Goal: Task Accomplishment & Management: Manage account settings

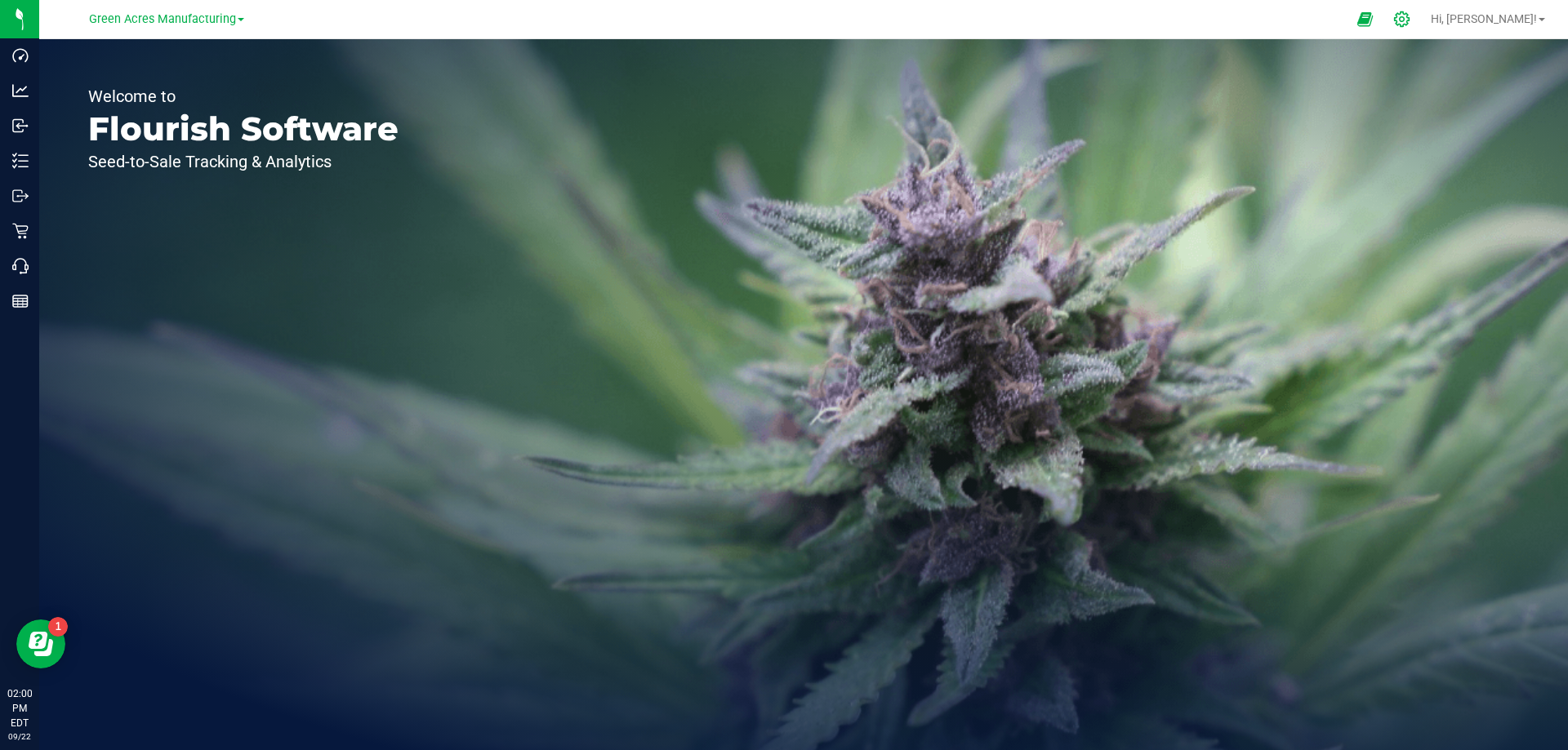
click at [1410, 22] on icon at bounding box center [1402, 19] width 17 height 17
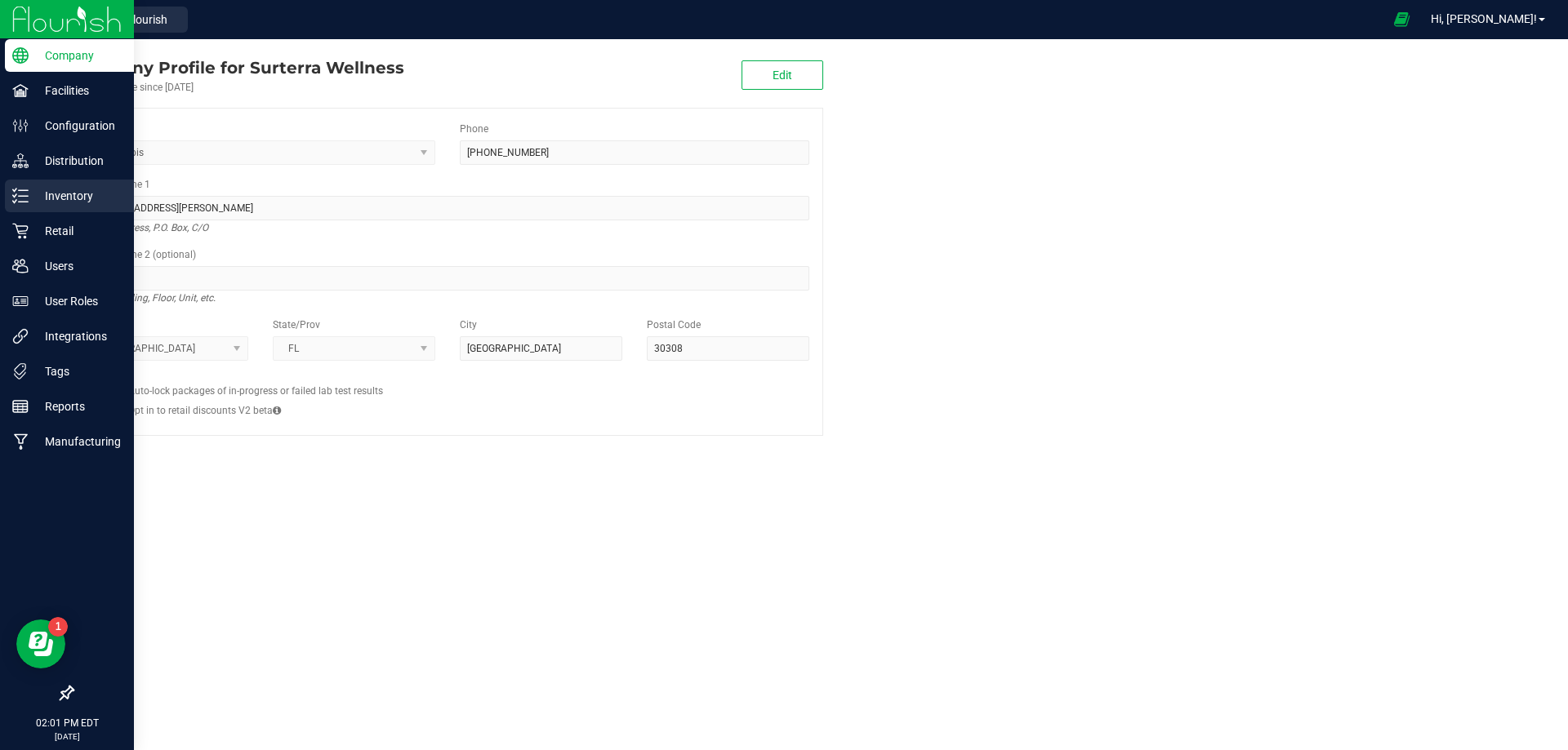
click at [40, 195] on p "Inventory" at bounding box center [78, 195] width 98 height 20
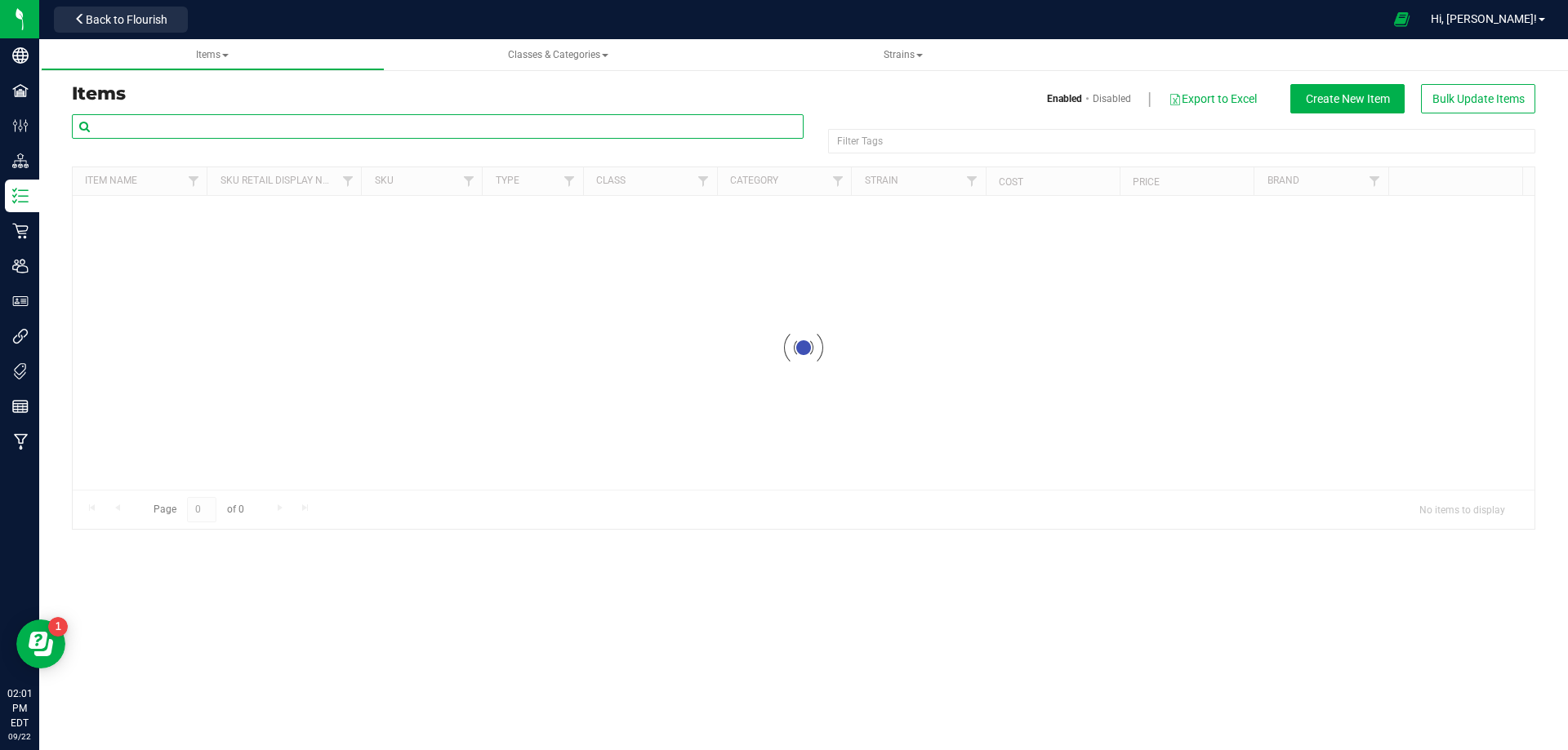
click at [315, 121] on input "text" at bounding box center [437, 127] width 731 height 24
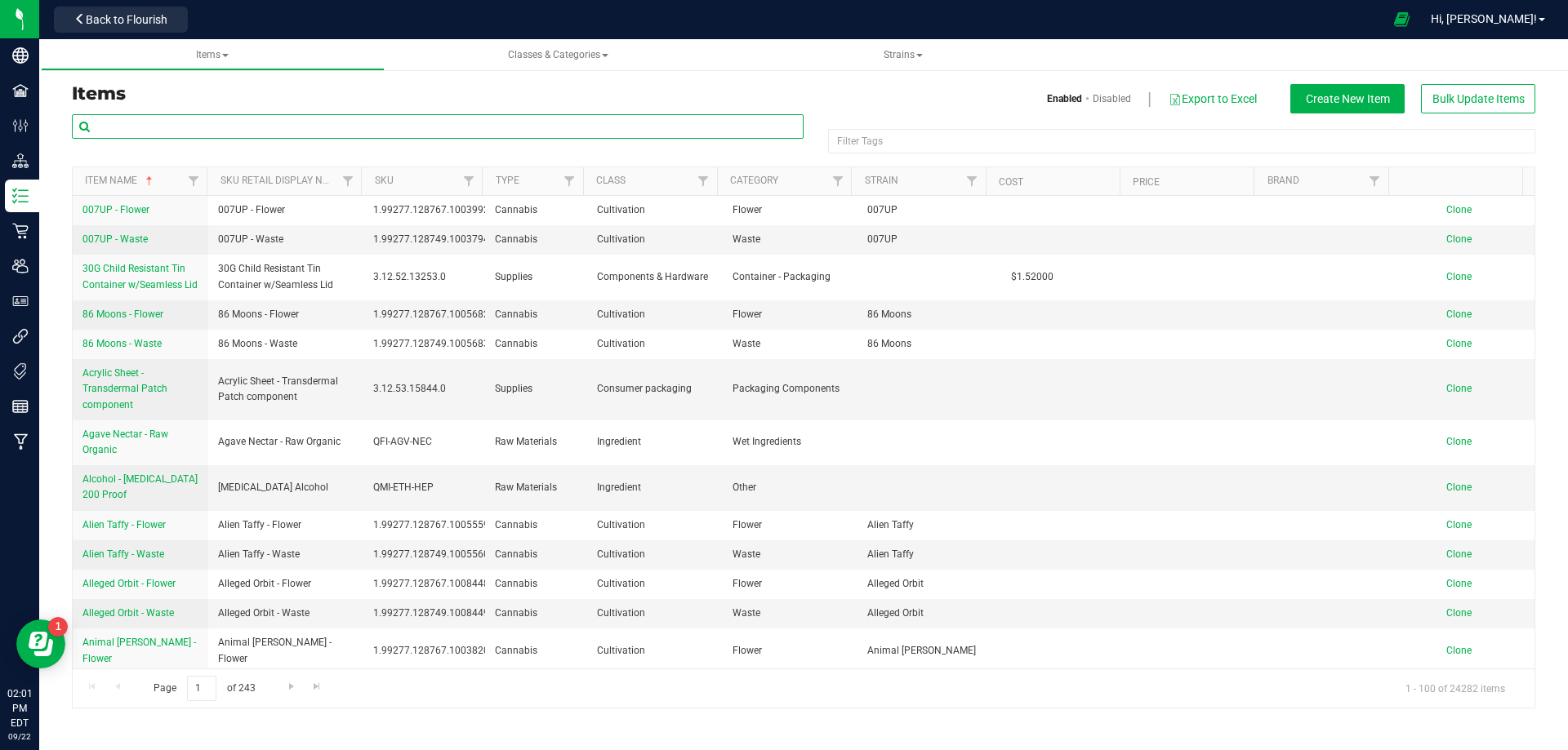
click at [302, 139] on div at bounding box center [437, 133] width 731 height 38
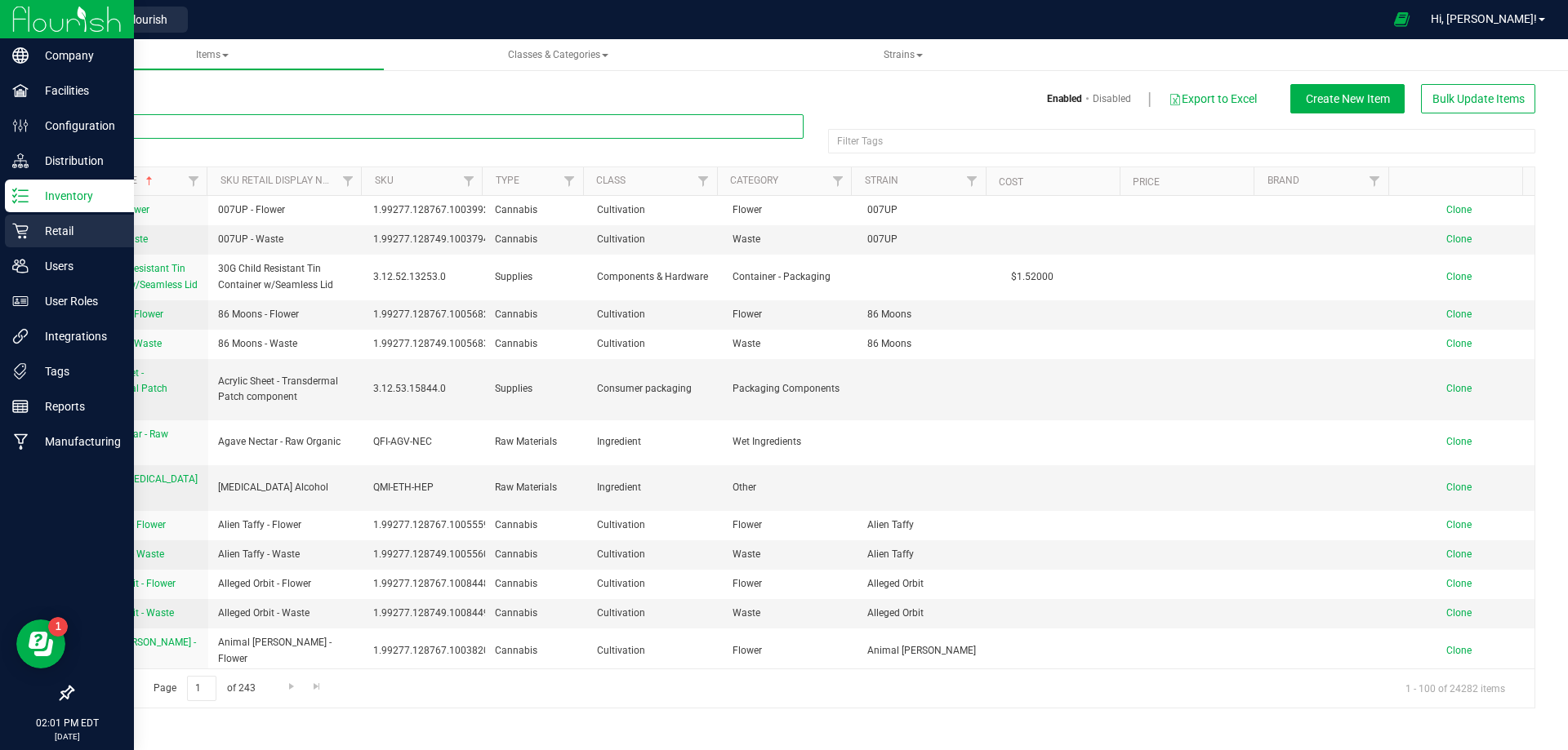
paste input "FT - PRE-ROLL - 1G - 1CT"
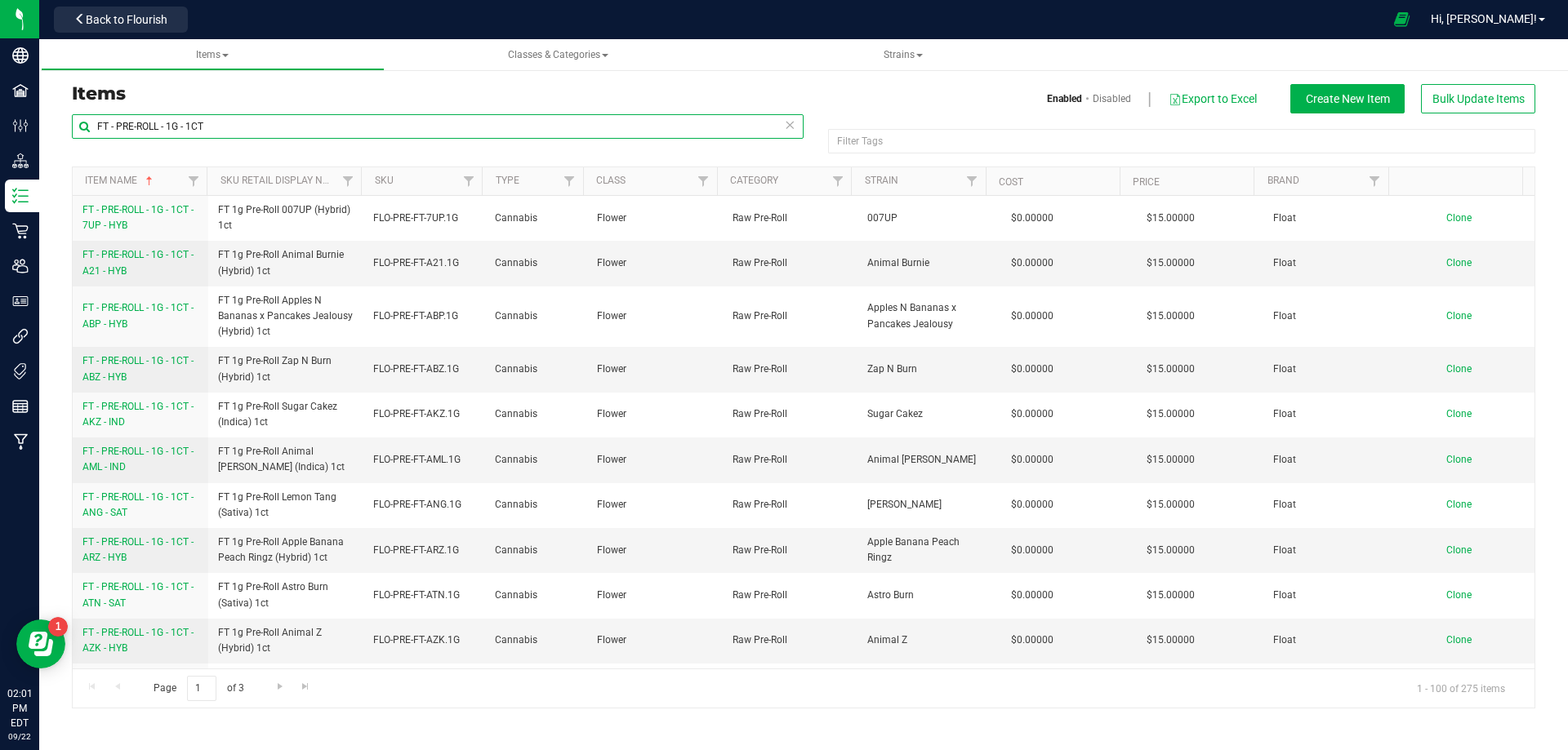
click at [233, 125] on input "FT - PRE-ROLL - 1G - 1CT" at bounding box center [437, 127] width 731 height 24
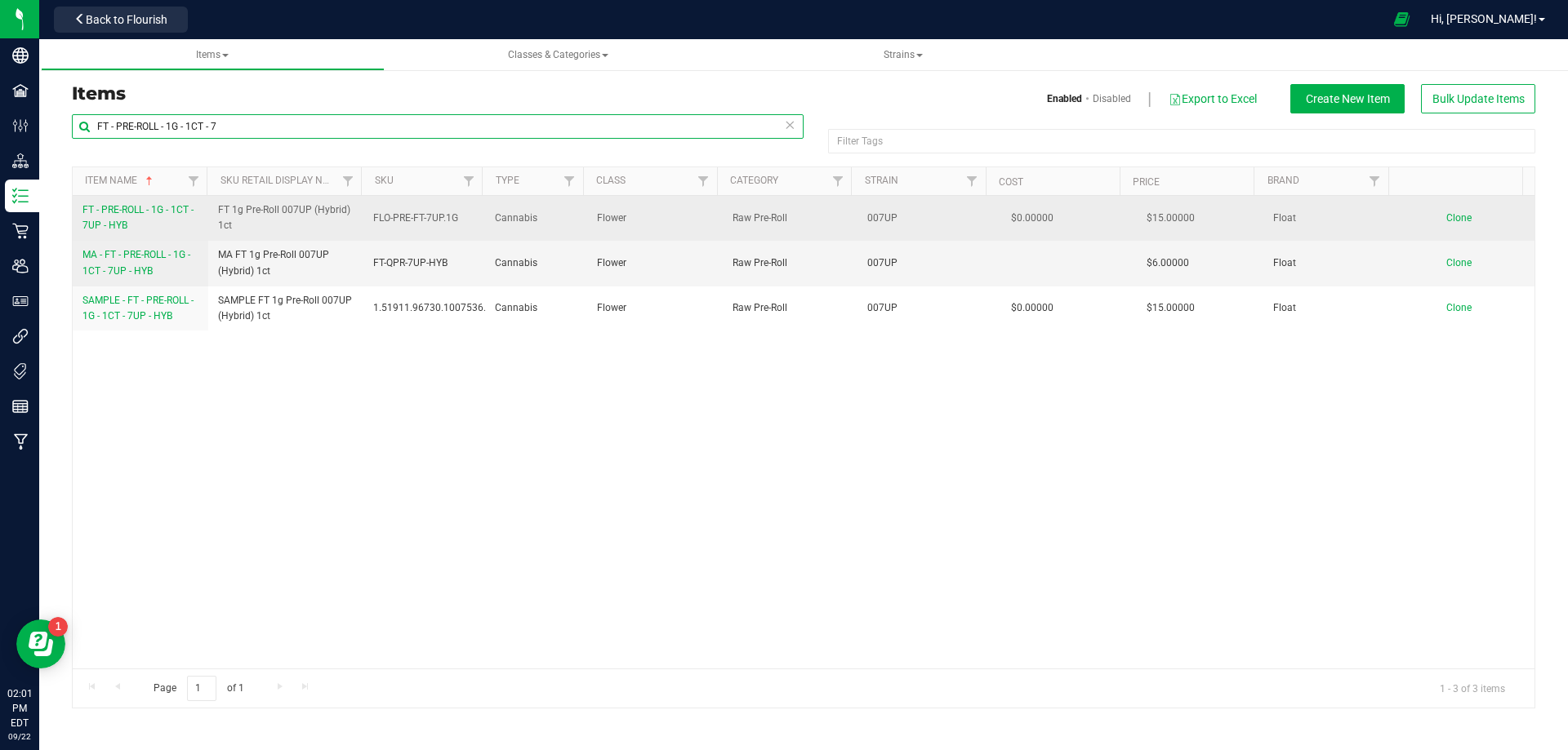
type input "FT - PRE-ROLL - 1G - 1CT - 7"
click at [134, 218] on link "FT - PRE-ROLL - 1G - 1CT - 7UP - HYB" at bounding box center [140, 218] width 116 height 31
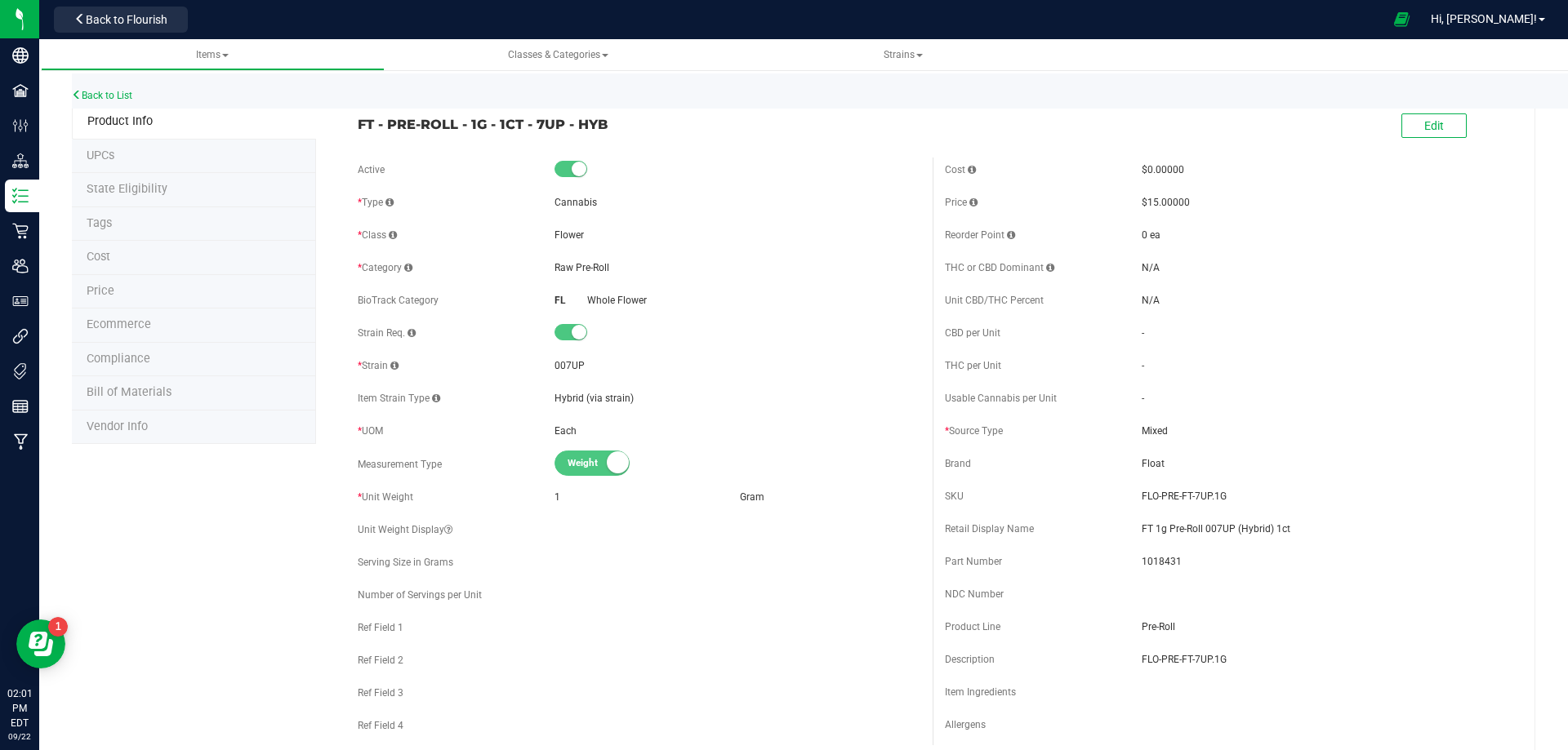
click at [161, 386] on span "Bill of Materials" at bounding box center [128, 392] width 85 height 14
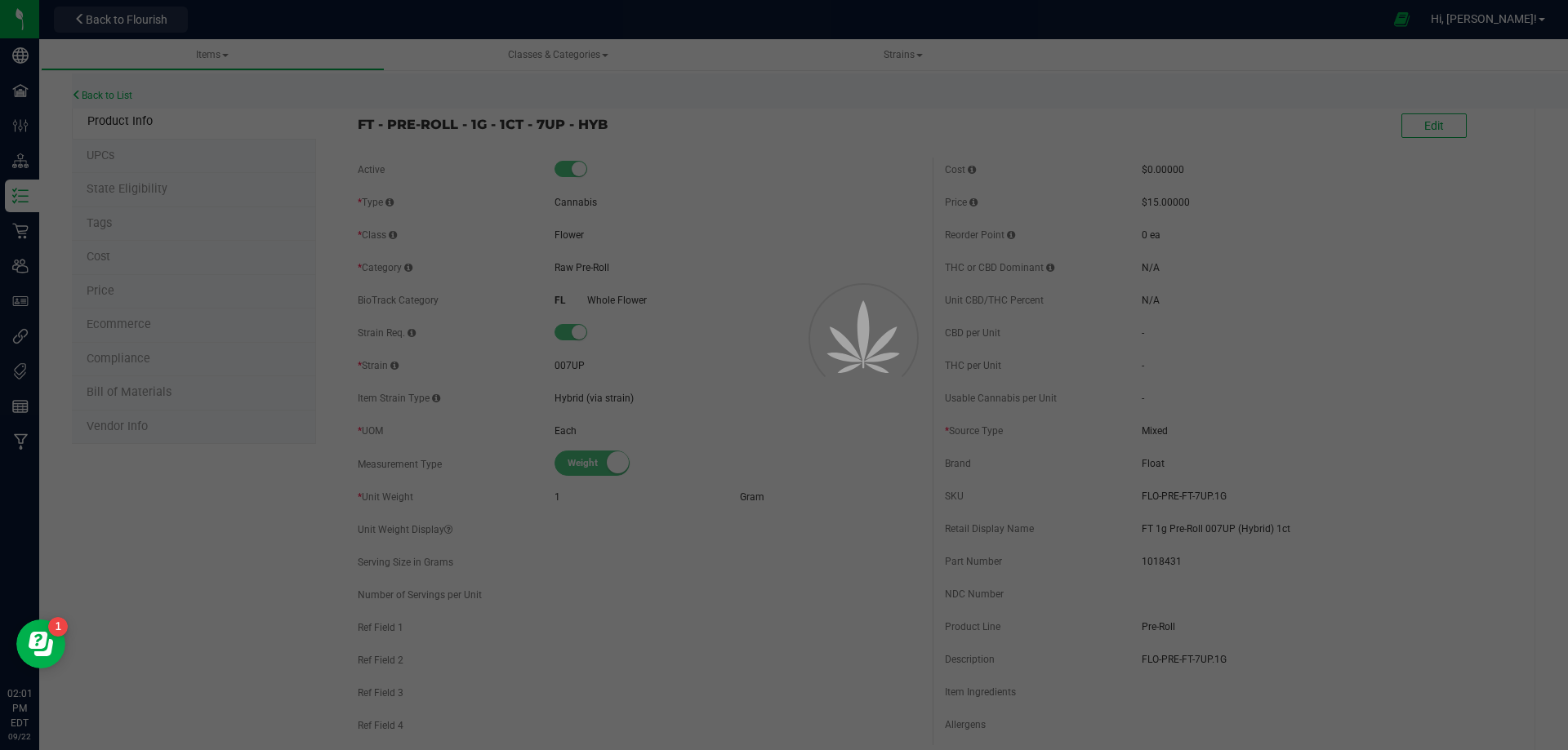
select select "13430"
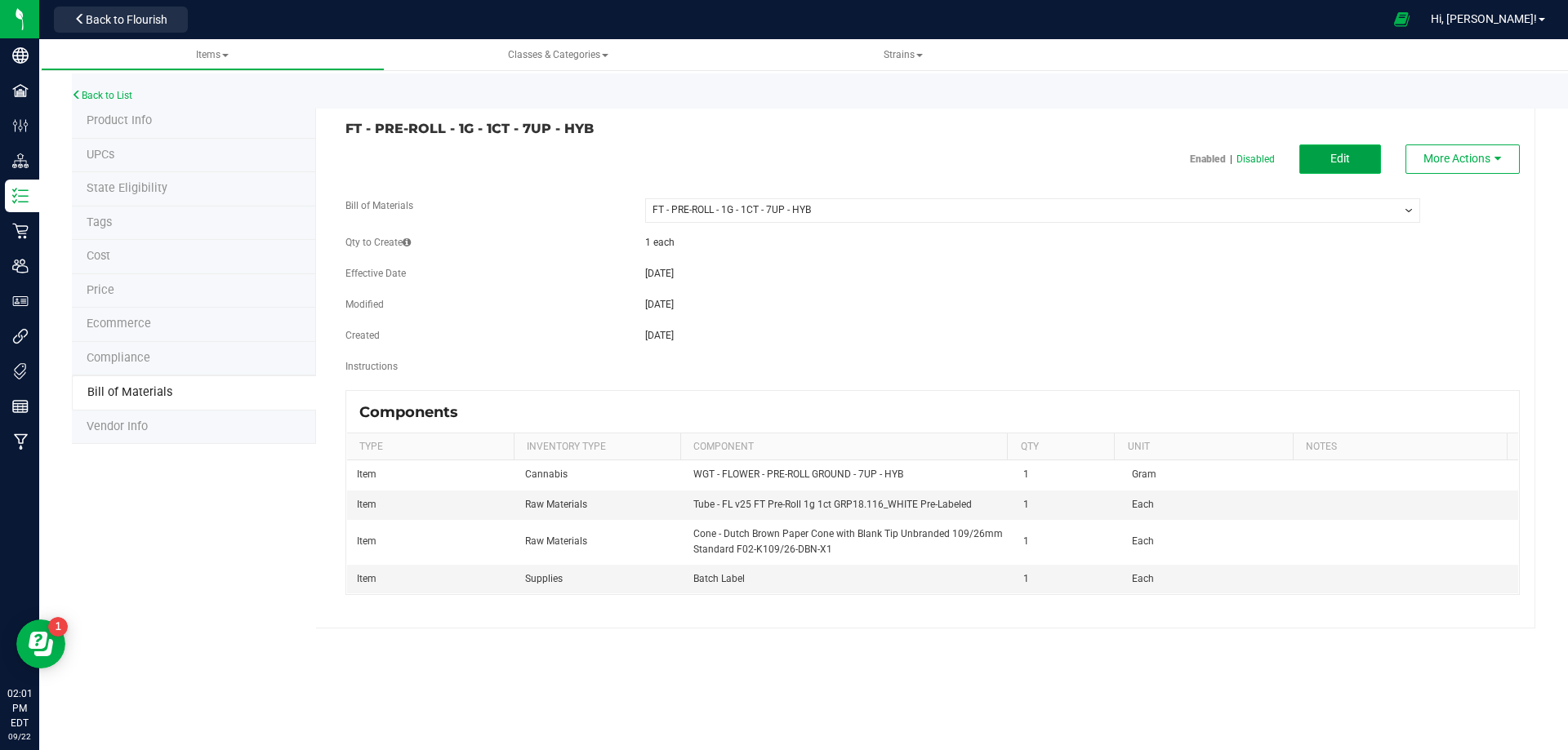
click at [1350, 157] on button "Edit" at bounding box center [1340, 159] width 82 height 29
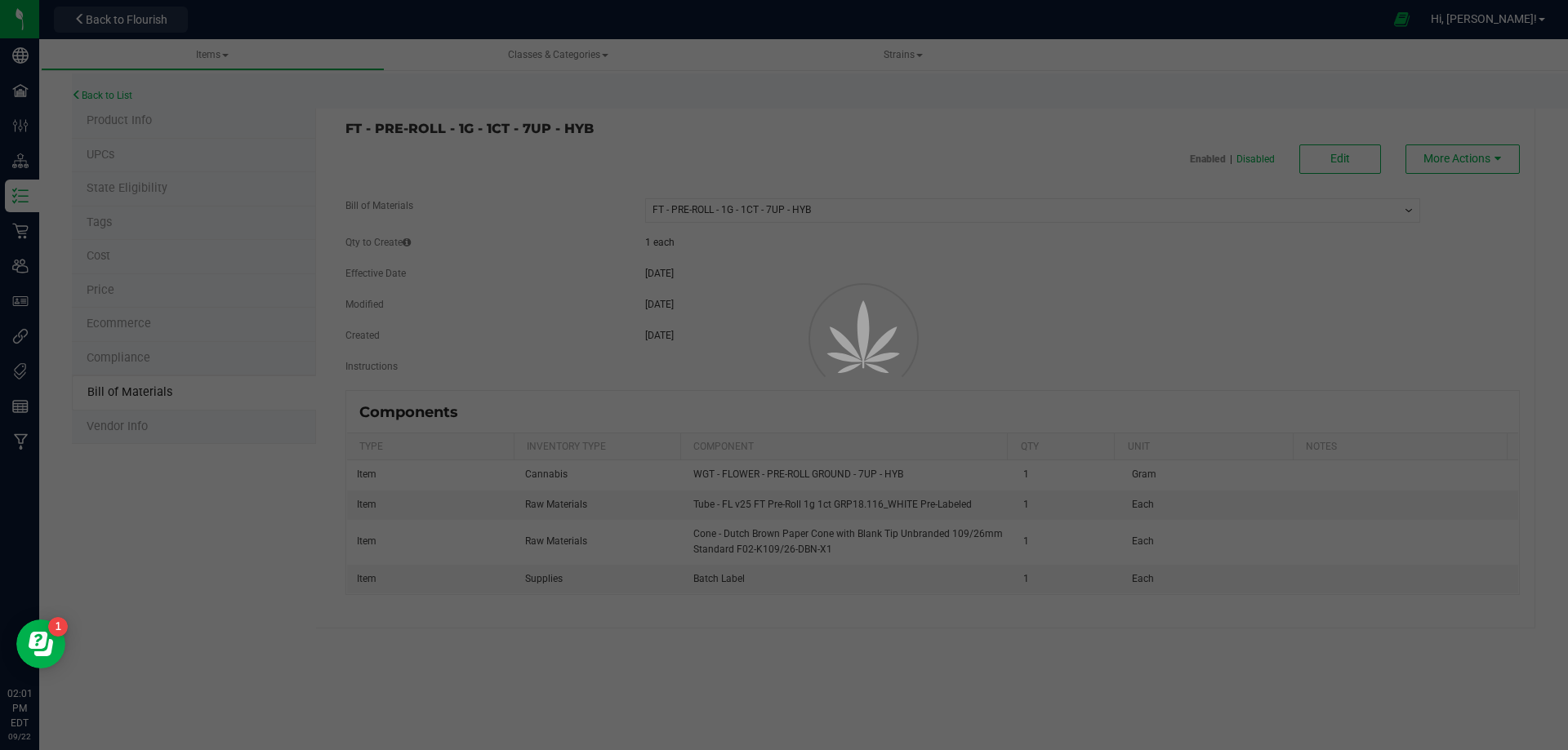
select select "13430"
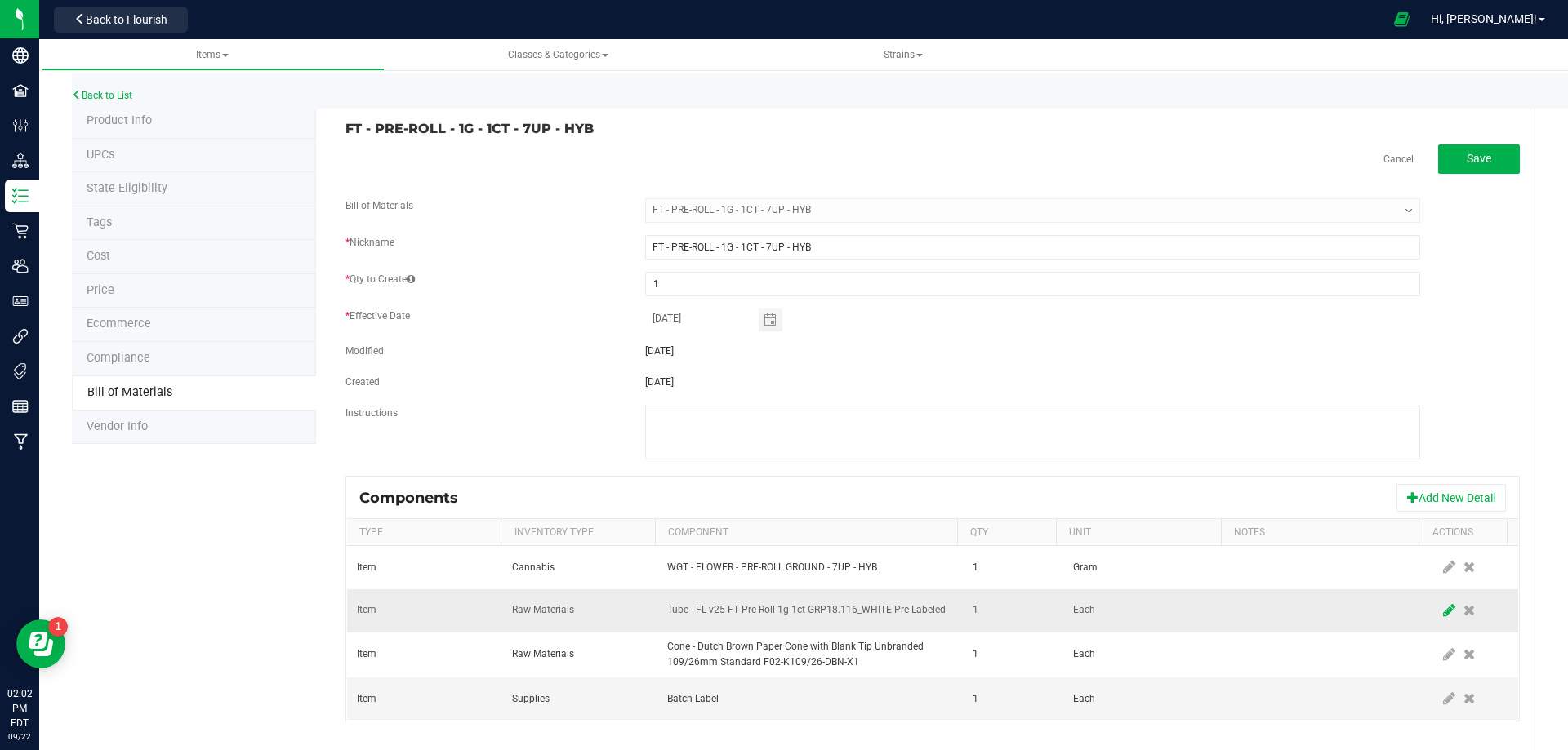
click at [1443, 609] on icon at bounding box center [1449, 610] width 12 height 15
click at [711, 613] on span "NO DATA FOUND" at bounding box center [800, 611] width 264 height 23
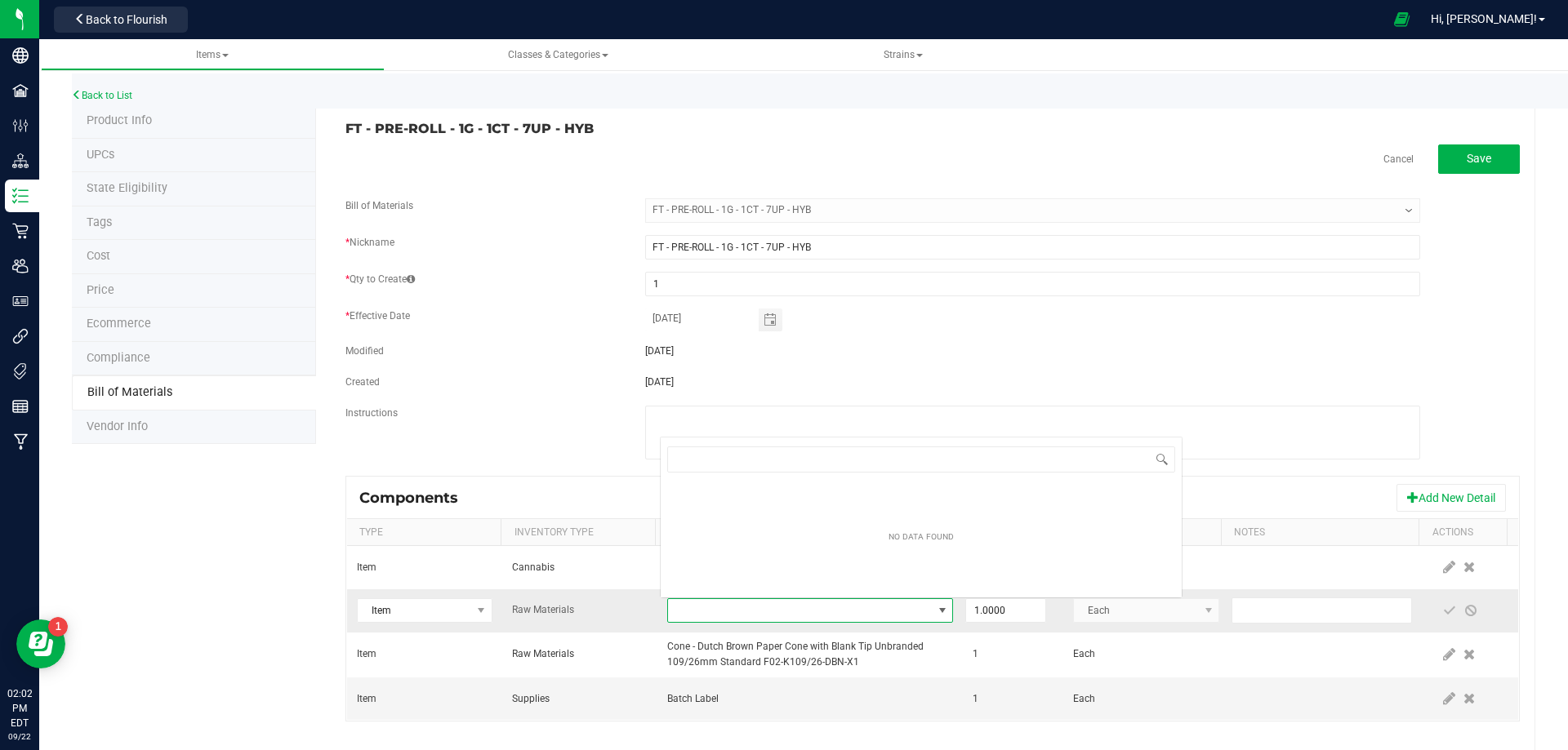
type input "3004471"
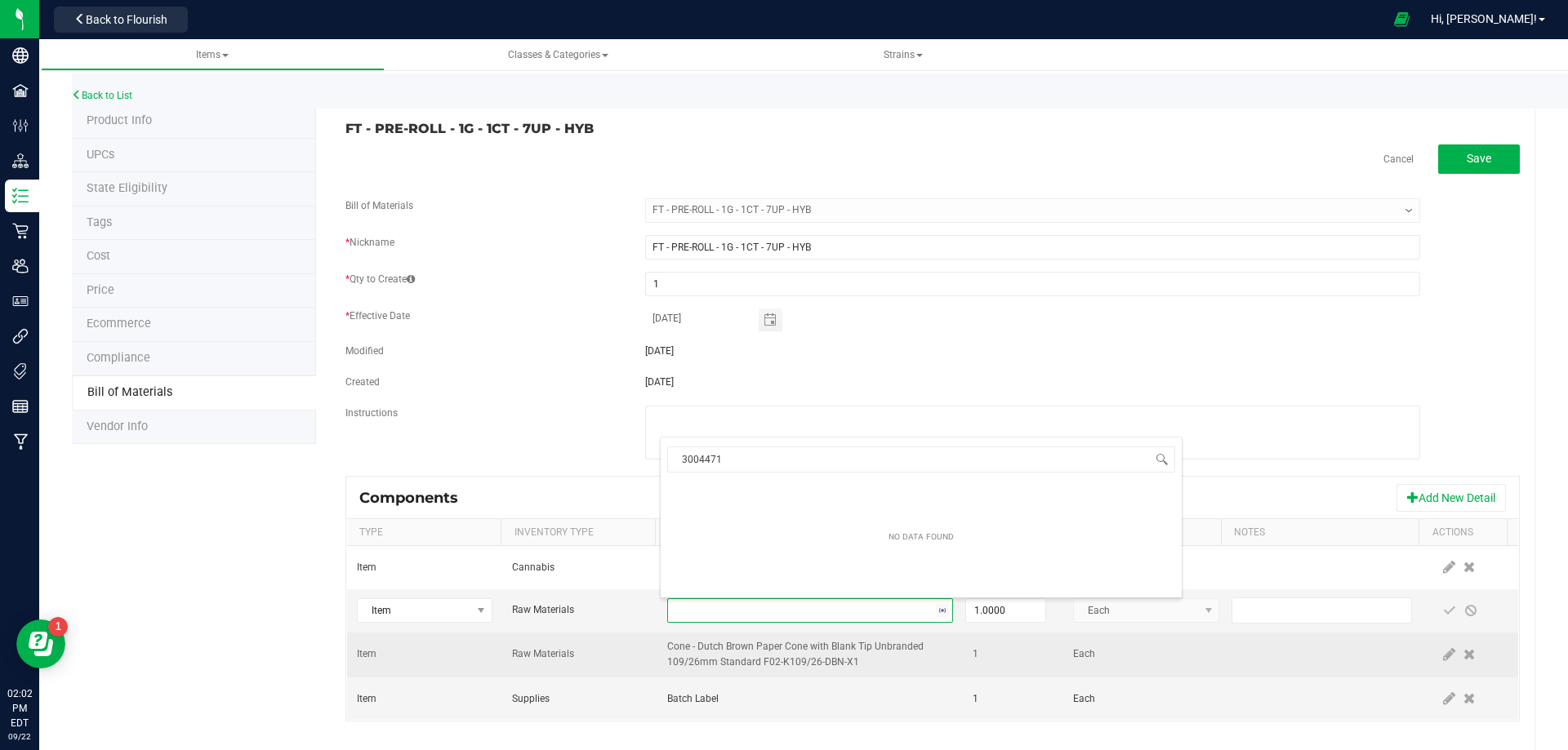
click at [775, 665] on span "Cone - Dutch Brown Paper Cone with Blank Tip Unbranded 109/26mm Standard F02-K1…" at bounding box center [795, 654] width 257 height 27
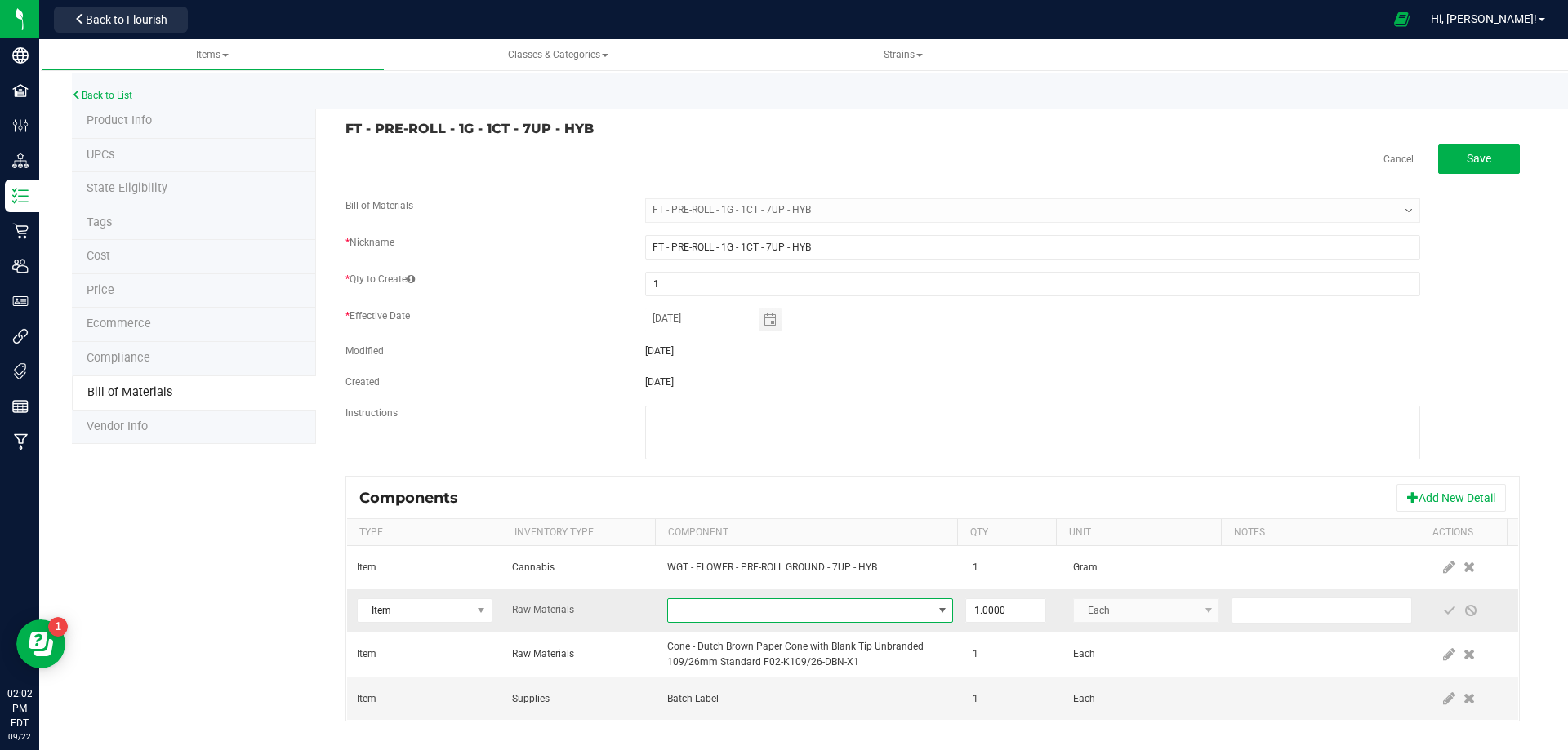
click at [697, 617] on span "NO DATA FOUND" at bounding box center [800, 611] width 264 height 23
type input "3004471"
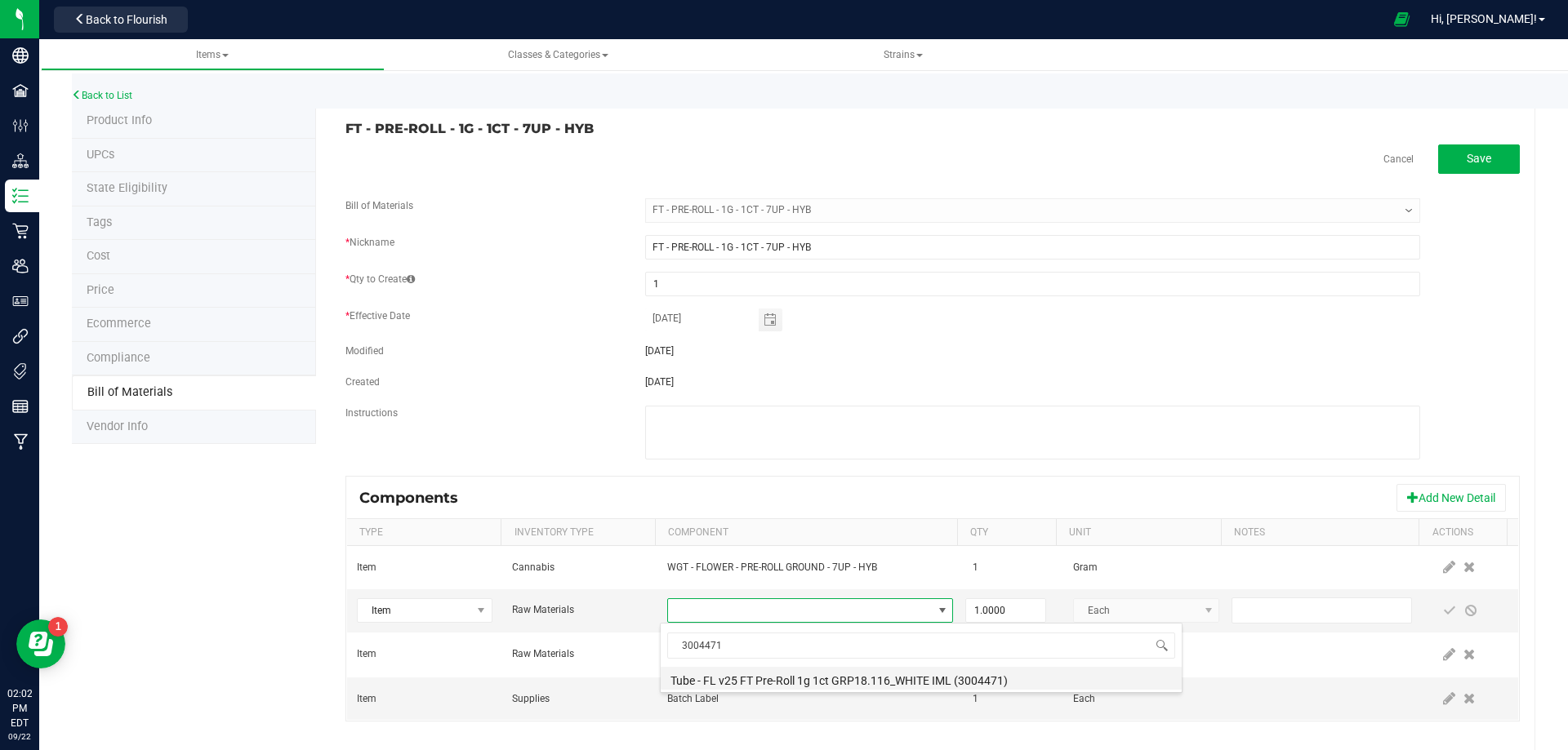
click at [747, 682] on li "Tube - FL v25 FT Pre-Roll 1g 1ct GRP18.116_WHITE IML (3004471)" at bounding box center [921, 678] width 521 height 23
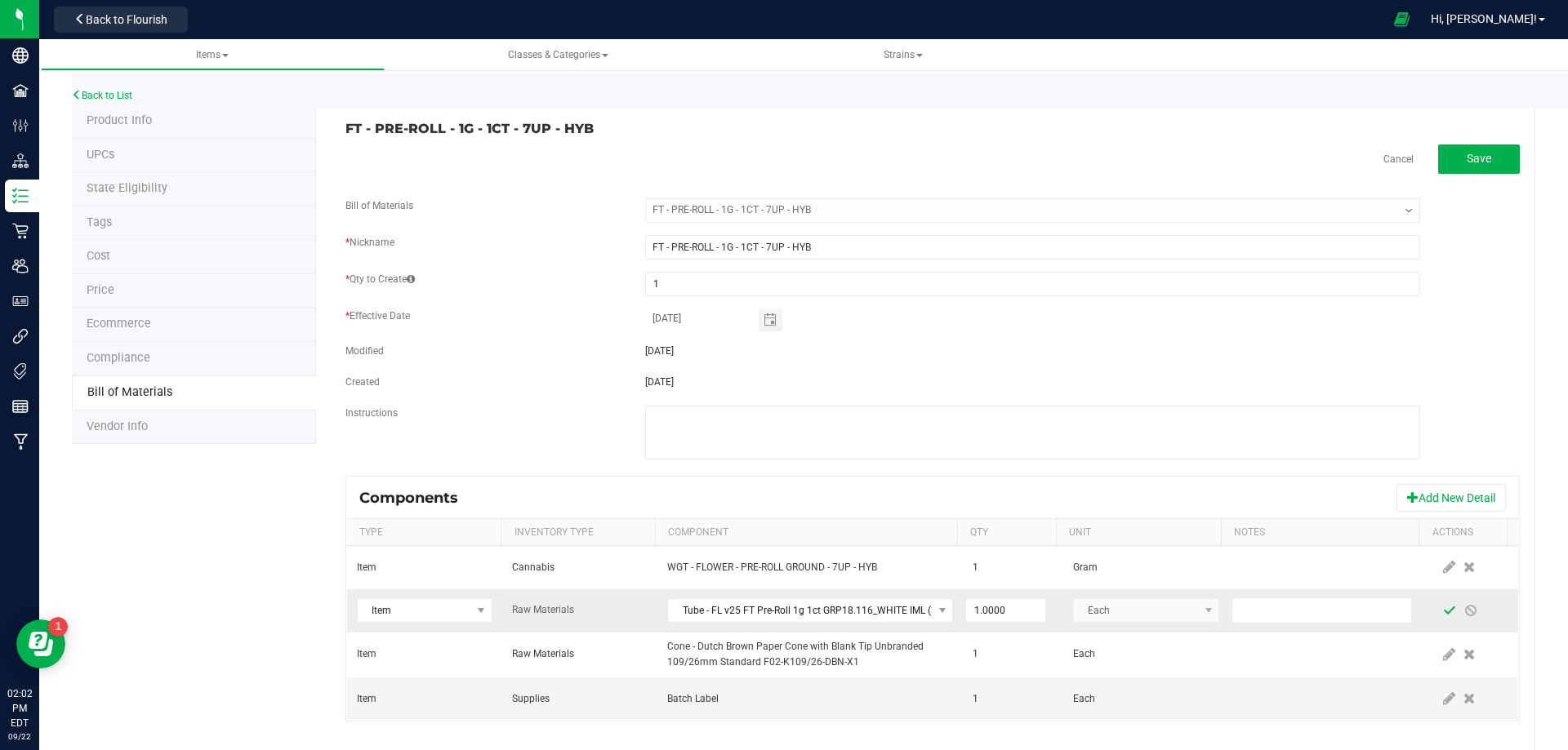
click at [1443, 605] on span at bounding box center [1449, 610] width 13 height 13
click at [89, 94] on link "Back to List" at bounding box center [102, 95] width 60 height 11
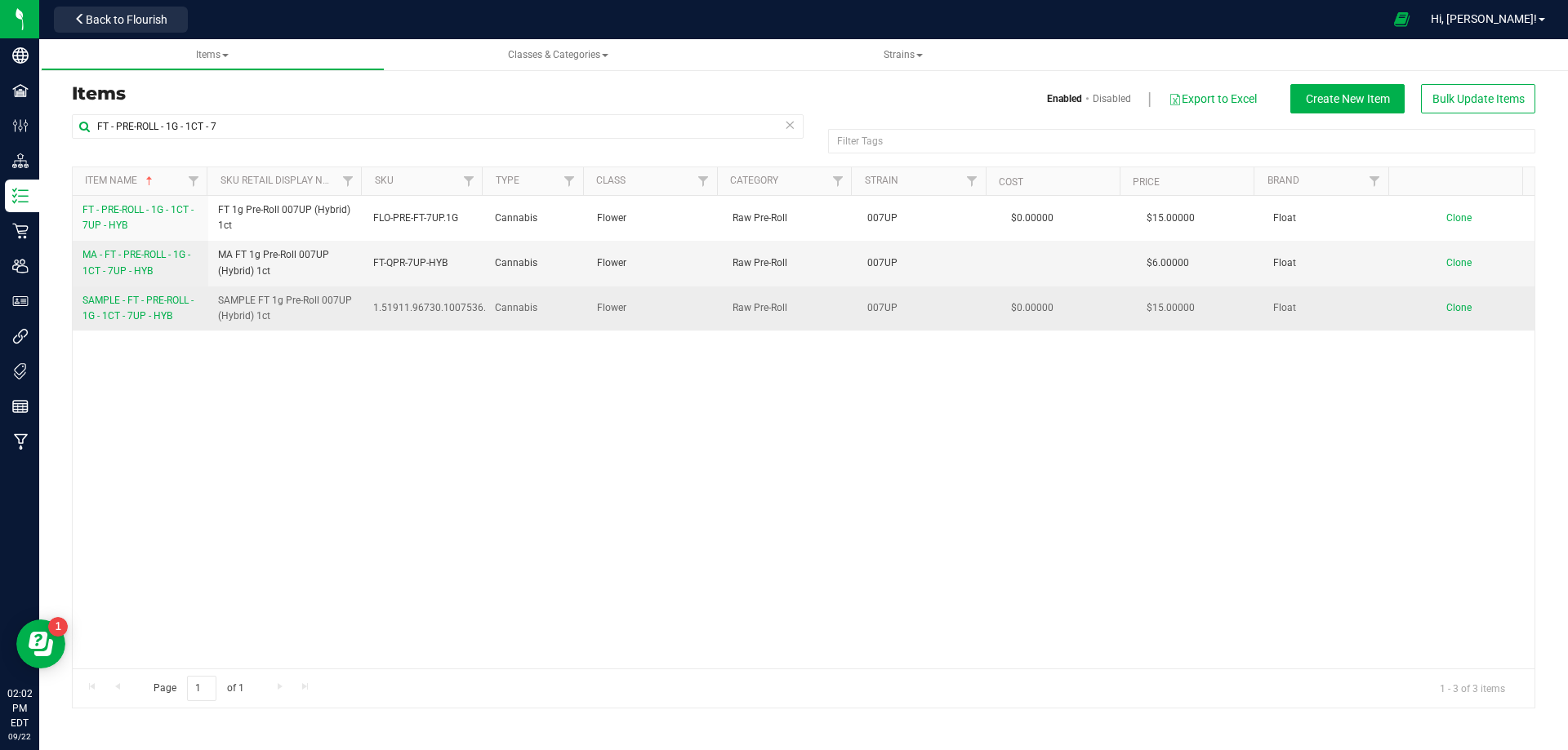
click at [122, 318] on span "SAMPLE - FT - PRE-ROLL - 1G - 1CT - 7UP - HYB" at bounding box center [138, 307] width 111 height 27
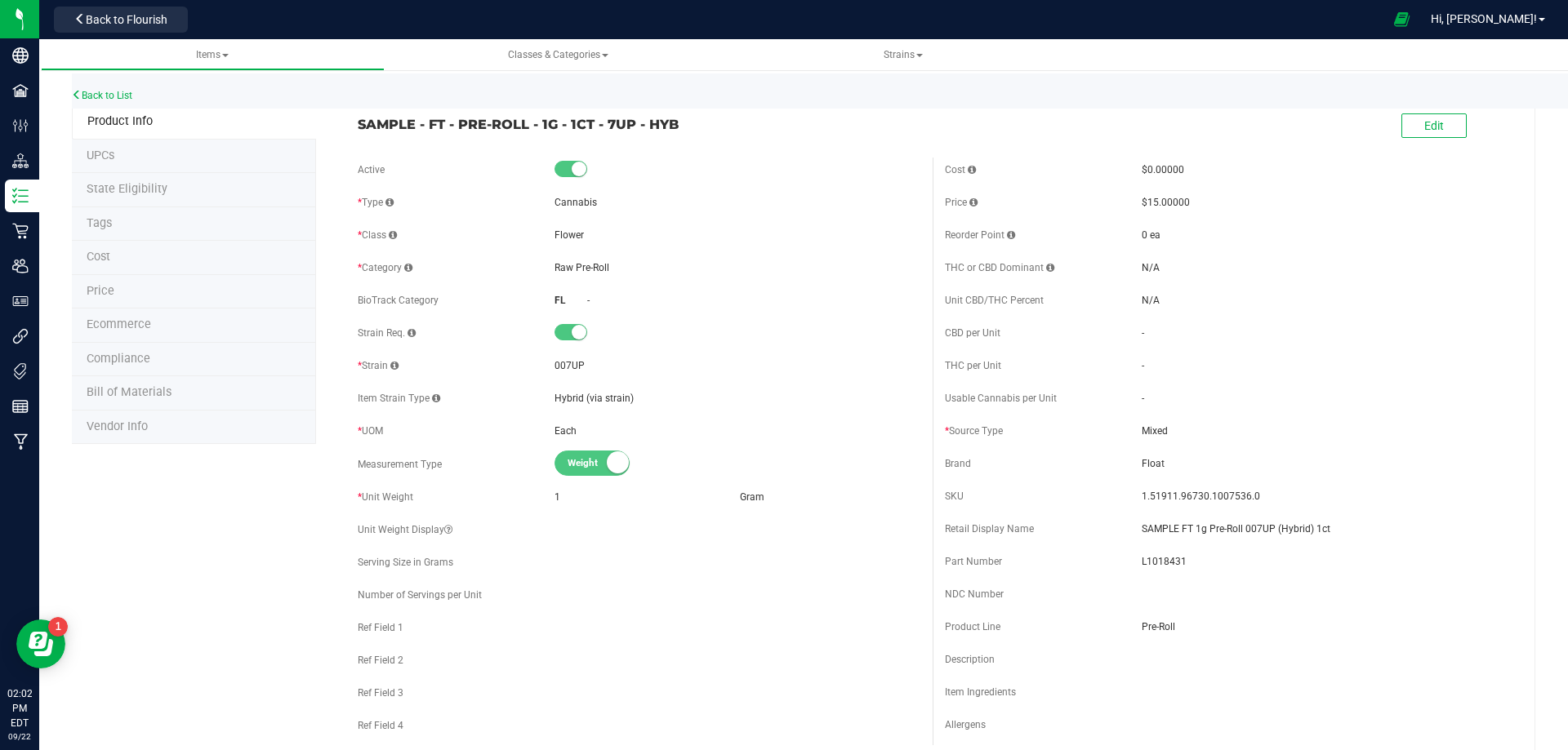
click at [147, 398] on span "Bill of Materials" at bounding box center [128, 392] width 85 height 14
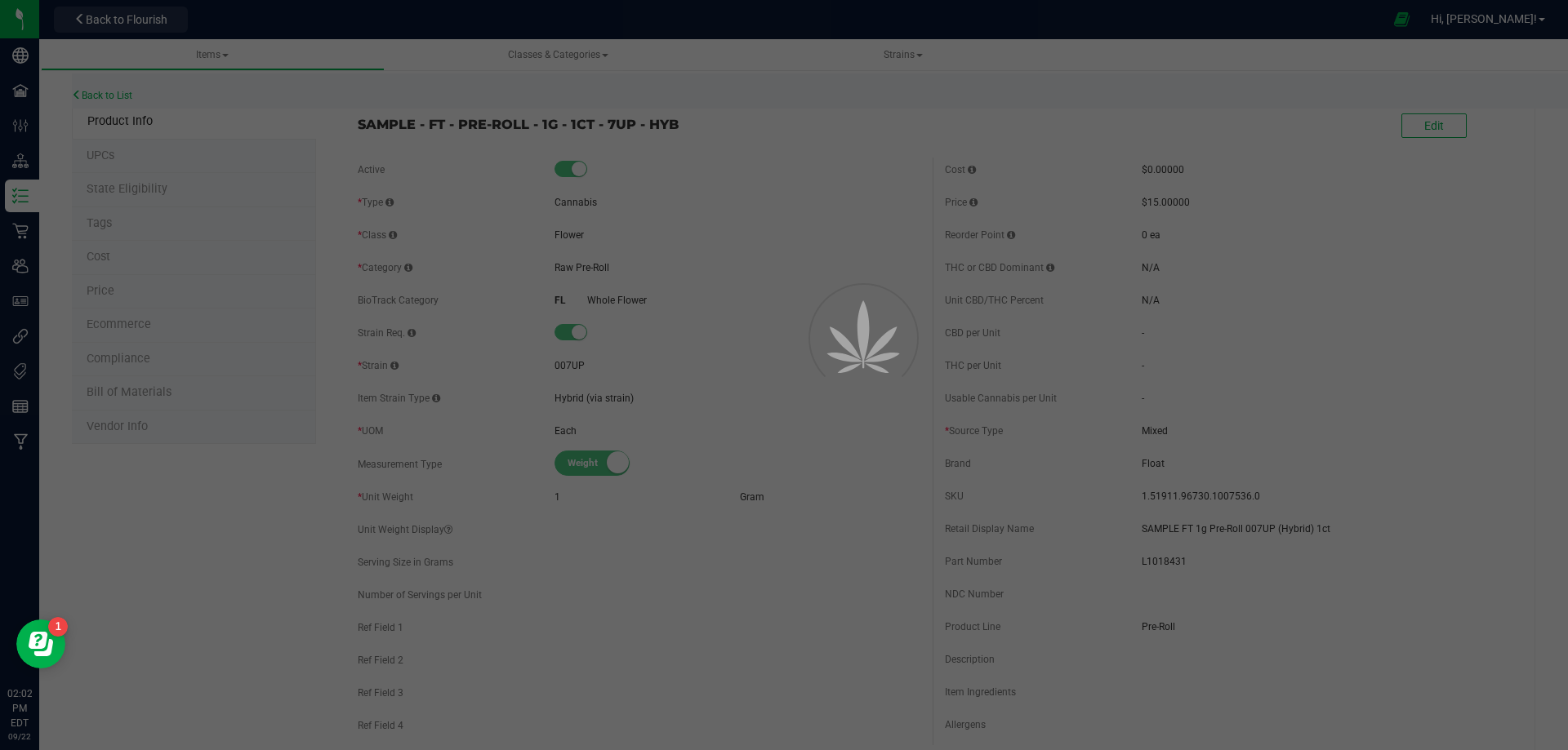
select select "13431"
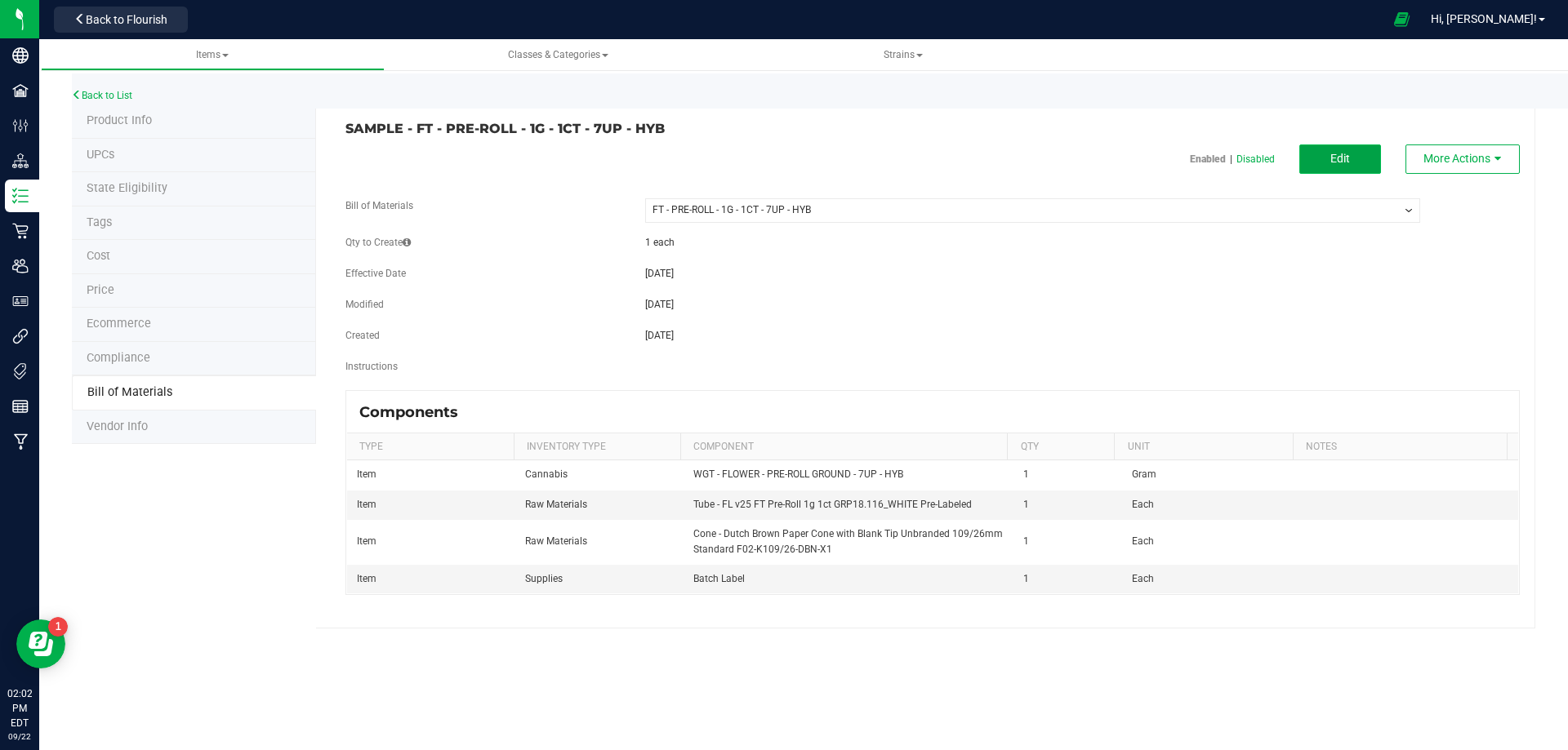
click at [1329, 160] on button "Edit" at bounding box center [1340, 159] width 82 height 29
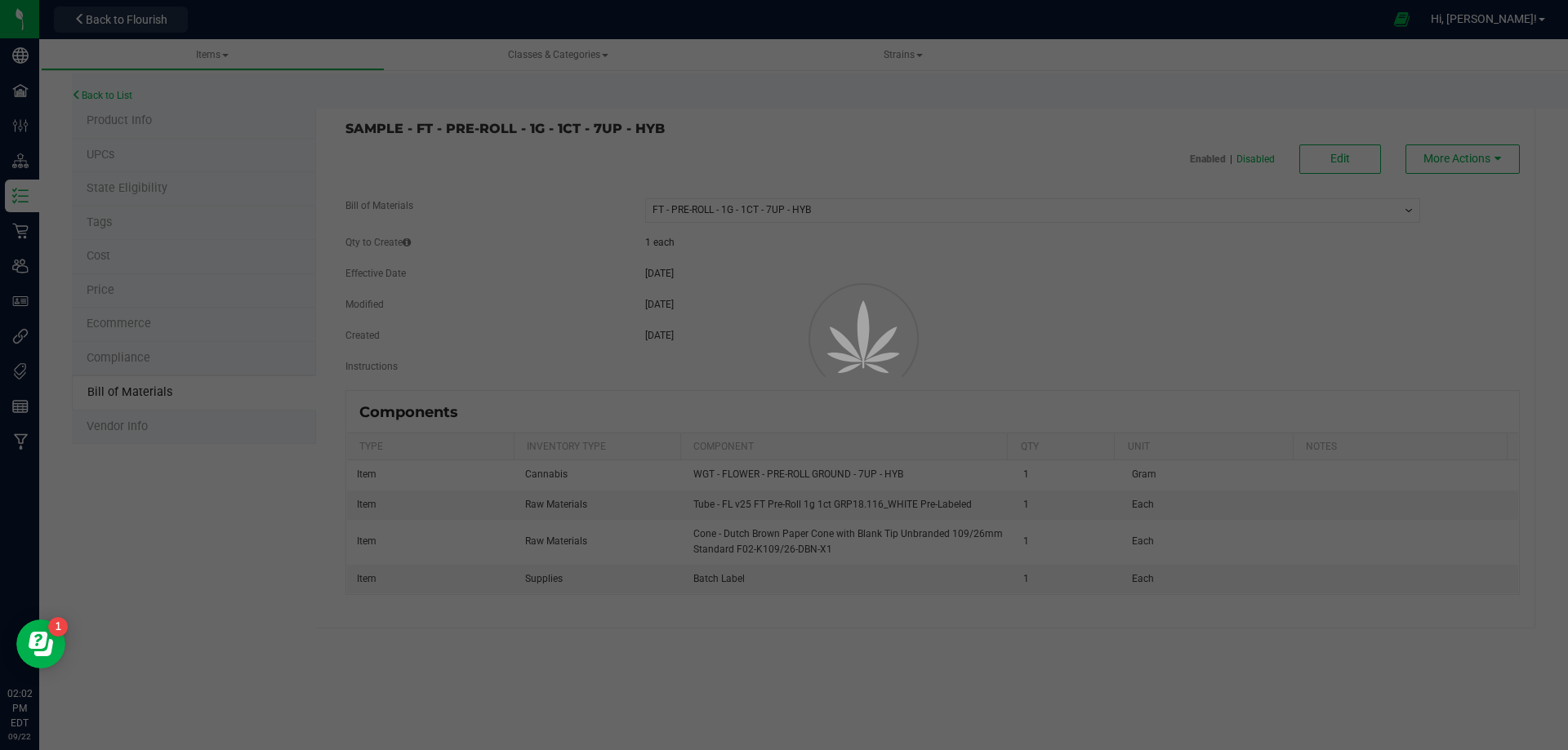
select select "13431"
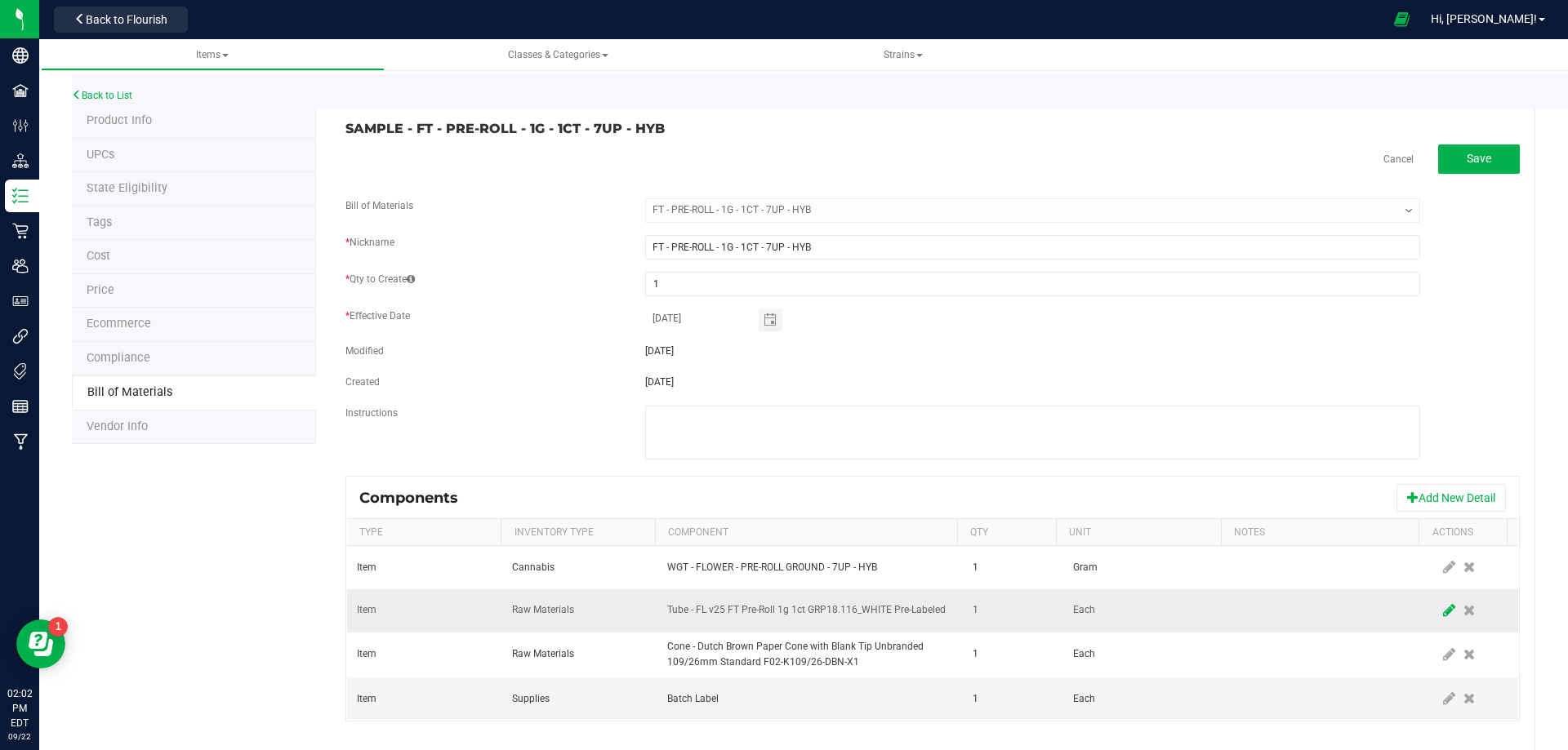
click at [1443, 611] on icon at bounding box center [1449, 610] width 12 height 15
click at [866, 612] on span "Tube - FL v25 FT Pre-Roll 1g 1ct GRP18.116_WHITE Pre-Labeled" at bounding box center [800, 611] width 264 height 23
type input "3004471"
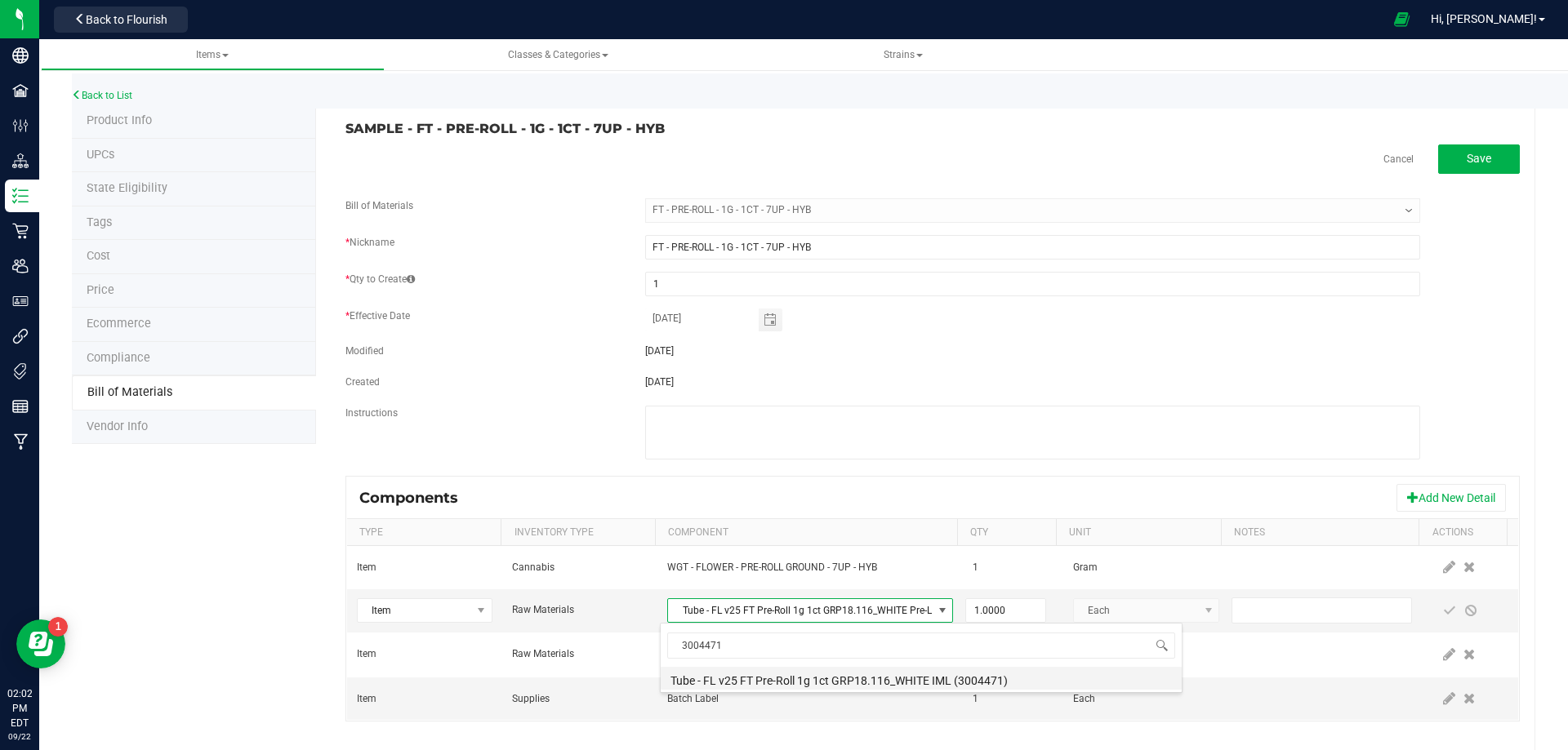
click at [756, 687] on li "Tube - FL v25 FT Pre-Roll 1g 1ct GRP18.116_WHITE IML (3004471)" at bounding box center [921, 678] width 521 height 23
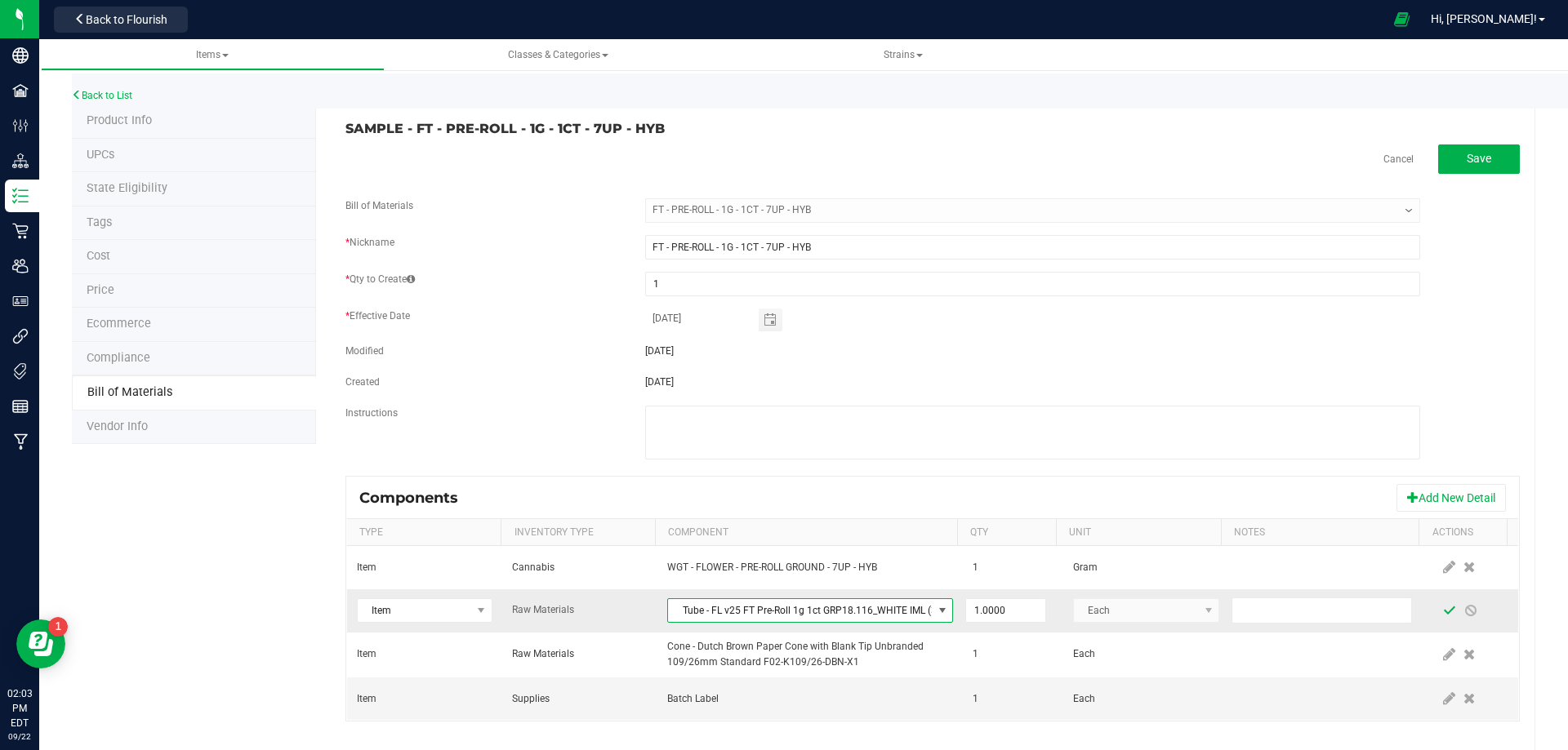
click at [1443, 611] on span at bounding box center [1449, 610] width 13 height 13
click at [129, 99] on link "Back to List" at bounding box center [102, 95] width 60 height 11
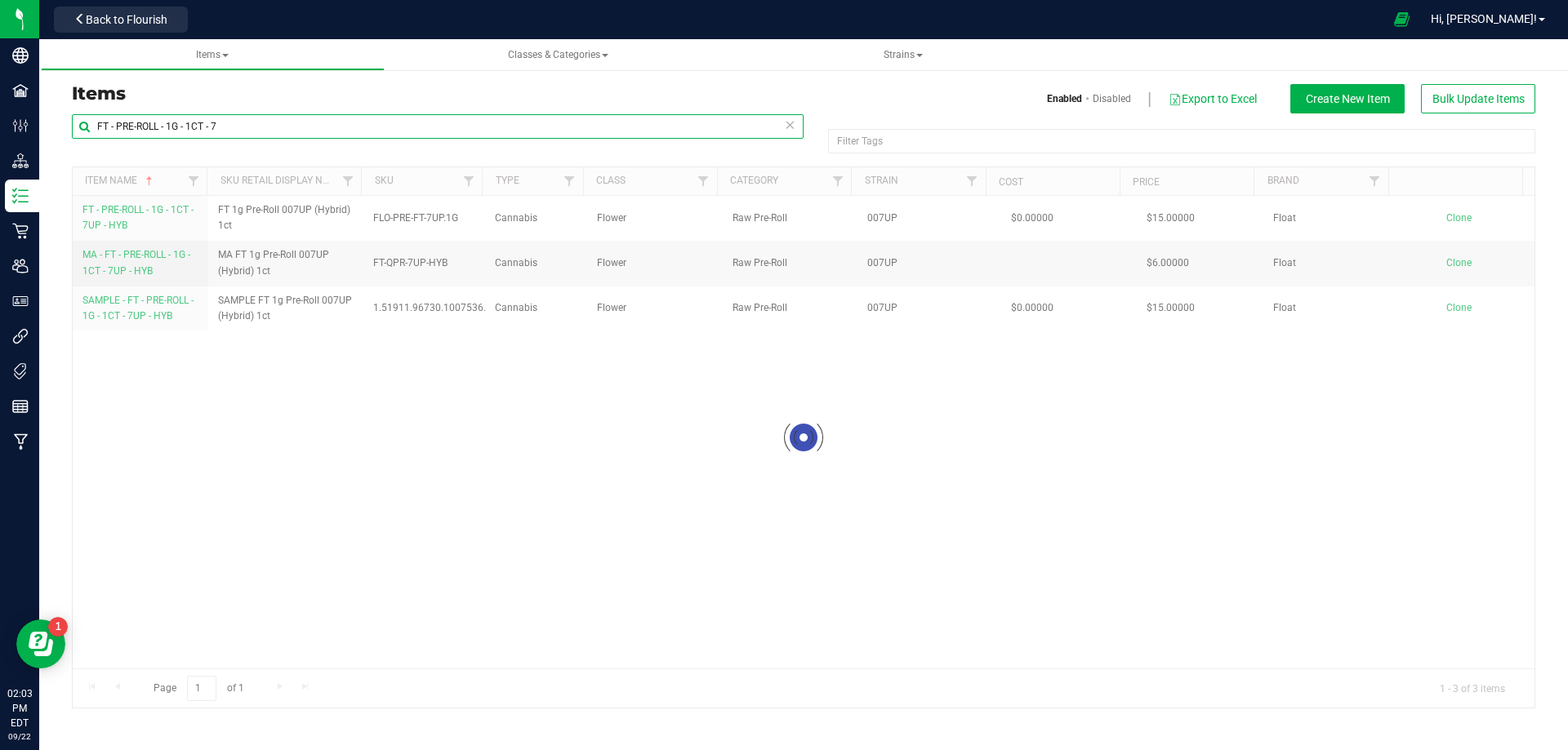
click at [247, 124] on input "FT - PRE-ROLL - 1G - 1CT - 7" at bounding box center [437, 127] width 731 height 24
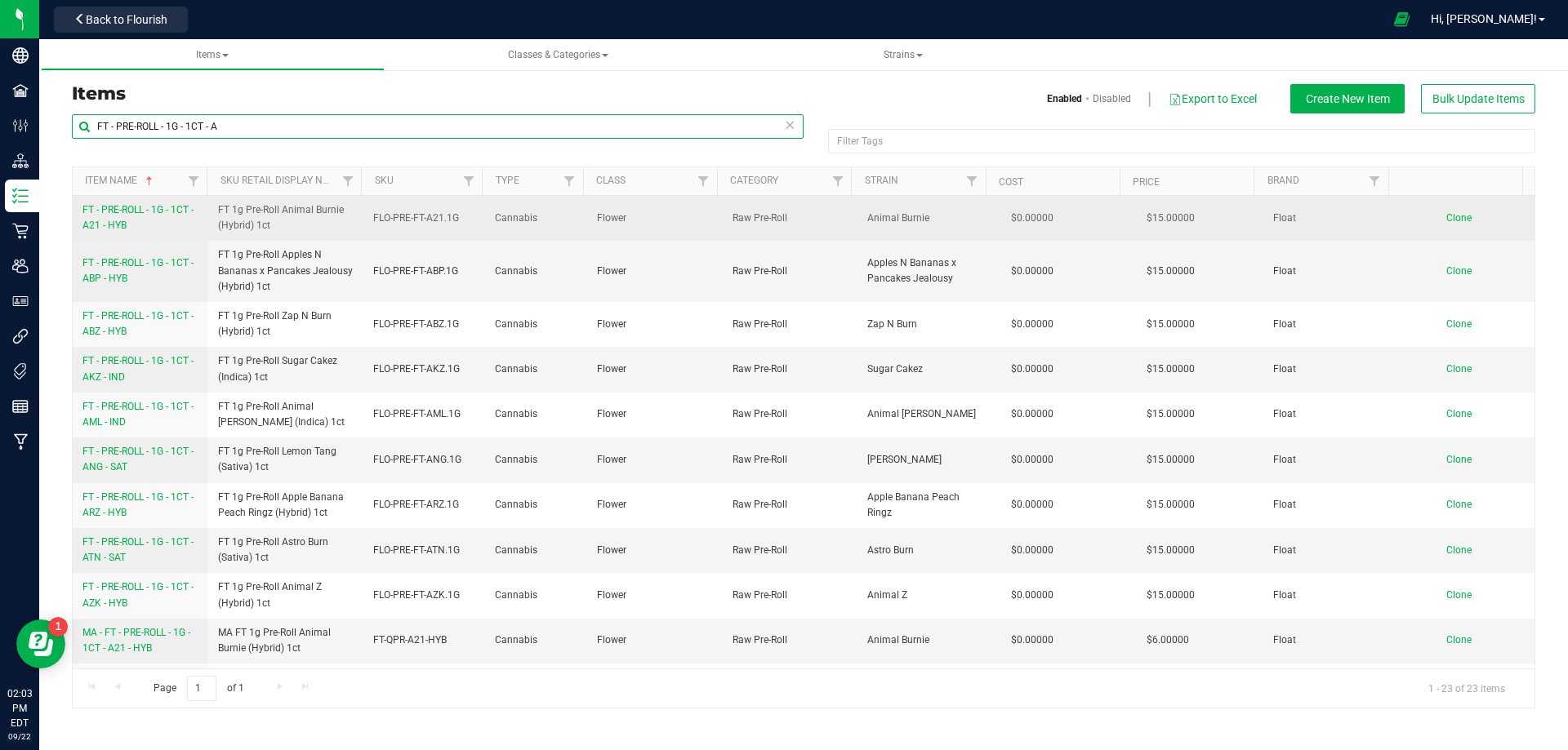
type input "FT - PRE-ROLL - 1G - 1CT - A"
click at [137, 216] on link "FT - PRE-ROLL - 1G - 1CT - A21 - HYB" at bounding box center [140, 218] width 116 height 31
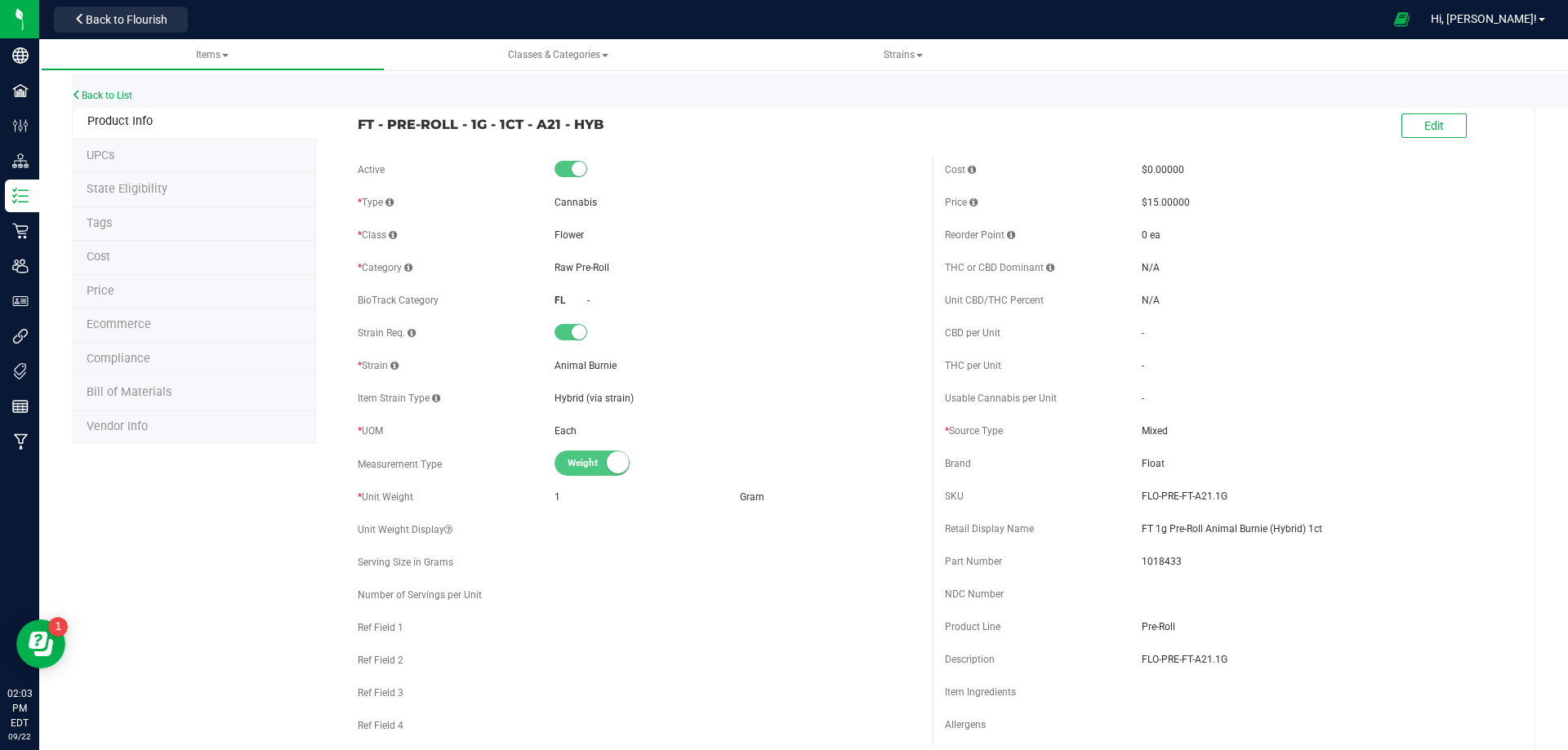
click at [169, 400] on li "Bill of Materials" at bounding box center [193, 394] width 244 height 34
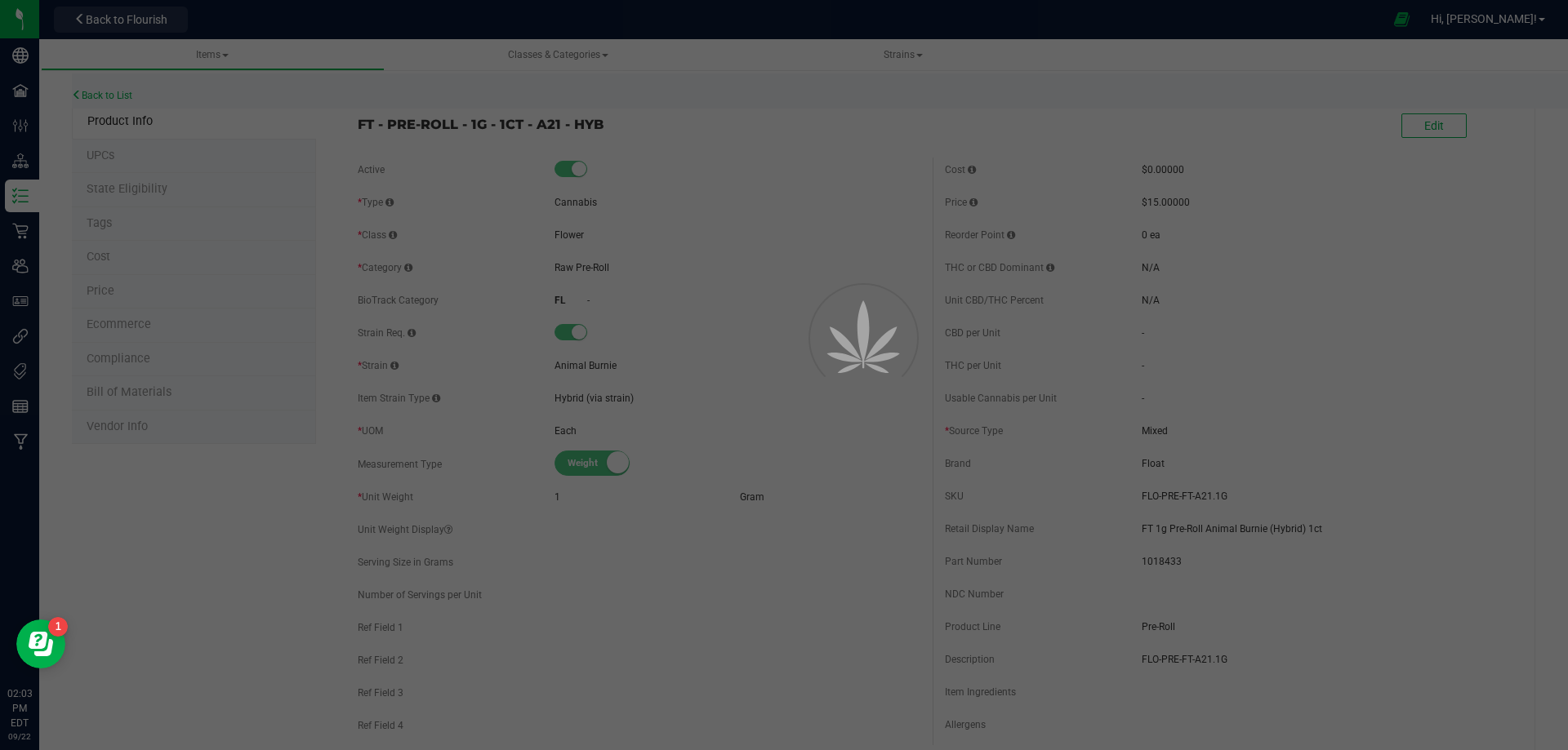
select select "13432"
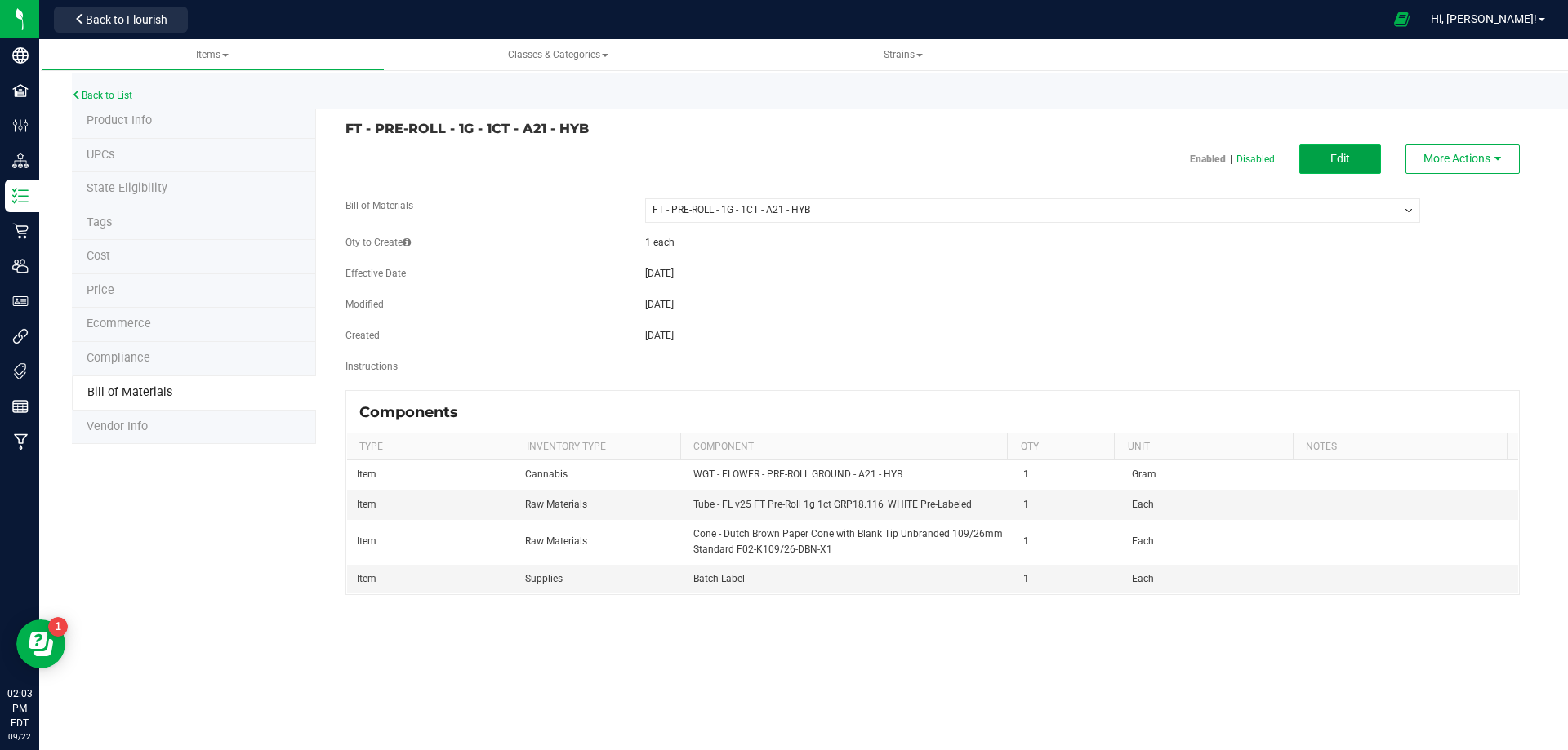
click at [1350, 146] on button "Edit" at bounding box center [1340, 159] width 82 height 29
select select "13432"
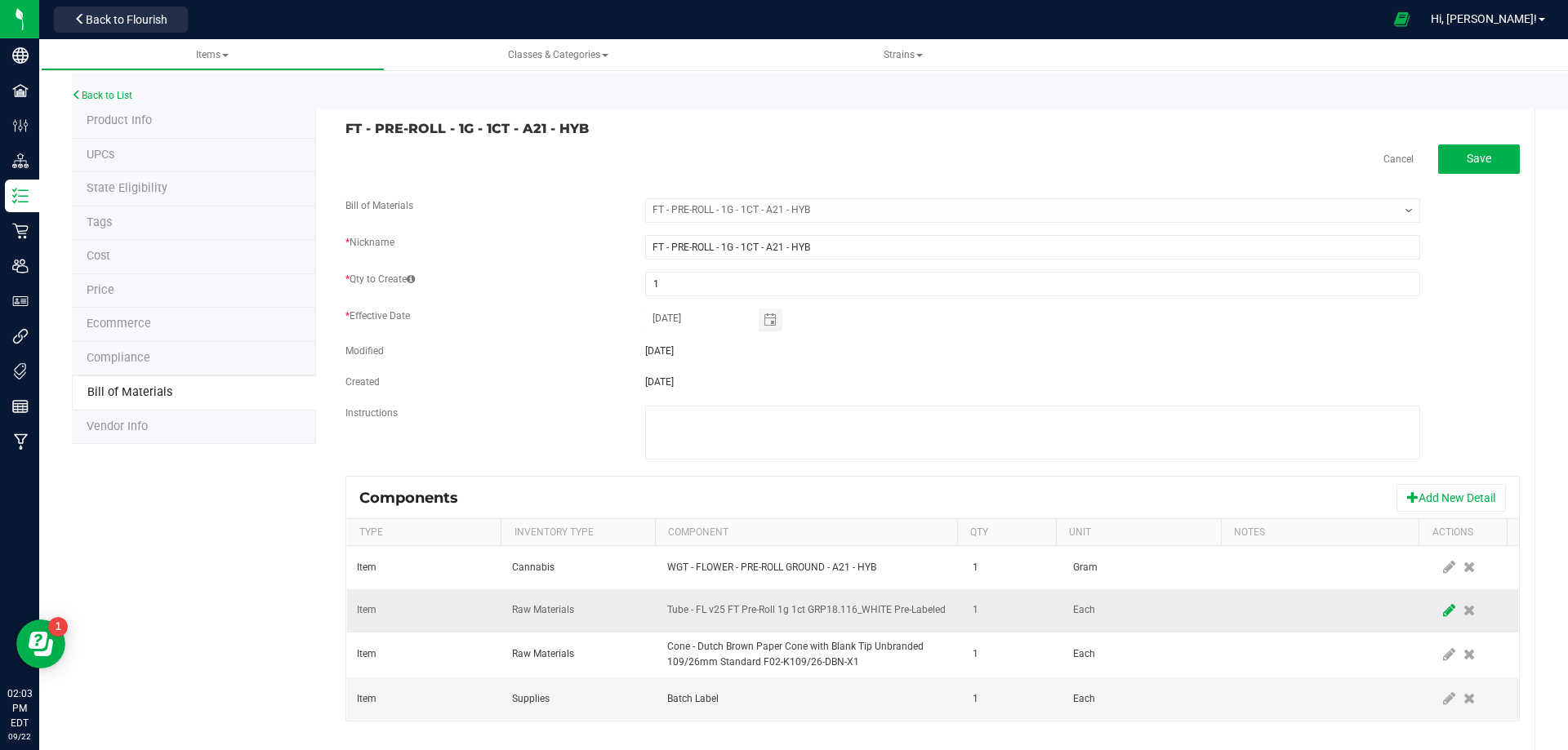
click at [1443, 617] on icon at bounding box center [1449, 610] width 12 height 15
click at [756, 618] on span "NO DATA FOUND" at bounding box center [800, 611] width 264 height 23
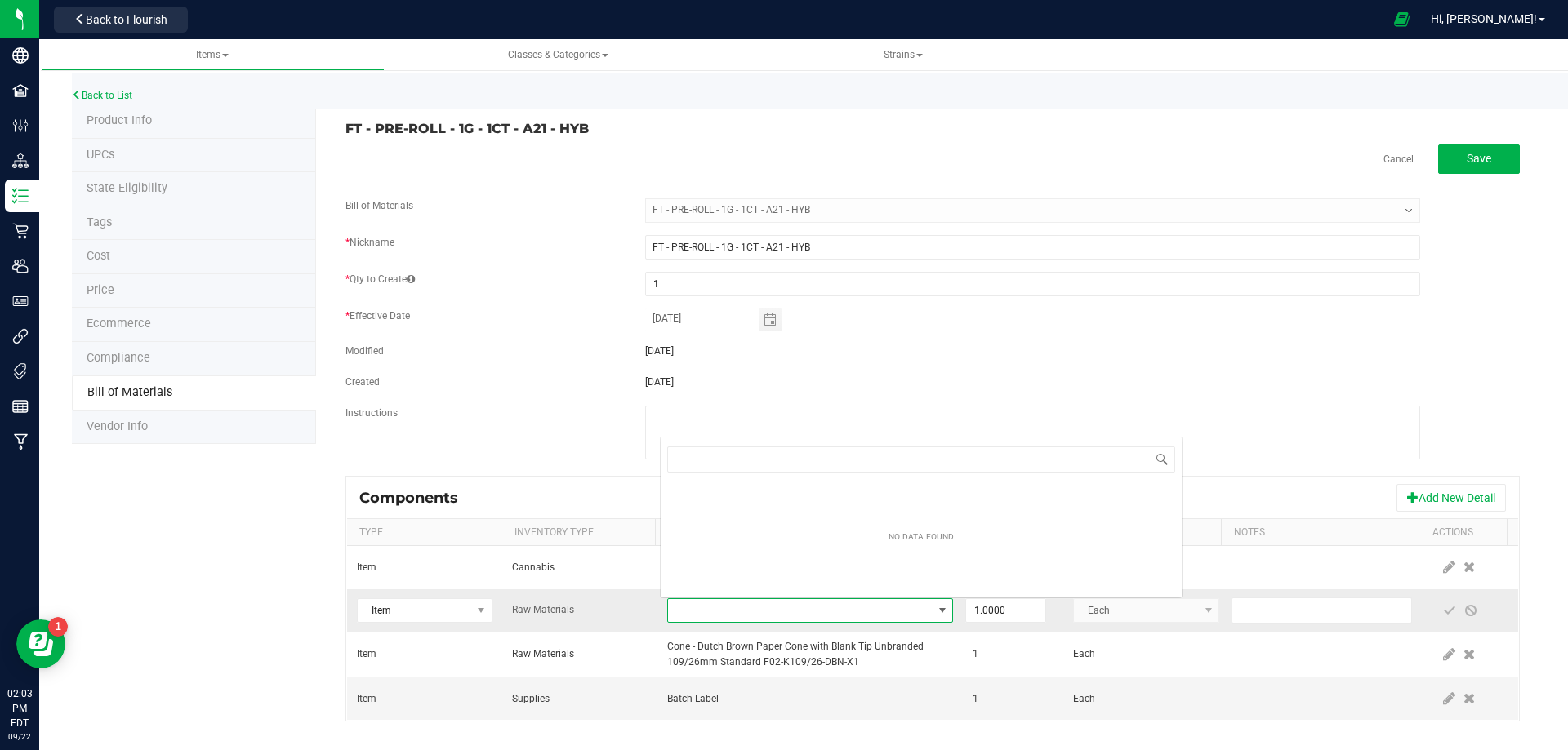
scroll to position [24, 277]
type input "3004471"
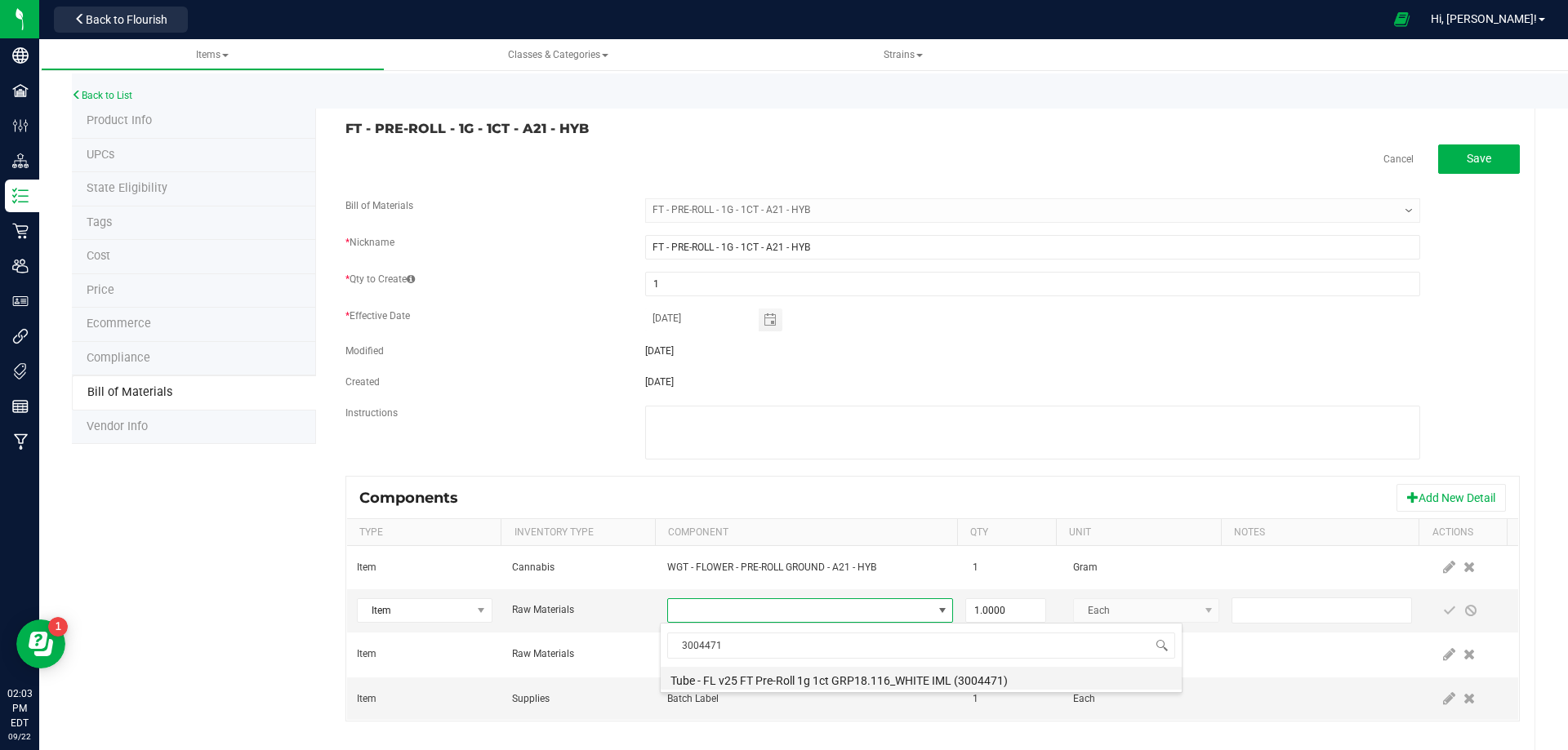
click at [737, 683] on li "Tube - FL v25 FT Pre-Roll 1g 1ct GRP18.116_WHITE IML (3004471)" at bounding box center [921, 678] width 521 height 23
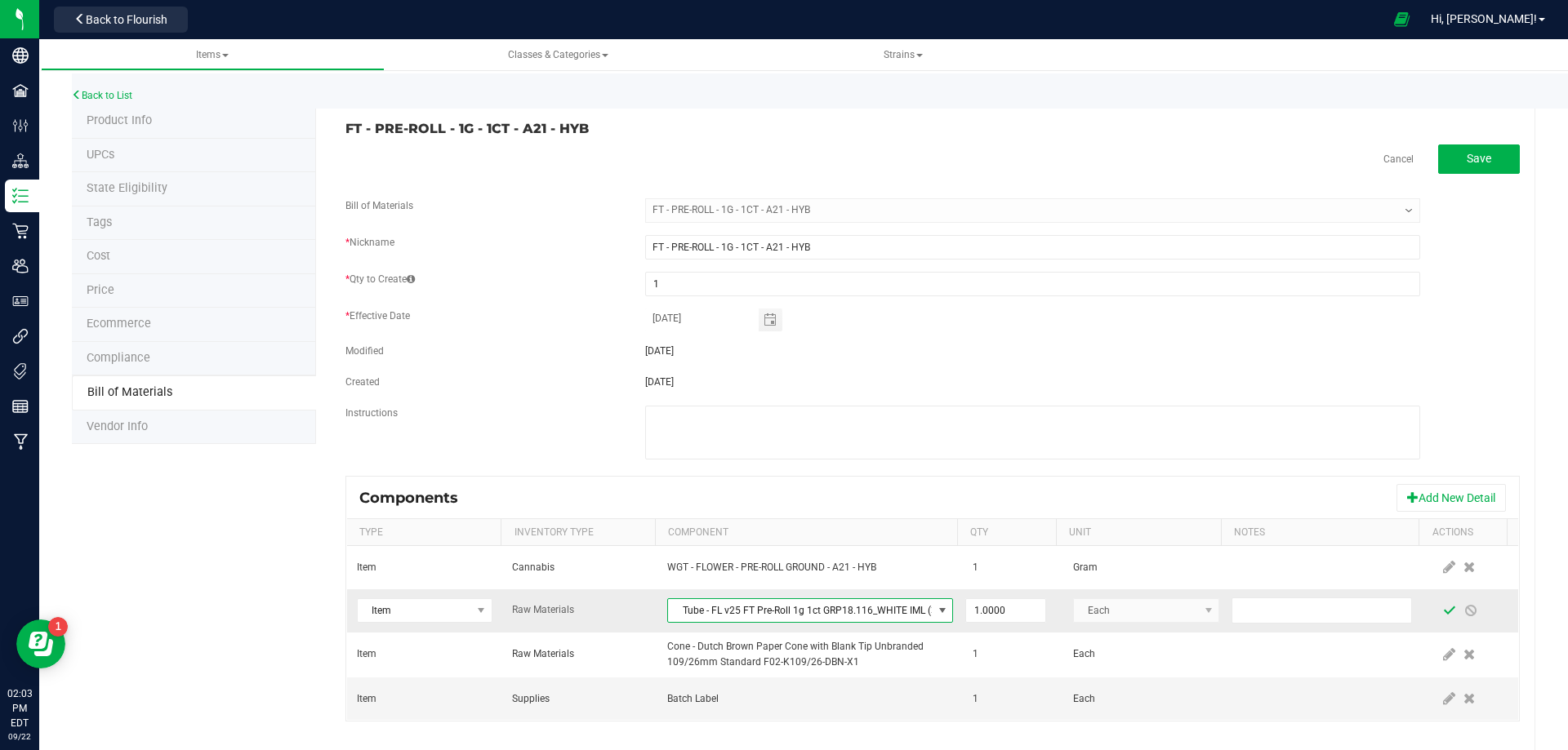
click at [1443, 611] on span at bounding box center [1449, 610] width 13 height 13
click at [126, 90] on link "Back to List" at bounding box center [102, 95] width 60 height 11
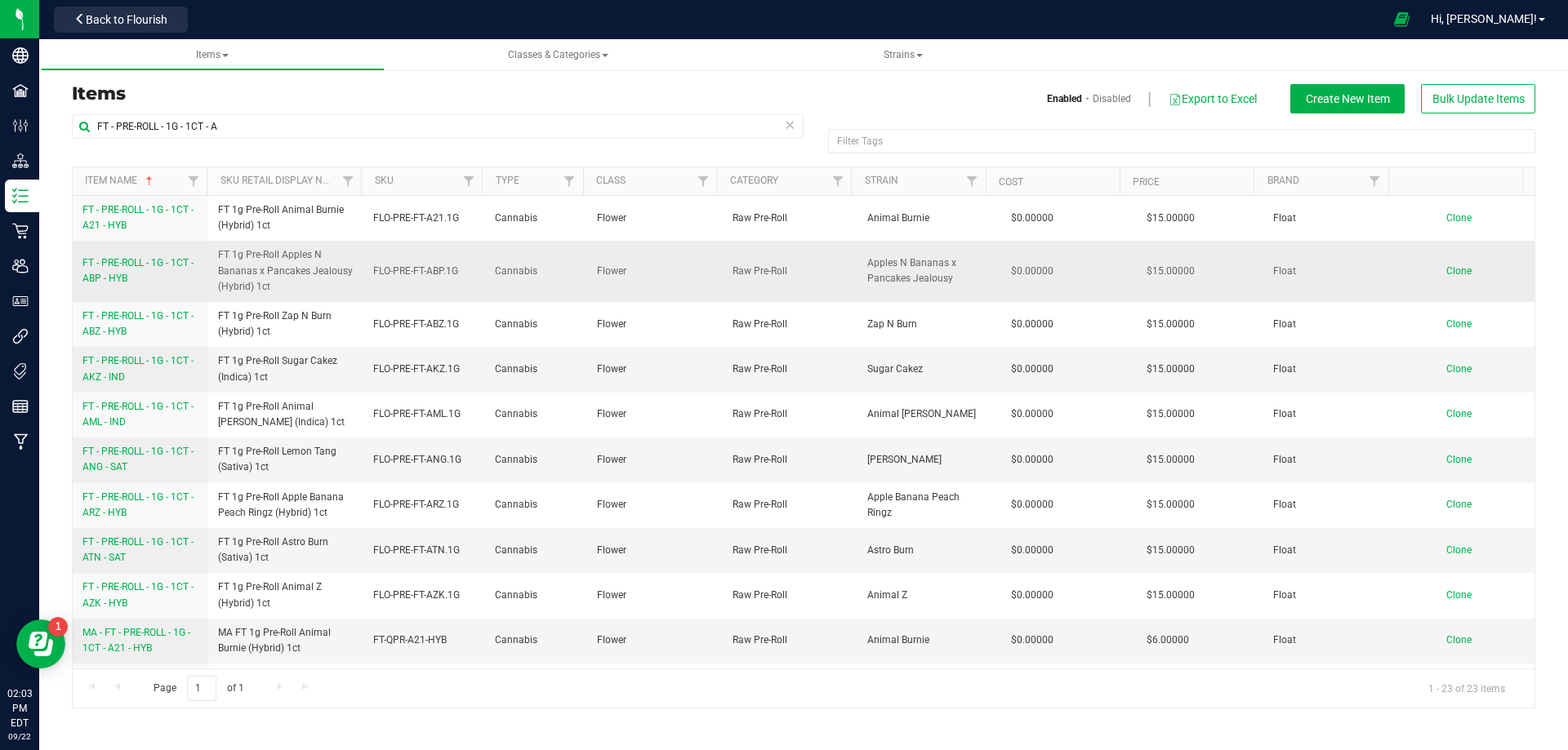
click at [139, 267] on span "FT - PRE-ROLL - 1G - 1CT - ABP - HYB" at bounding box center [138, 270] width 111 height 27
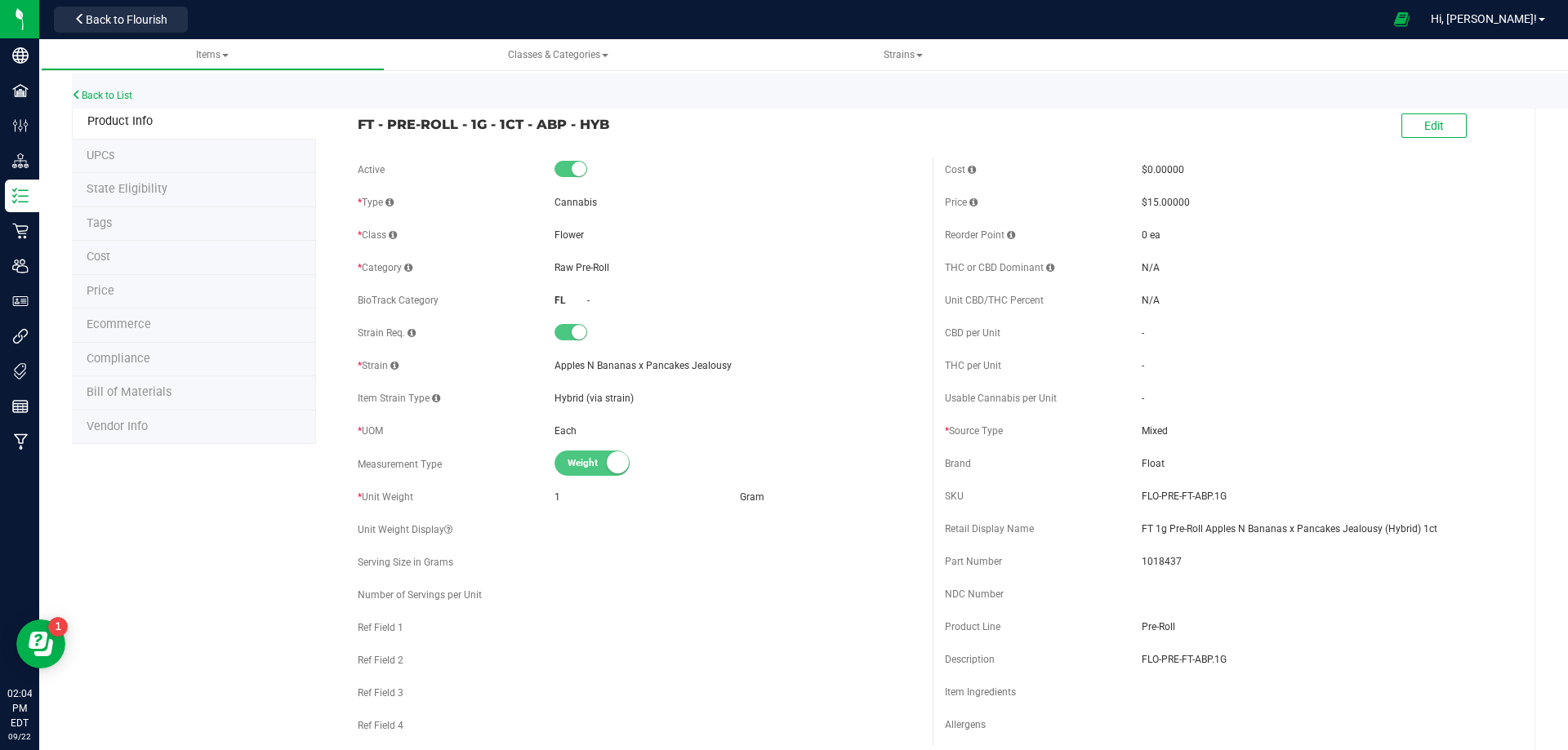
click at [155, 398] on span "Bill of Materials" at bounding box center [128, 392] width 85 height 14
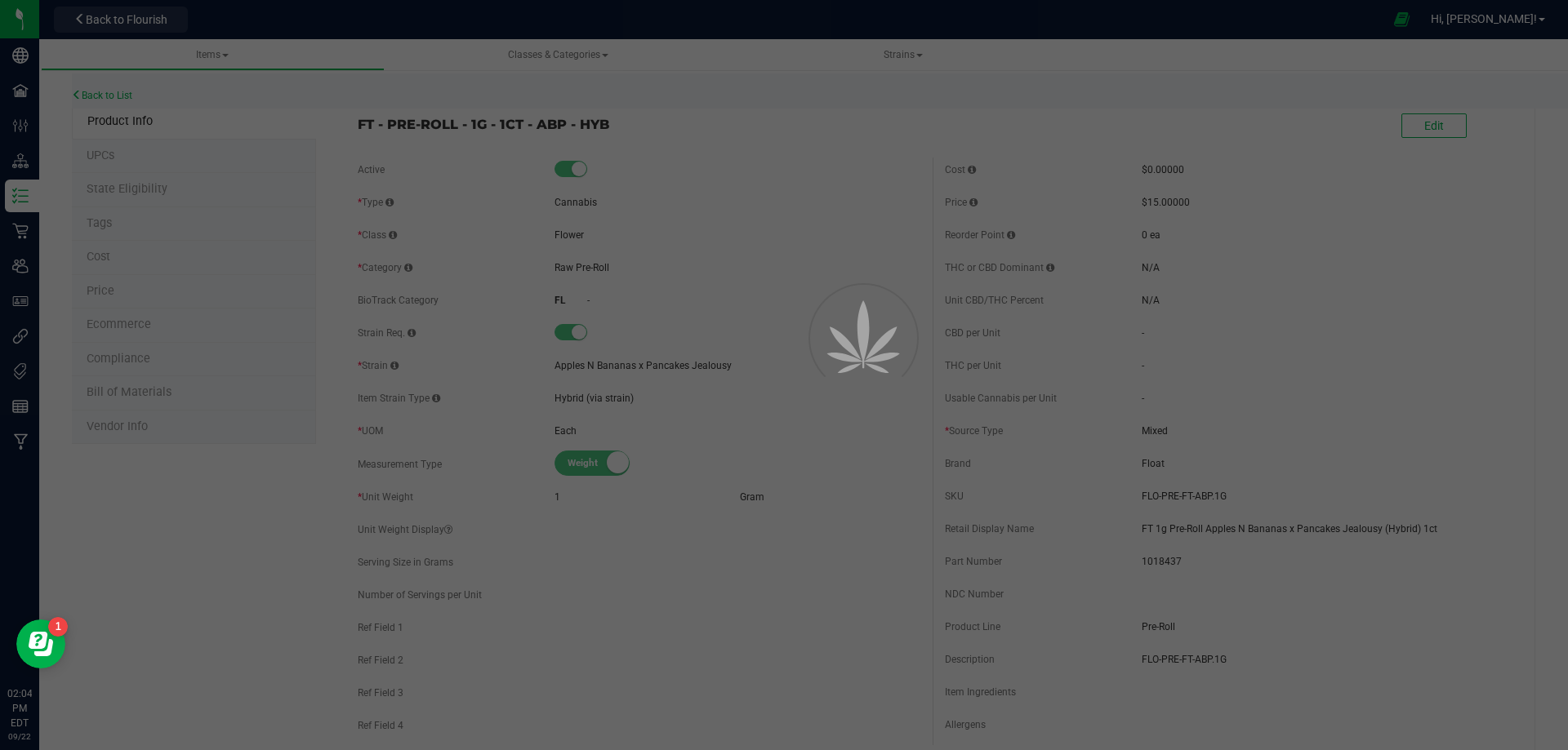
select select "13434"
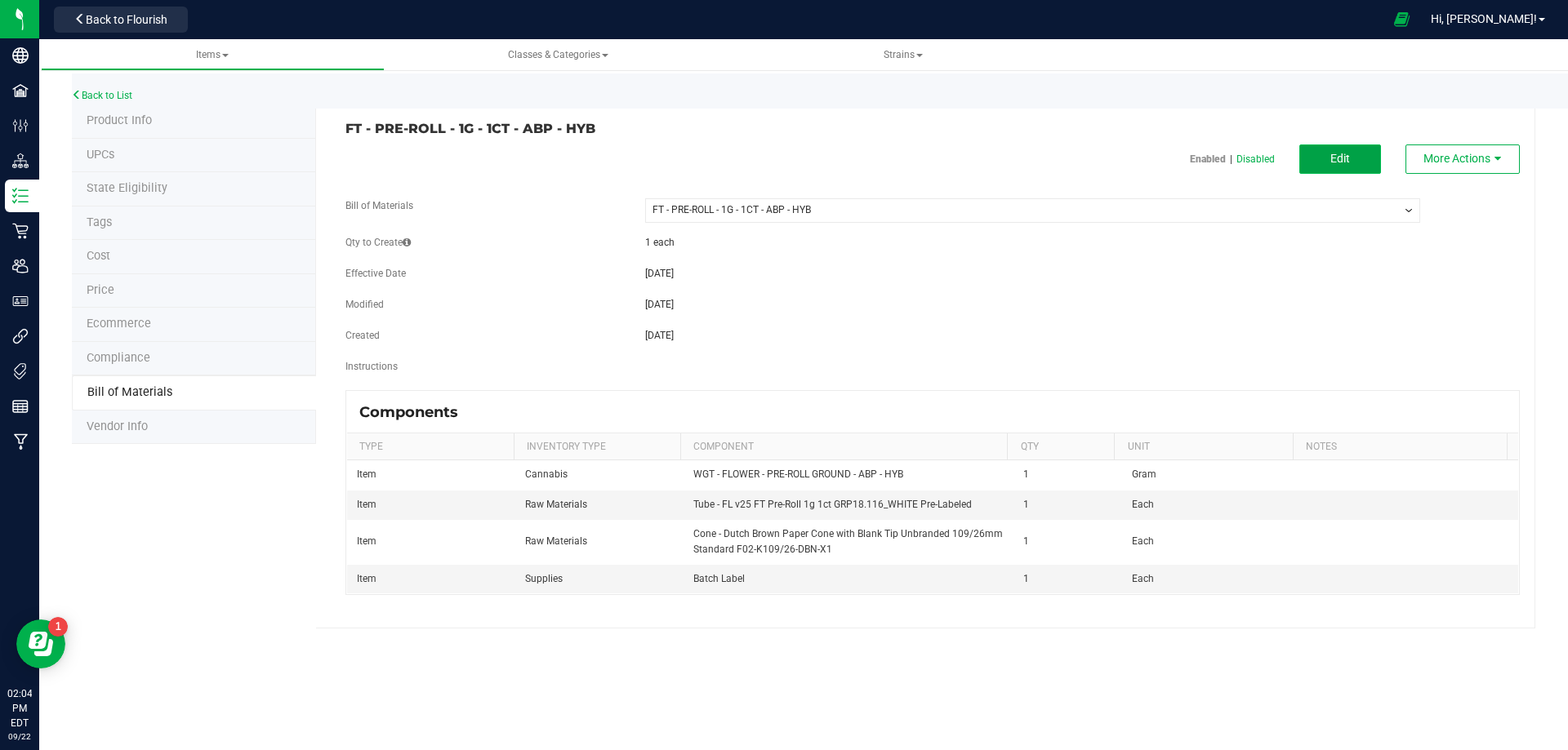
click at [1347, 158] on span "Edit" at bounding box center [1340, 158] width 20 height 13
select select "13434"
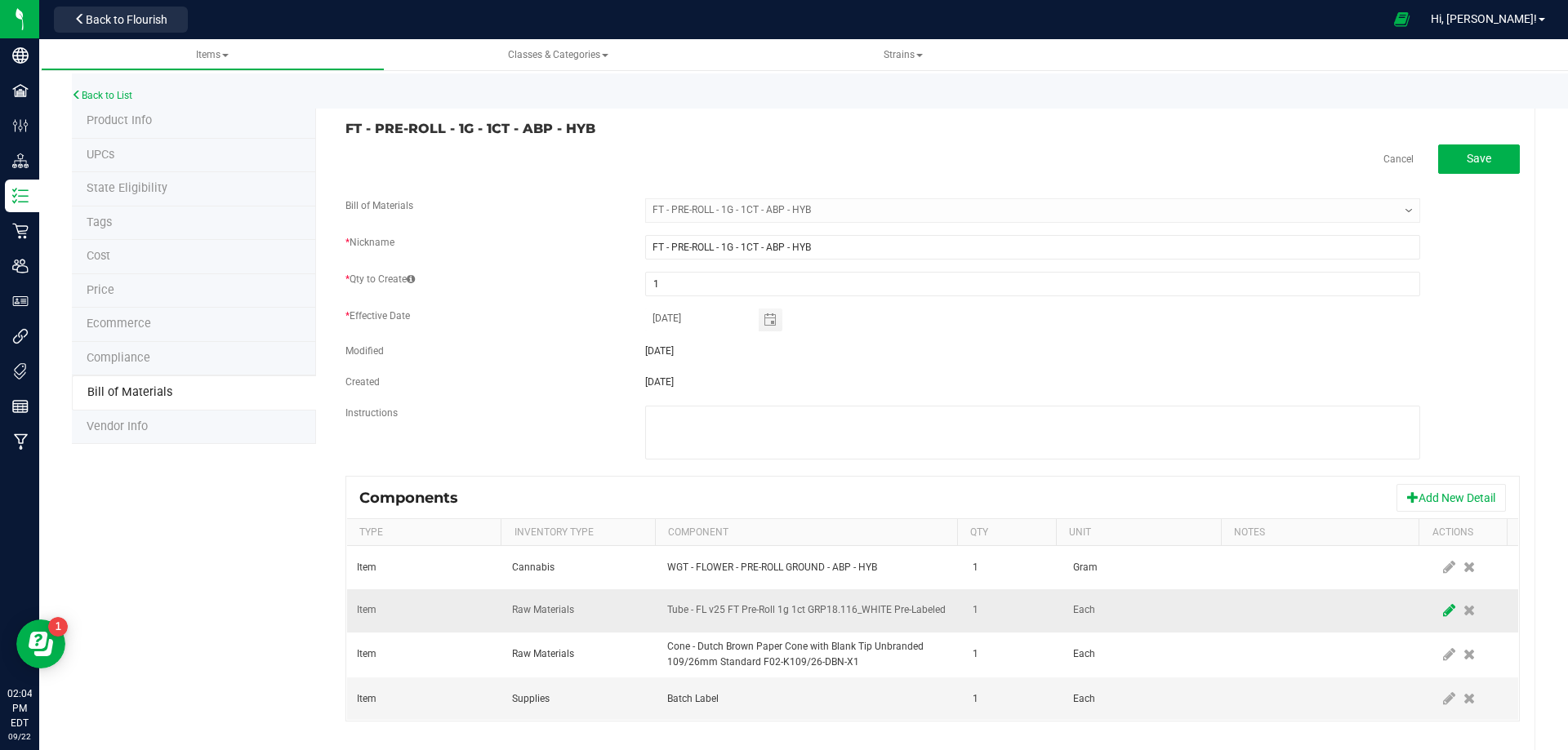
click at [1439, 621] on span at bounding box center [1449, 611] width 21 height 29
click at [692, 611] on span "NO DATA FOUND" at bounding box center [800, 611] width 264 height 23
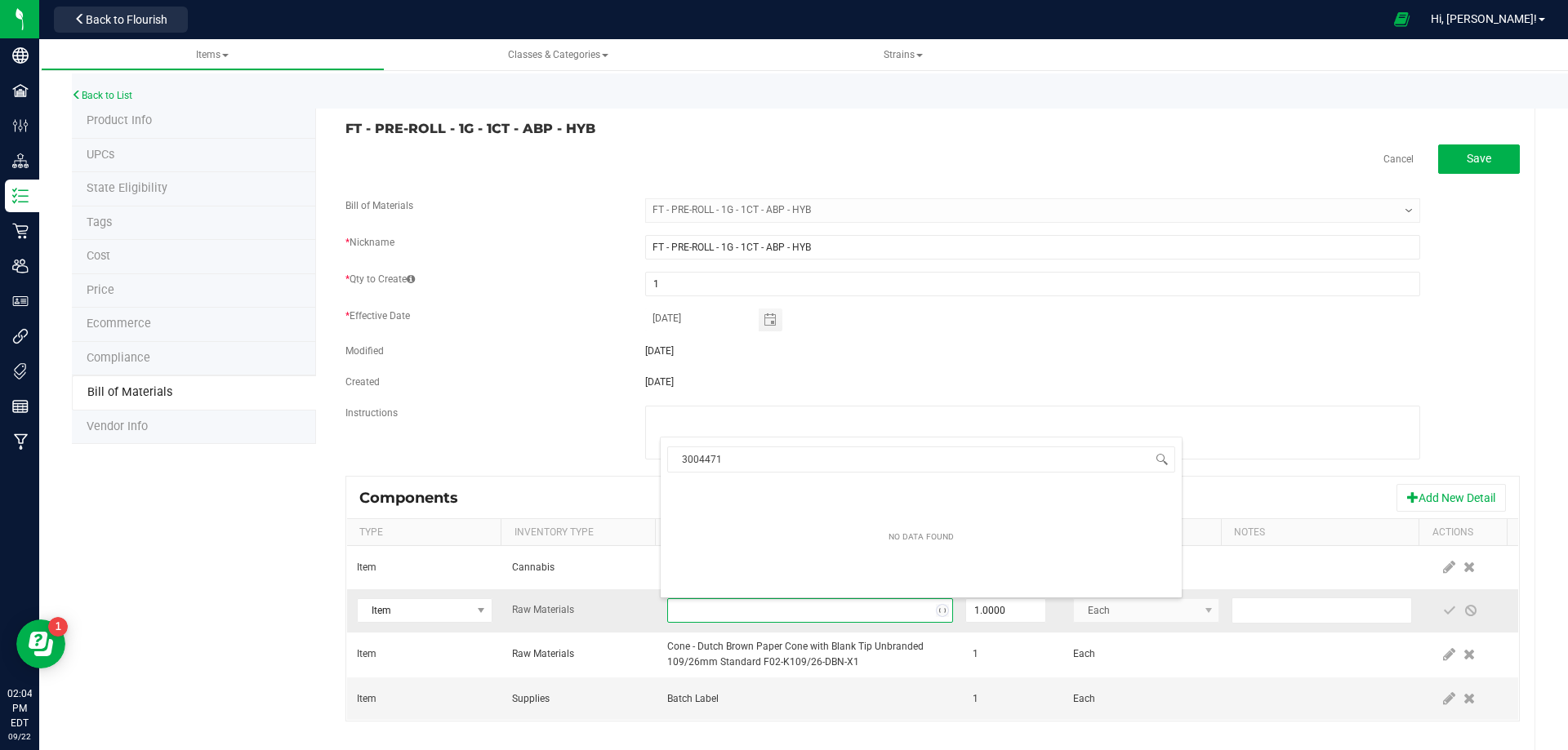
scroll to position [24, 277]
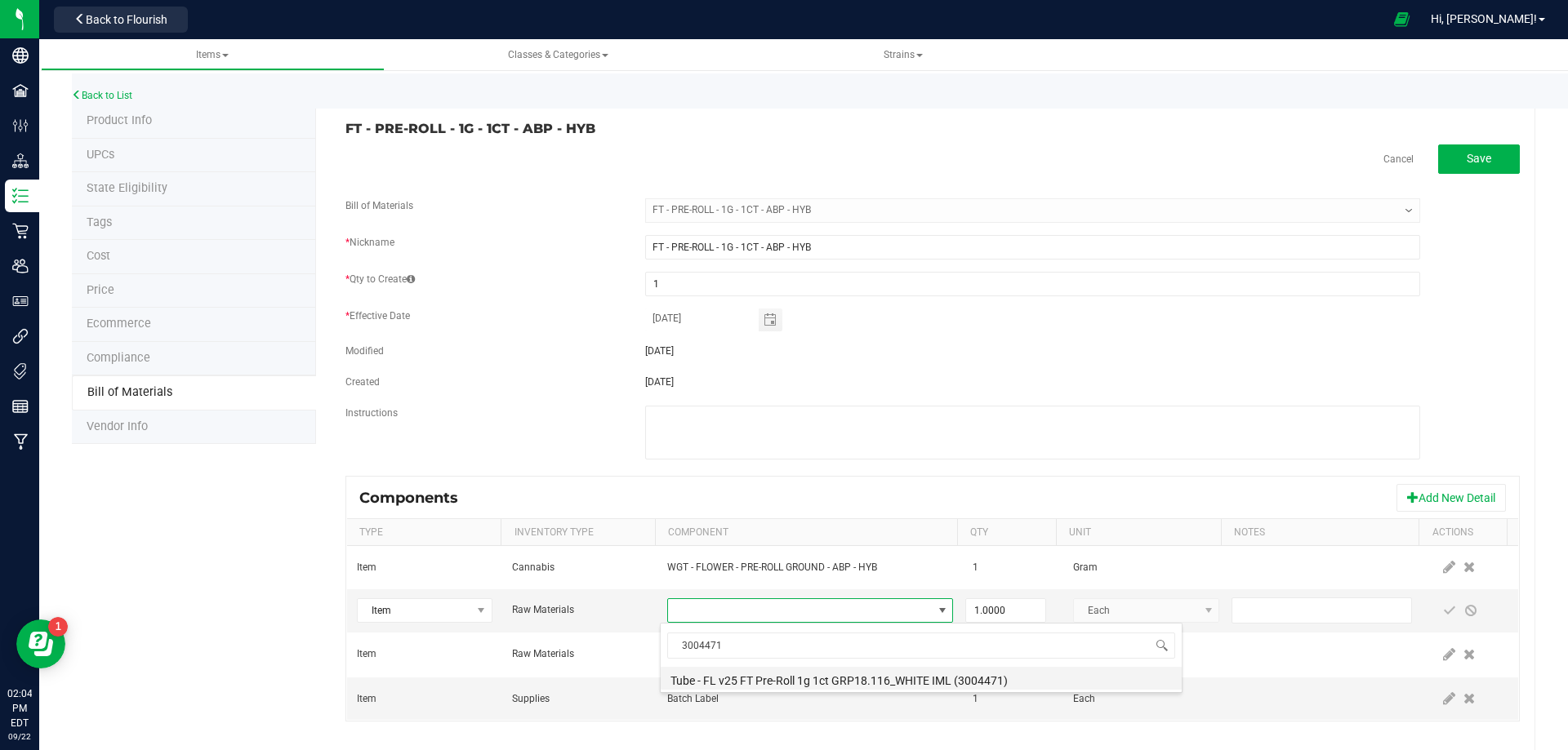
click at [738, 681] on li "Tube - FL v25 FT Pre-Roll 1g 1ct GRP18.116_WHITE IML (3004471)" at bounding box center [921, 678] width 521 height 23
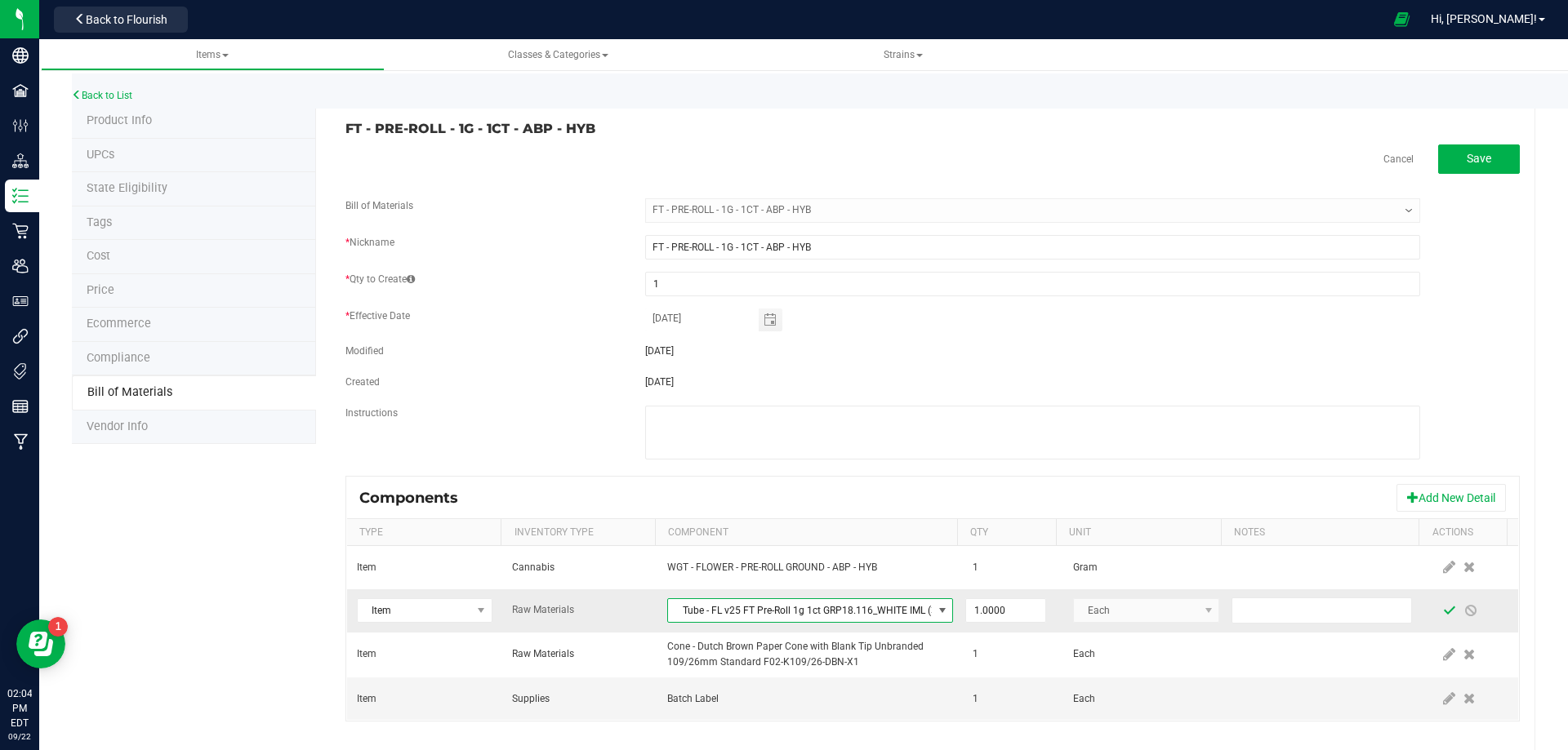
click at [1443, 611] on span at bounding box center [1449, 610] width 13 height 13
click at [128, 92] on link "Back to List" at bounding box center [102, 95] width 60 height 11
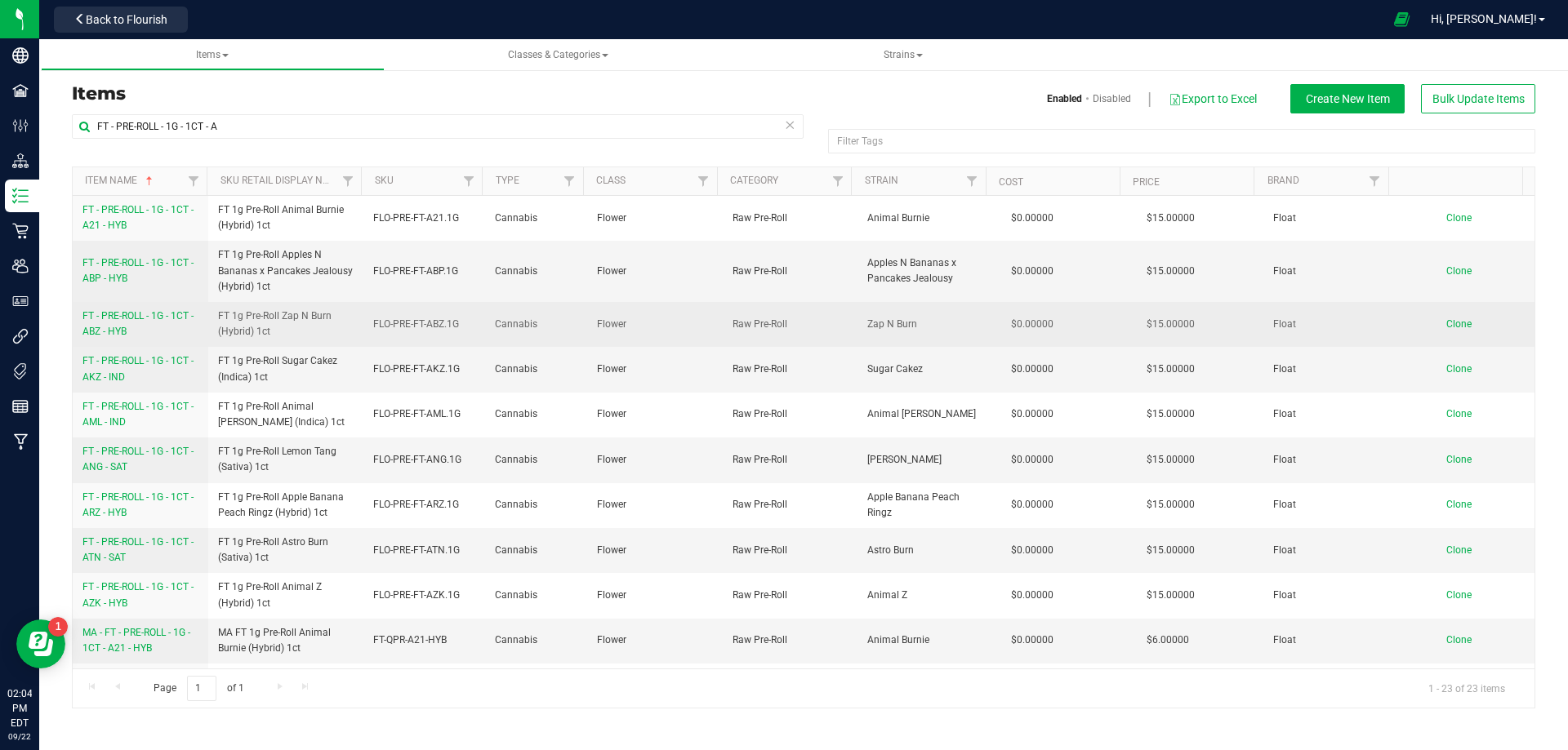
click at [97, 332] on span "FT - PRE-ROLL - 1G - 1CT - ABZ - HYB" at bounding box center [138, 323] width 111 height 27
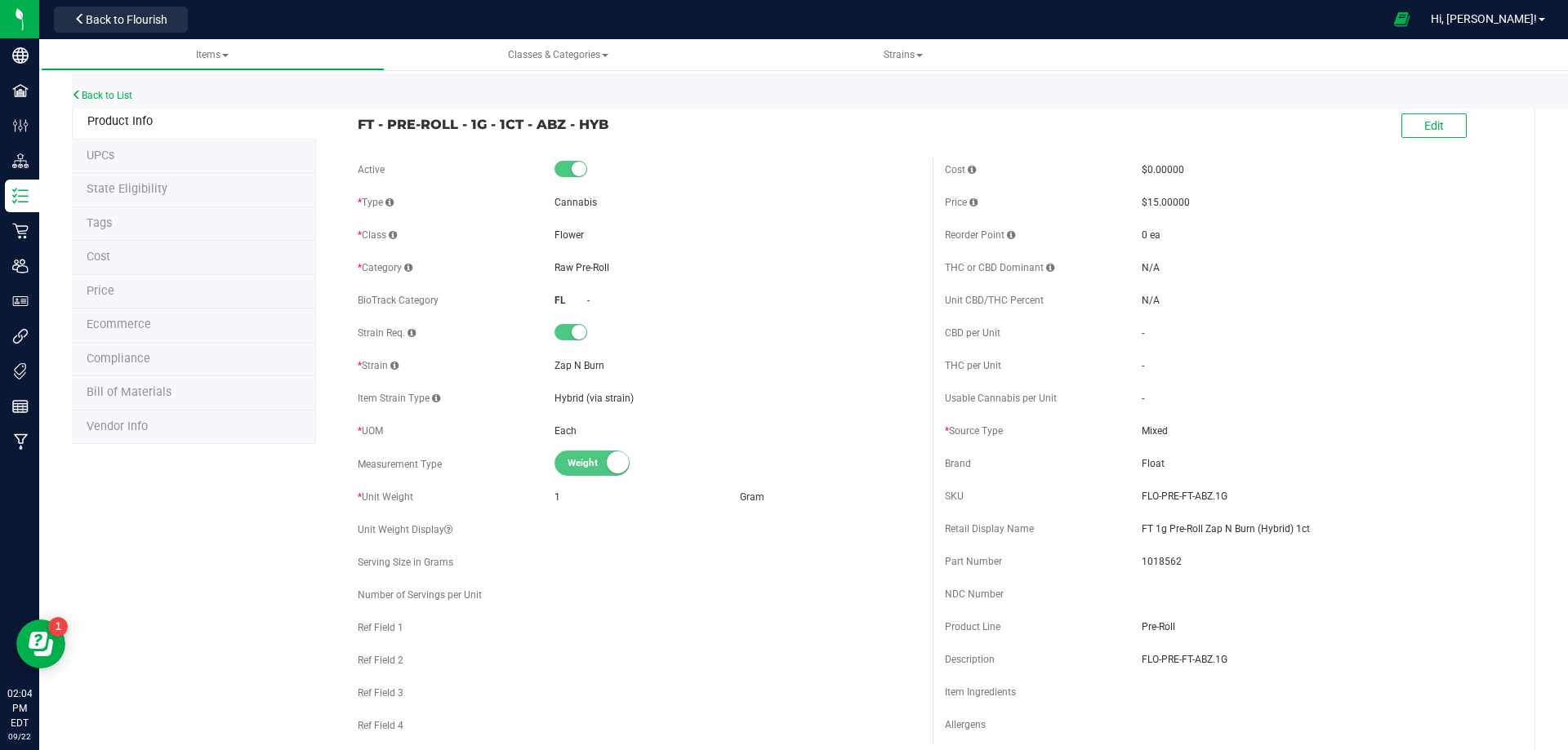
click at [122, 396] on span "Bill of Materials" at bounding box center [128, 392] width 85 height 14
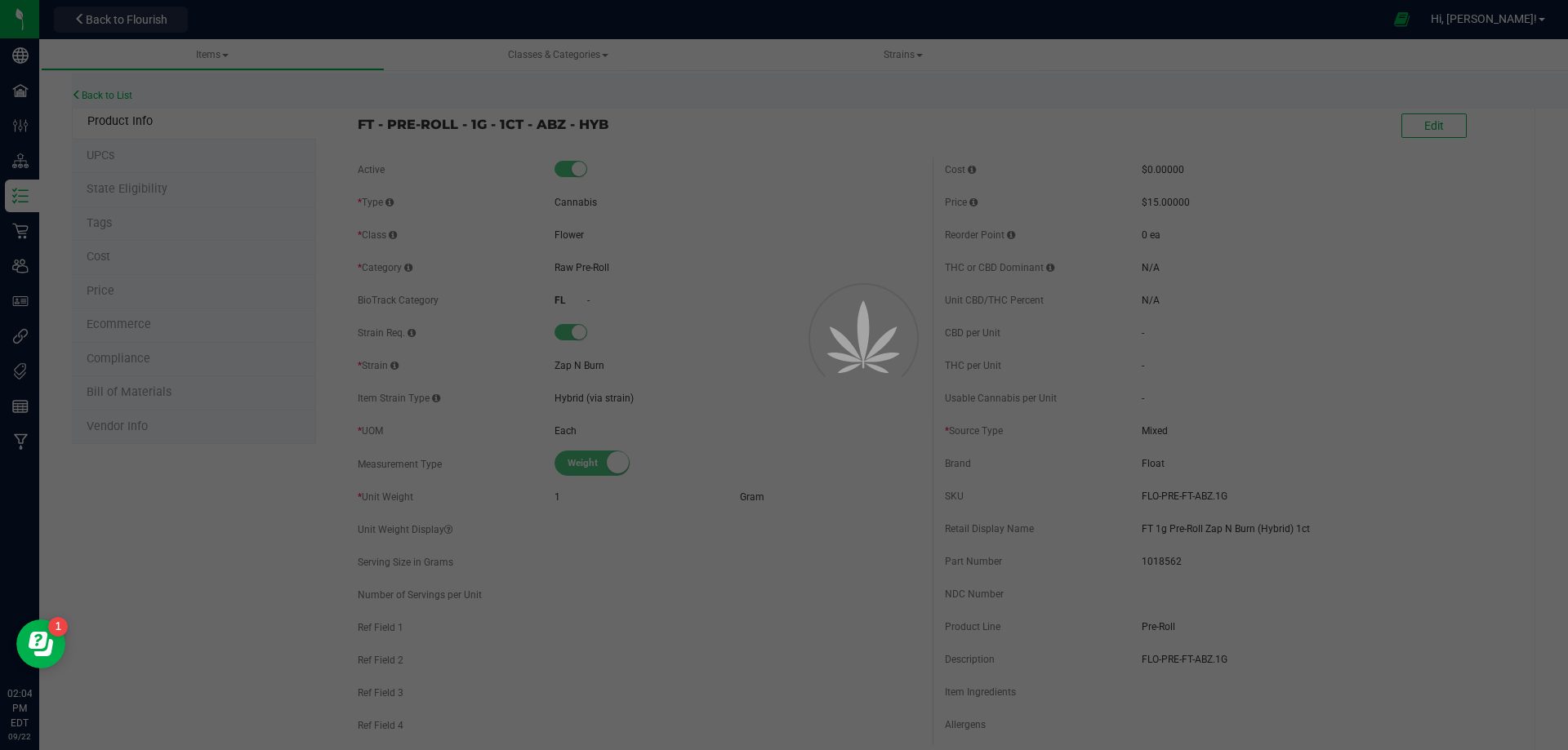
select select "13436"
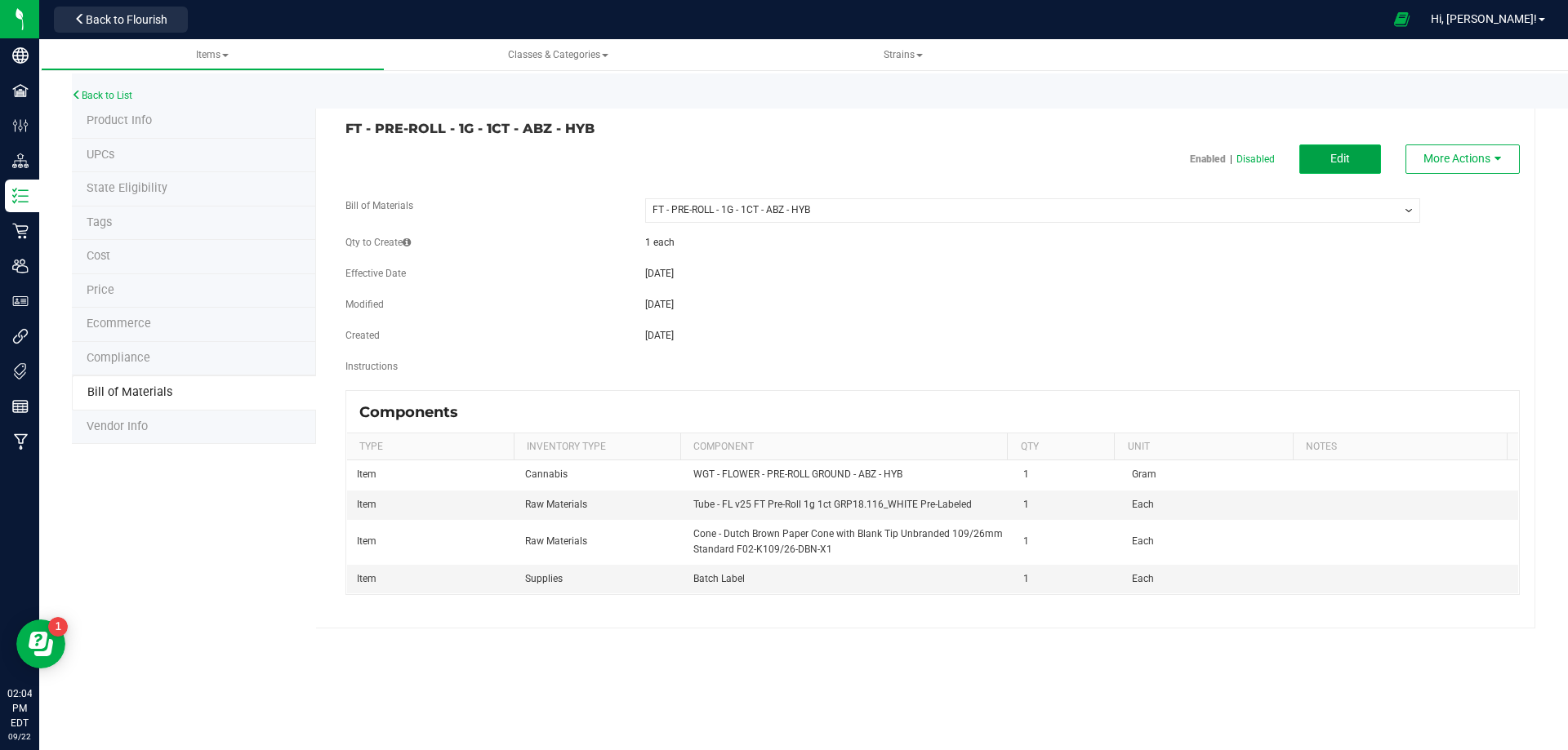
click at [1333, 155] on span "Edit" at bounding box center [1340, 158] width 20 height 13
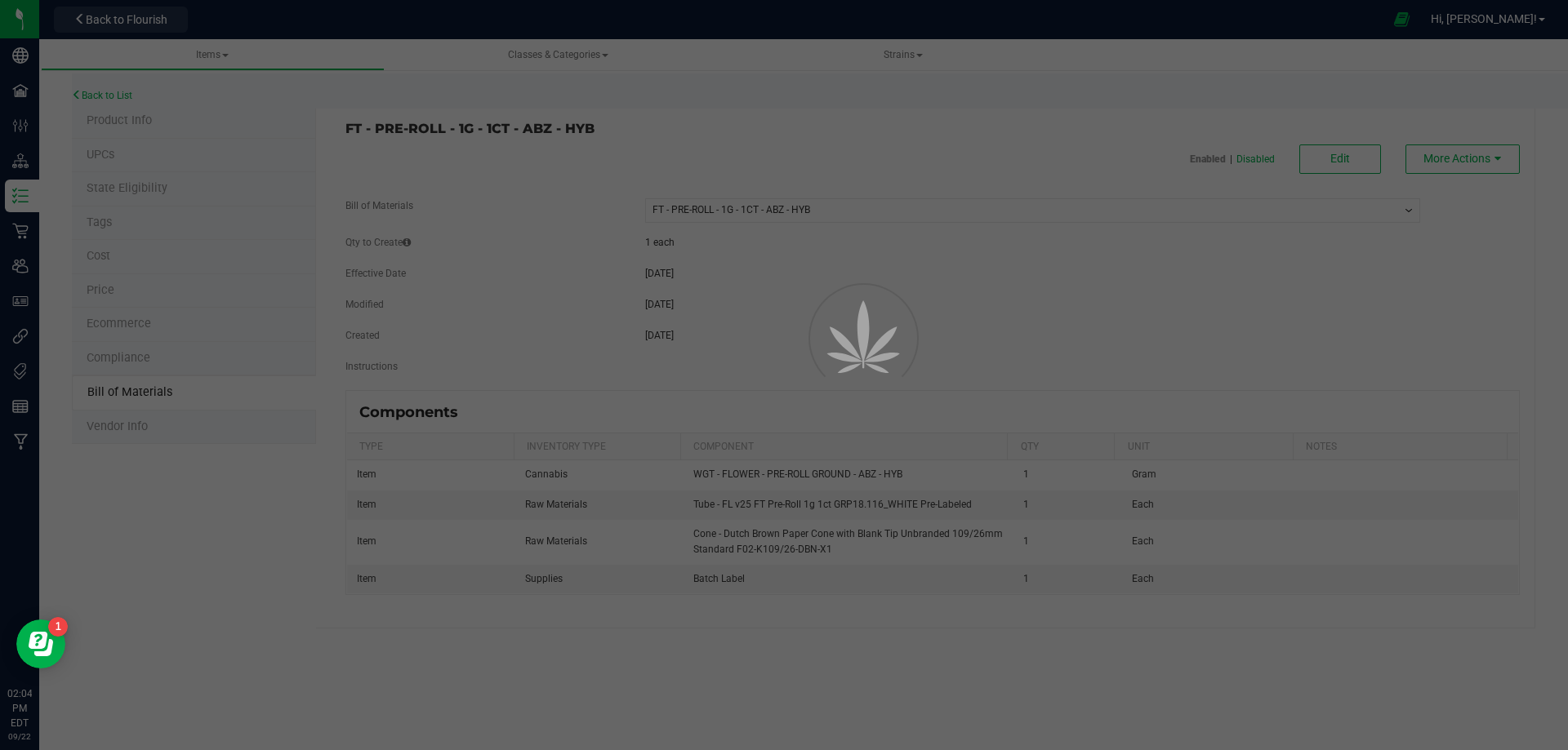
select select "13436"
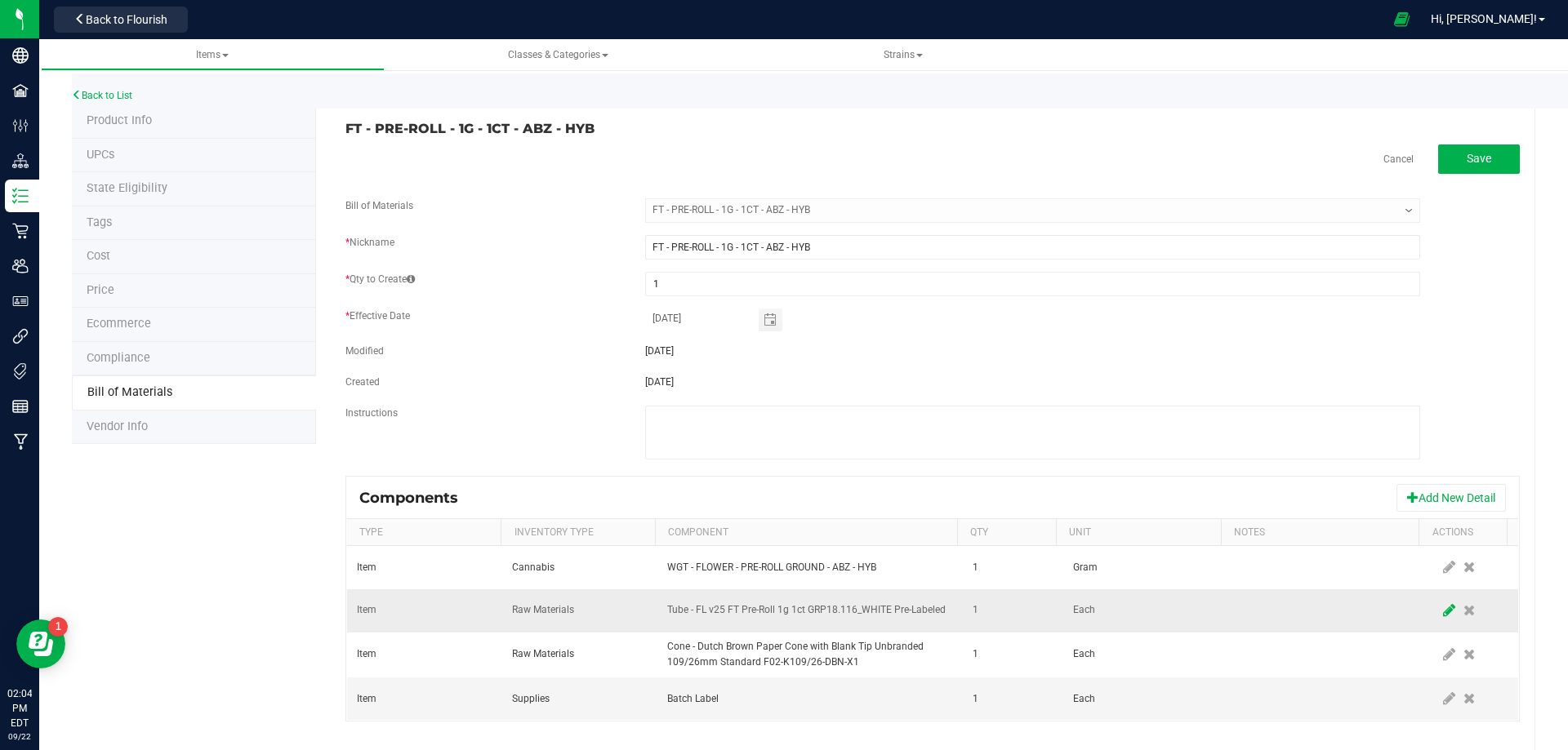
click at [1439, 615] on span at bounding box center [1449, 611] width 21 height 29
click at [839, 616] on span "NO DATA FOUND" at bounding box center [800, 611] width 264 height 23
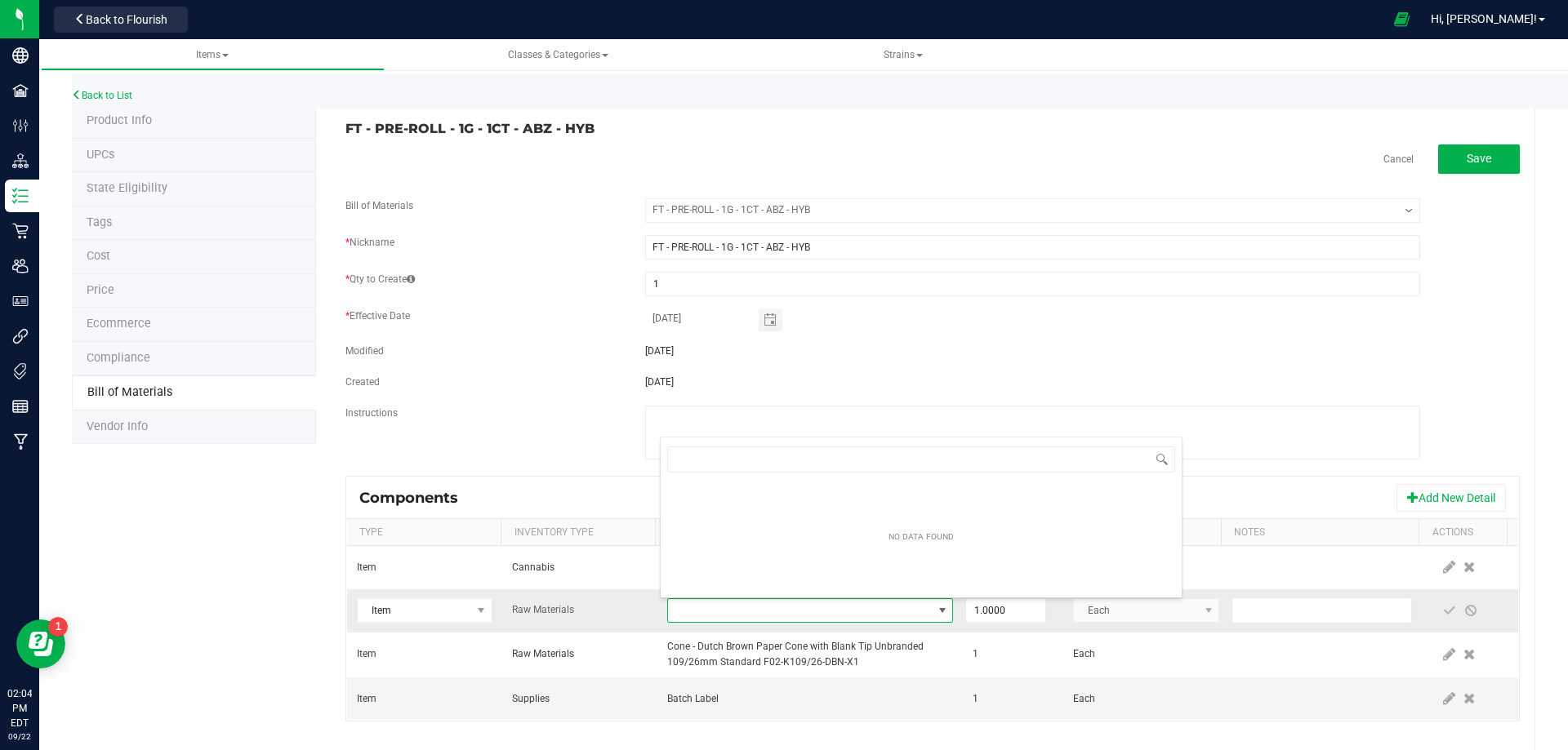
type input "3004471"
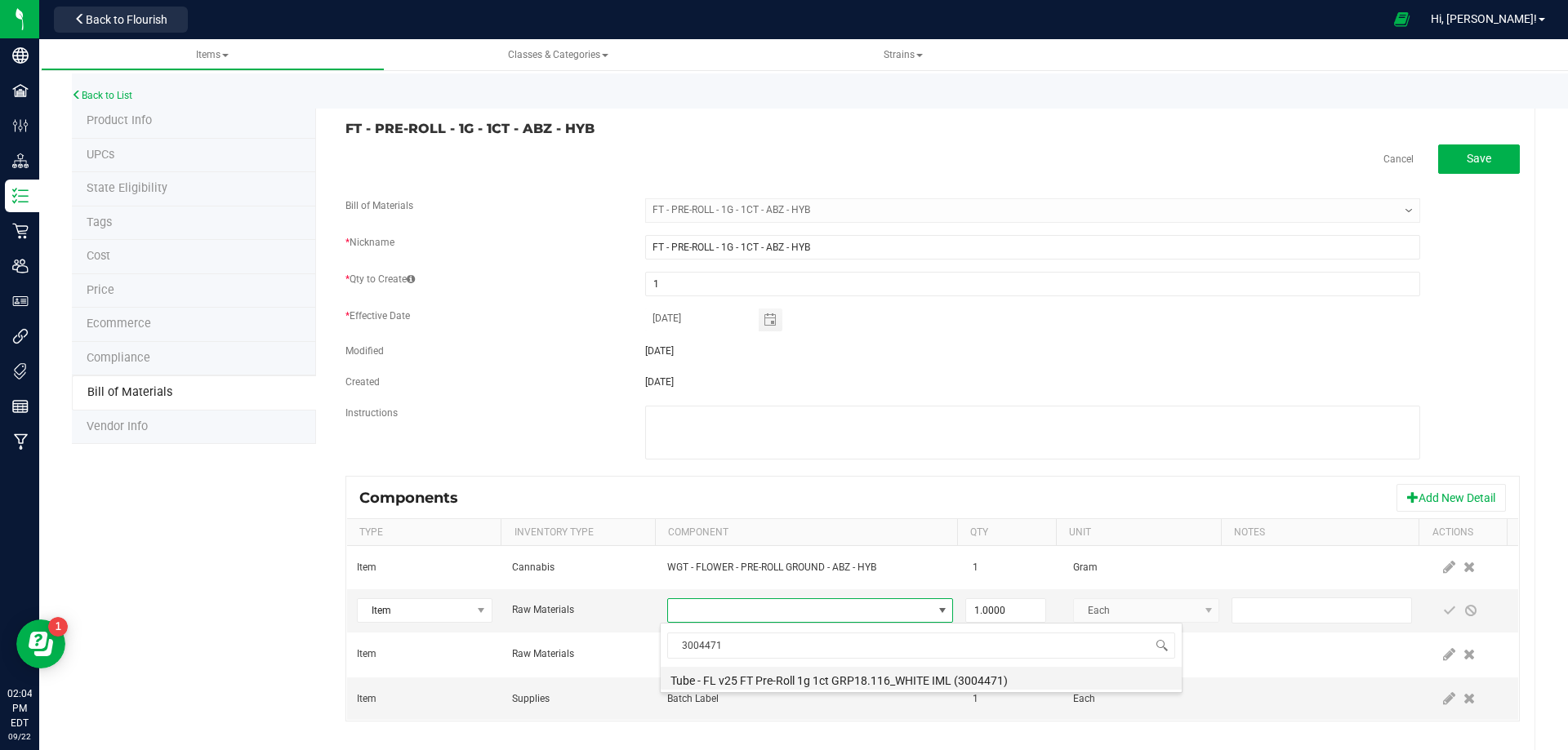
click at [739, 679] on li "Tube - FL v25 FT Pre-Roll 1g 1ct GRP18.116_WHITE IML (3004471)" at bounding box center [921, 678] width 521 height 23
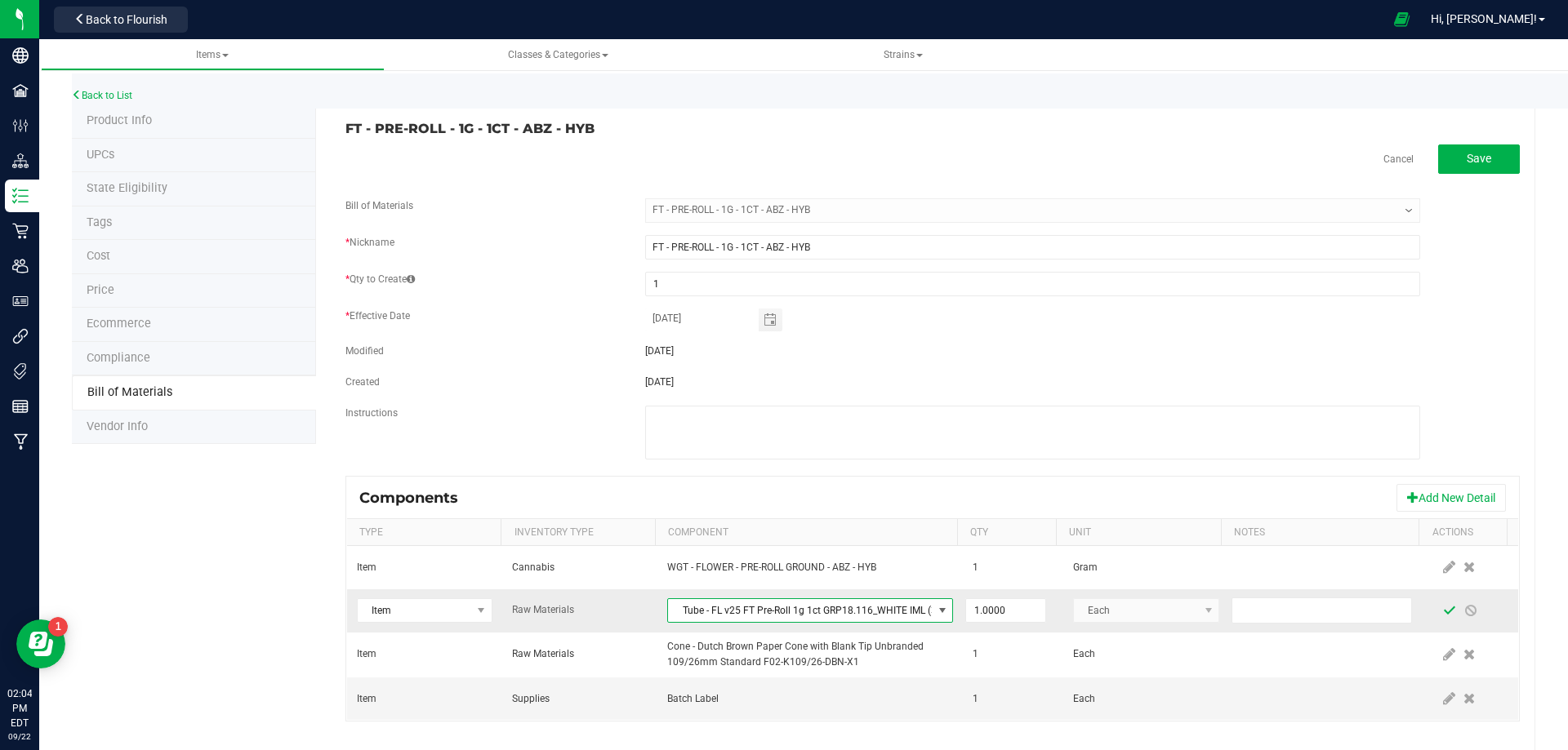
click at [1443, 615] on span at bounding box center [1449, 610] width 13 height 13
click at [110, 93] on link "Back to List" at bounding box center [102, 95] width 60 height 11
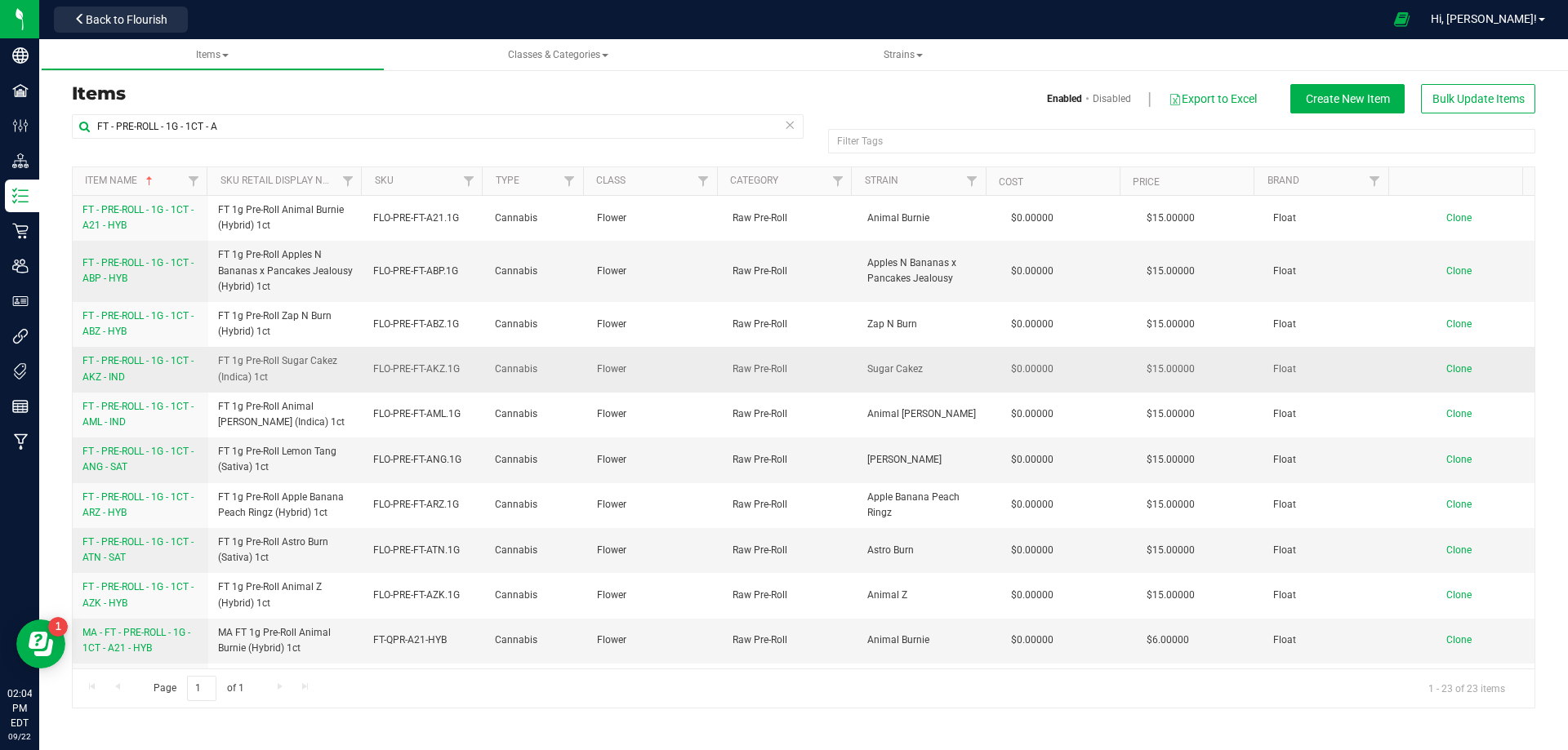
click at [134, 362] on span "FT - PRE-ROLL - 1G - 1CT - AKZ - IND" at bounding box center [138, 368] width 111 height 27
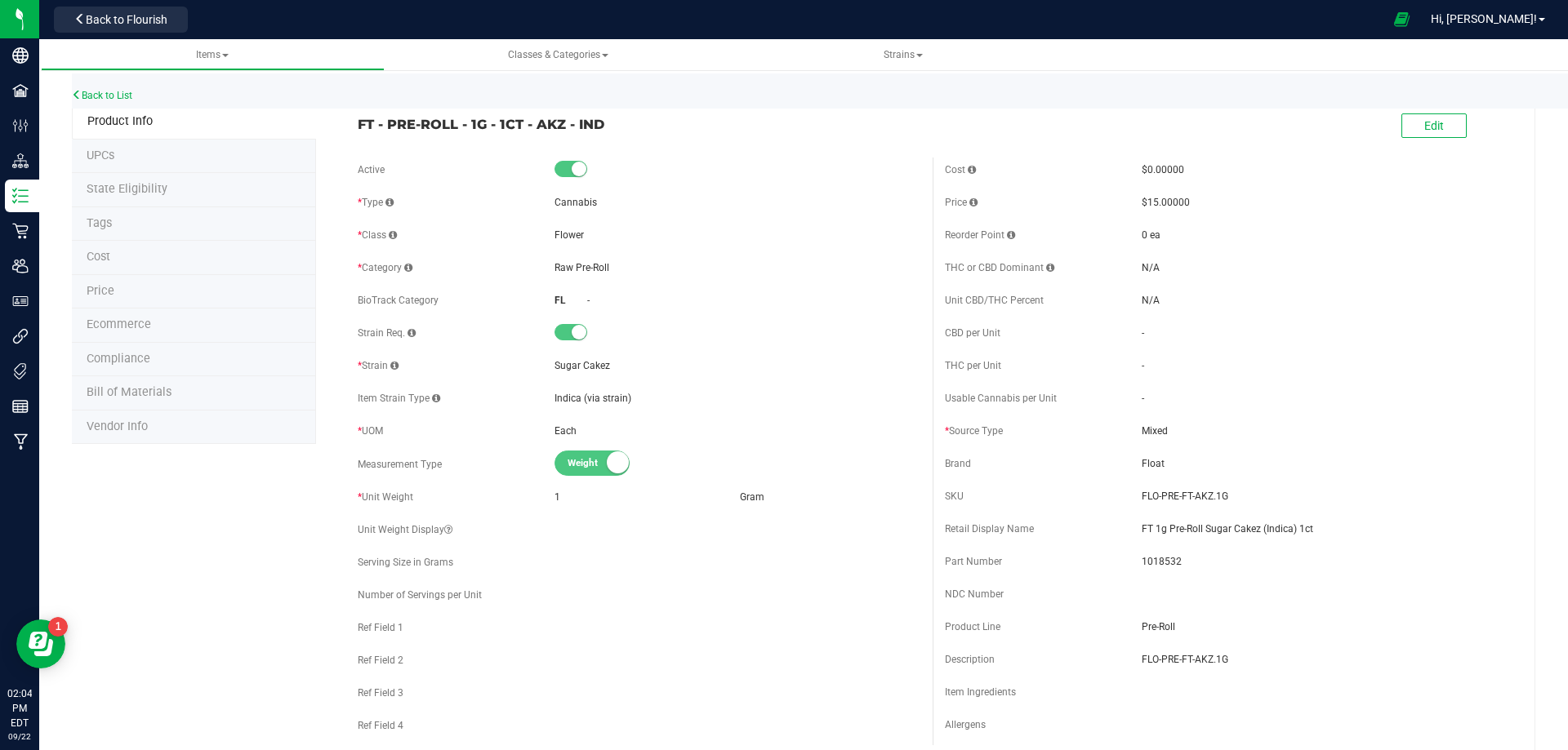
click at [134, 394] on span "Bill of Materials" at bounding box center [128, 392] width 85 height 14
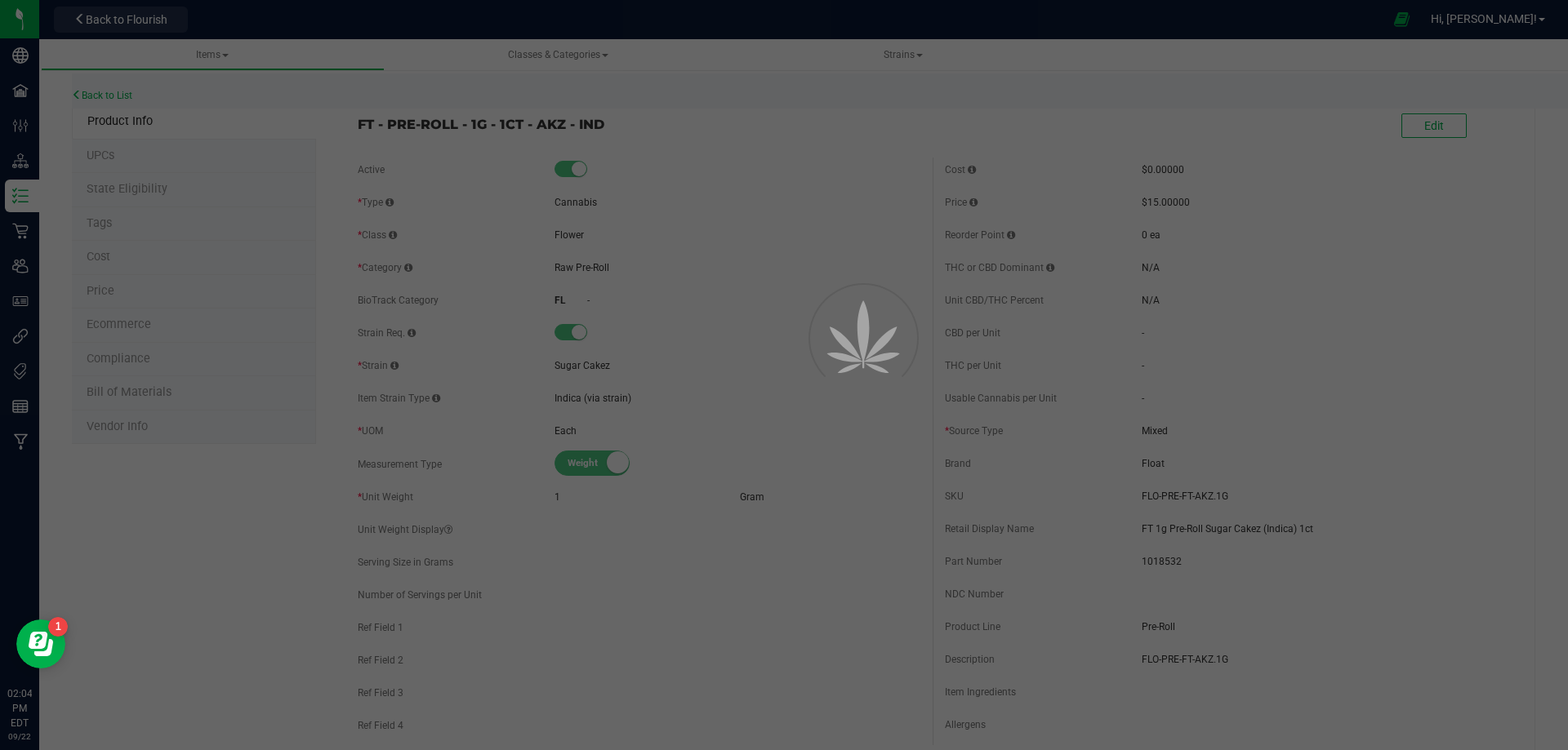
select select "13438"
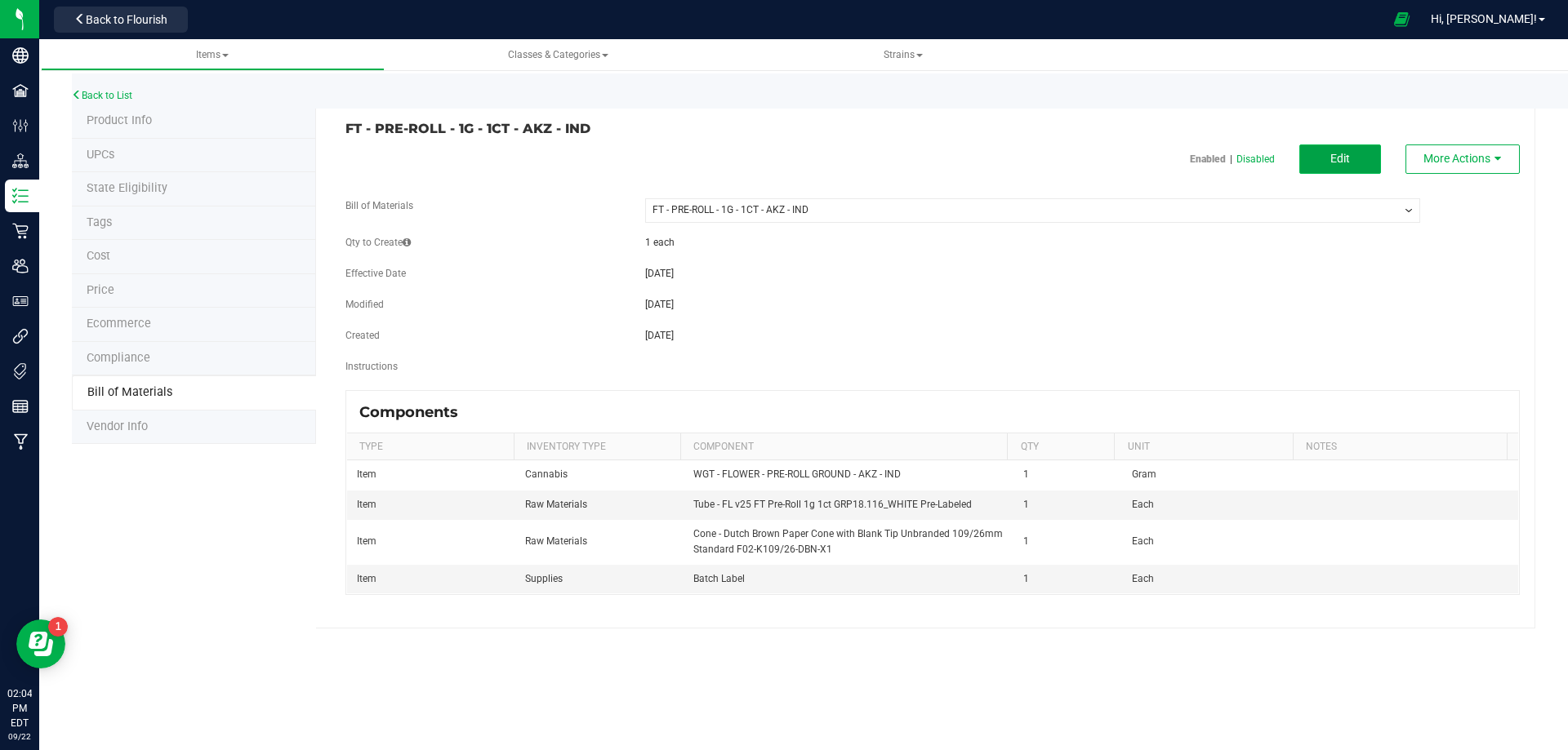
click at [1348, 162] on span "Edit" at bounding box center [1340, 158] width 20 height 13
select select "13438"
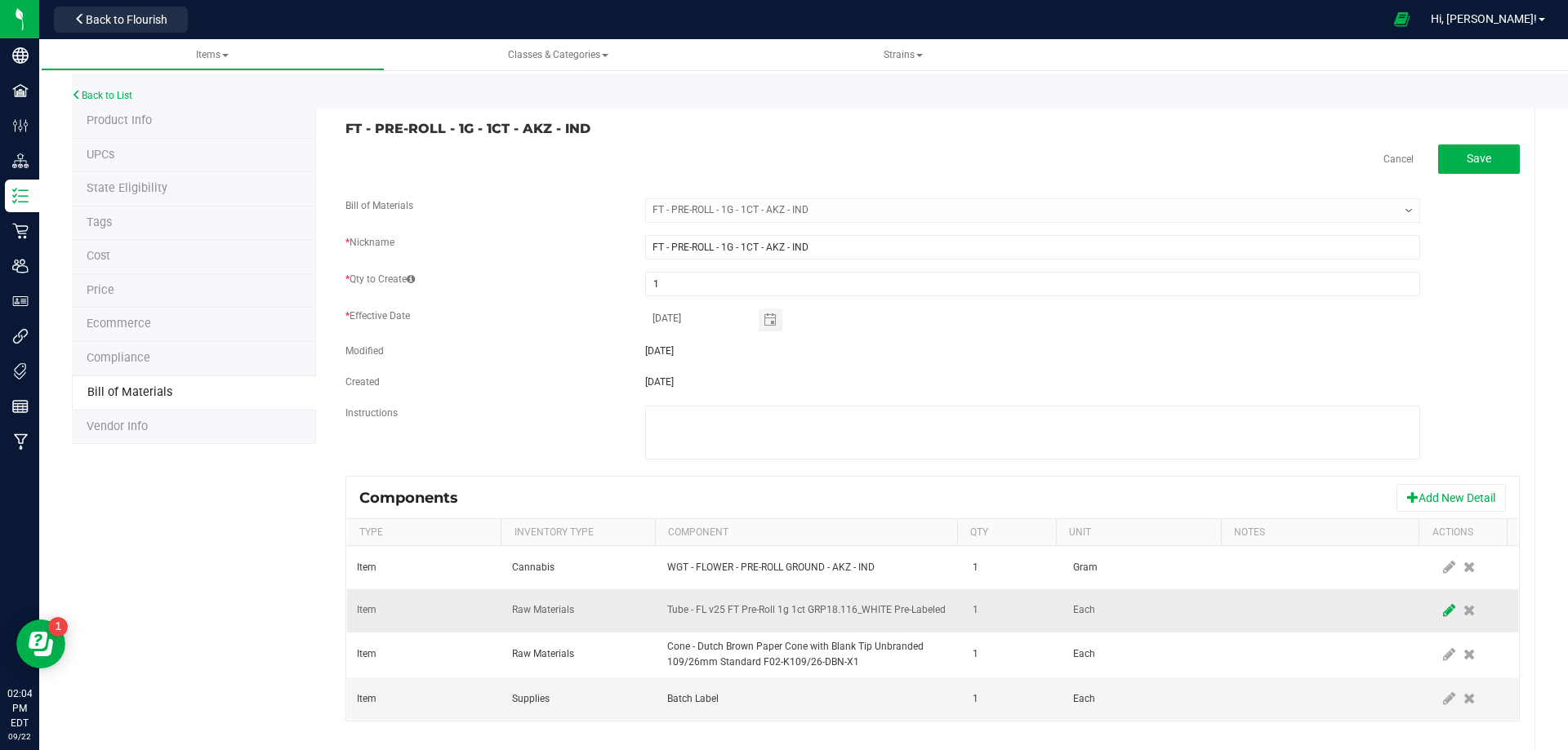
click at [1443, 614] on icon at bounding box center [1449, 610] width 12 height 15
click at [824, 617] on span "NO DATA FOUND" at bounding box center [800, 611] width 264 height 23
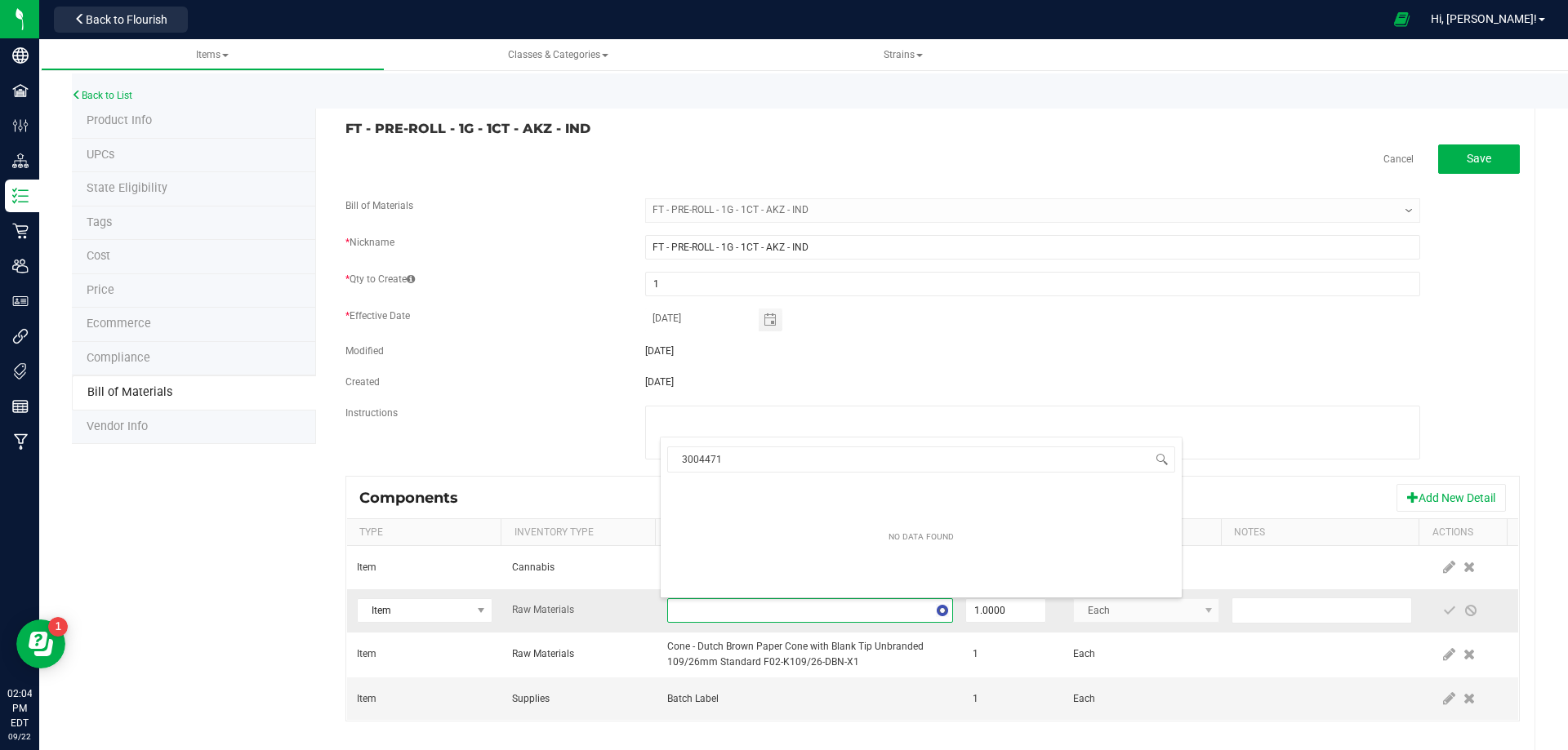
scroll to position [24, 277]
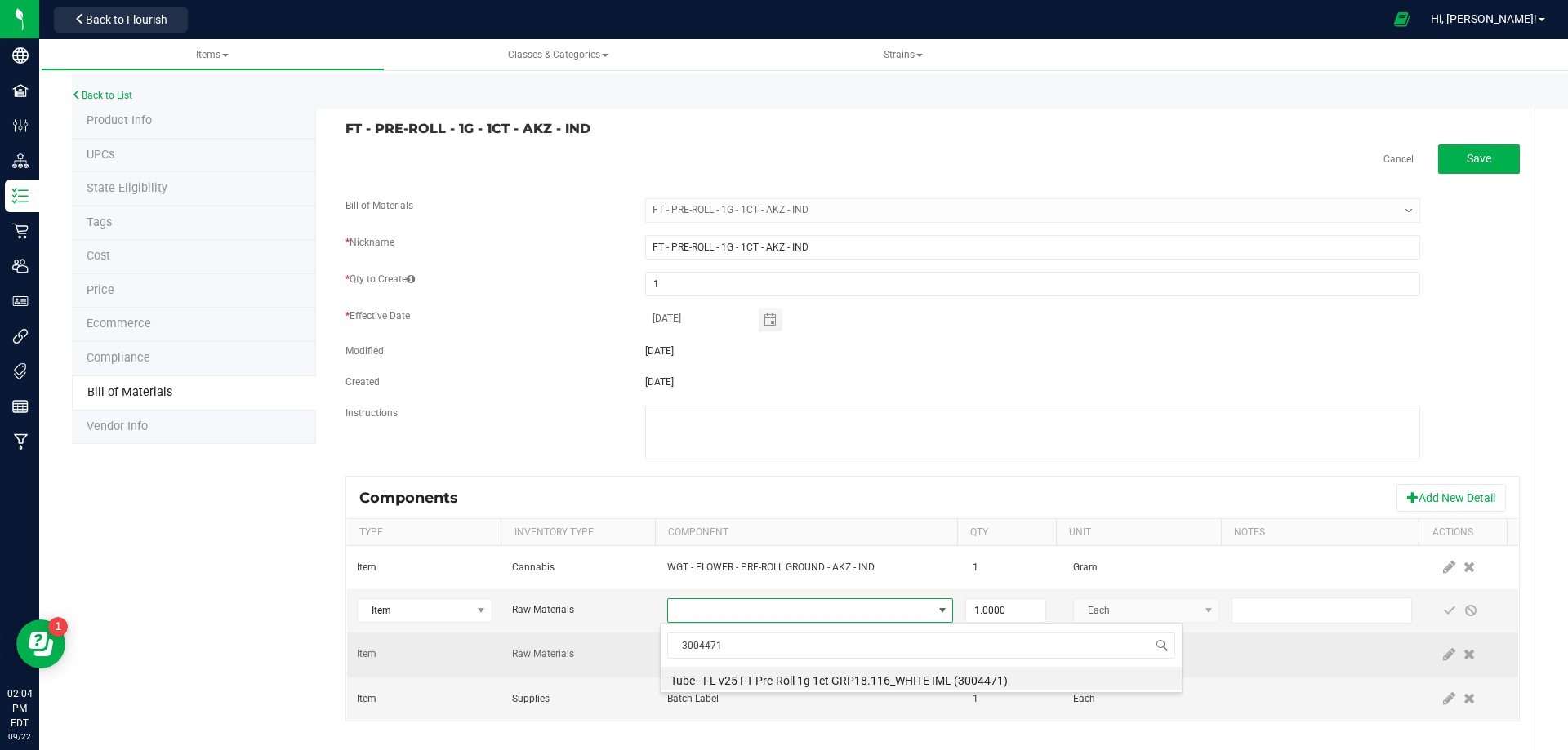
click at [753, 676] on li "Tube - FL v25 FT Pre-Roll 1g 1ct GRP18.116_WHITE IML (3004471)" at bounding box center [921, 678] width 521 height 23
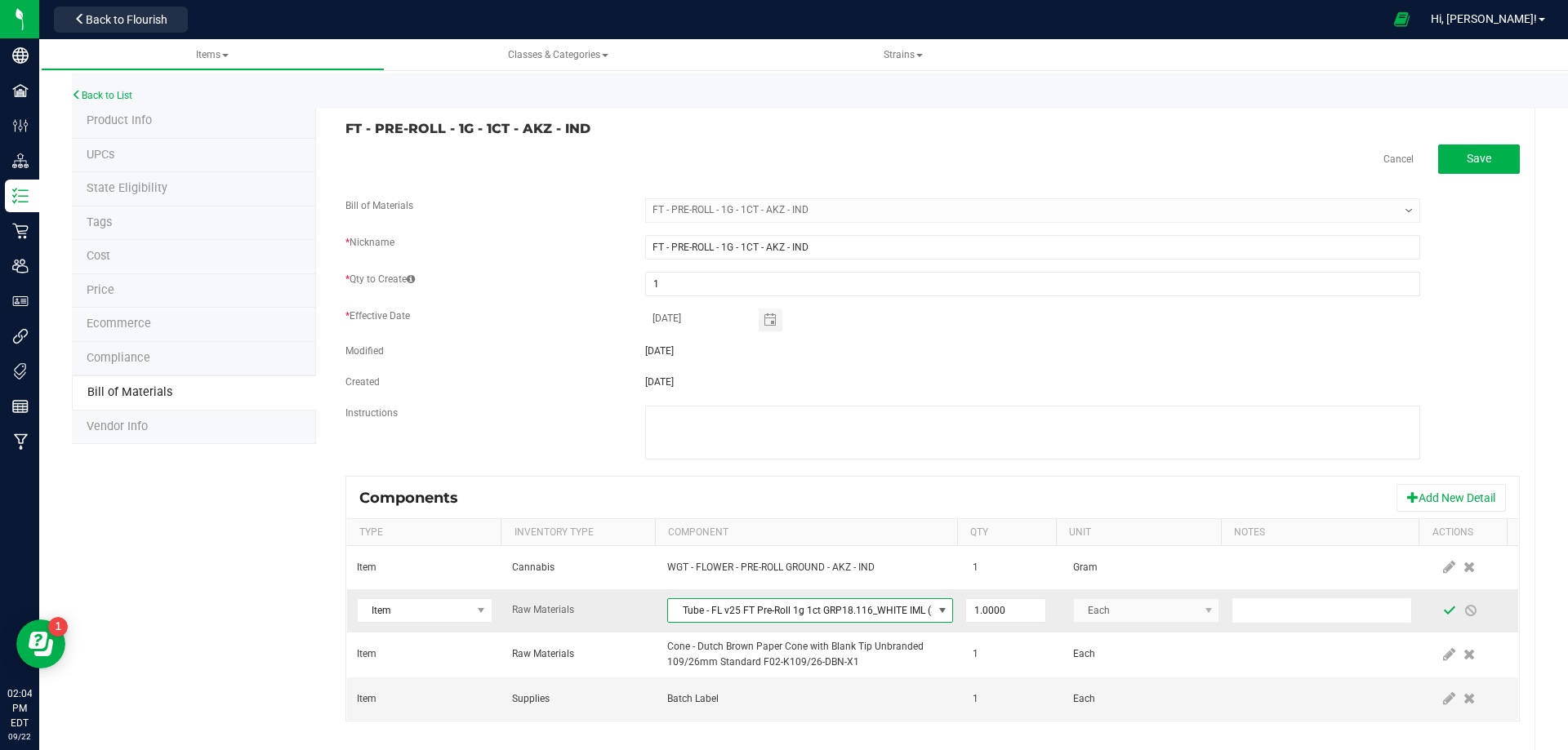
click at [1443, 615] on span at bounding box center [1449, 610] width 13 height 13
click at [117, 96] on link "Back to List" at bounding box center [102, 95] width 60 height 11
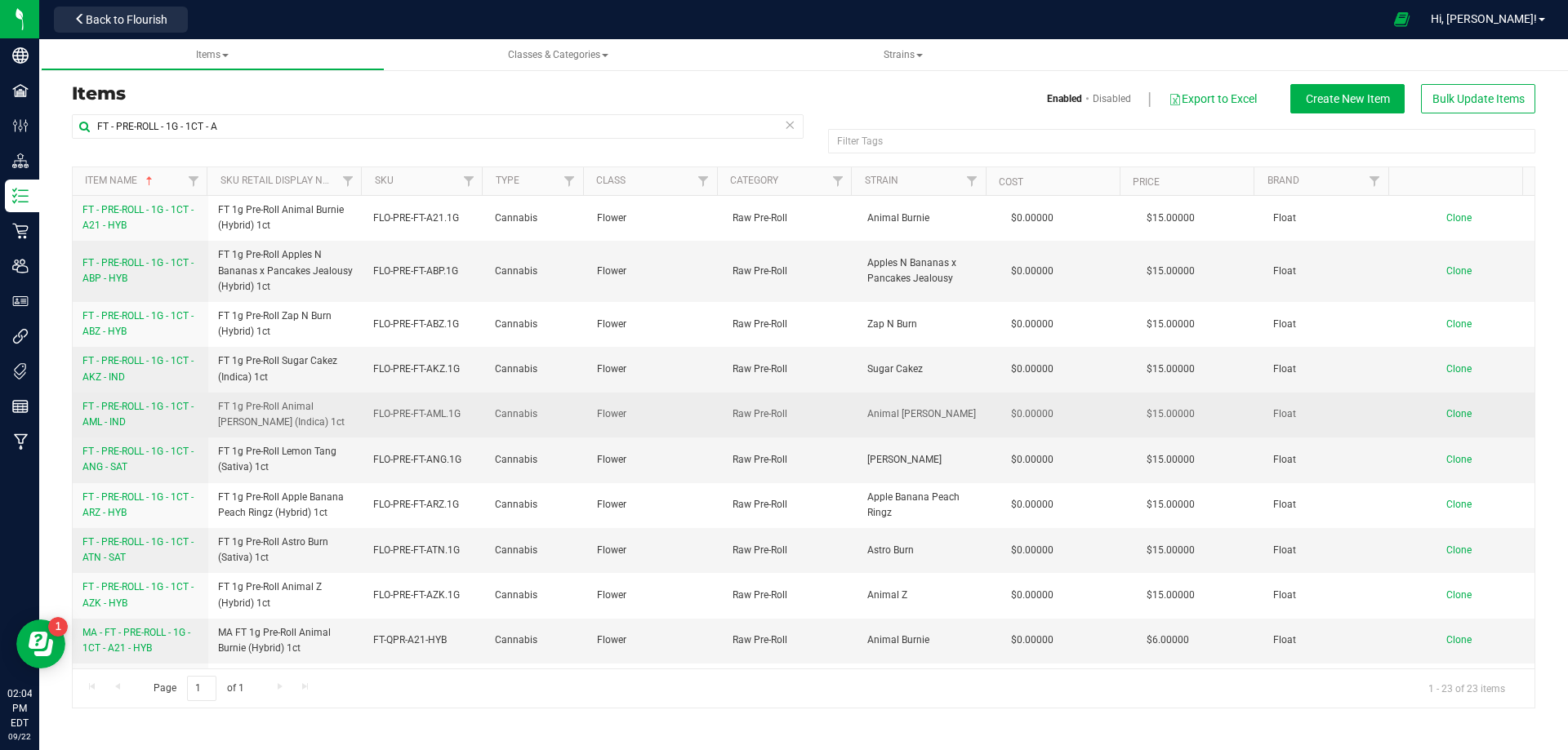
click at [121, 418] on span "FT - PRE-ROLL - 1G - 1CT - AML - IND" at bounding box center [138, 413] width 111 height 27
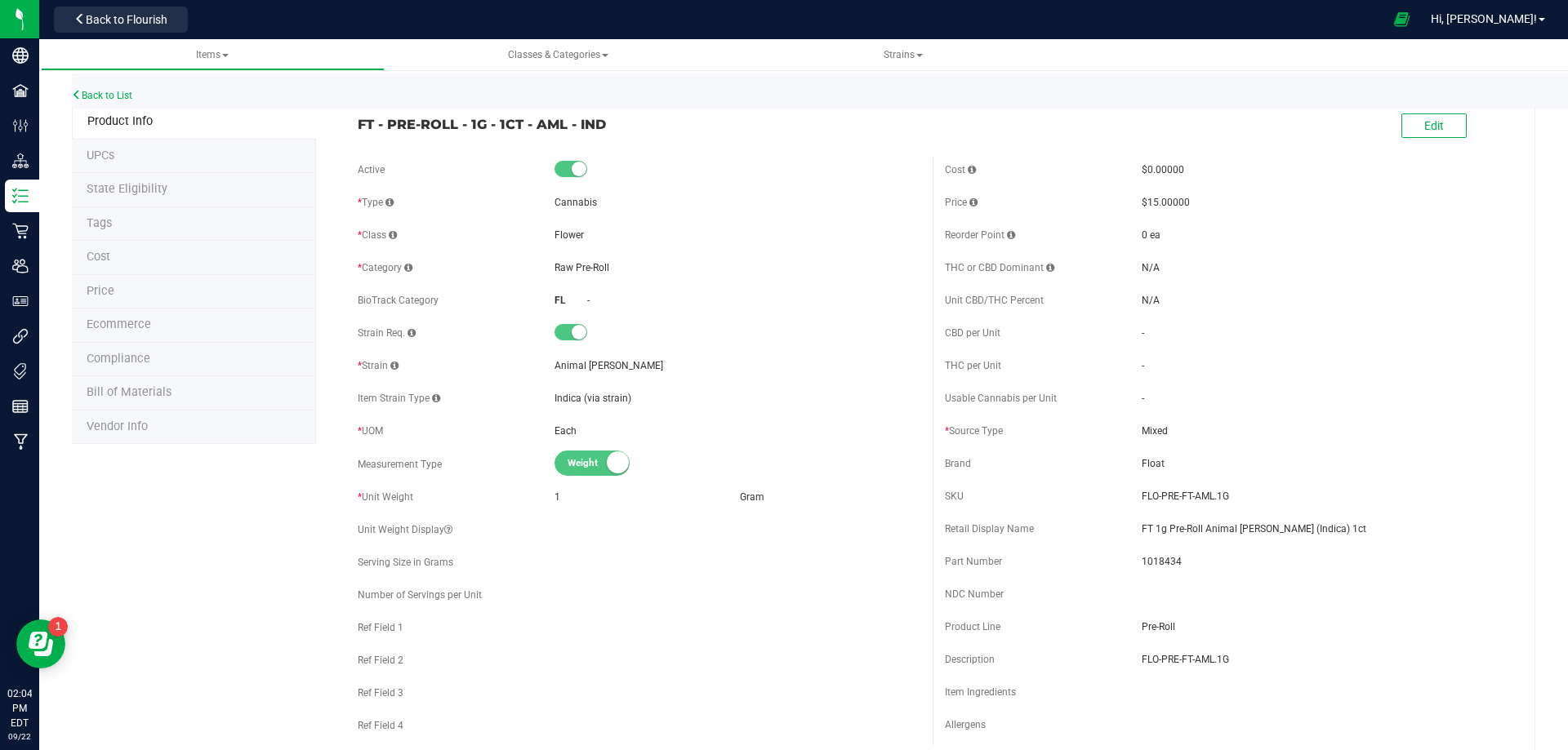
click at [142, 395] on span "Bill of Materials" at bounding box center [128, 392] width 85 height 14
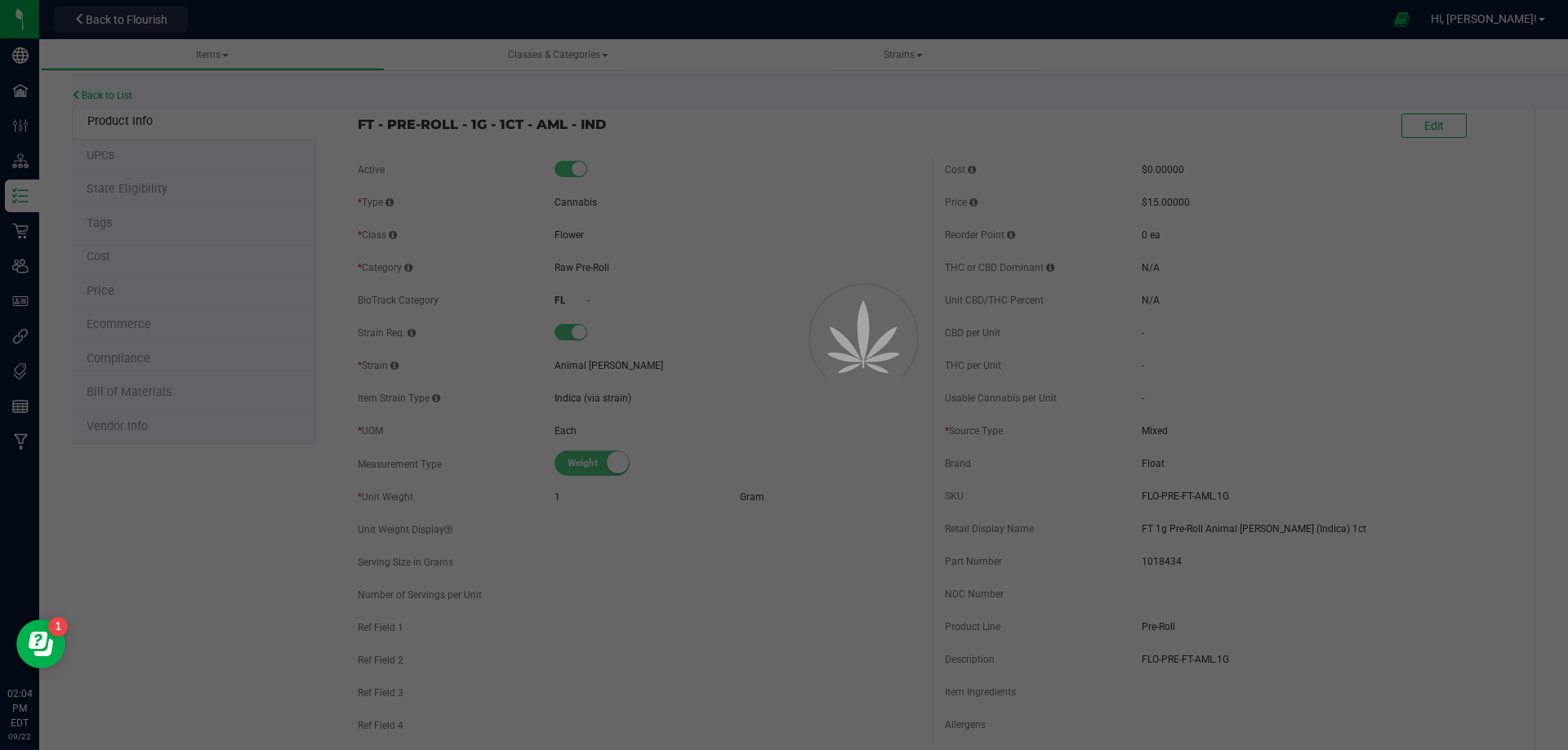
select select "13440"
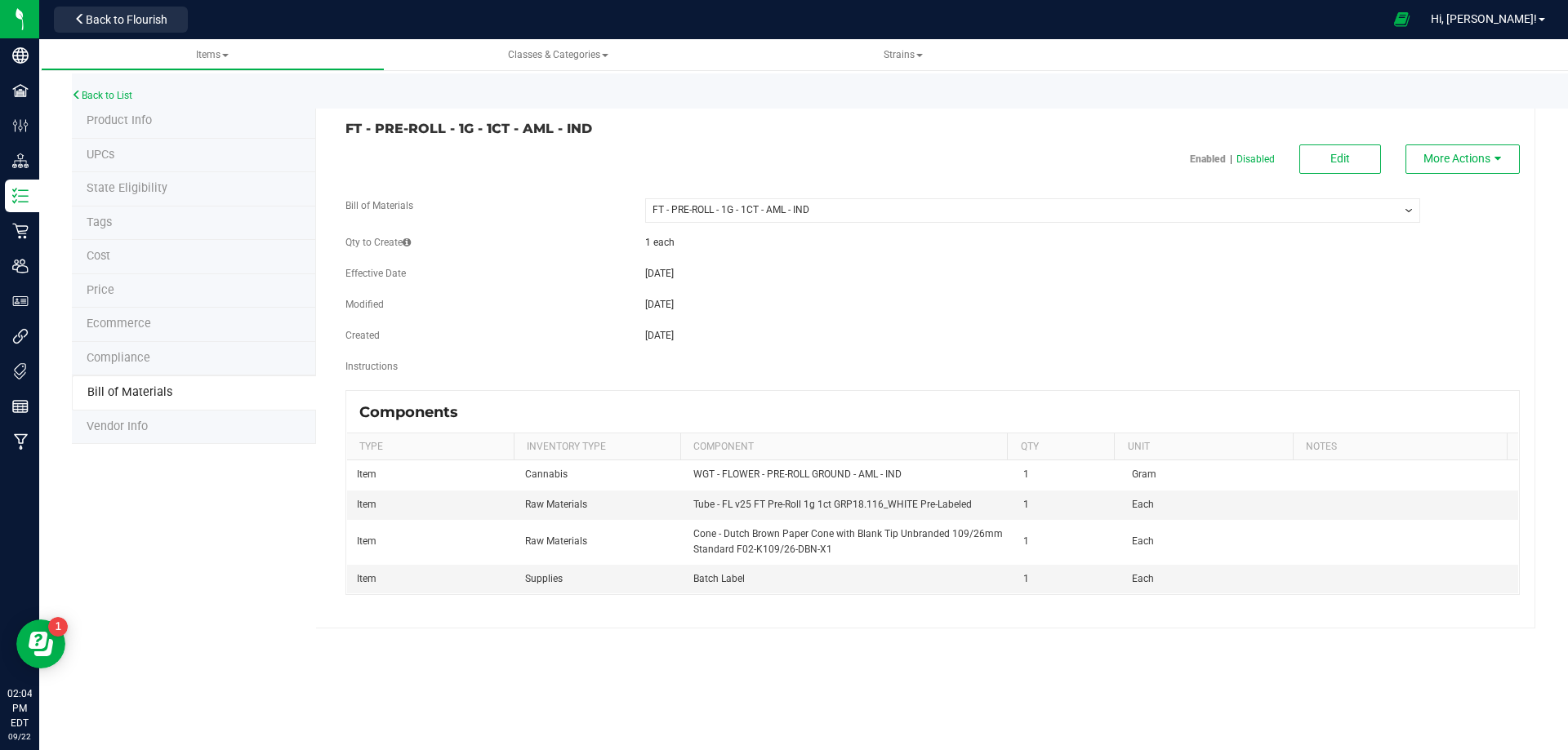
click at [1353, 139] on div "FT - PRE-ROLL - 1G - 1CT - AML - IND Enabled | Disabled Edit More Actions Bill …" at bounding box center [925, 366] width 1219 height 524
click at [1351, 151] on button "Edit" at bounding box center [1340, 159] width 82 height 29
select select "13440"
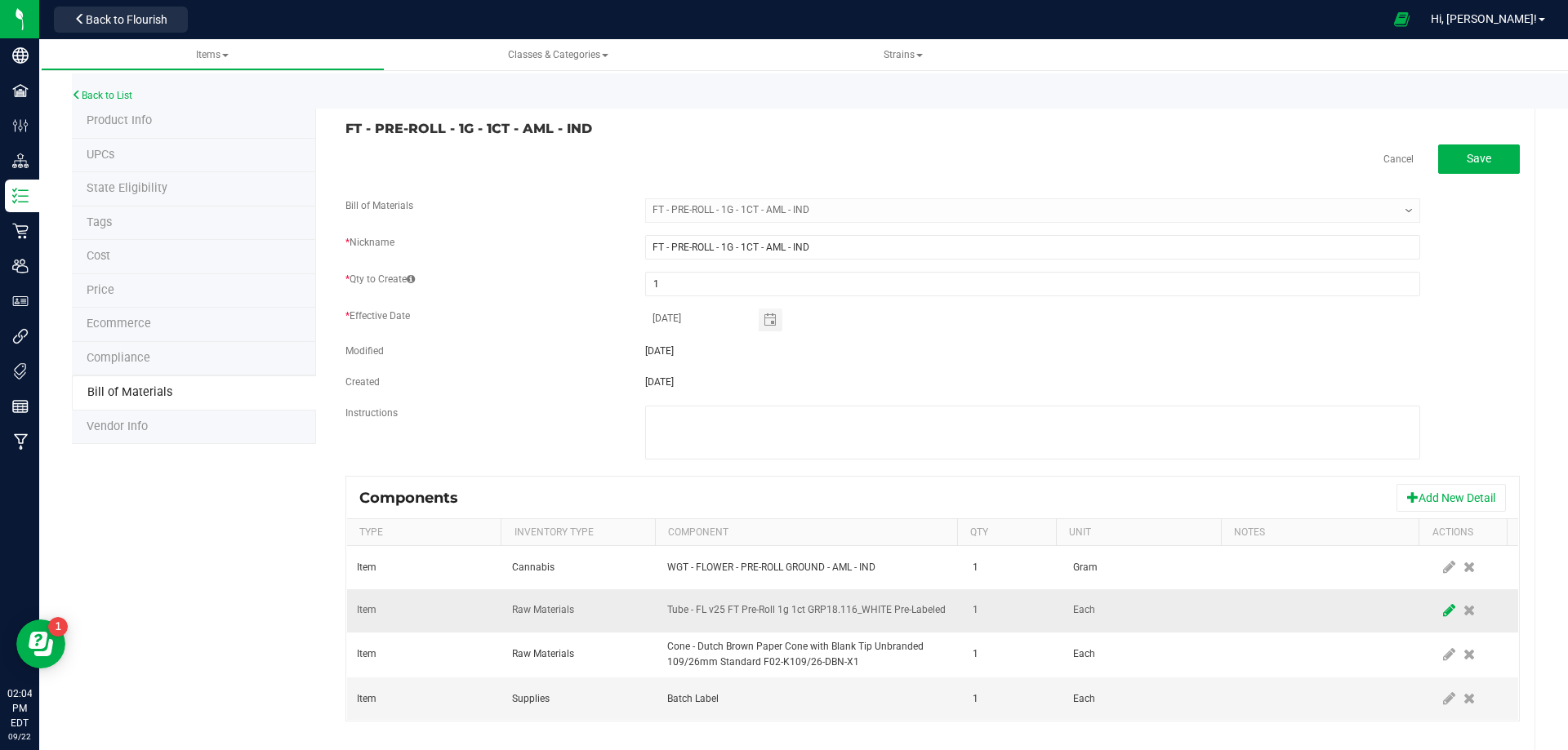
click at [1443, 610] on icon at bounding box center [1449, 610] width 12 height 15
click at [844, 620] on span "NO DATA FOUND" at bounding box center [800, 611] width 264 height 23
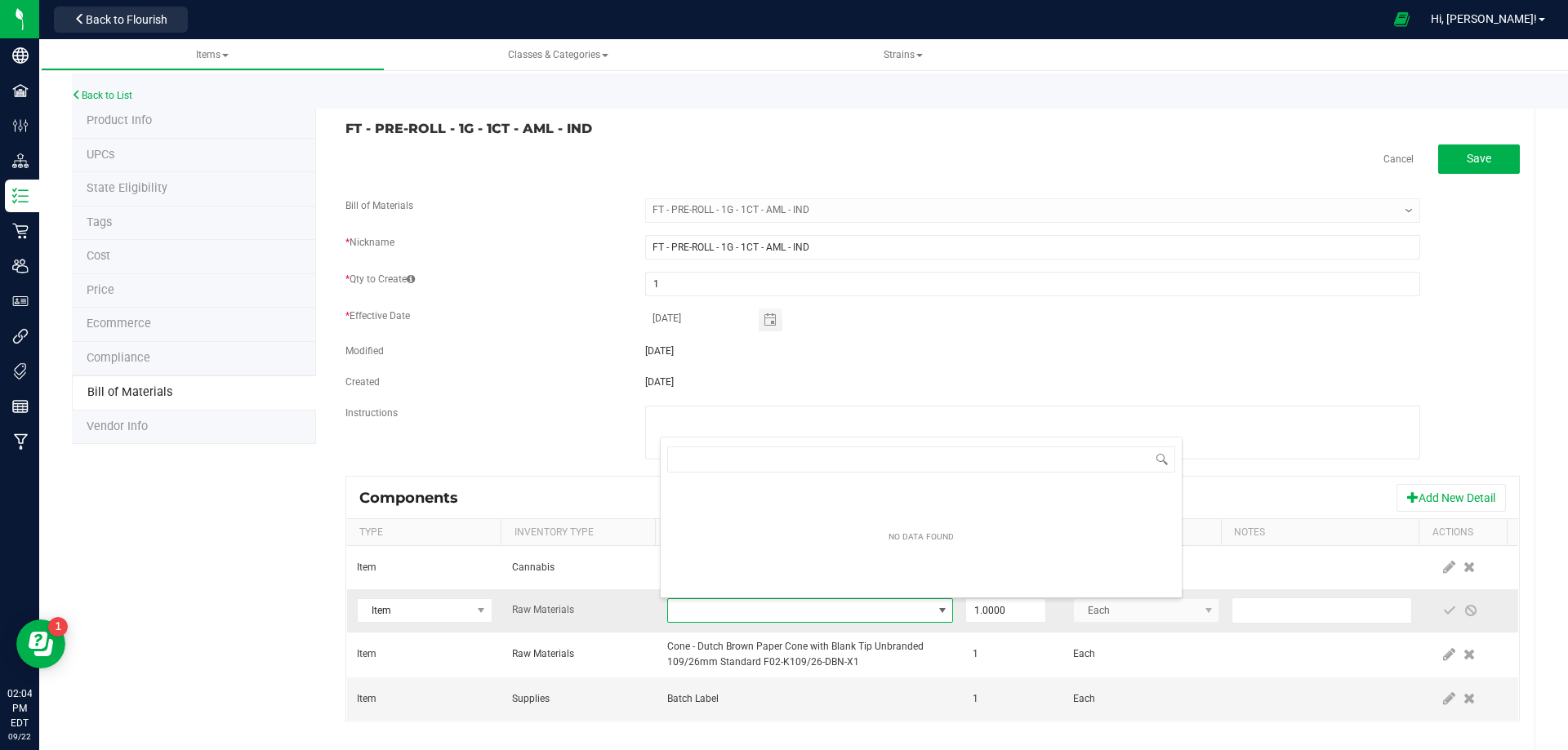
scroll to position [24, 277]
type input "3004471"
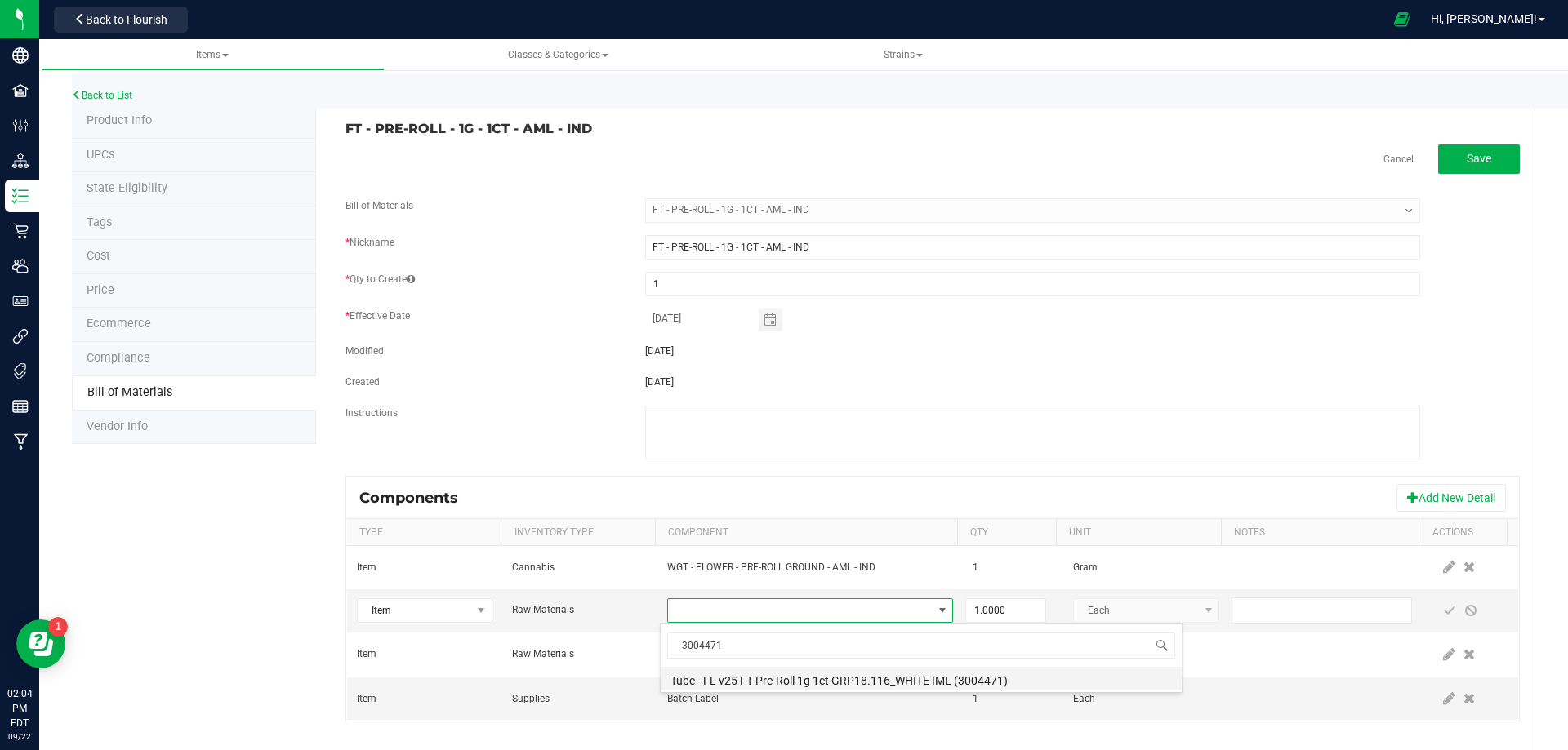
click at [745, 687] on li "Tube - FL v25 FT Pre-Roll 1g 1ct GRP18.116_WHITE IML (3004471)" at bounding box center [921, 678] width 521 height 23
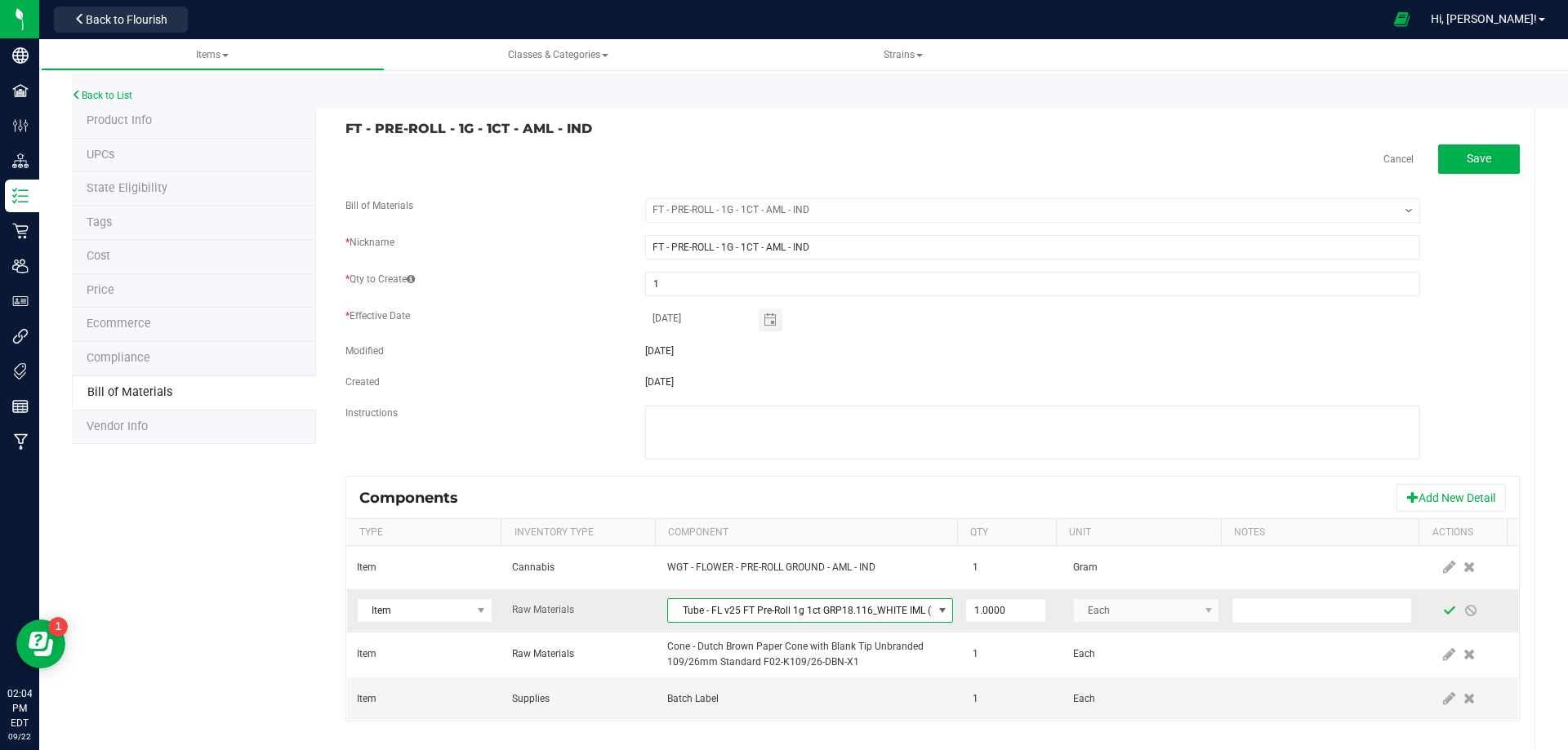
click at [1443, 613] on span at bounding box center [1449, 610] width 13 height 13
click at [111, 101] on link "Back to List" at bounding box center [102, 95] width 60 height 11
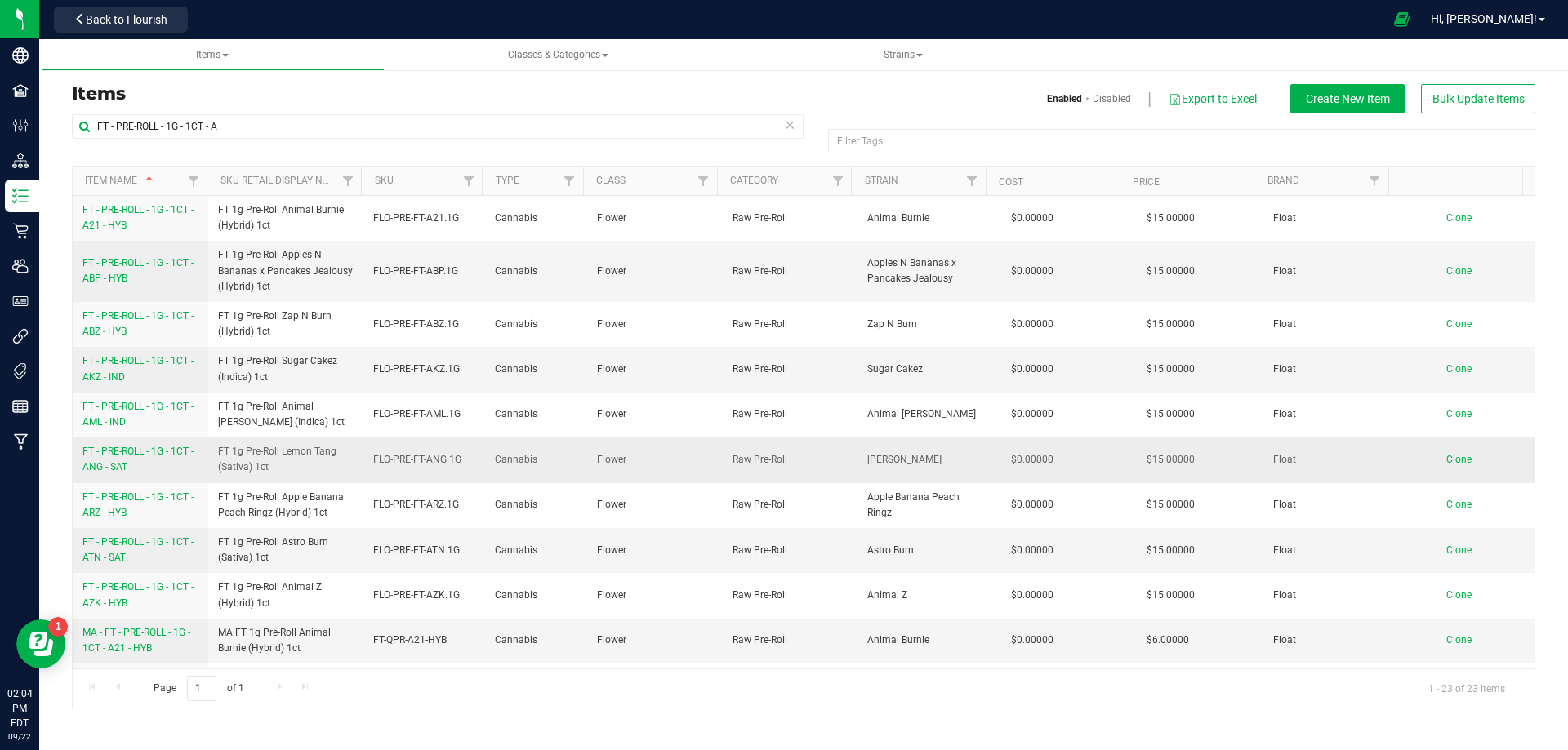
click at [123, 451] on span "FT - PRE-ROLL - 1G - 1CT - ANG - SAT" at bounding box center [138, 458] width 111 height 27
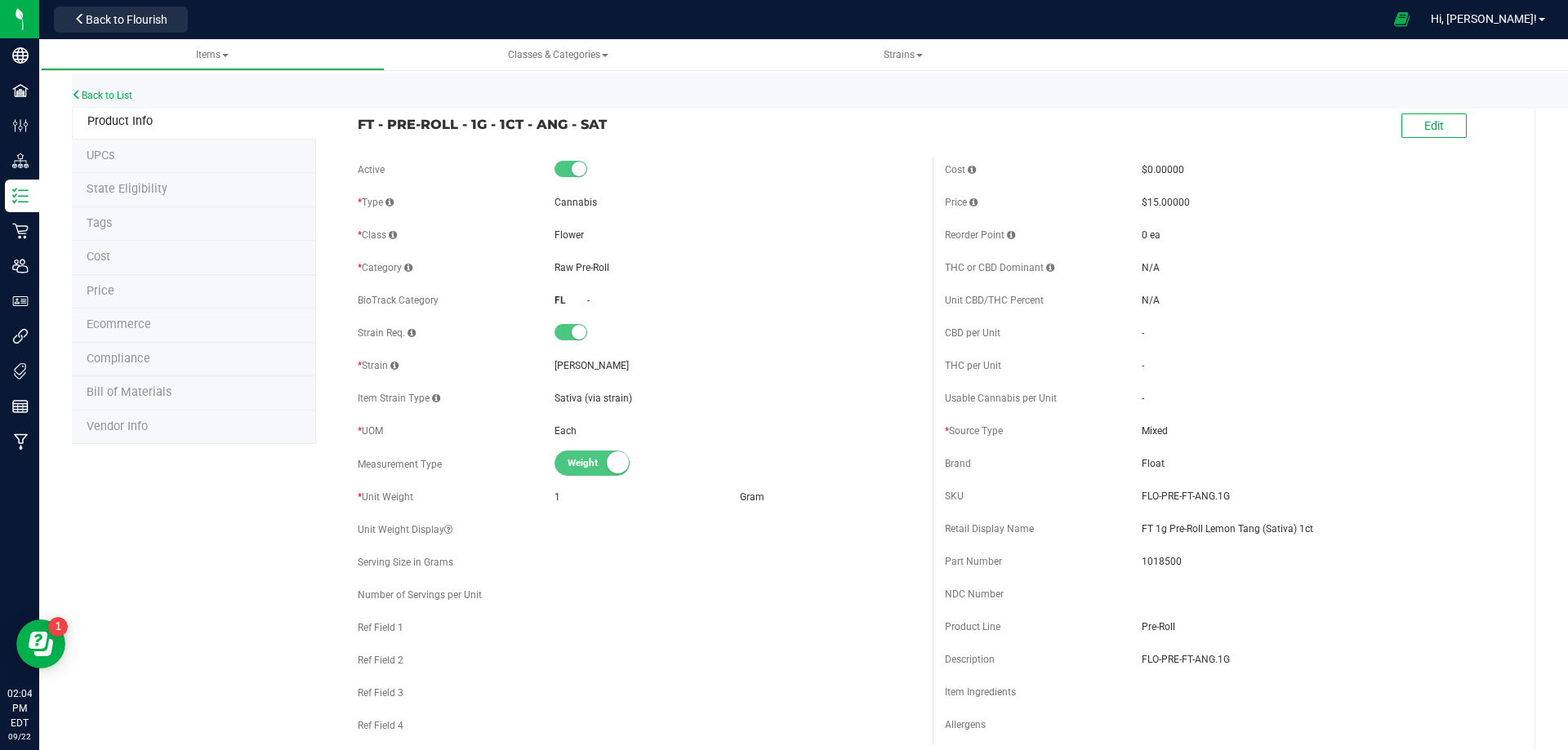
click at [119, 394] on span "Bill of Materials" at bounding box center [128, 392] width 85 height 14
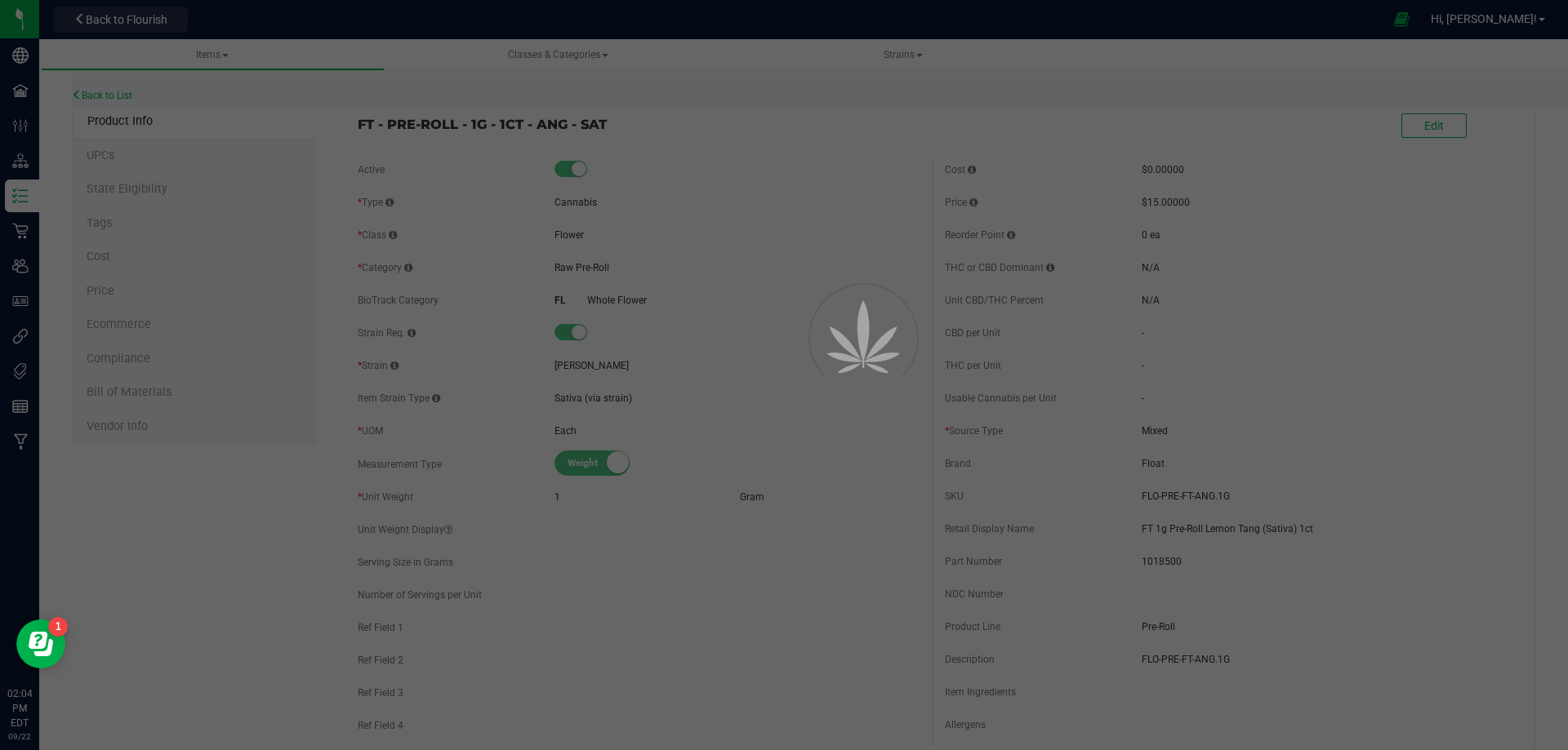
select select "13444"
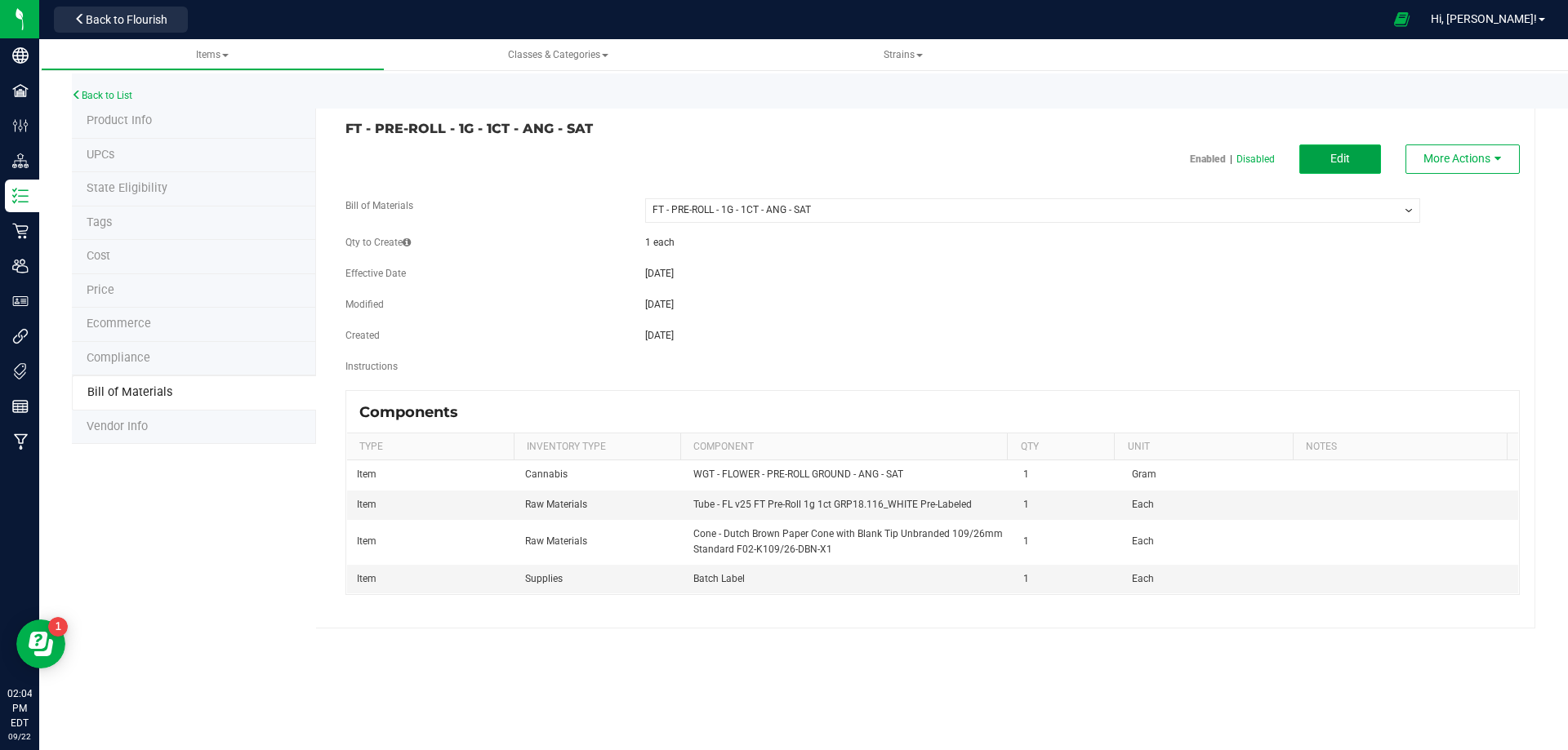
click at [1347, 161] on span "Edit" at bounding box center [1340, 158] width 20 height 13
select select "13444"
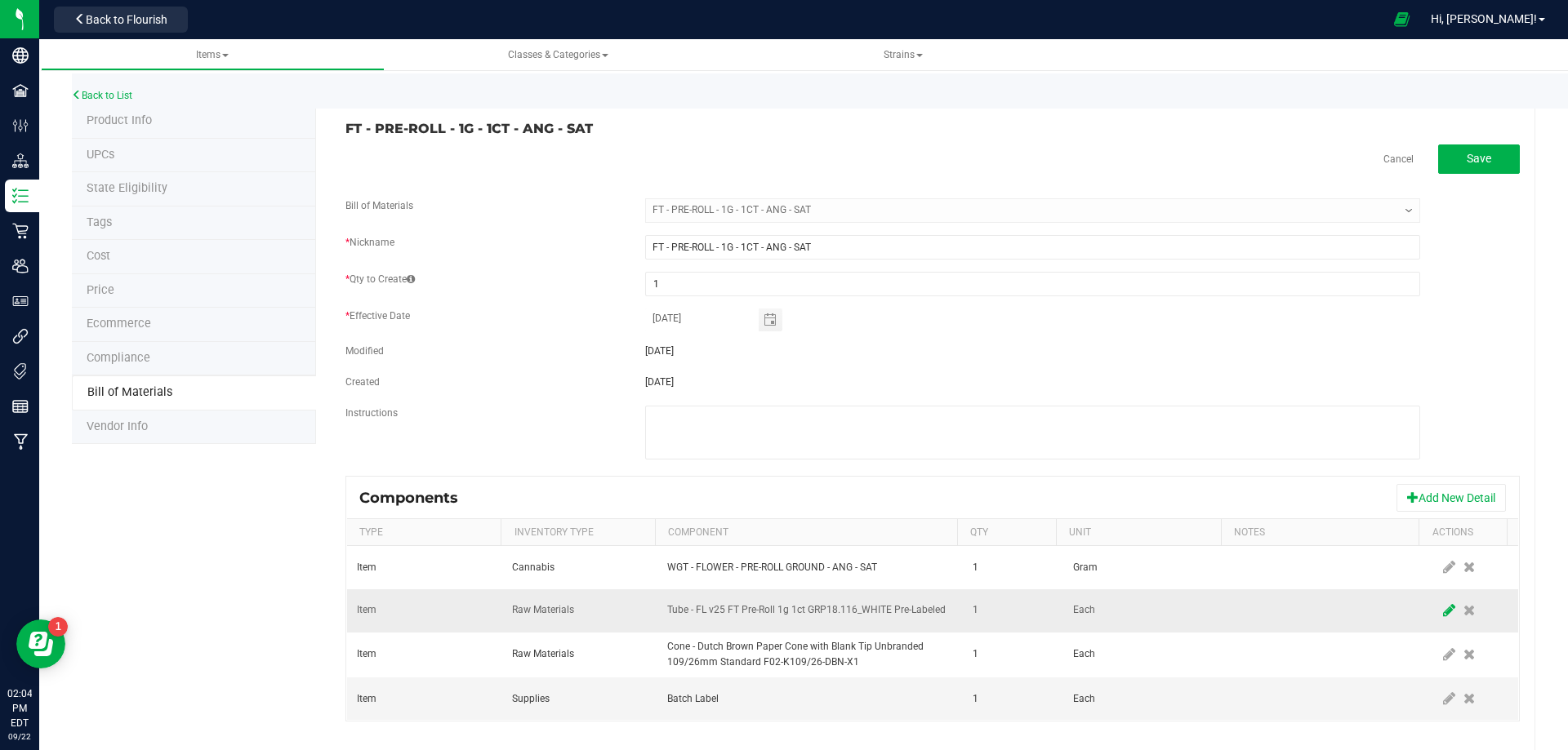
click at [1443, 617] on icon at bounding box center [1449, 610] width 12 height 15
click at [866, 609] on span "NO DATA FOUND" at bounding box center [800, 611] width 264 height 23
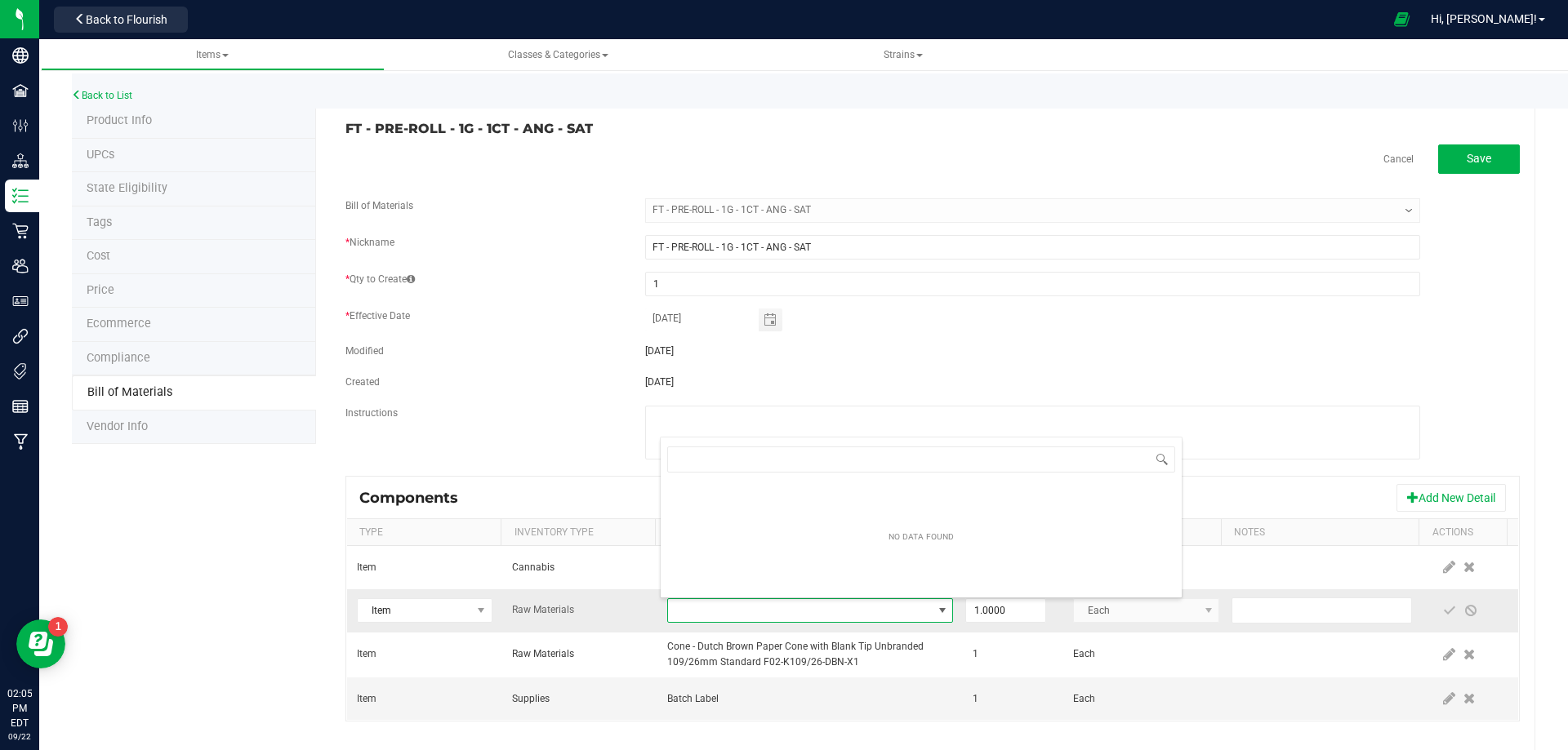
type input "3004471"
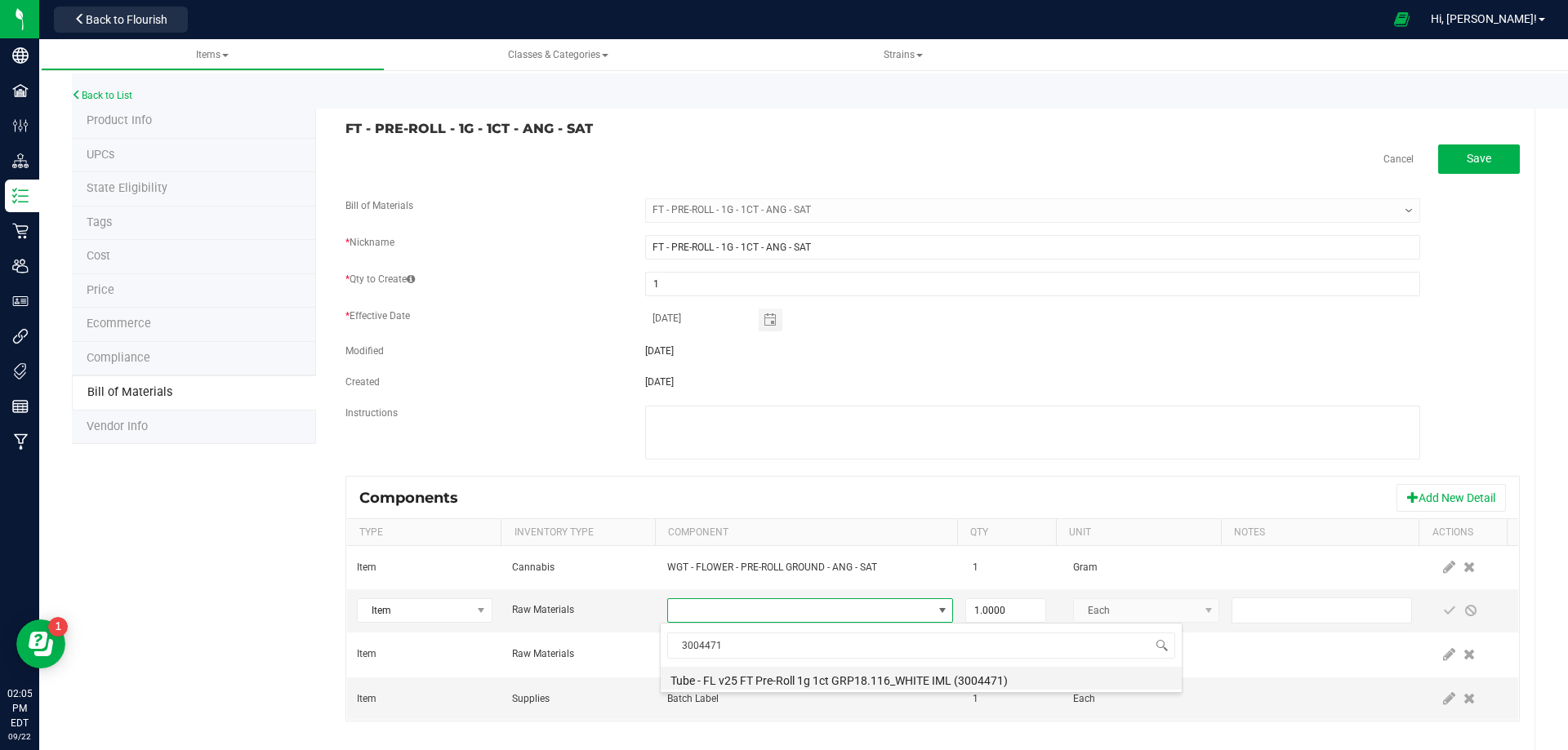
click at [828, 683] on li "Tube - FL v25 FT Pre-Roll 1g 1ct GRP18.116_WHITE IML (3004471)" at bounding box center [921, 678] width 521 height 23
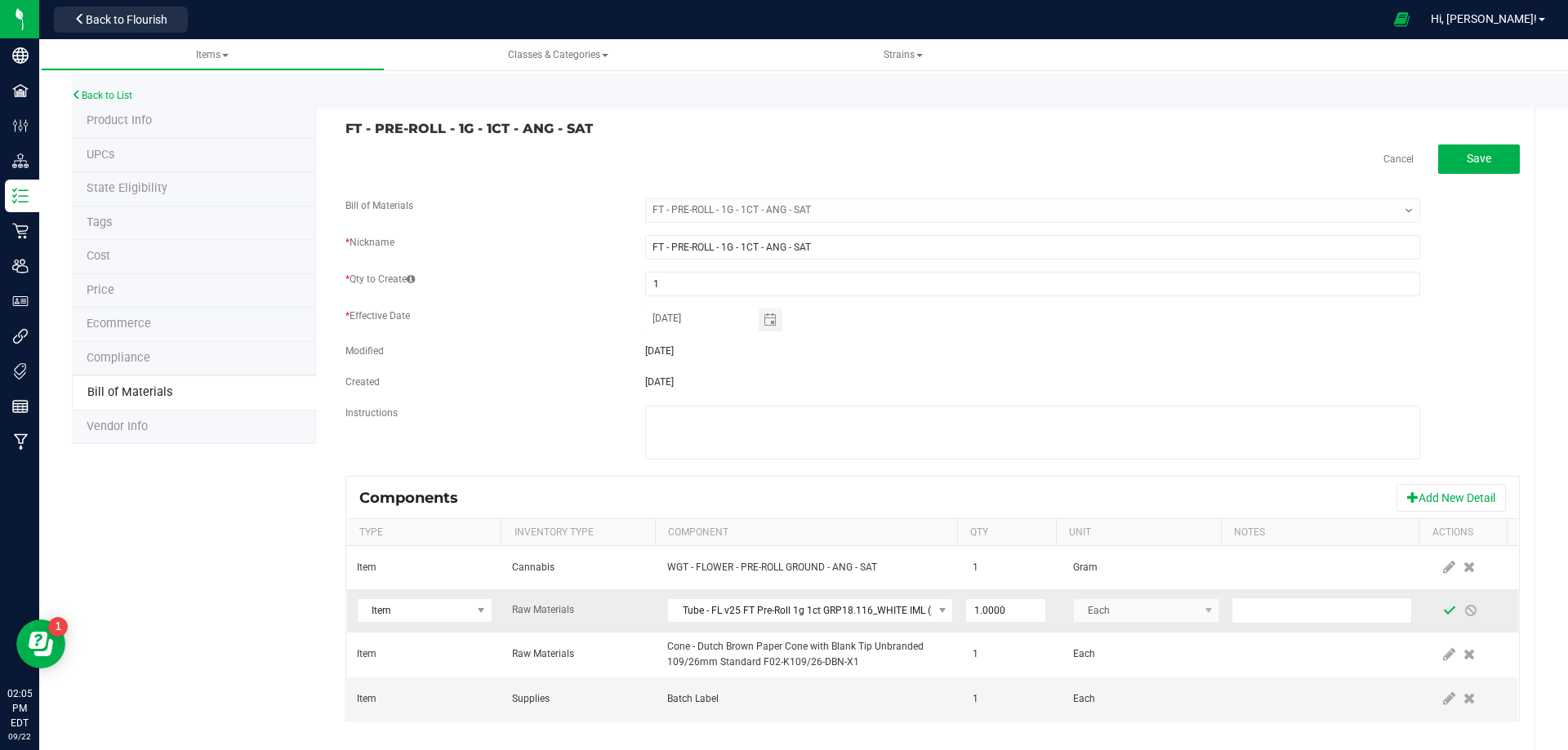
click at [1443, 610] on span at bounding box center [1449, 610] width 13 height 13
click at [127, 98] on link "Back to List" at bounding box center [102, 95] width 60 height 11
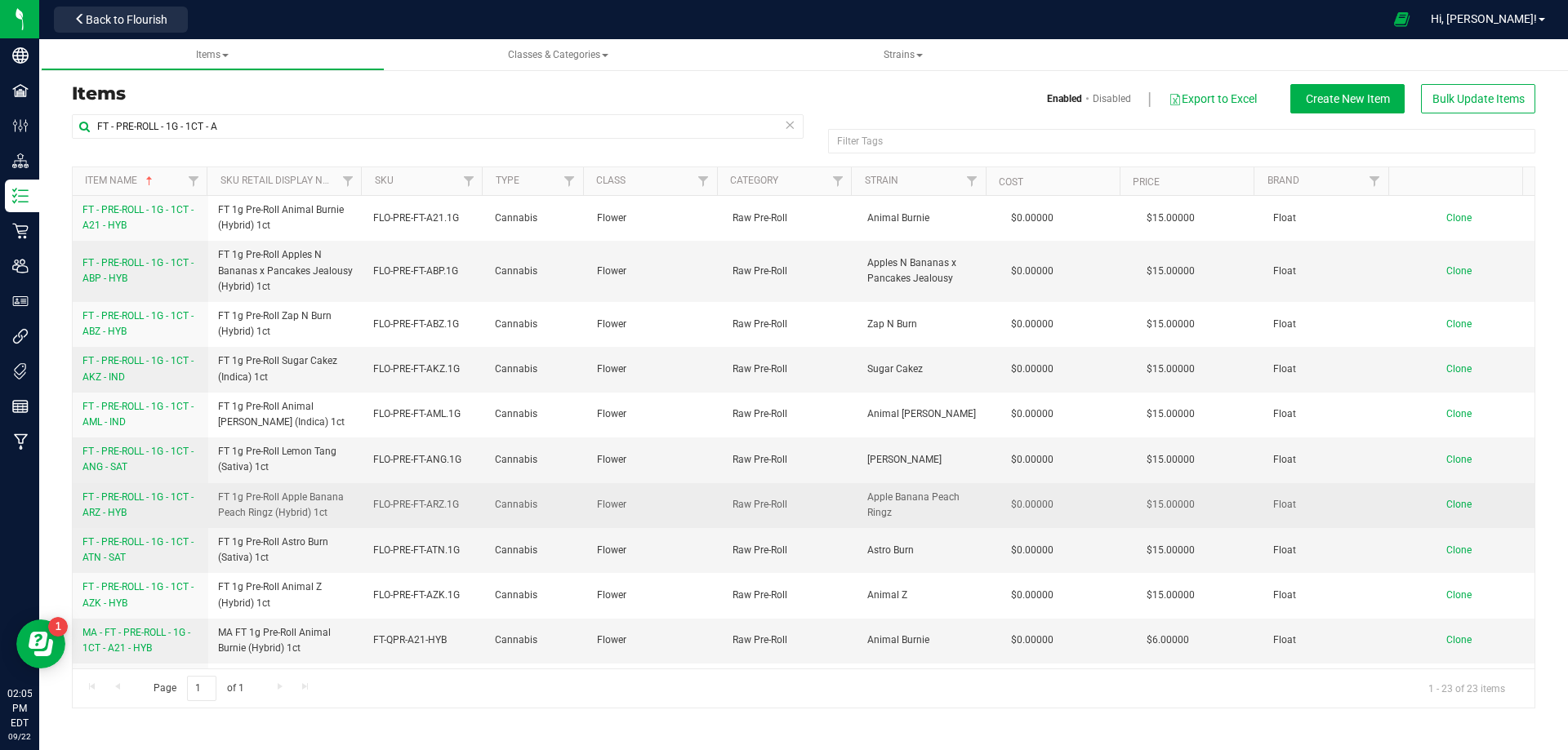
click at [157, 504] on link "FT - PRE-ROLL - 1G - 1CT - ARZ - HYB" at bounding box center [140, 505] width 116 height 31
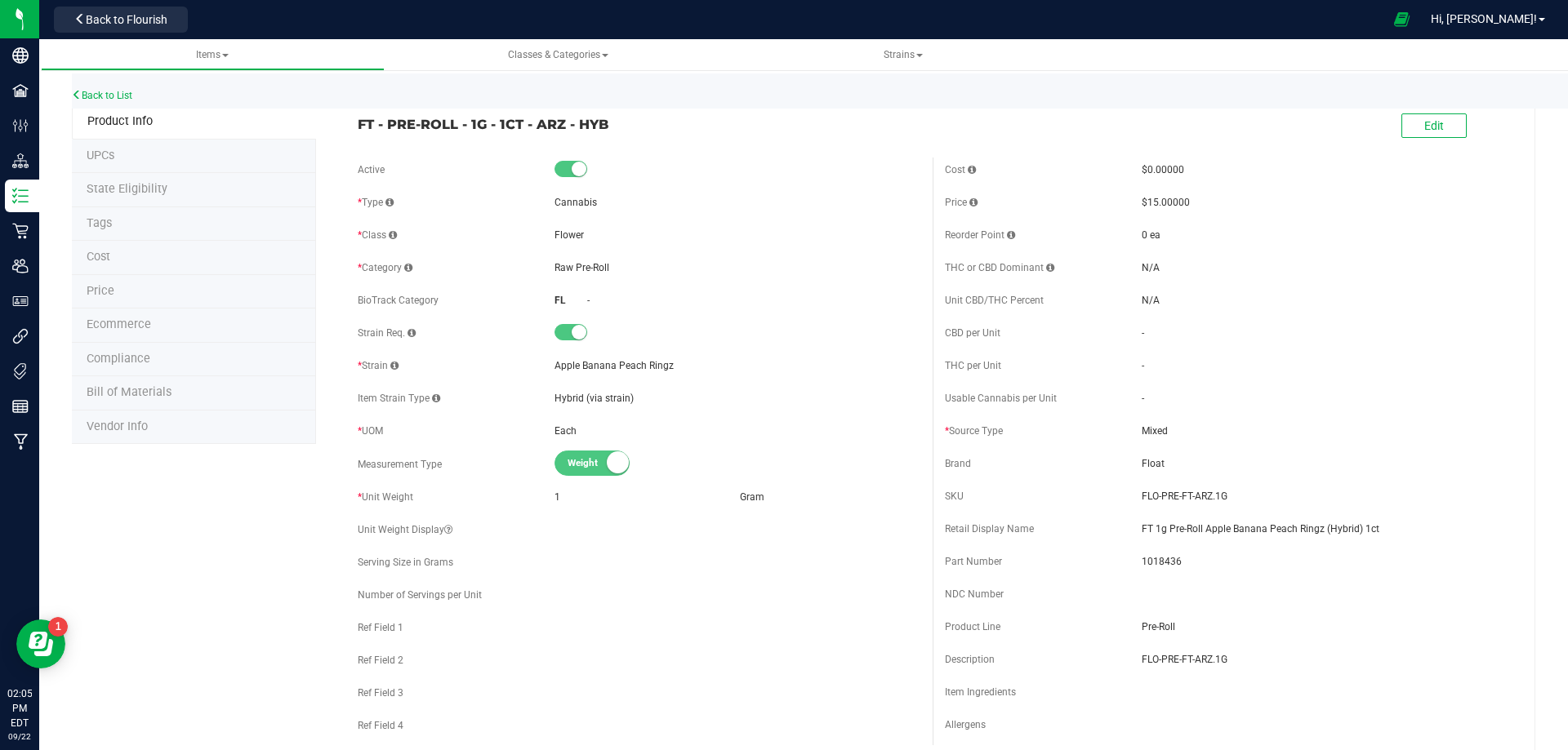
click at [144, 388] on span "Bill of Materials" at bounding box center [128, 392] width 85 height 14
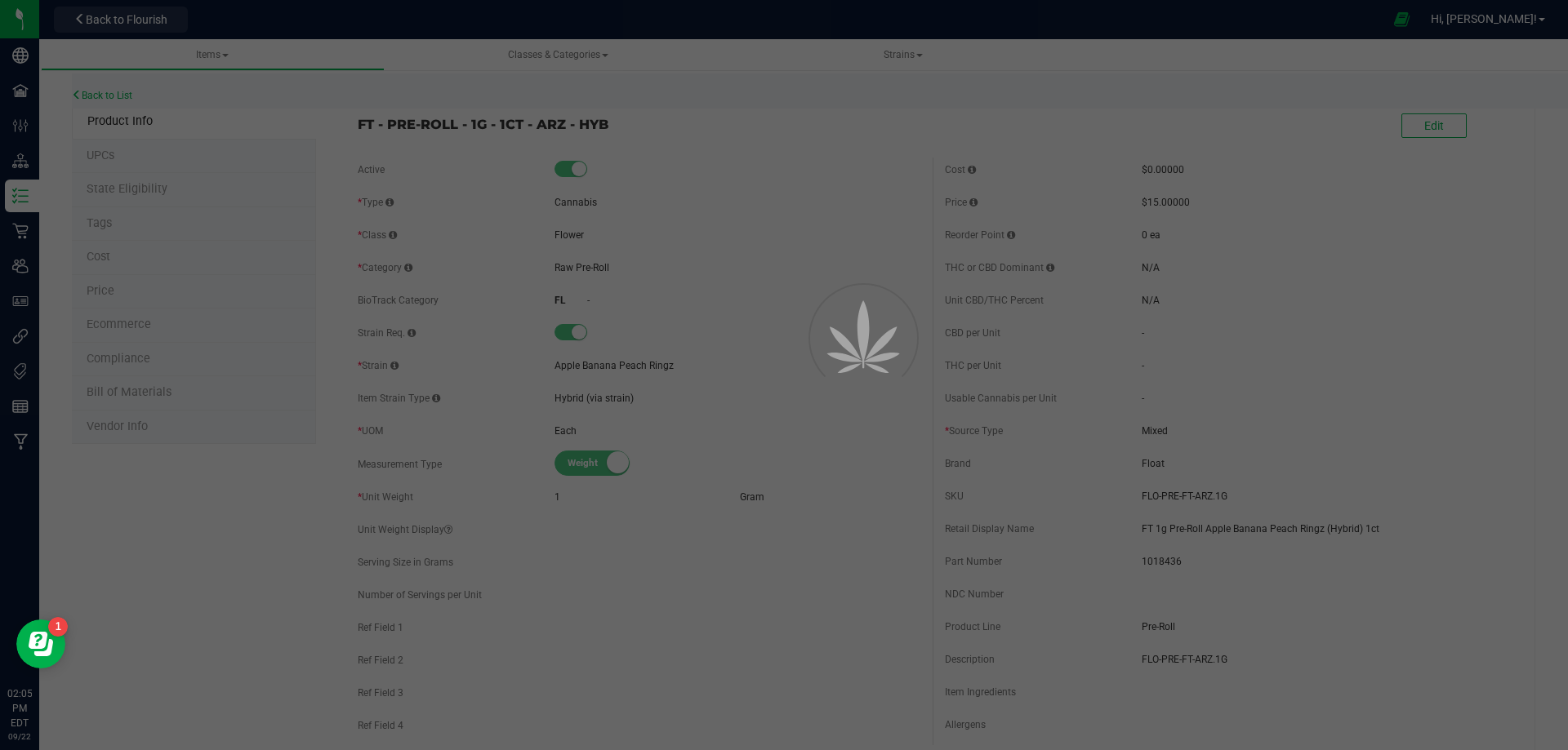
select select "13446"
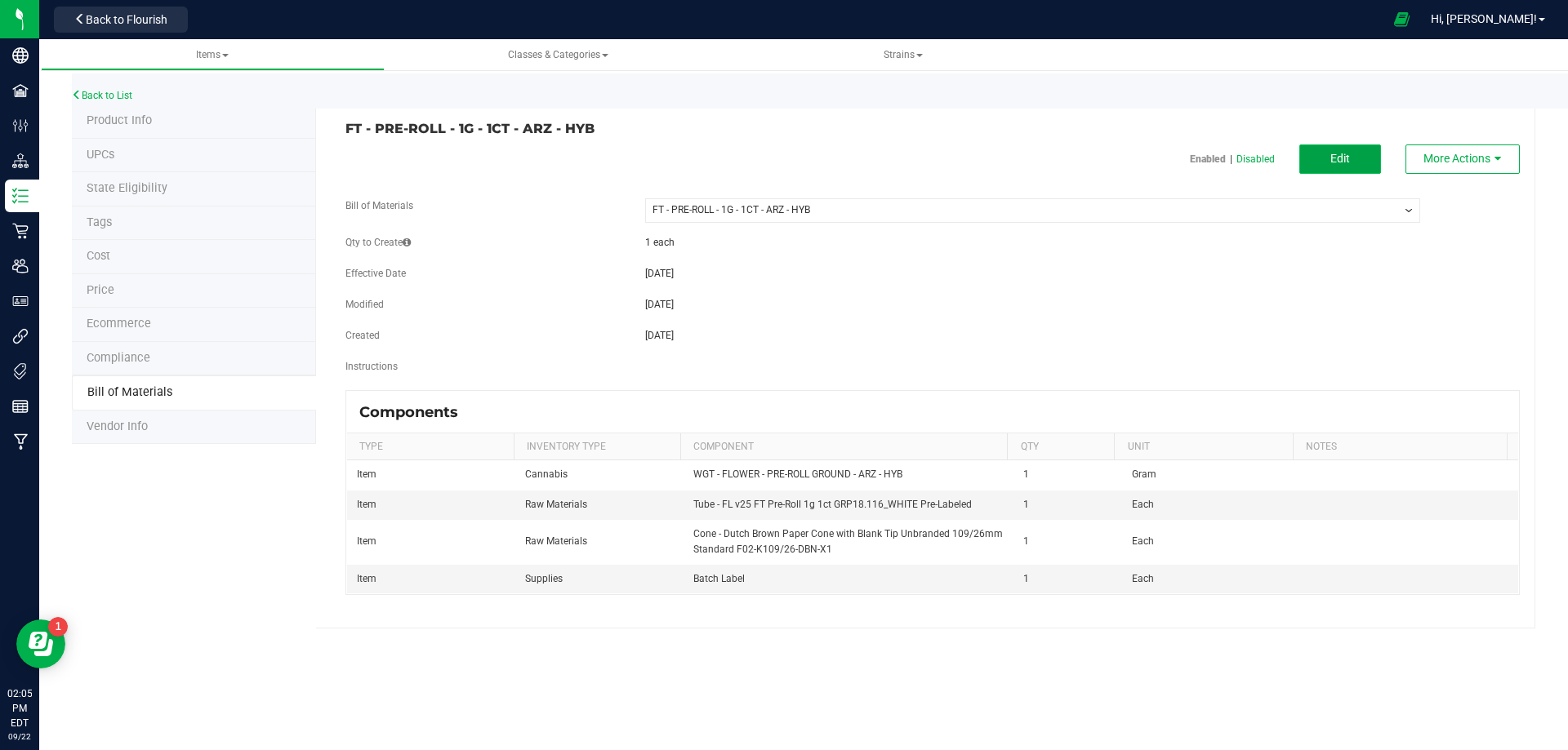
click at [1347, 152] on span "Edit" at bounding box center [1340, 158] width 20 height 13
select select "13446"
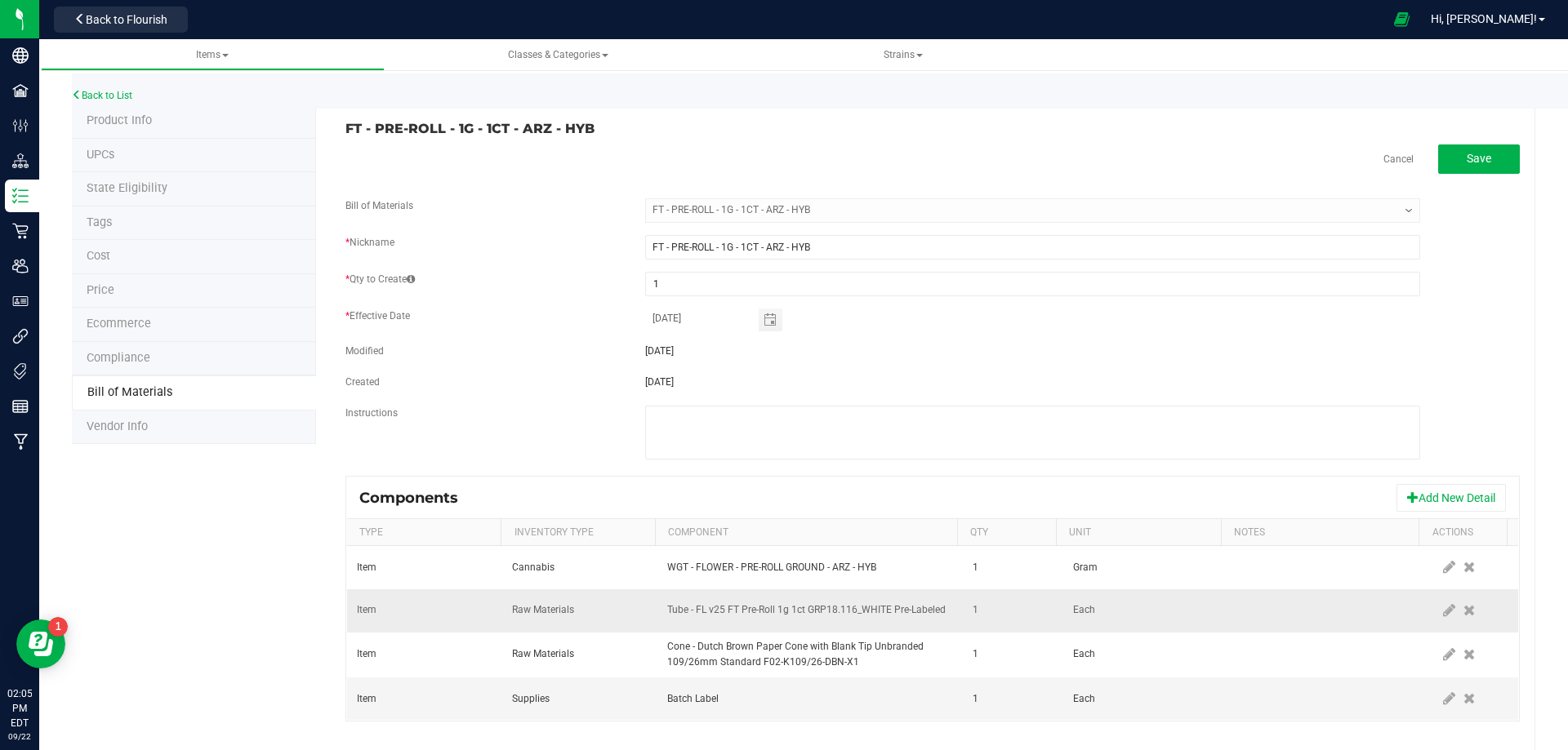
drag, startPoint x: 1419, startPoint y: 609, endPoint x: 986, endPoint y: 589, distance: 433.5
click at [1428, 611] on td at bounding box center [1472, 611] width 89 height 43
click at [1443, 604] on icon at bounding box center [1449, 610] width 12 height 15
click at [826, 601] on span "NO DATA FOUND" at bounding box center [800, 611] width 264 height 23
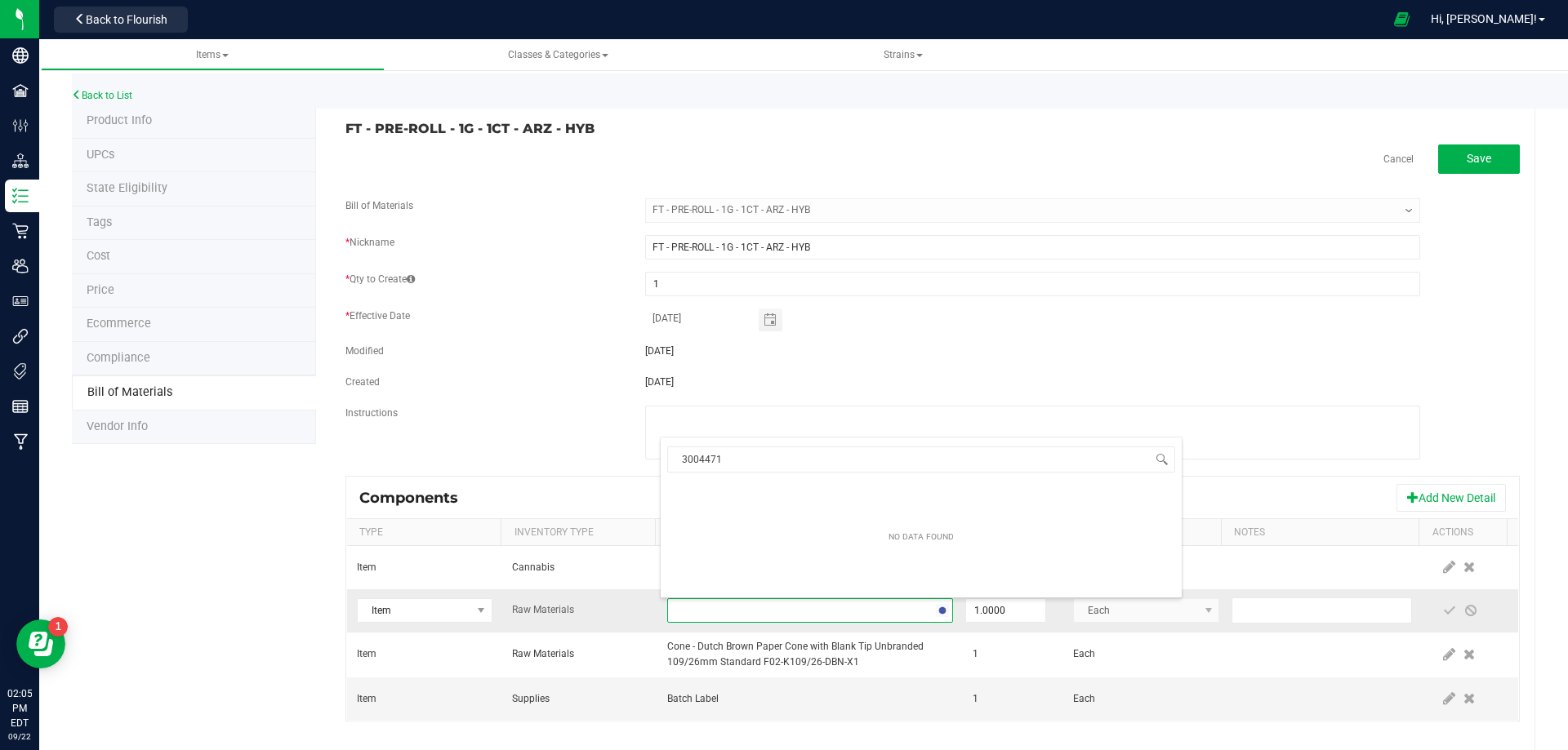
scroll to position [24, 277]
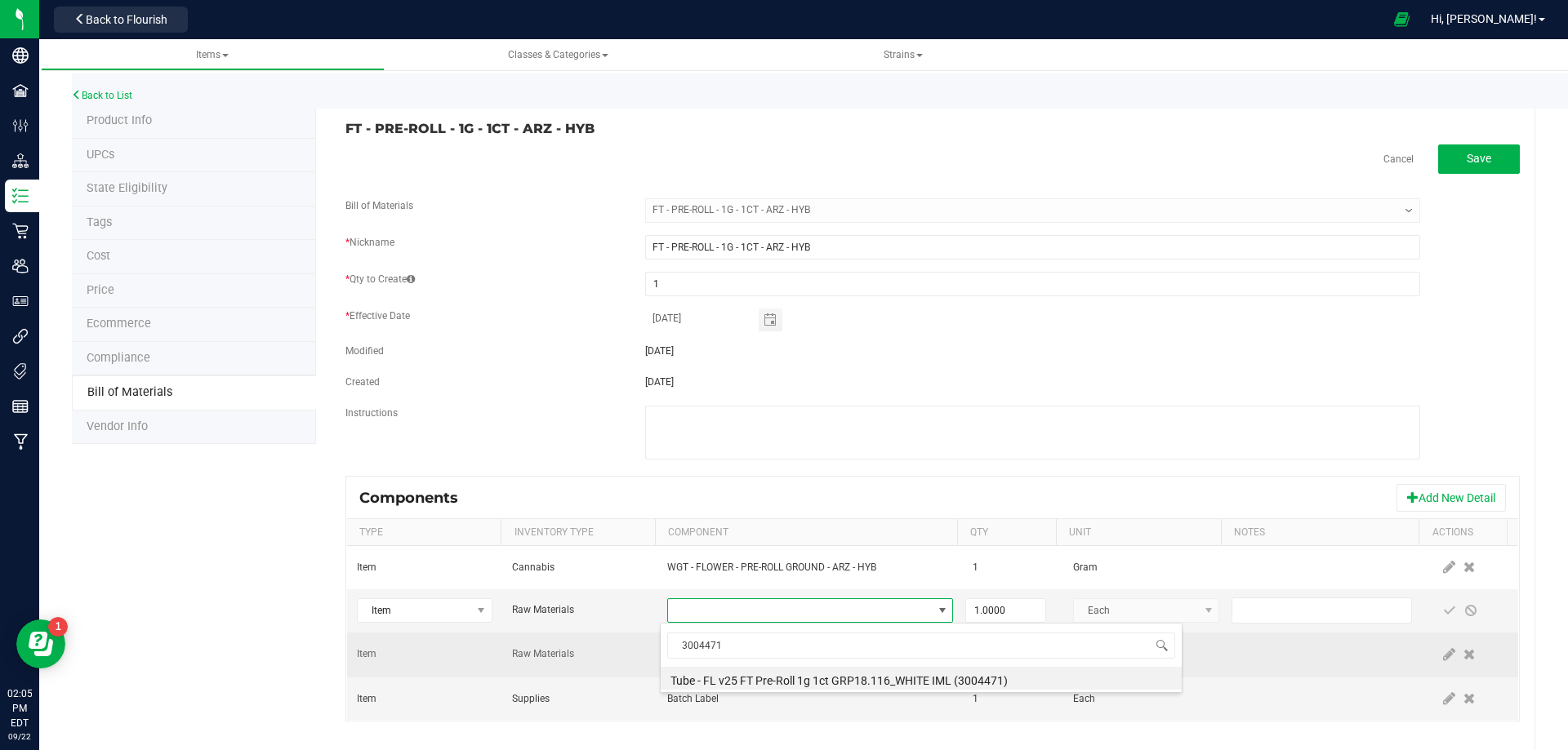
drag, startPoint x: 773, startPoint y: 677, endPoint x: 797, endPoint y: 674, distance: 24.2
click at [774, 679] on li "Tube - FL v25 FT Pre-Roll 1g 1ct GRP18.116_WHITE IML (3004471)" at bounding box center [921, 678] width 521 height 23
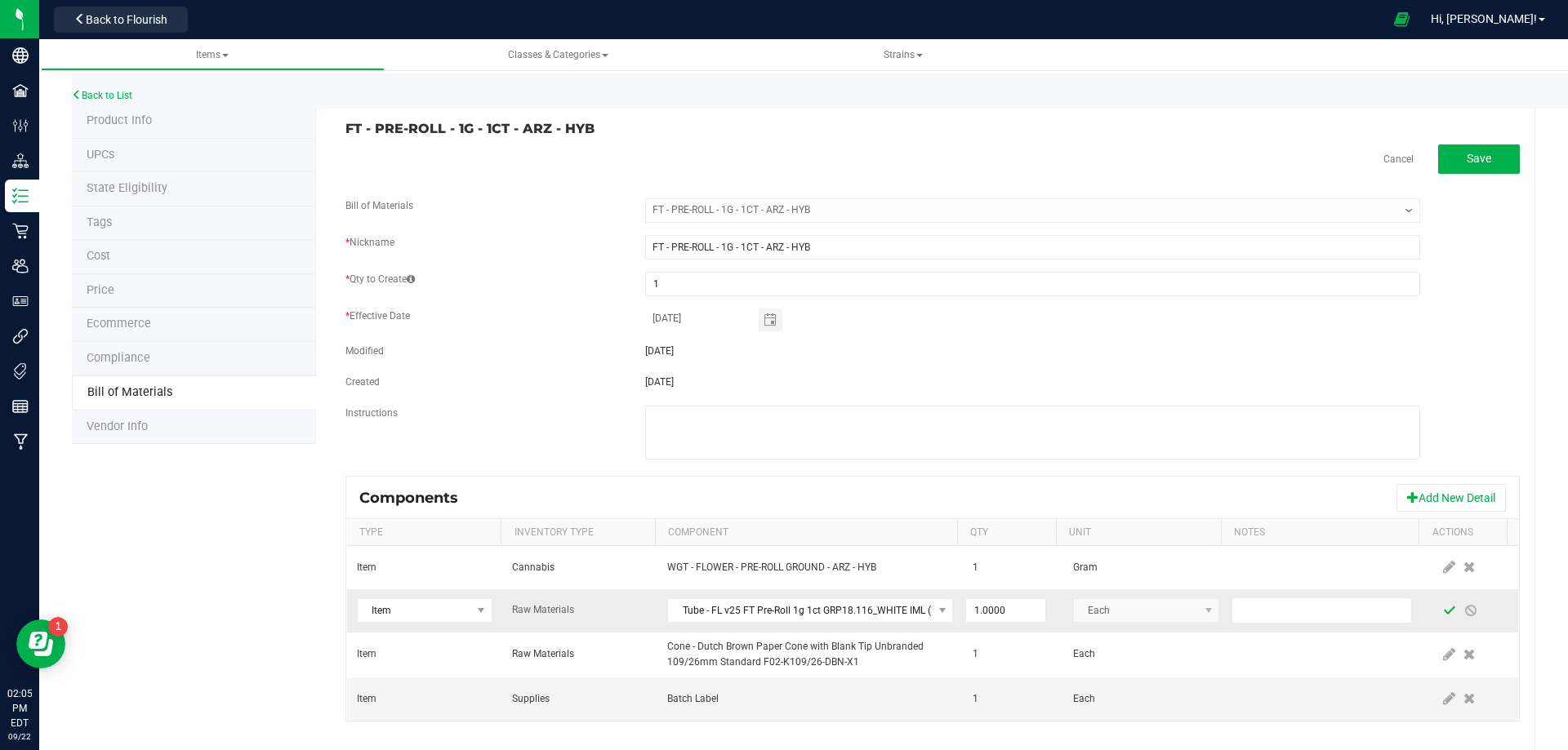
click at [1443, 611] on span at bounding box center [1449, 610] width 13 height 13
click at [102, 92] on link "Back to List" at bounding box center [102, 95] width 60 height 11
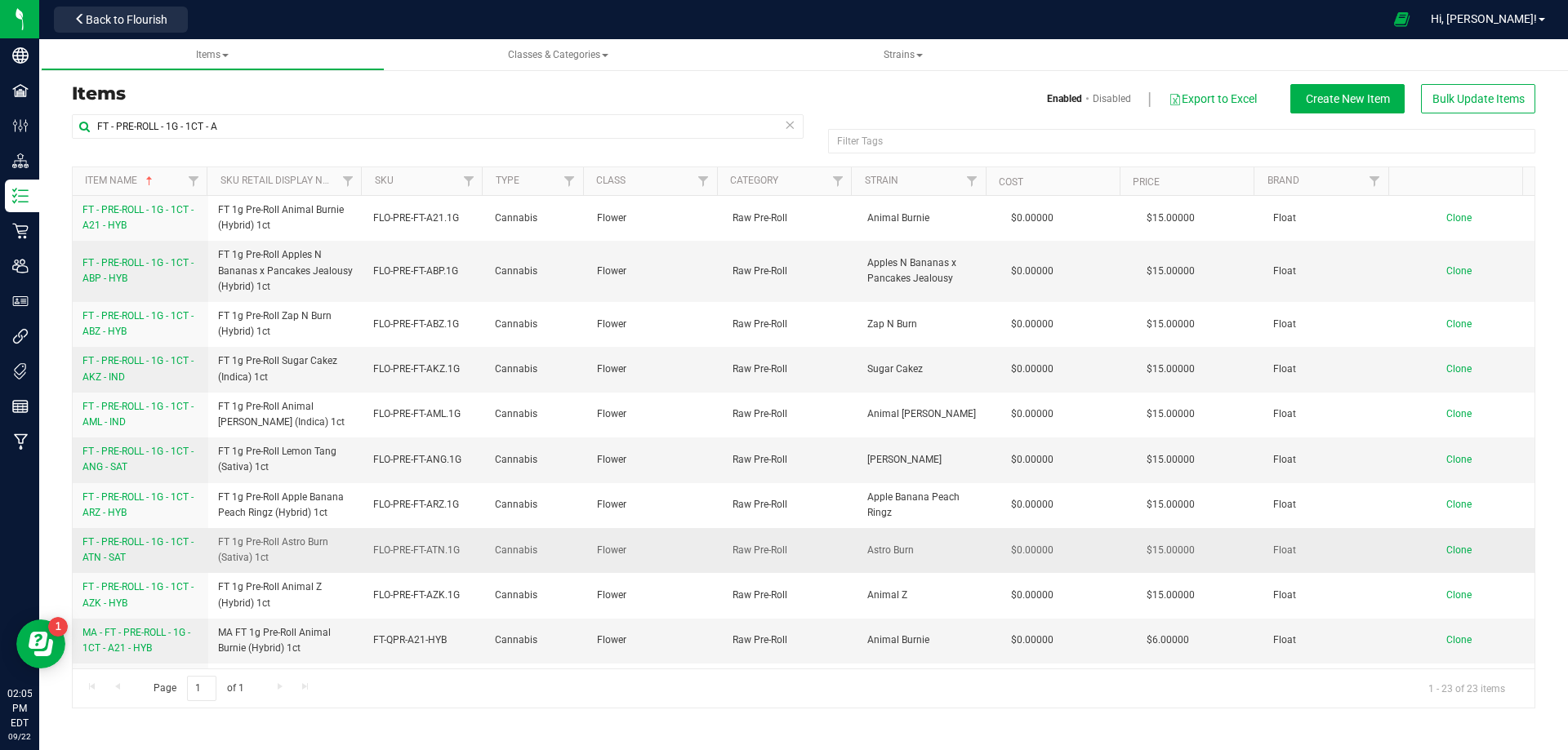
click at [131, 553] on link "FT - PRE-ROLL - 1G - 1CT - ATN - SAT" at bounding box center [140, 550] width 116 height 31
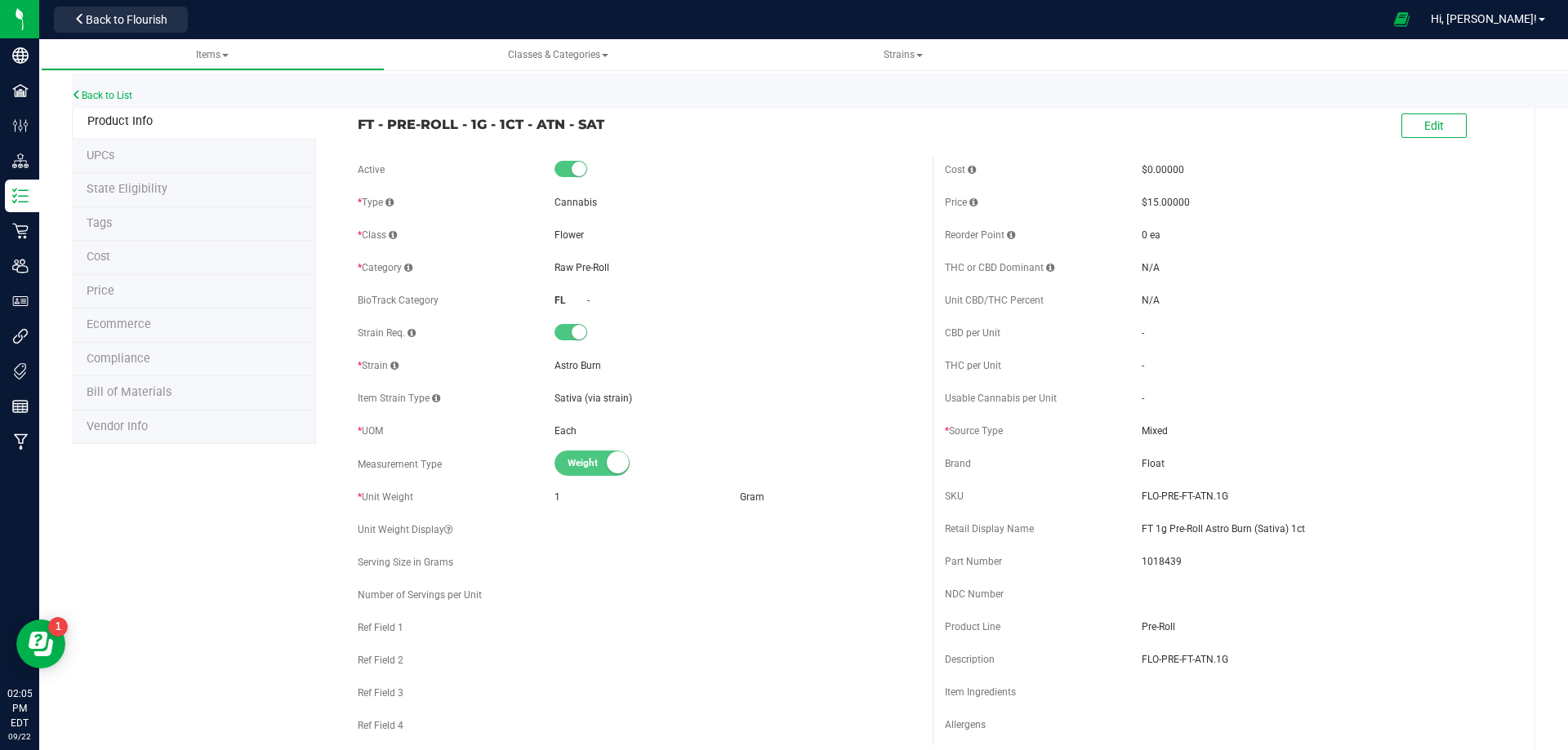
click at [150, 398] on span "Bill of Materials" at bounding box center [128, 392] width 85 height 14
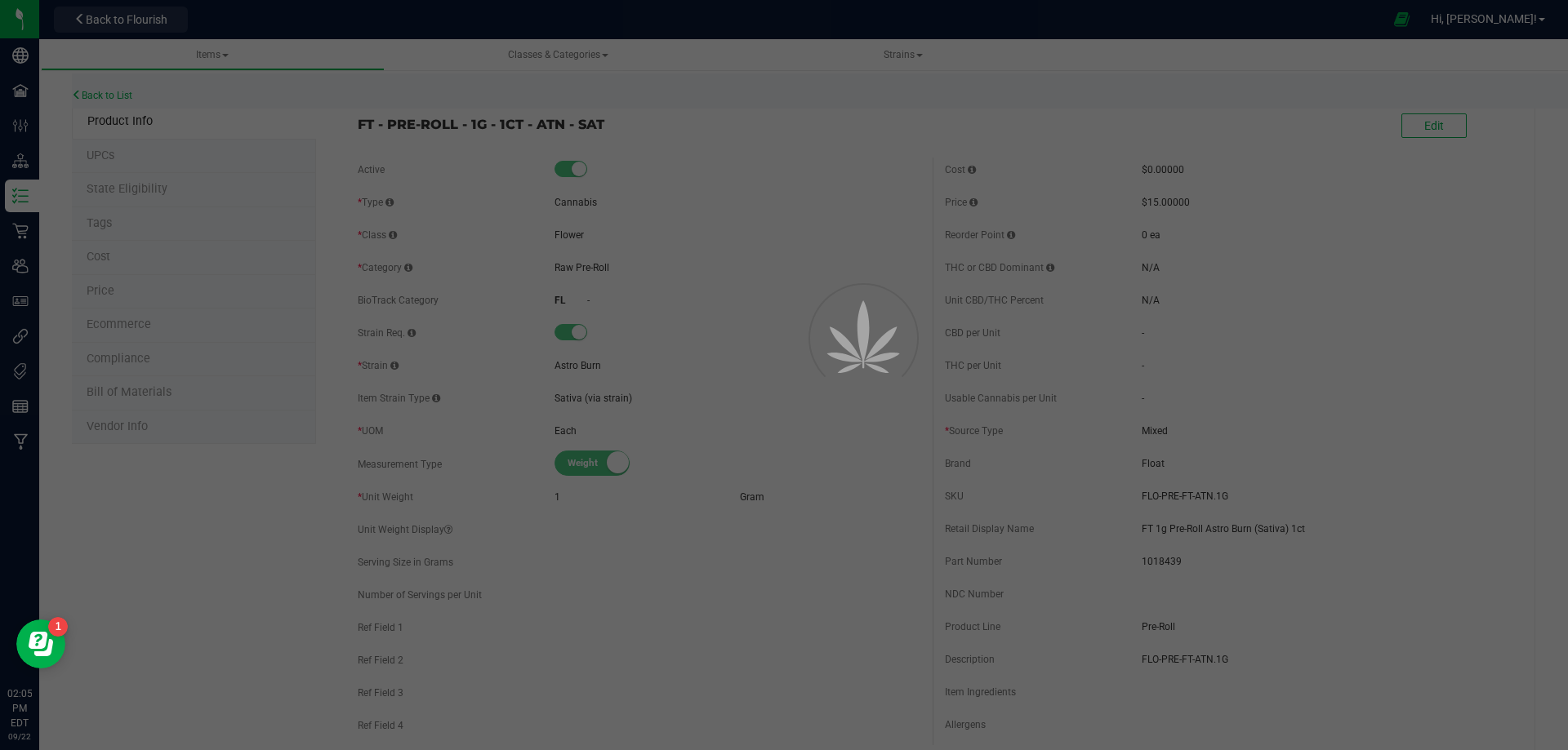
select select "13448"
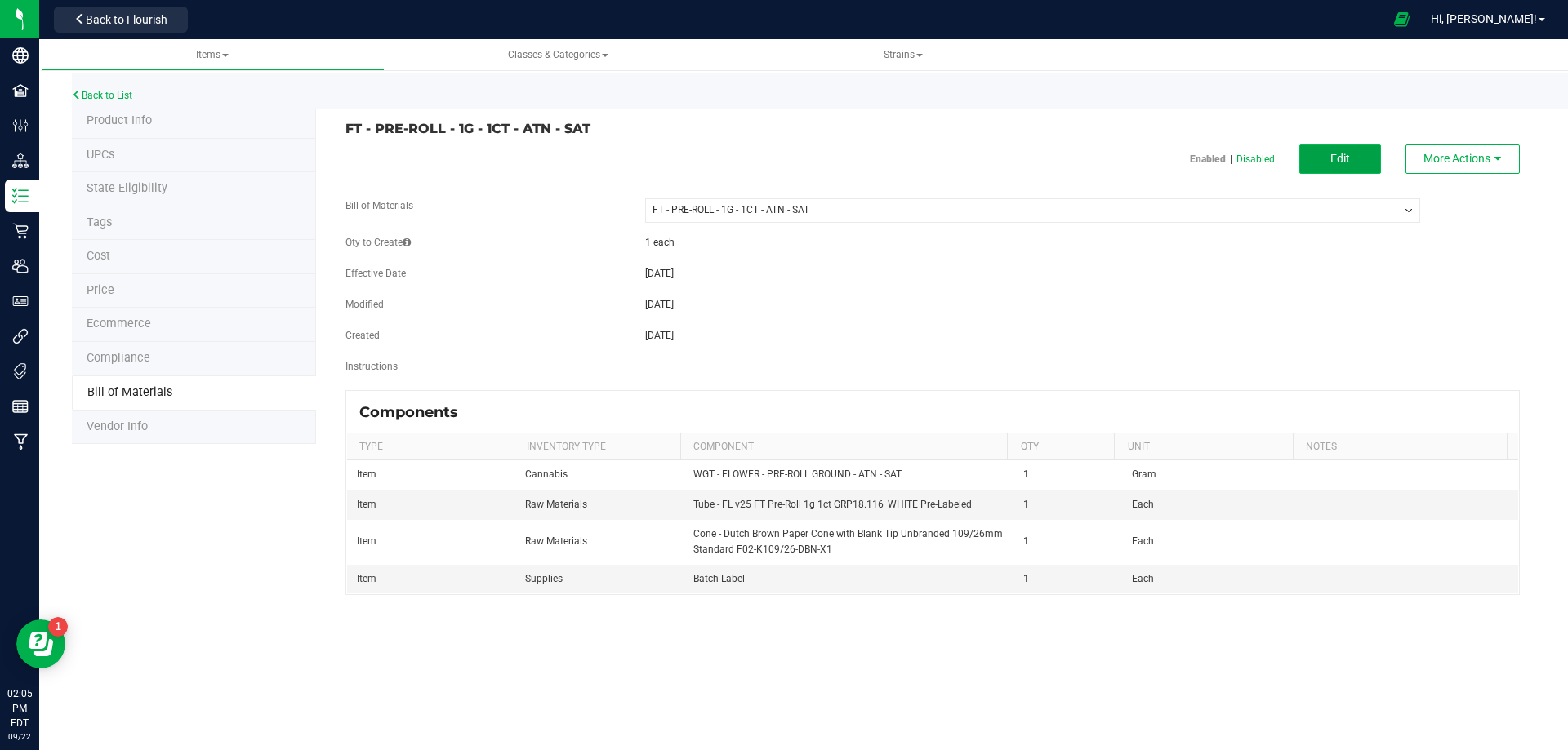
click at [1345, 168] on button "Edit" at bounding box center [1340, 159] width 82 height 29
select select "13448"
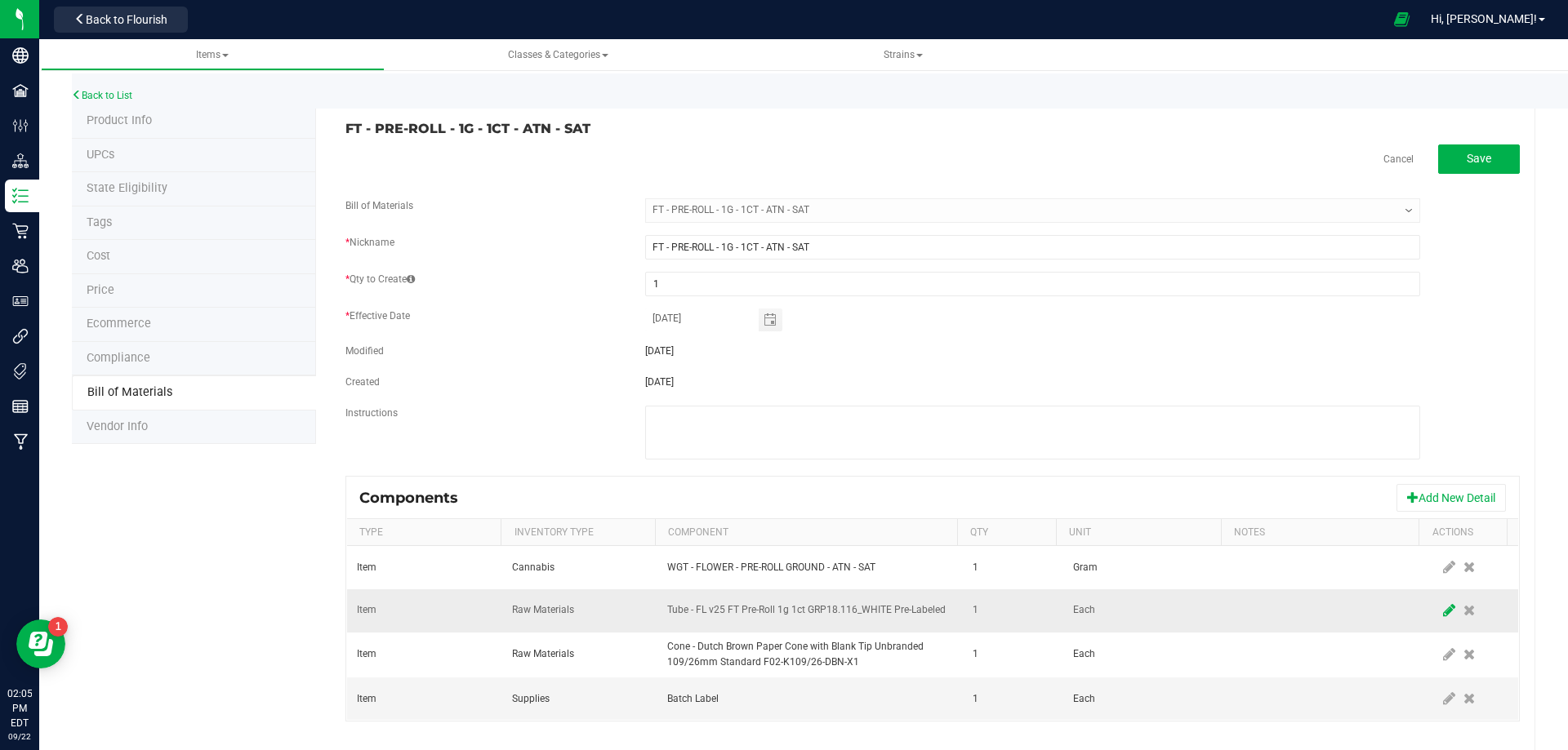
click at [1443, 605] on icon at bounding box center [1449, 610] width 12 height 15
click at [849, 611] on span "NO DATA FOUND" at bounding box center [800, 611] width 264 height 23
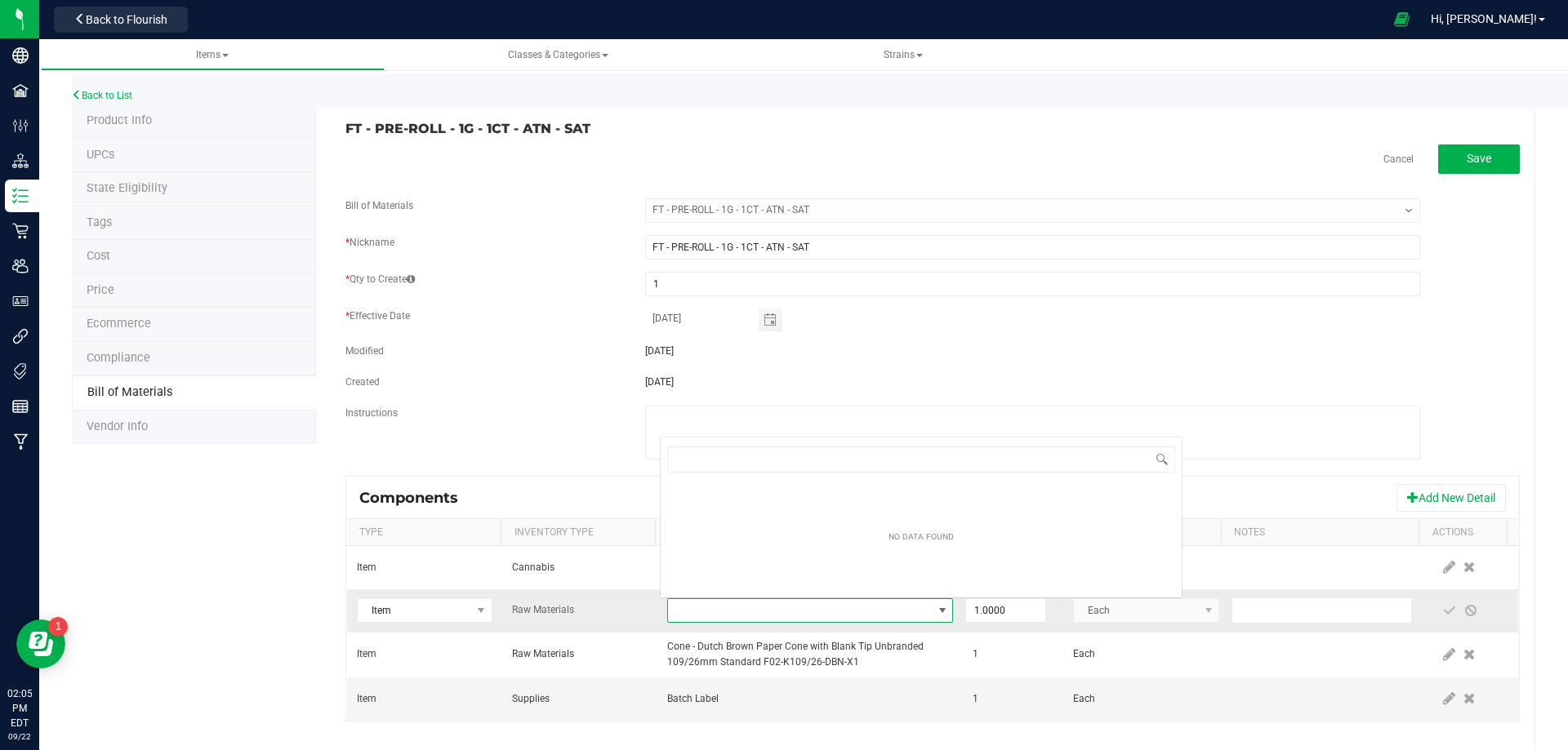
scroll to position [24, 277]
type input "3004471"
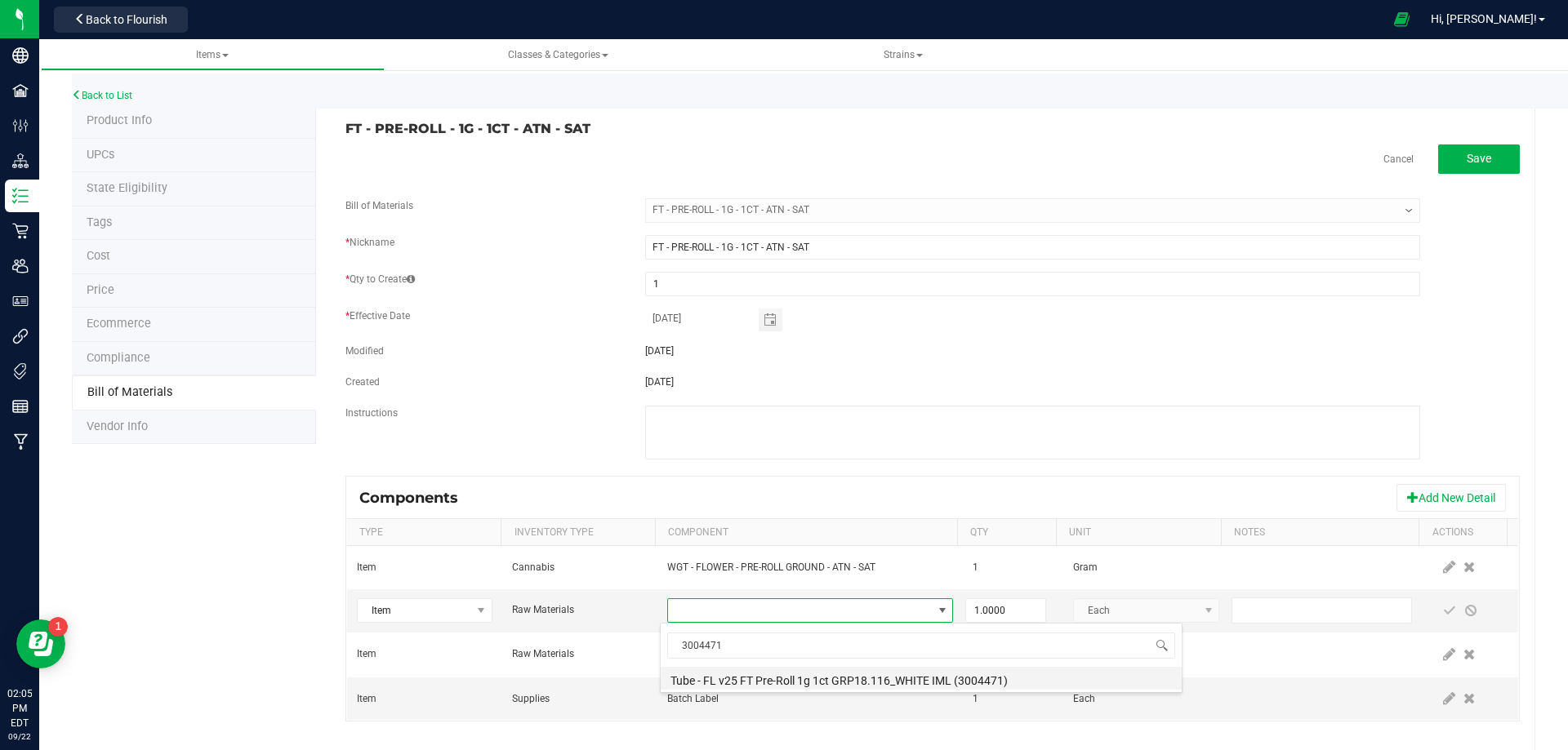
drag, startPoint x: 746, startPoint y: 680, endPoint x: 878, endPoint y: 668, distance: 132.5
click at [748, 680] on li "Tube - FL v25 FT Pre-Roll 1g 1ct GRP18.116_WHITE IML (3004471)" at bounding box center [921, 678] width 521 height 23
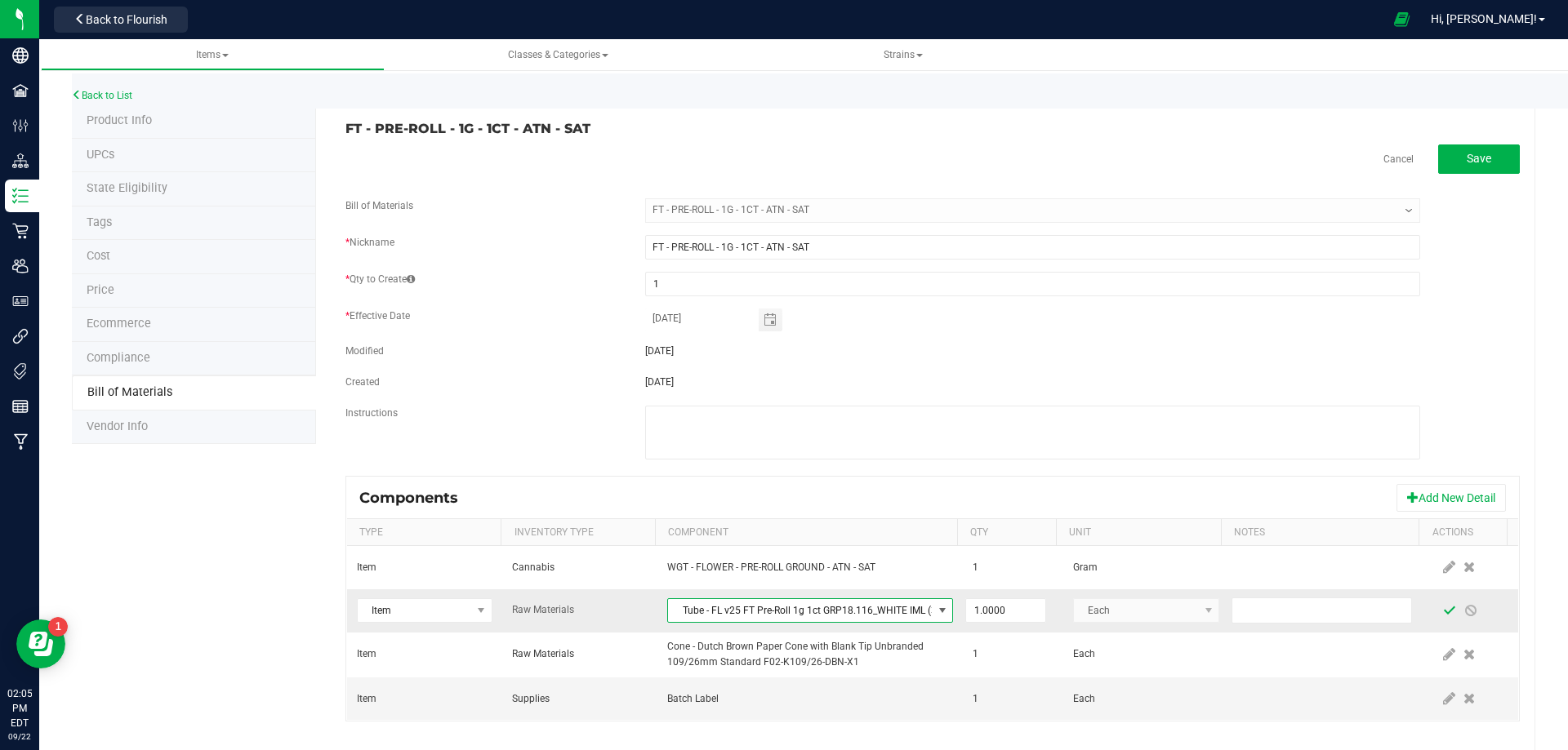
click at [1443, 611] on span at bounding box center [1449, 610] width 13 height 13
click at [101, 97] on link "Back to List" at bounding box center [102, 95] width 60 height 11
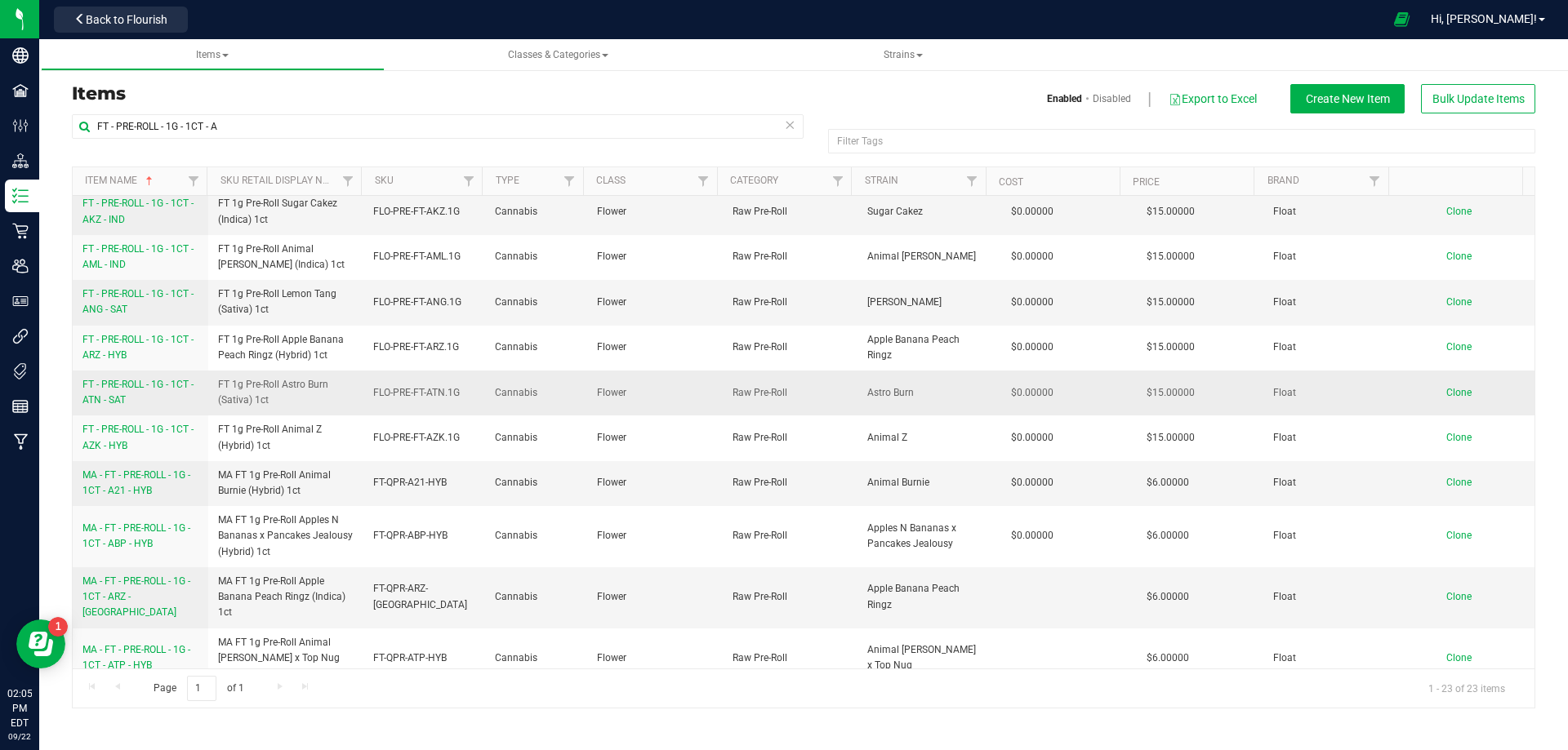
scroll to position [164, 0]
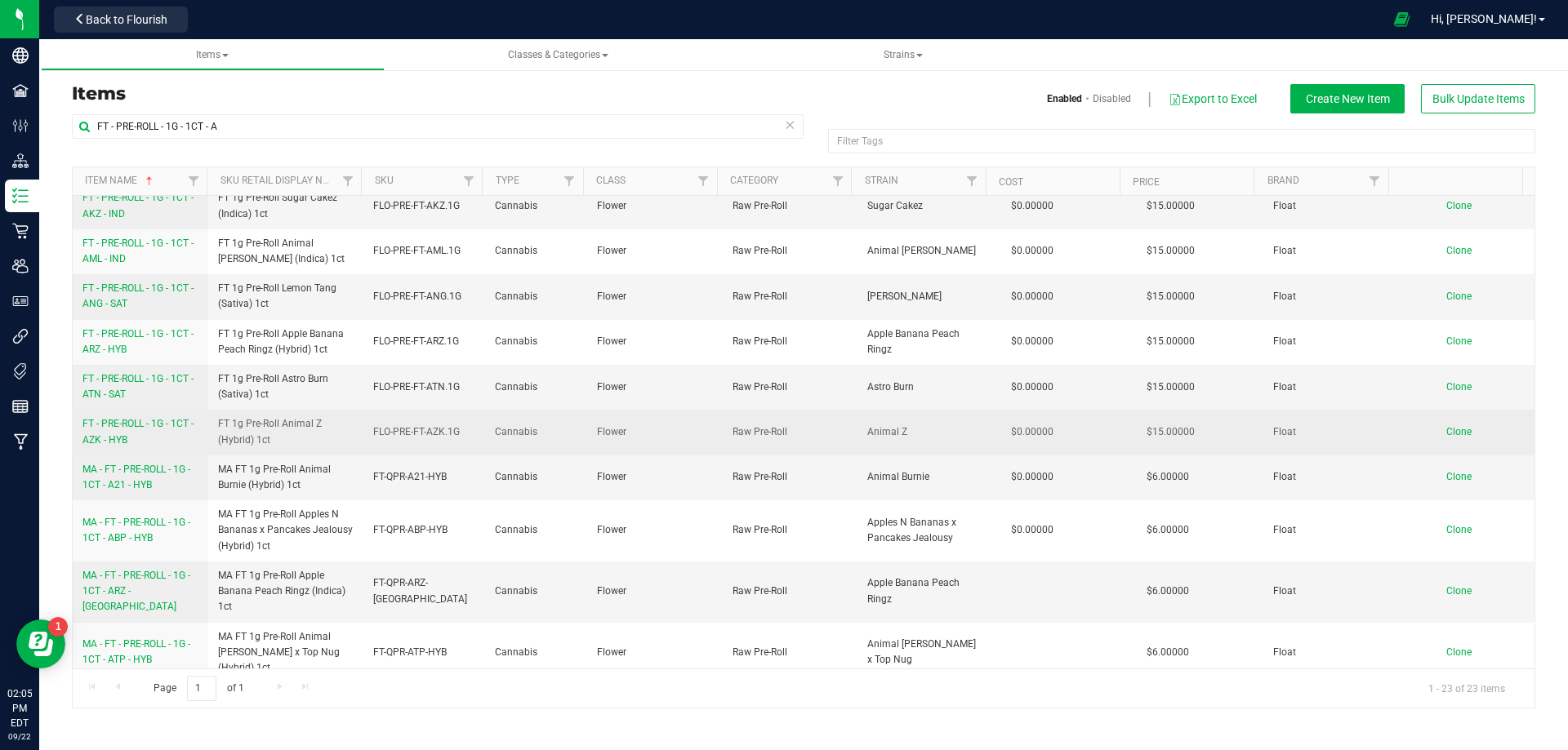
click at [126, 437] on span "FT - PRE-ROLL - 1G - 1CT - AZK - HYB" at bounding box center [138, 431] width 111 height 27
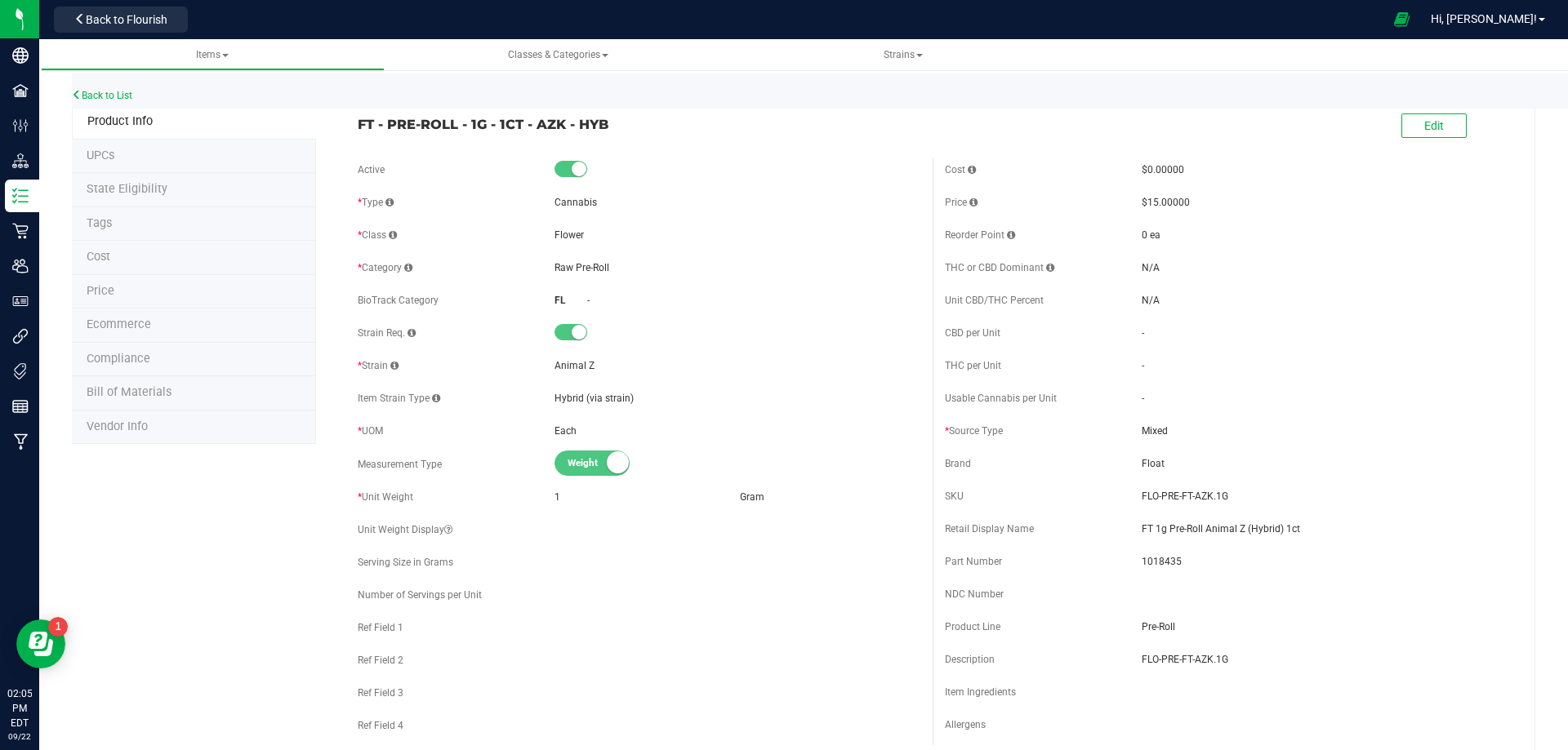
click at [139, 397] on span "Bill of Materials" at bounding box center [128, 392] width 85 height 14
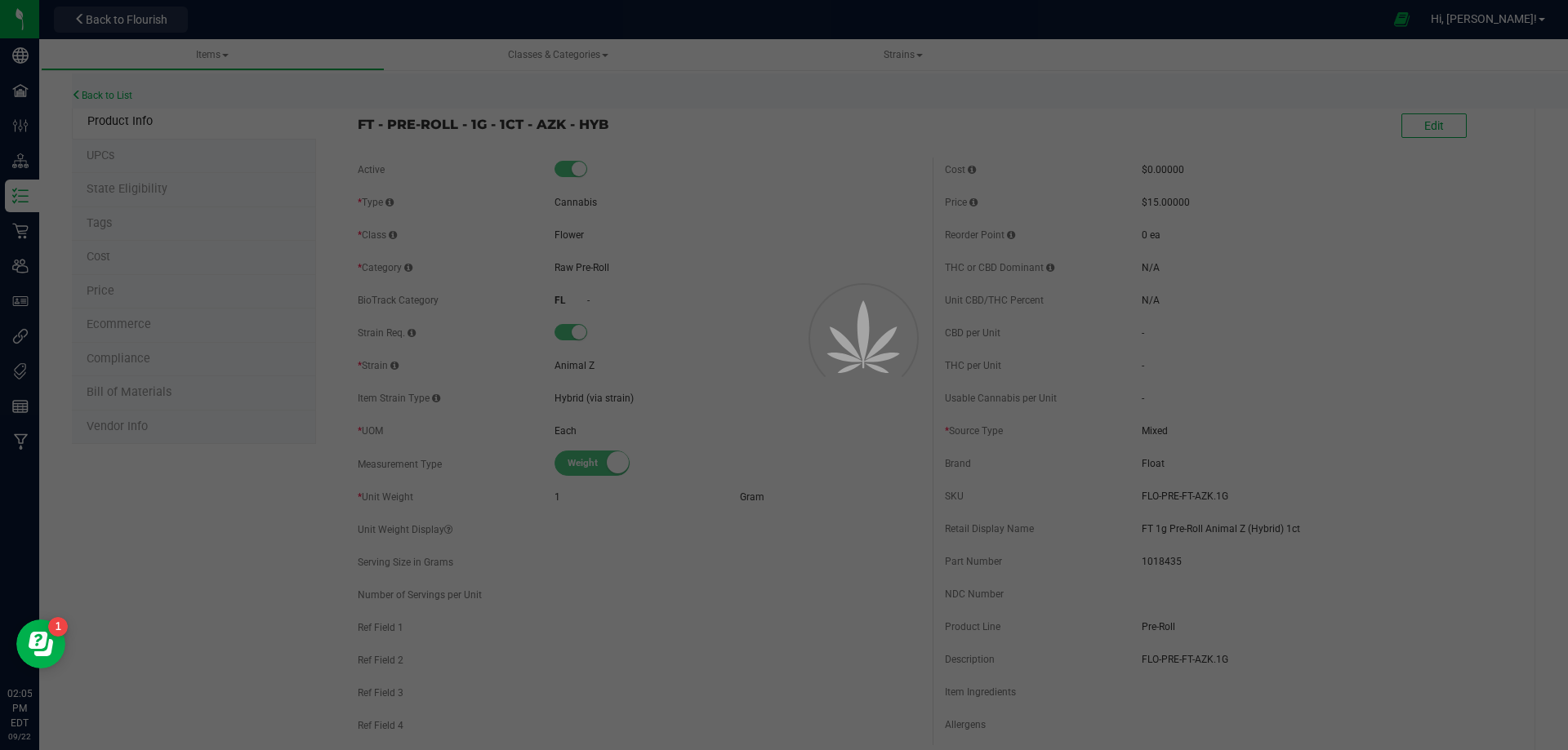
select select "13450"
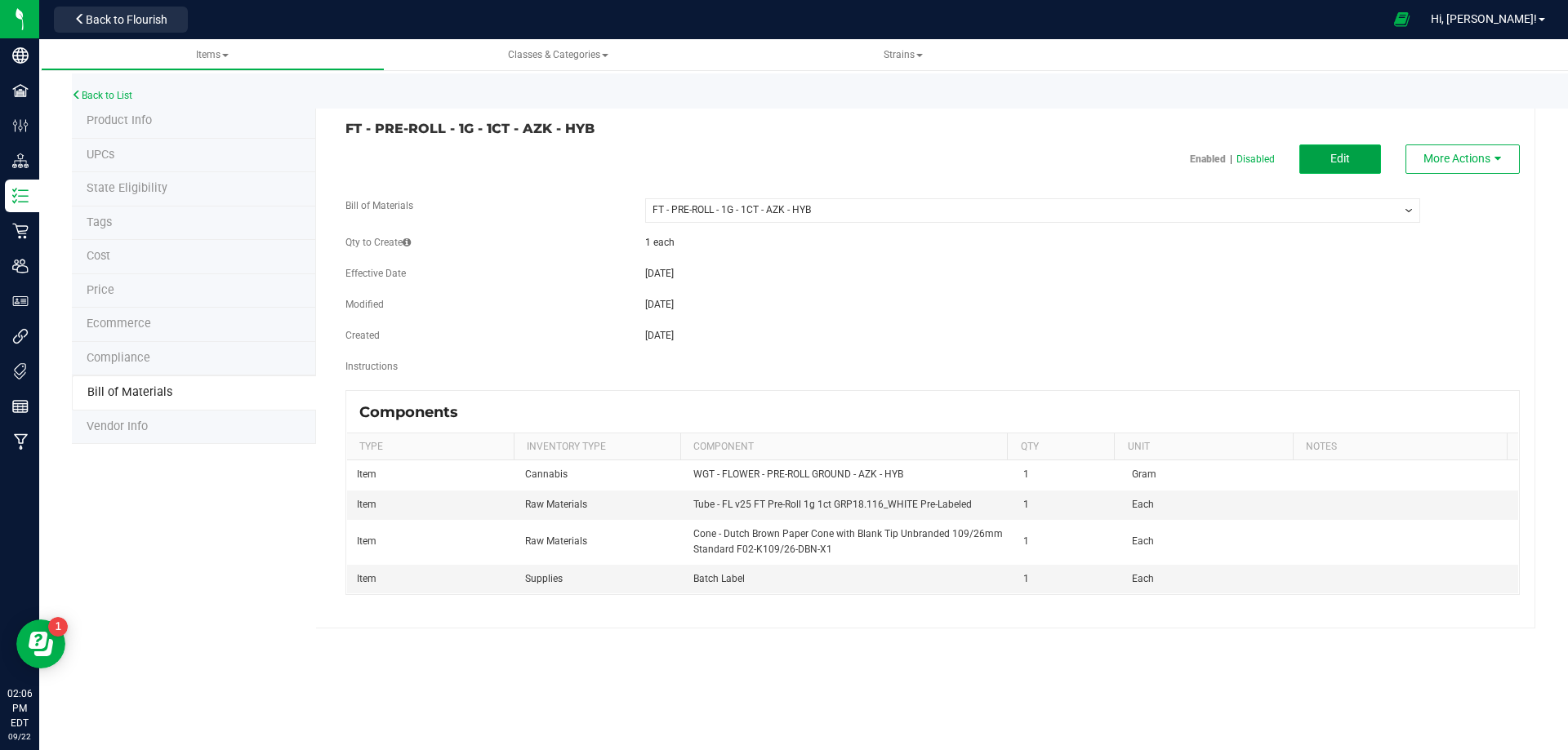
click at [1349, 151] on button "Edit" at bounding box center [1340, 159] width 82 height 29
select select "13450"
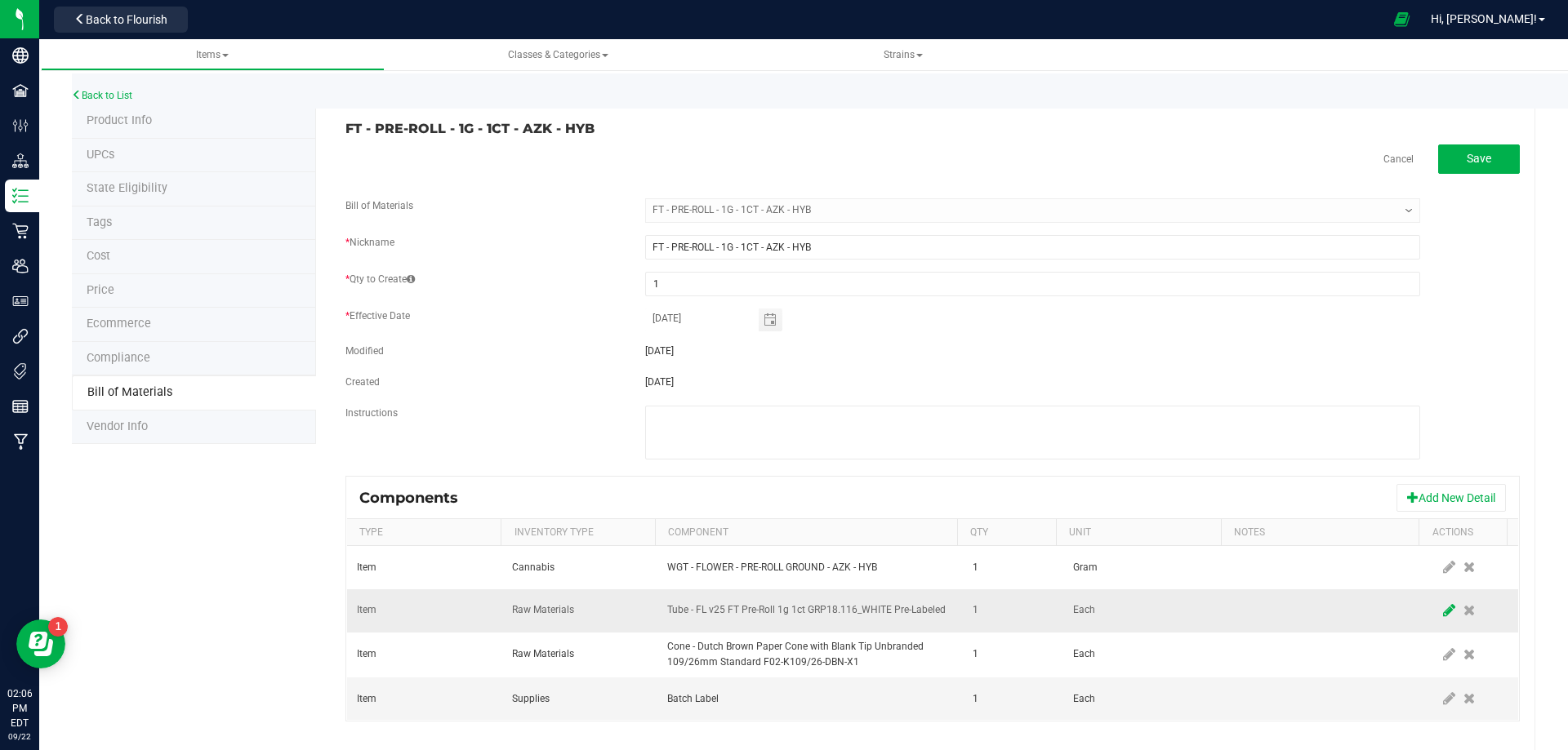
click at [1443, 613] on icon at bounding box center [1449, 610] width 12 height 15
click at [799, 608] on span "NO DATA FOUND" at bounding box center [800, 611] width 264 height 23
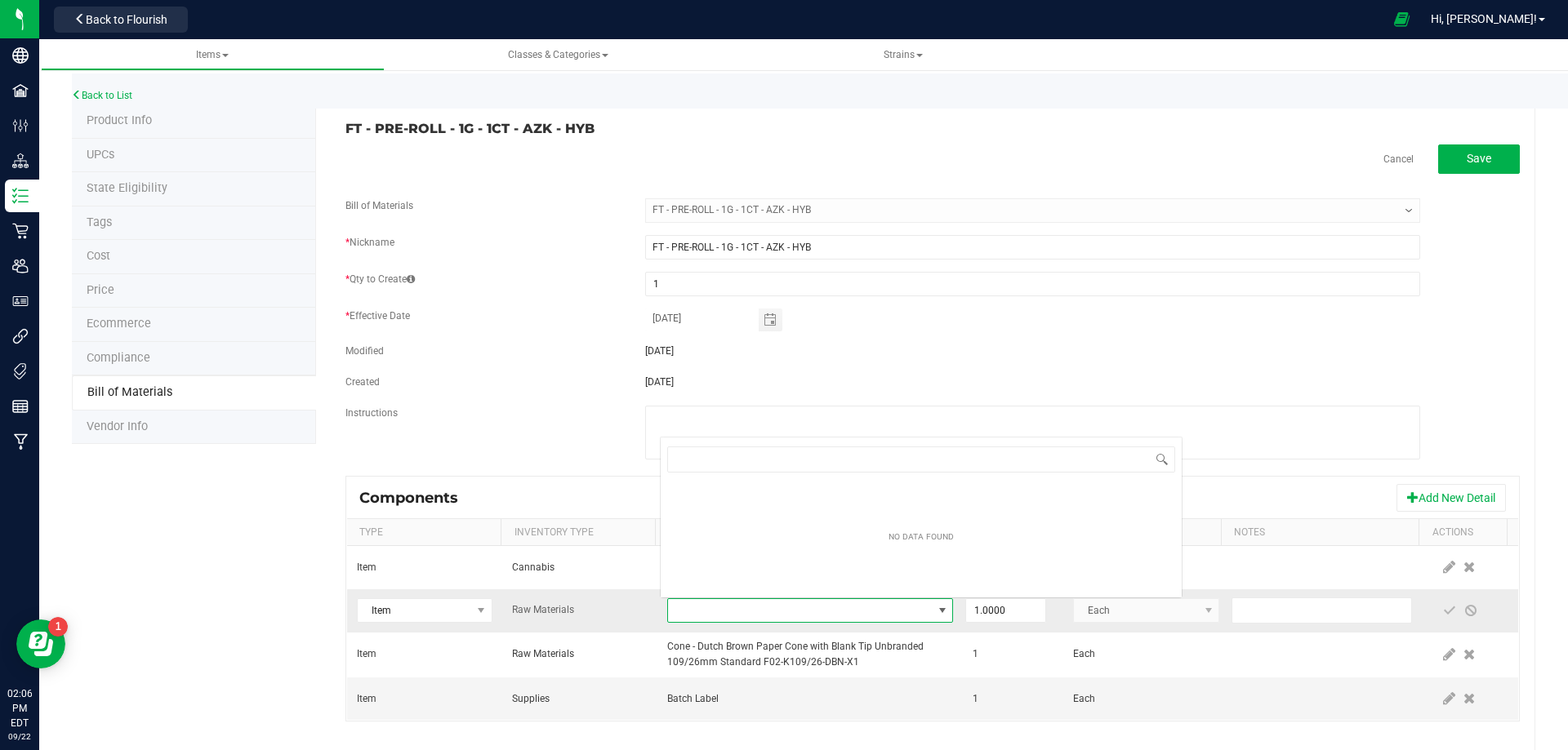
scroll to position [24, 277]
type input "3004471"
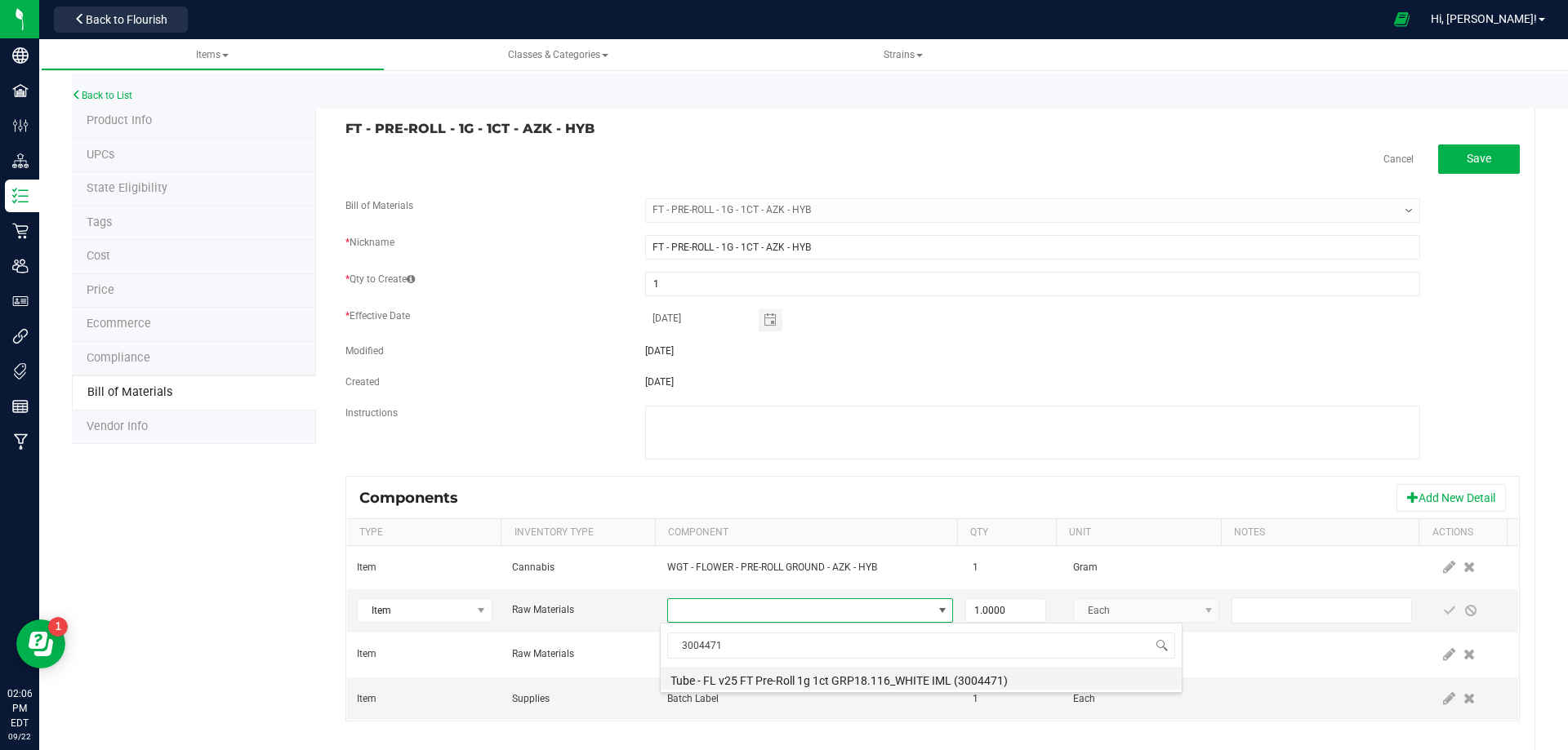
click at [779, 678] on li "Tube - FL v25 FT Pre-Roll 1g 1ct GRP18.116_WHITE IML (3004471)" at bounding box center [921, 678] width 521 height 23
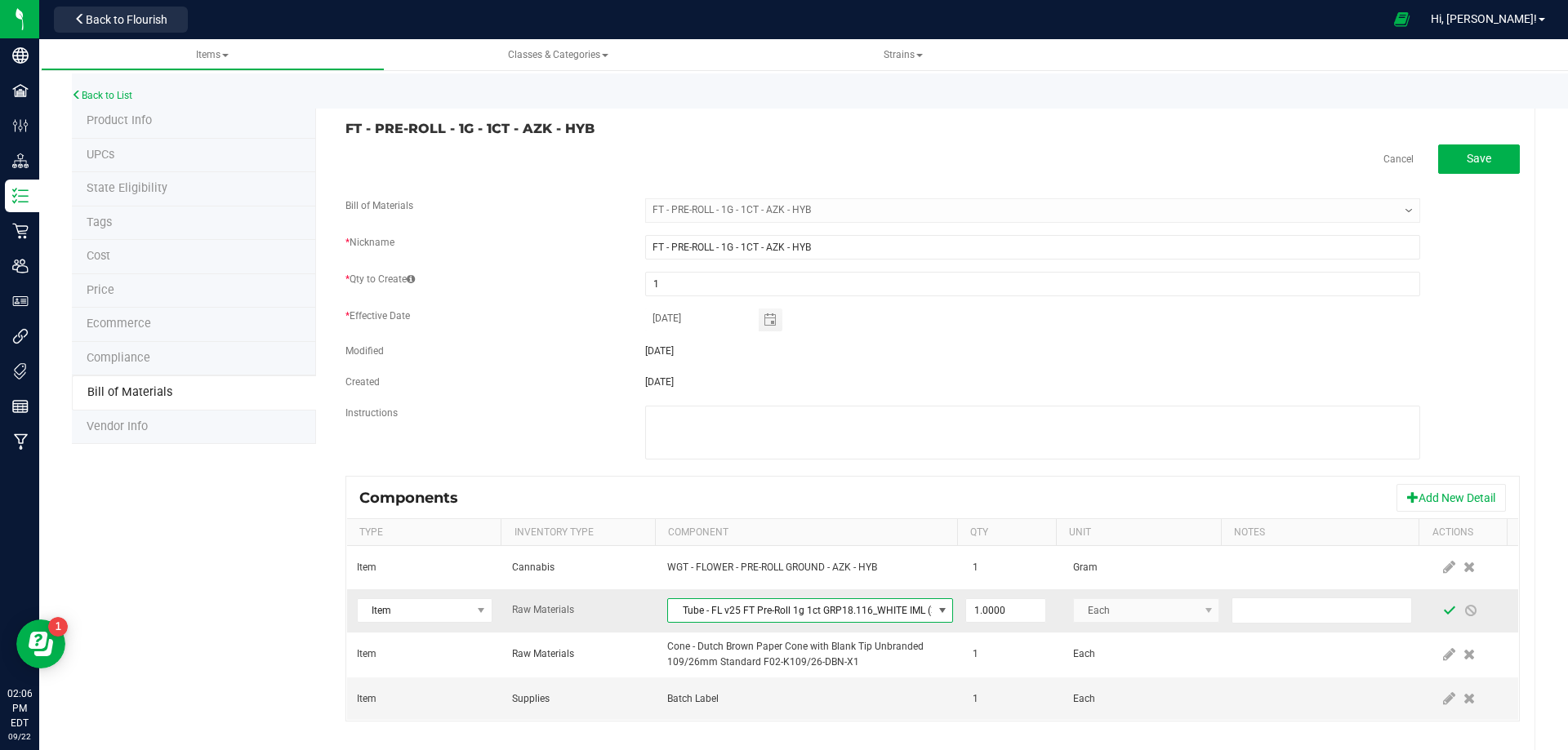
click at [1443, 611] on span at bounding box center [1449, 610] width 13 height 13
click at [131, 97] on link "Back to List" at bounding box center [102, 95] width 60 height 11
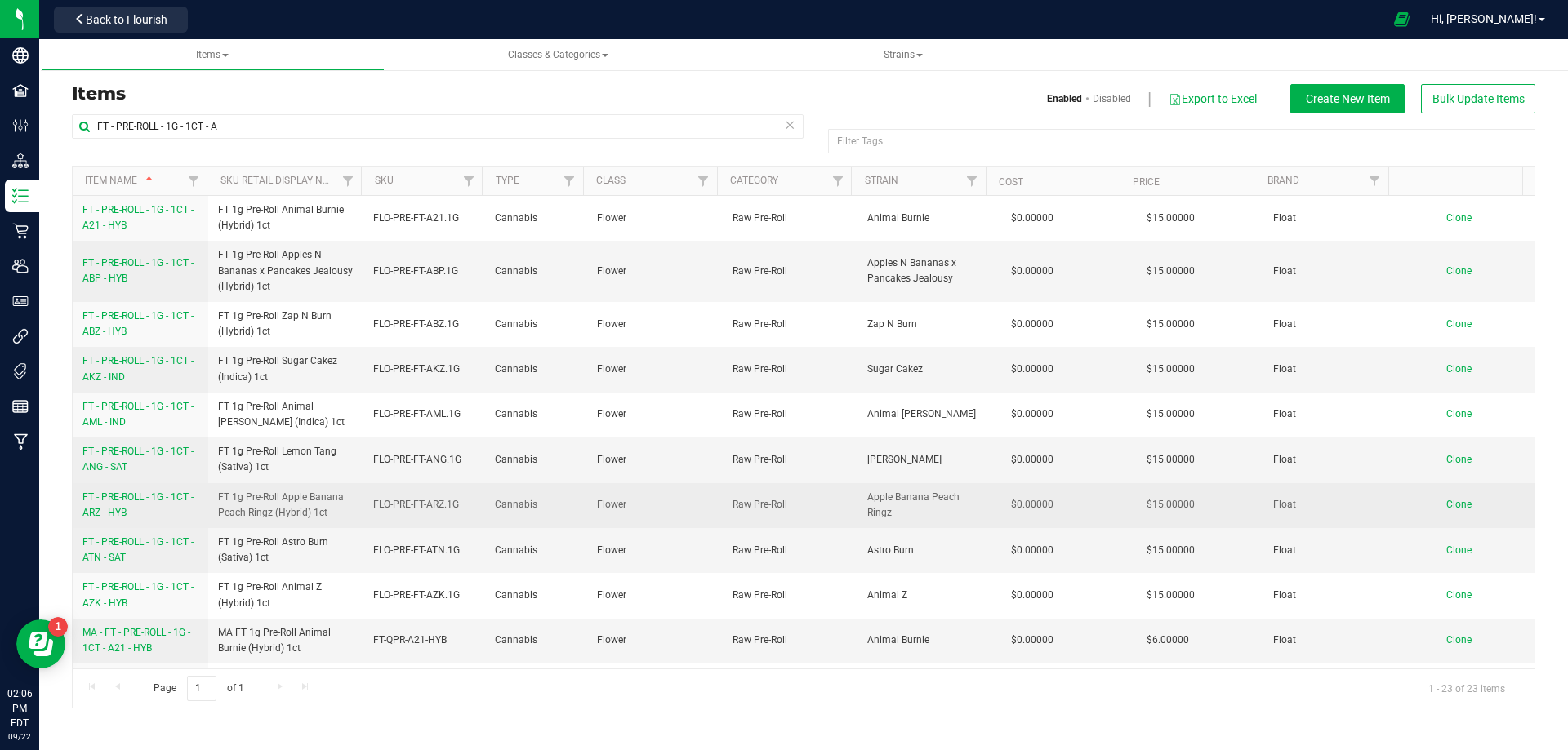
click at [152, 510] on link "FT - PRE-ROLL - 1G - 1CT - ARZ - HYB" at bounding box center [140, 505] width 116 height 31
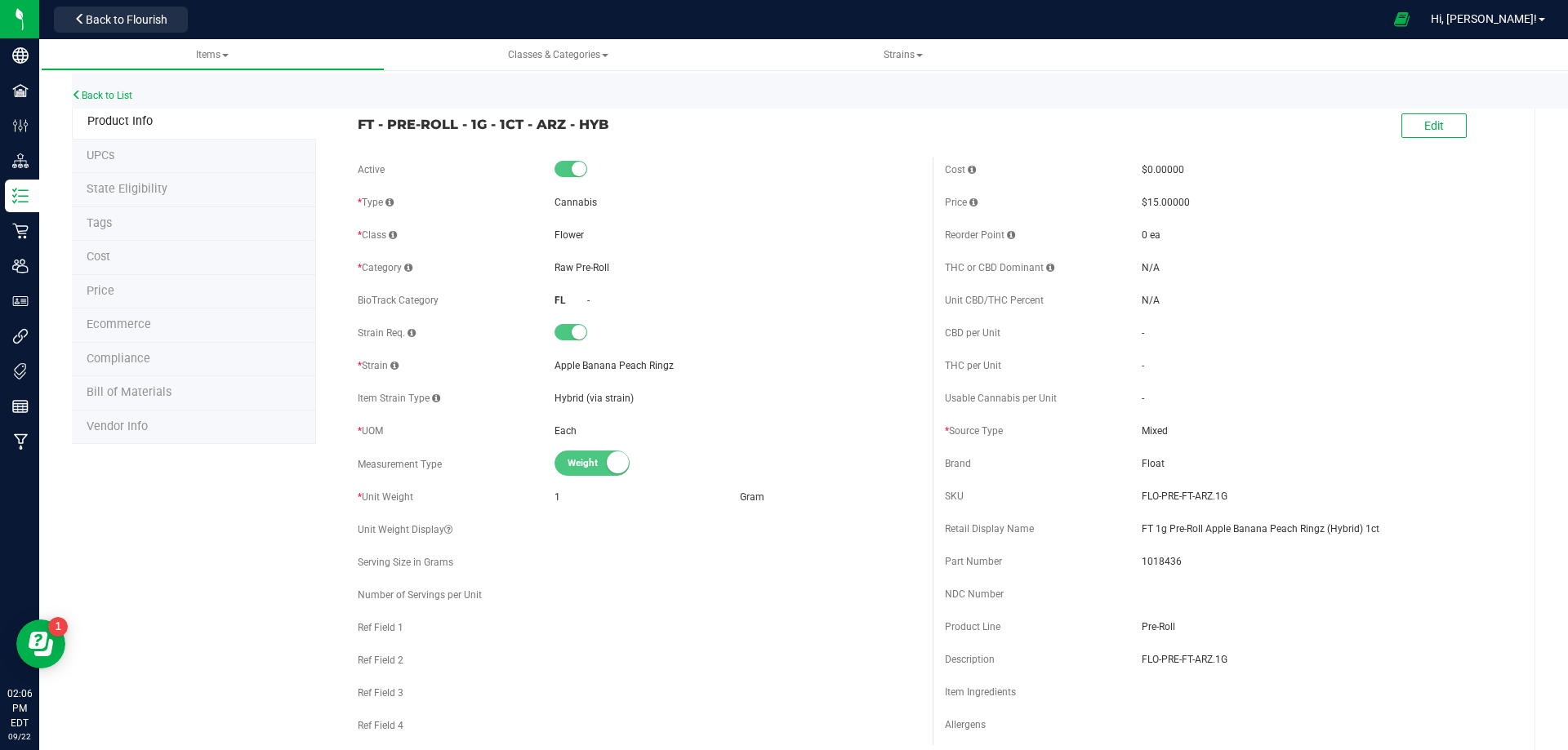
click at [134, 392] on span "Bill of Materials" at bounding box center [128, 392] width 85 height 14
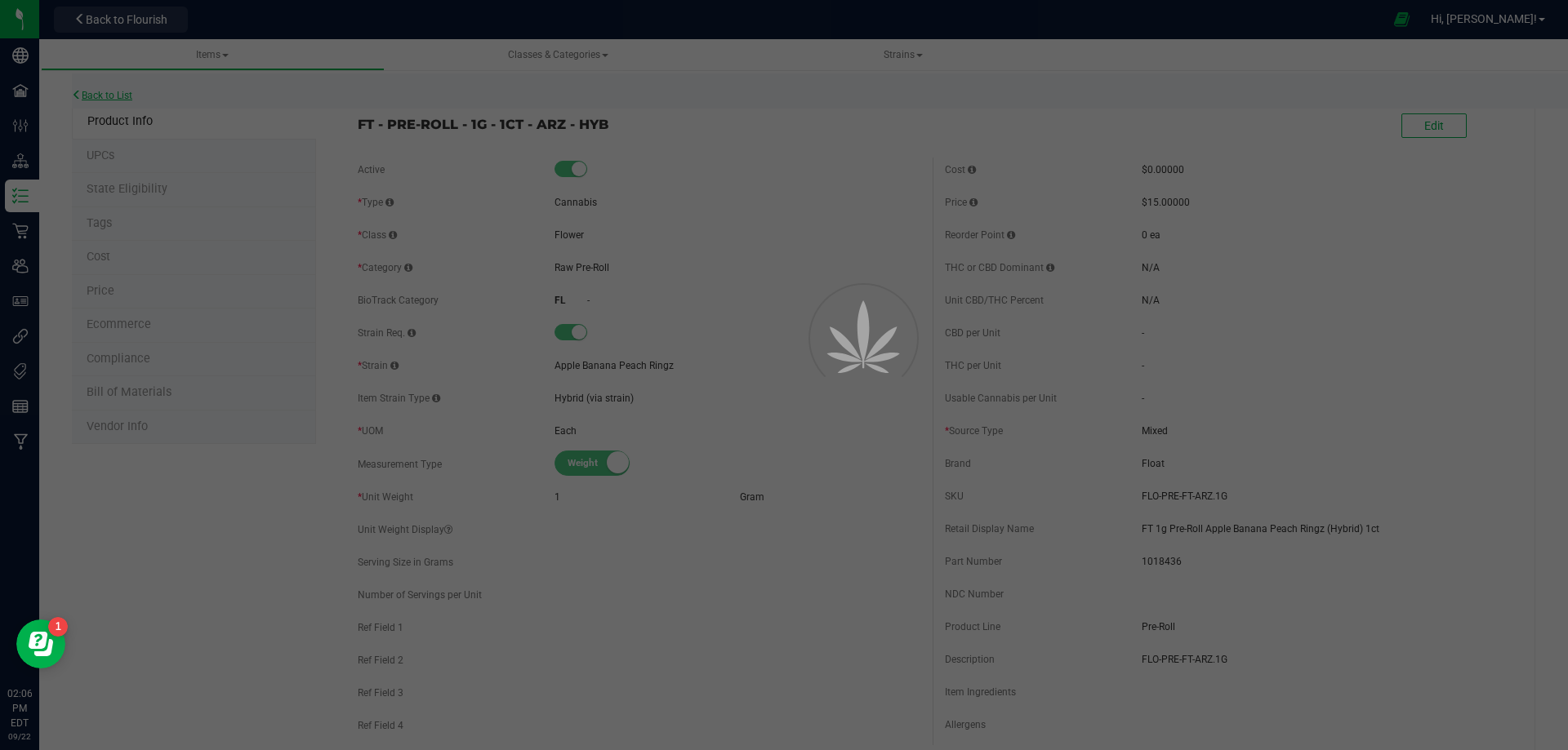
select select "13446"
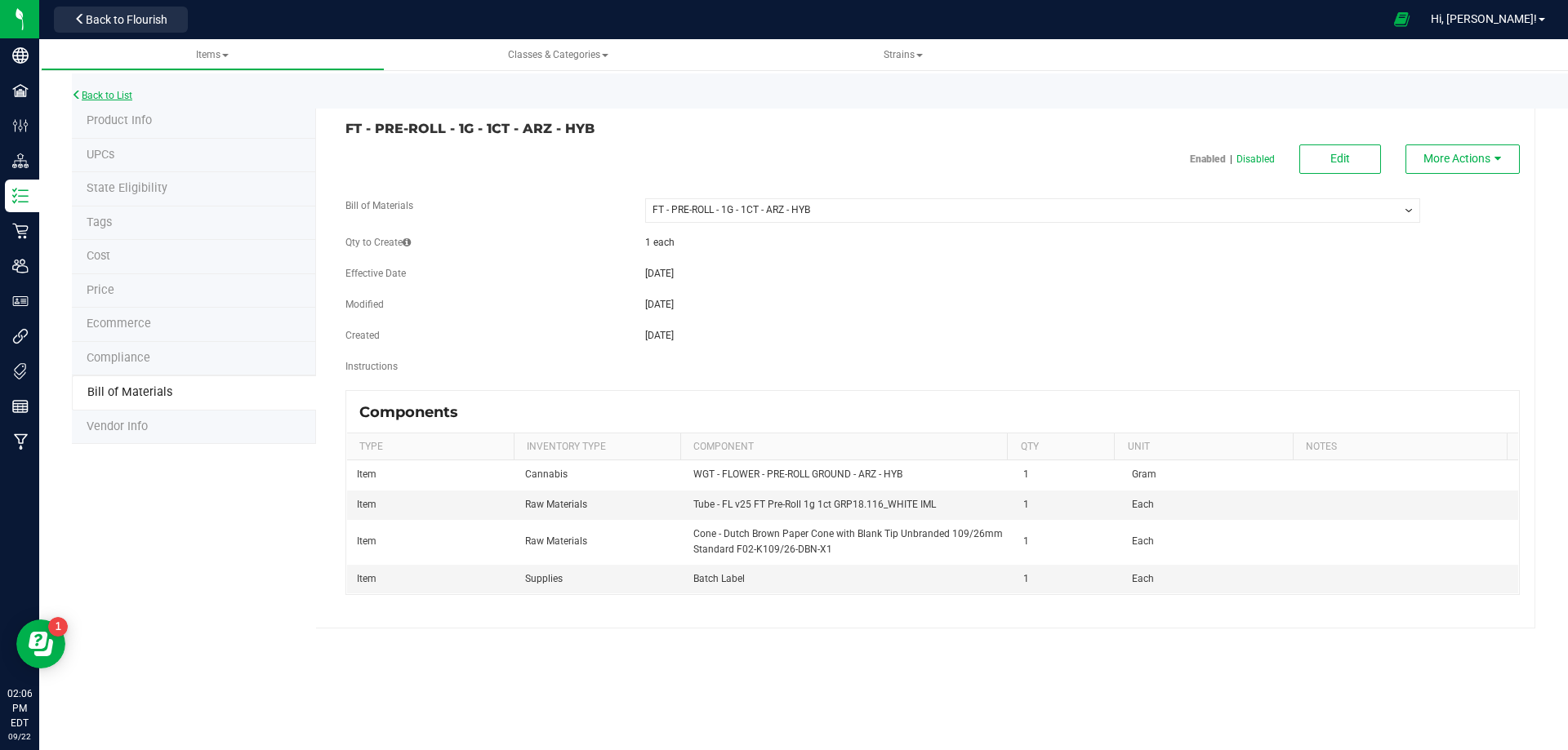
click at [84, 94] on link "Back to List" at bounding box center [102, 95] width 60 height 11
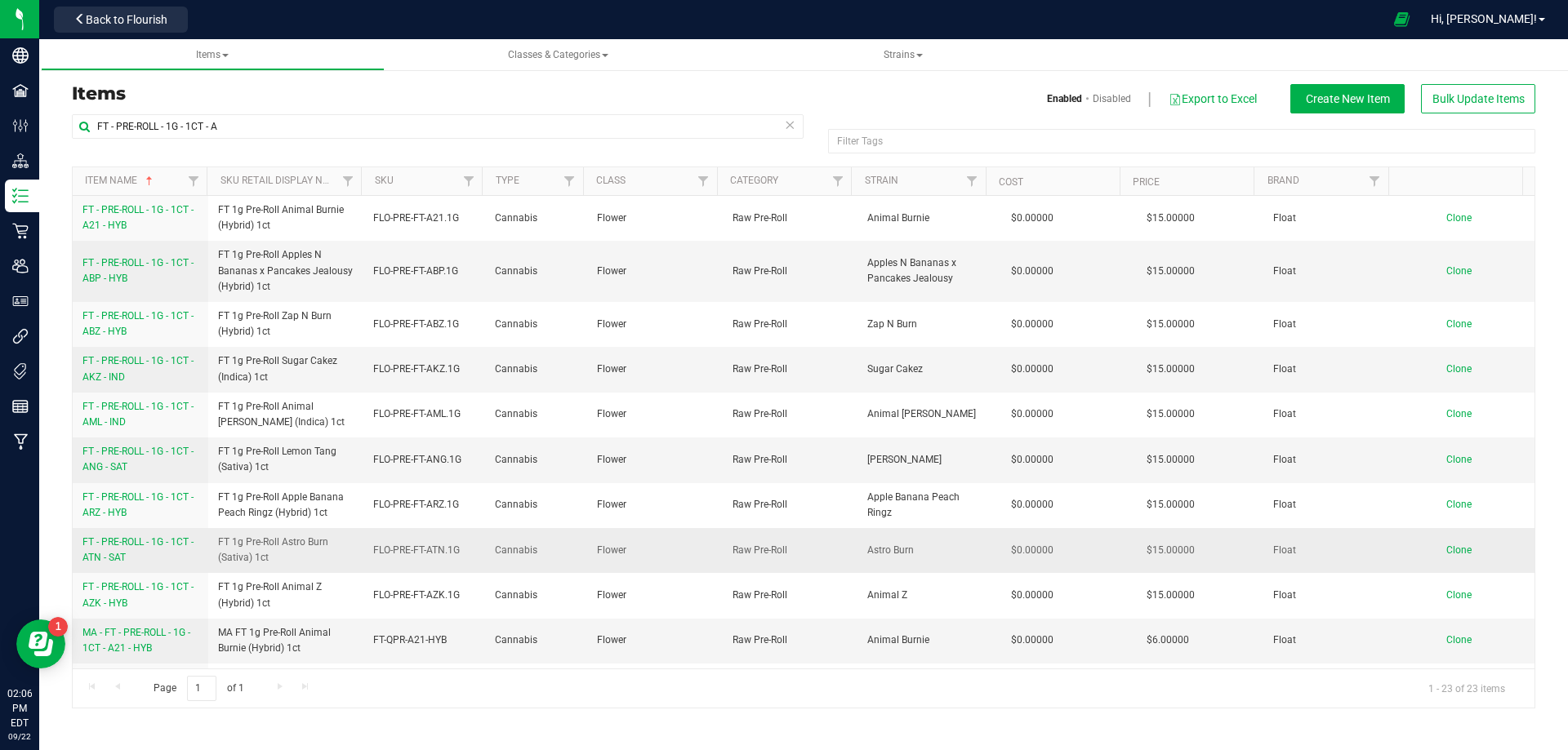
click at [134, 547] on span "FT - PRE-ROLL - 1G - 1CT - ATN - SAT" at bounding box center [138, 549] width 111 height 27
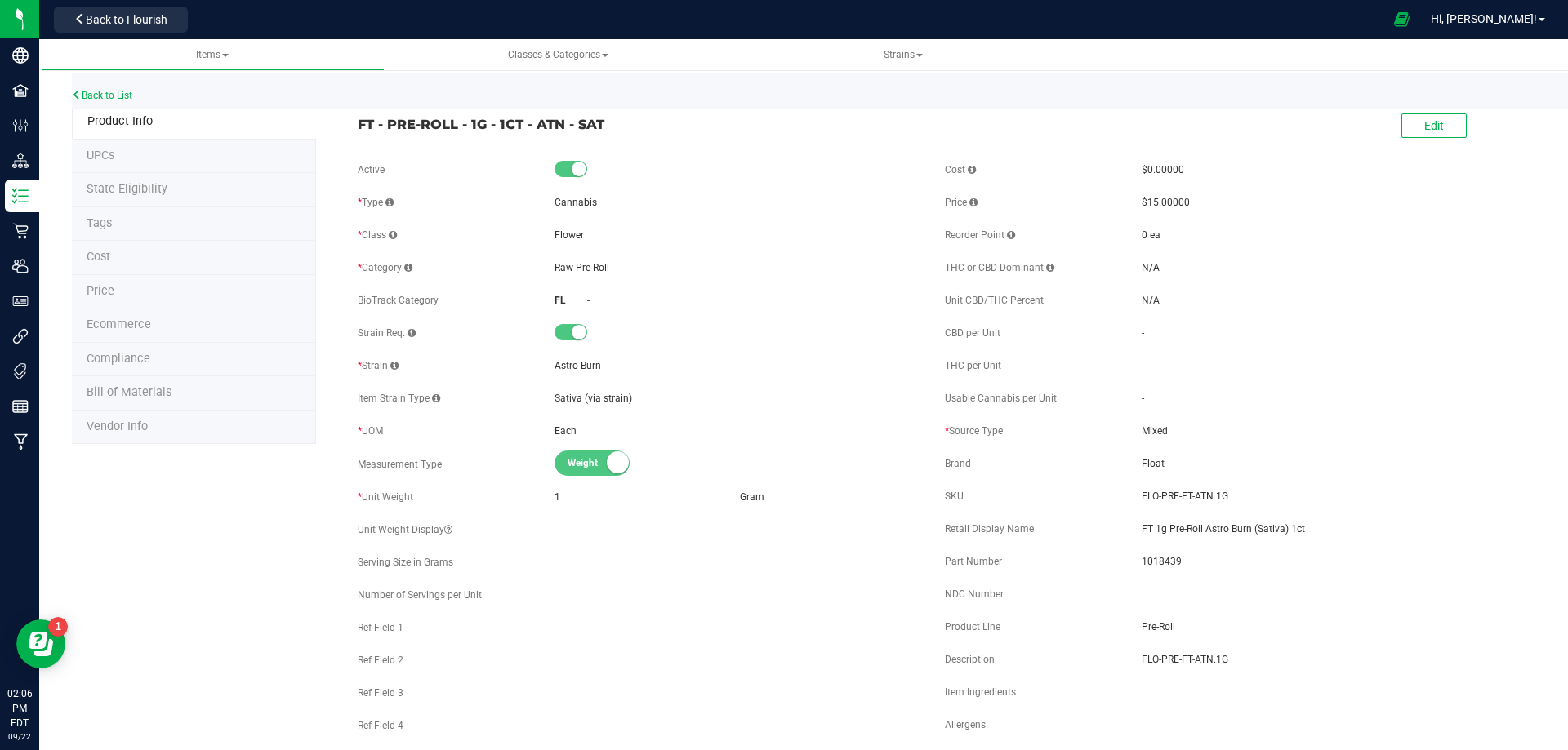
click at [154, 404] on li "Bill of Materials" at bounding box center [193, 394] width 244 height 34
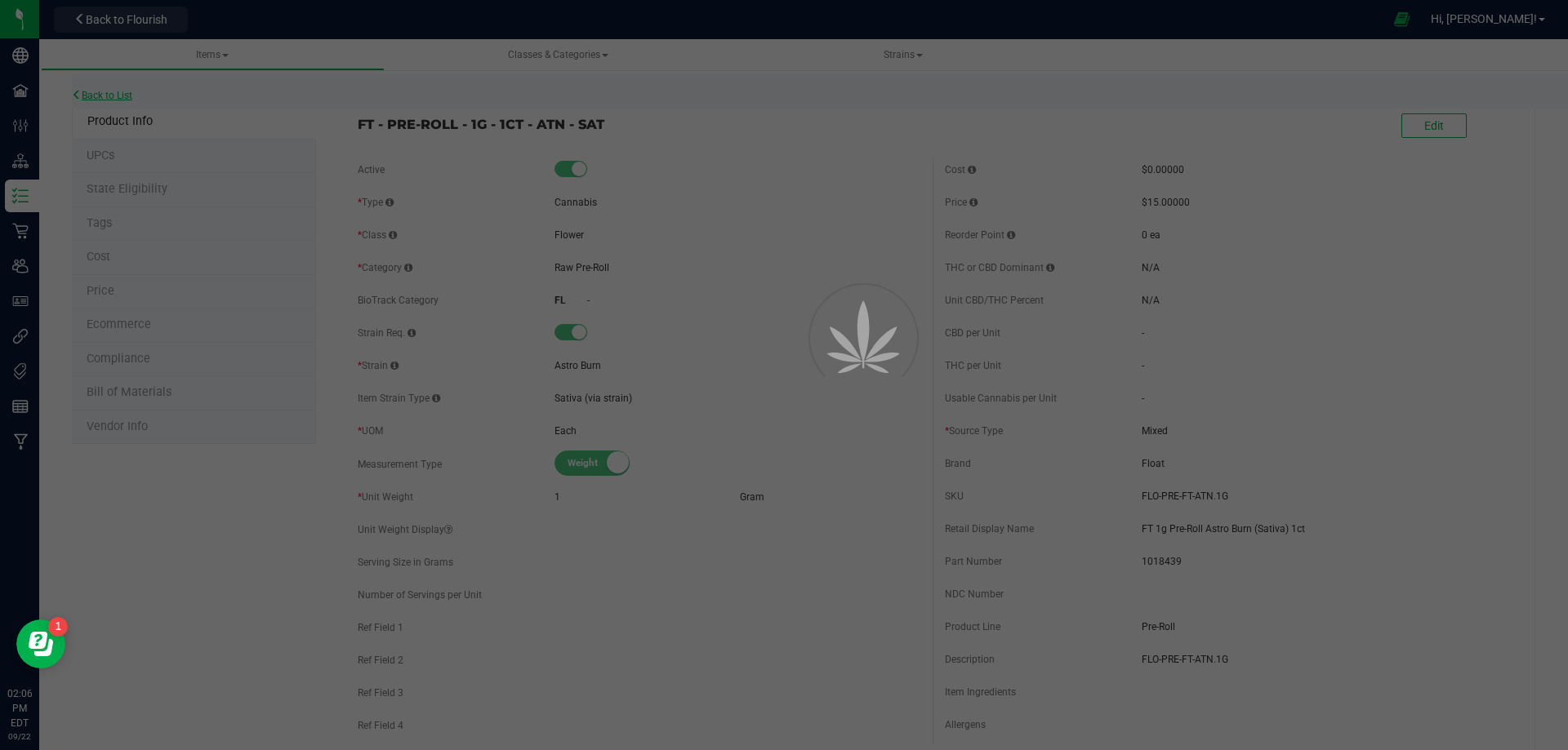
select select "13448"
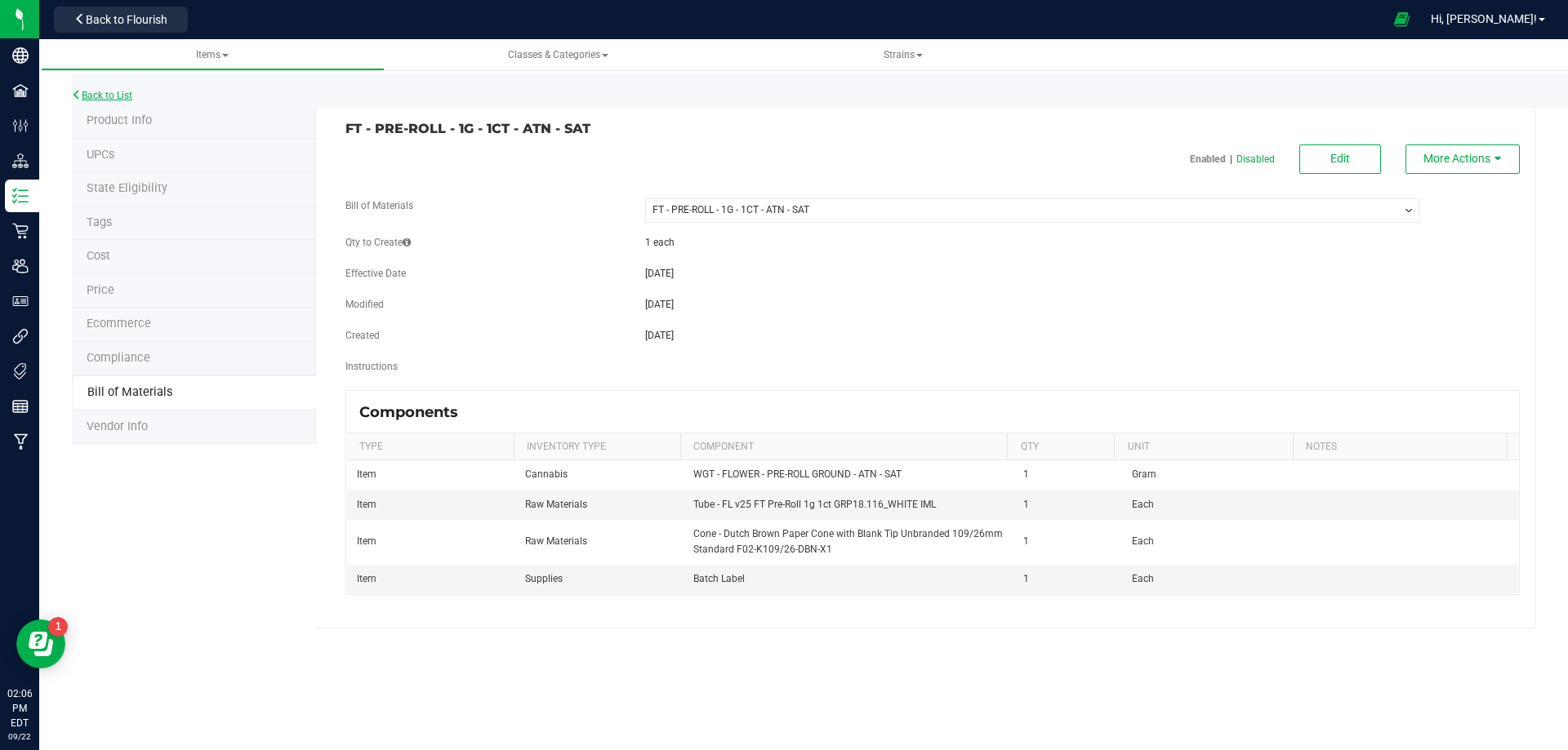
click at [112, 98] on link "Back to List" at bounding box center [102, 95] width 60 height 11
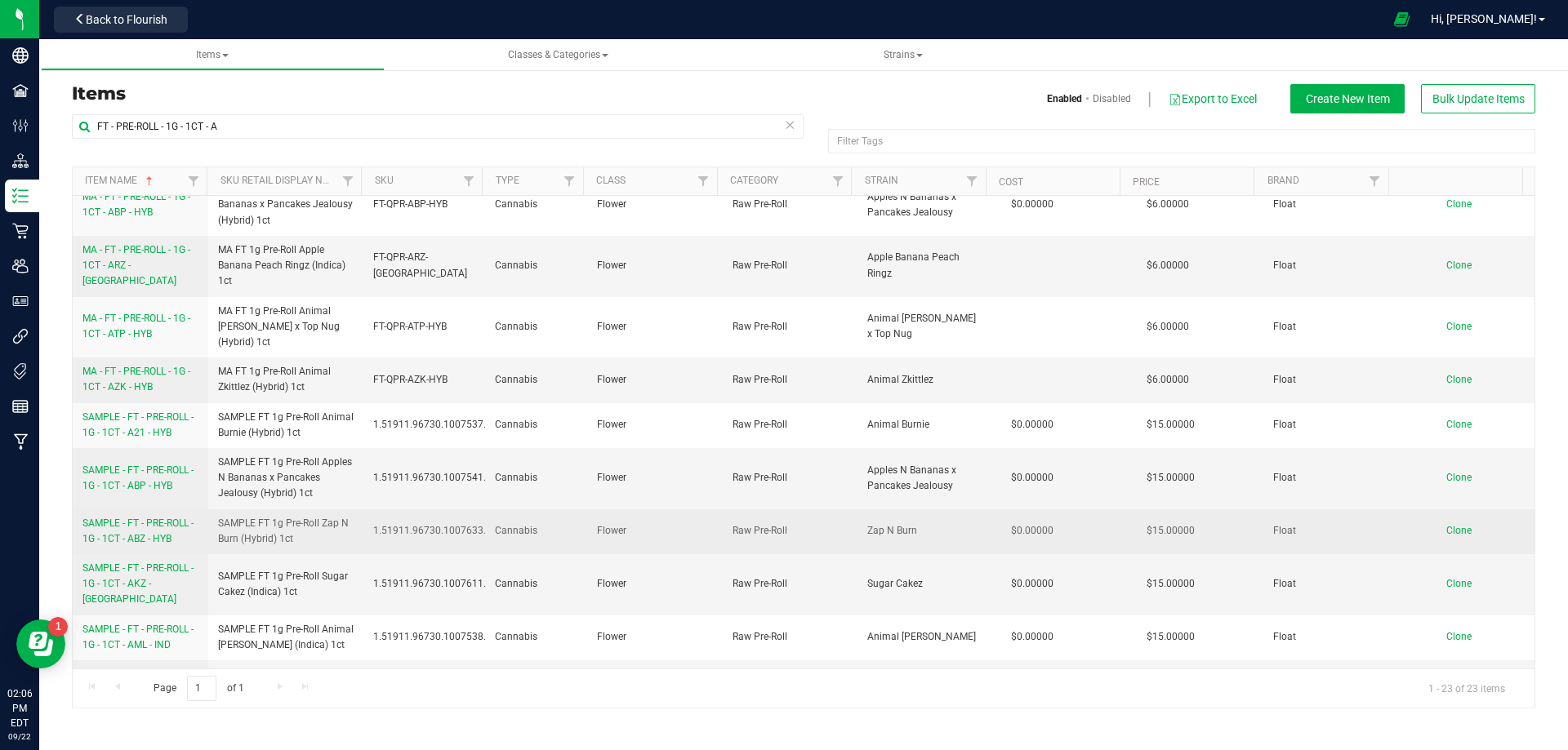
scroll to position [645, 0]
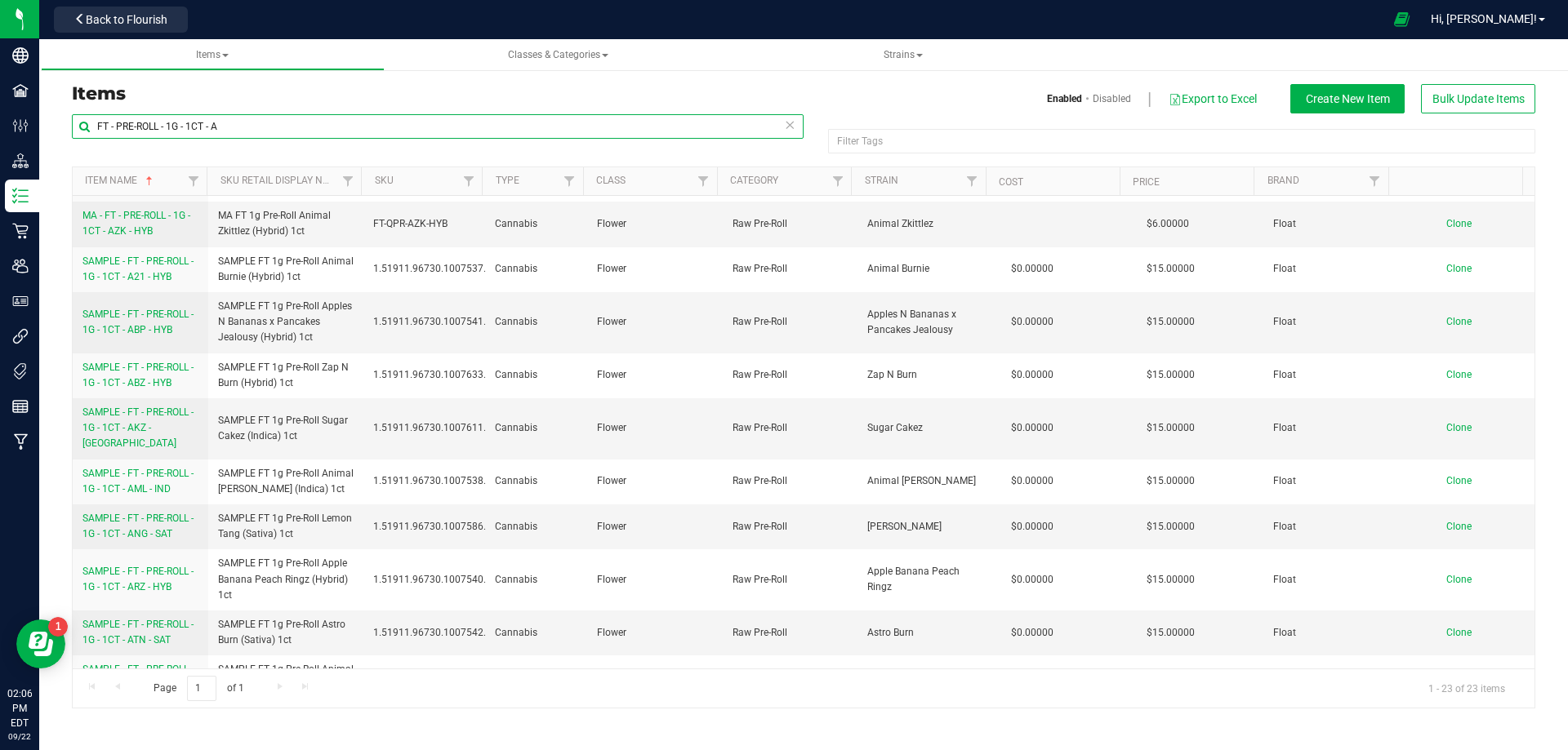
click at [96, 126] on input "FT - PRE-ROLL - 1G - 1CT - A" at bounding box center [437, 127] width 731 height 24
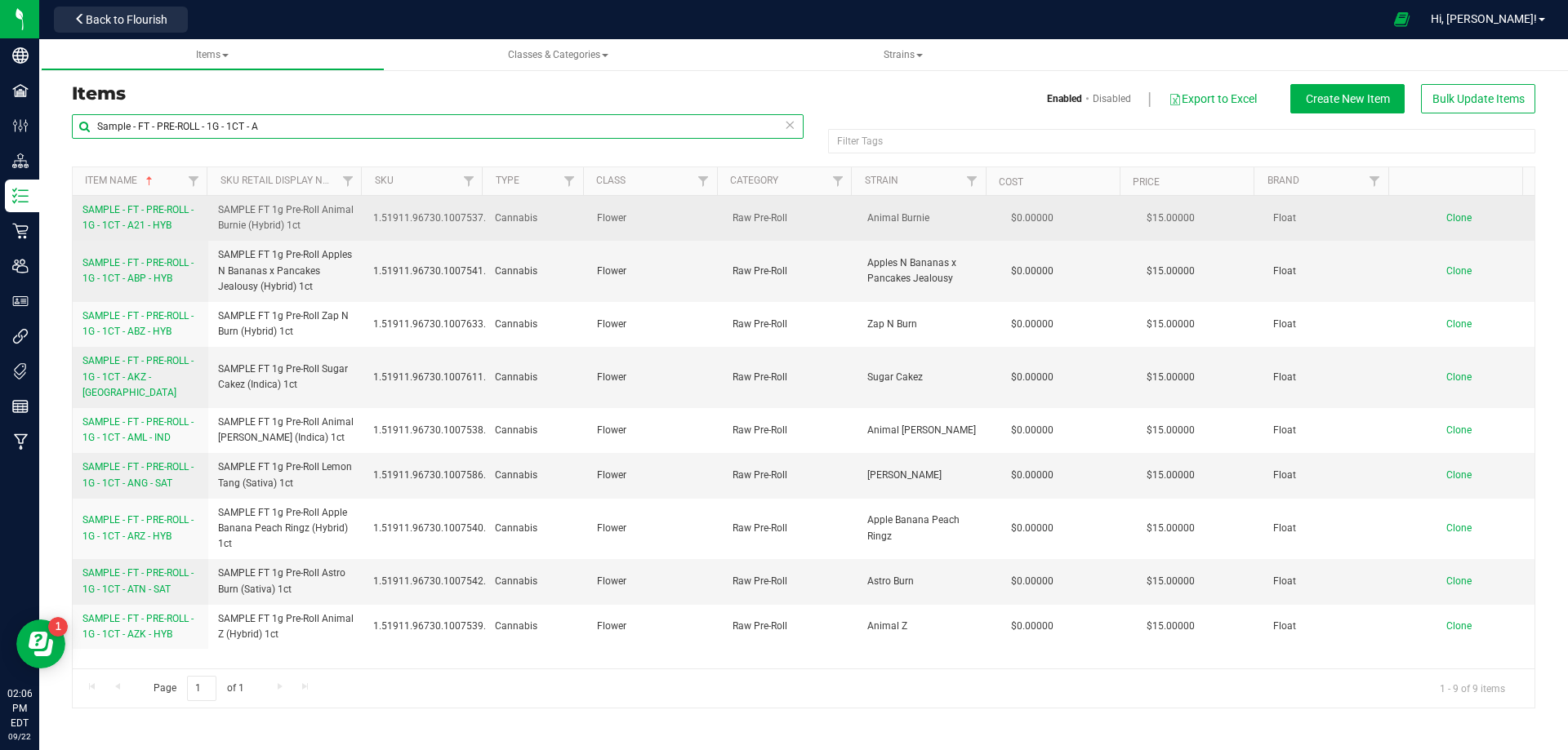
type input "Sample - FT - PRE-ROLL - 1G - 1CT - A"
click at [137, 224] on span "SAMPLE - FT - PRE-ROLL - 1G - 1CT - A21 - HYB" at bounding box center [138, 217] width 111 height 27
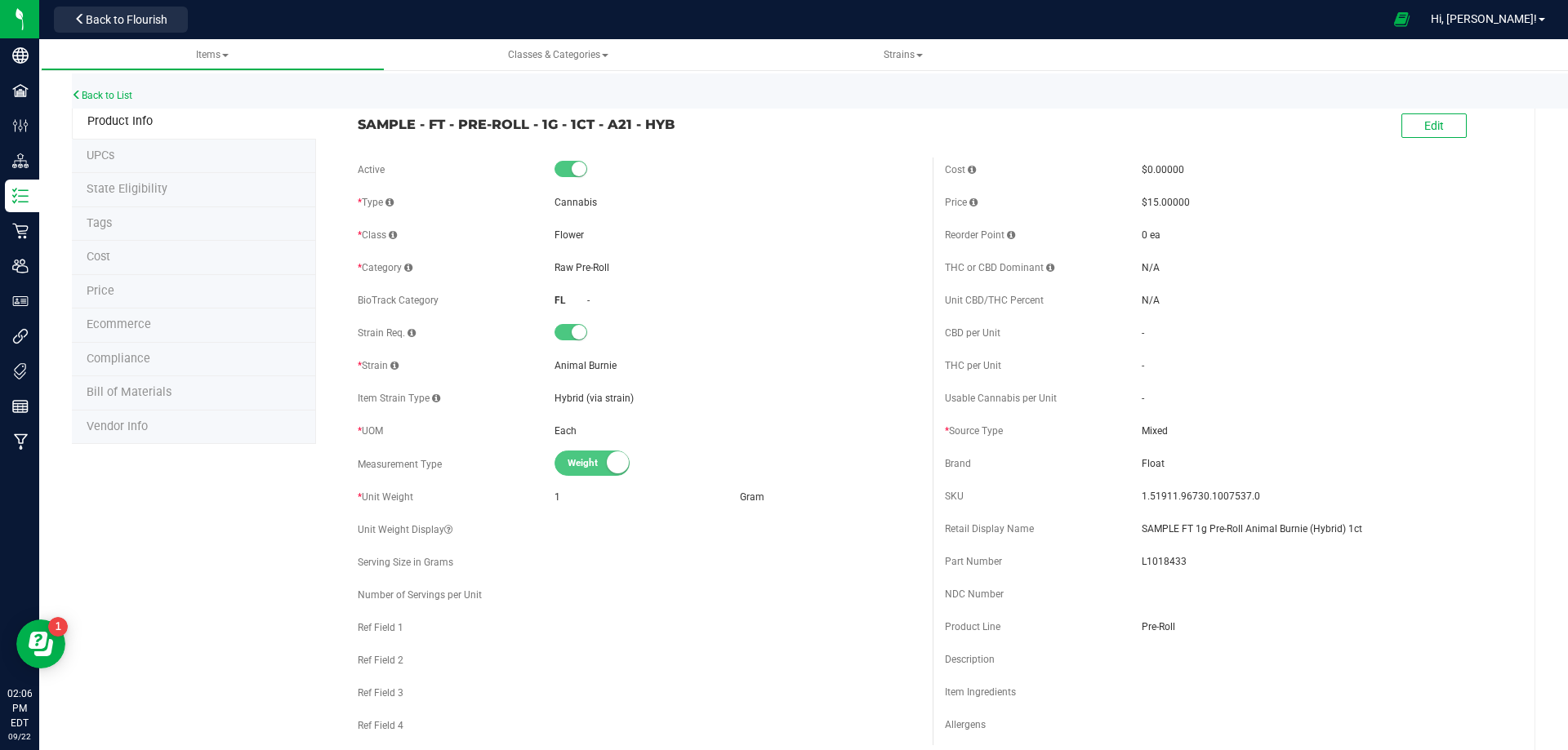
click at [118, 394] on span "Bill of Materials" at bounding box center [128, 392] width 85 height 14
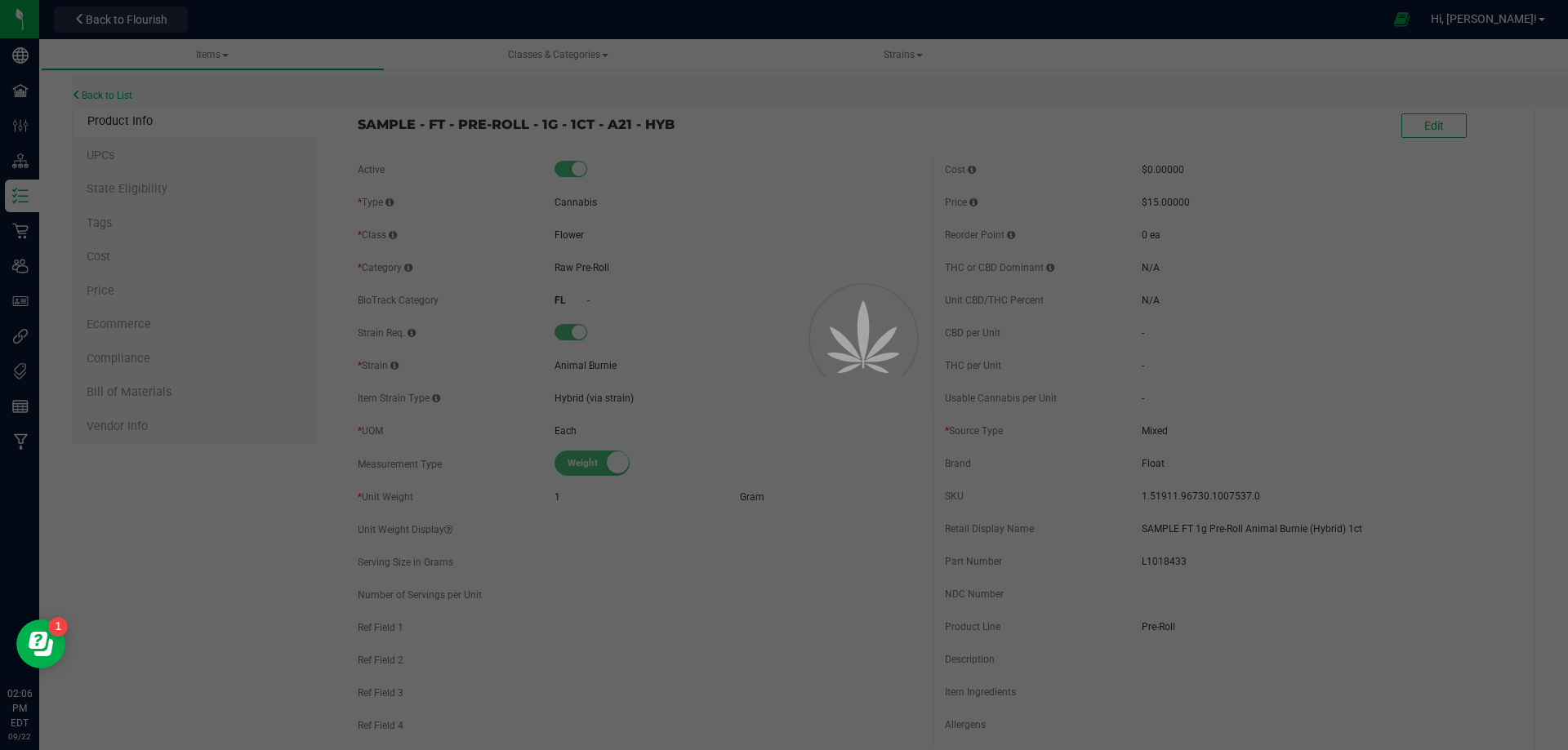
select select "13433"
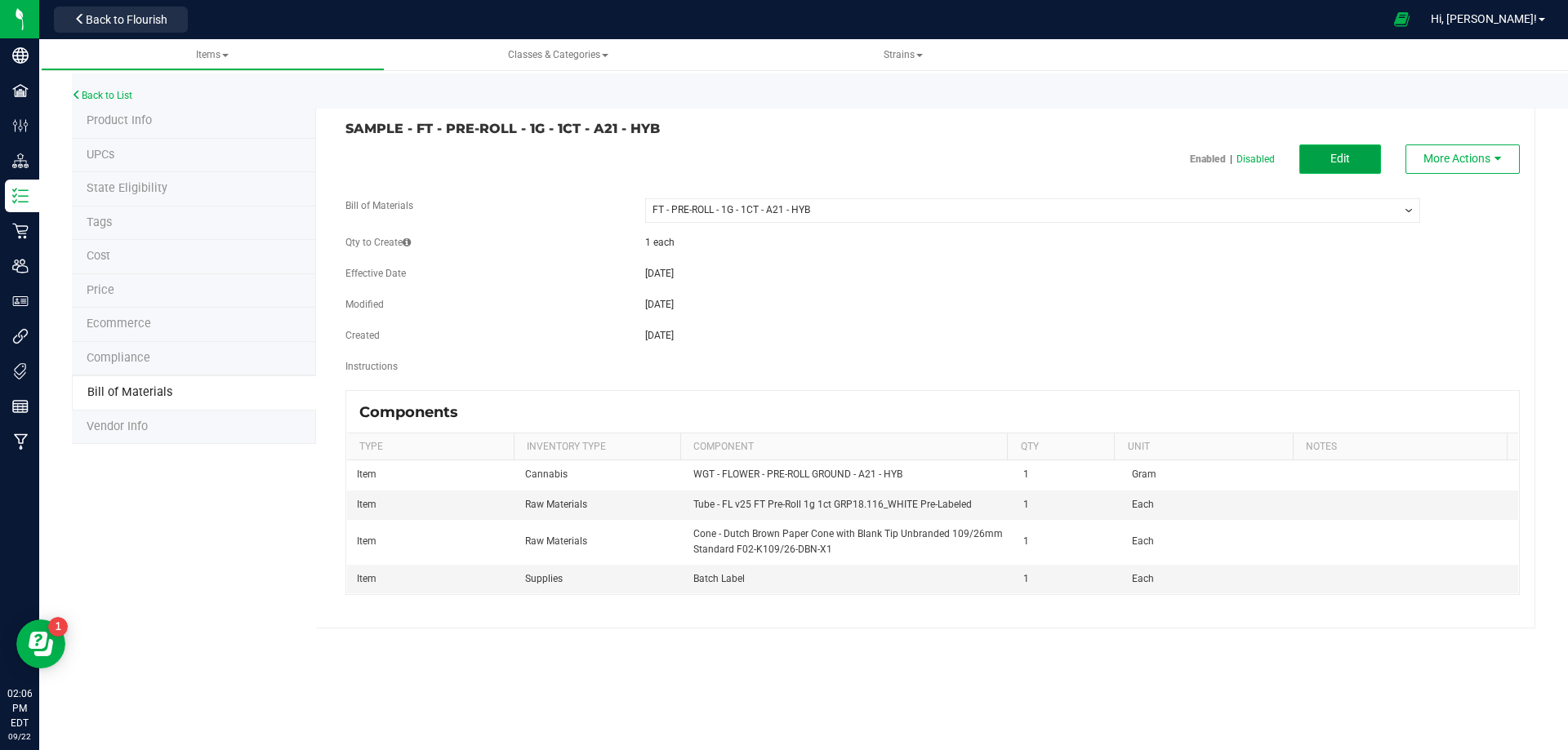
click at [1342, 169] on button "Edit" at bounding box center [1340, 159] width 82 height 29
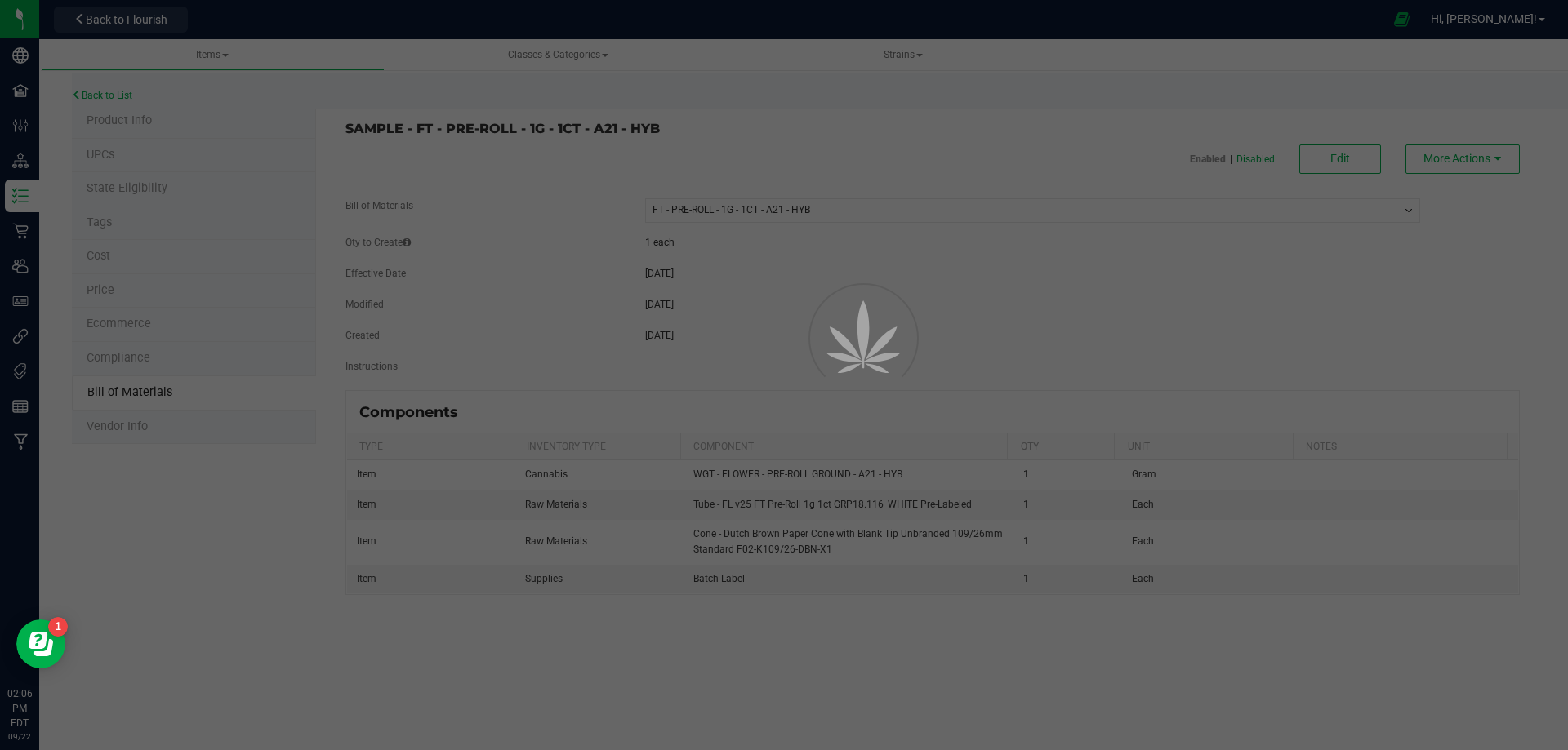
select select "13433"
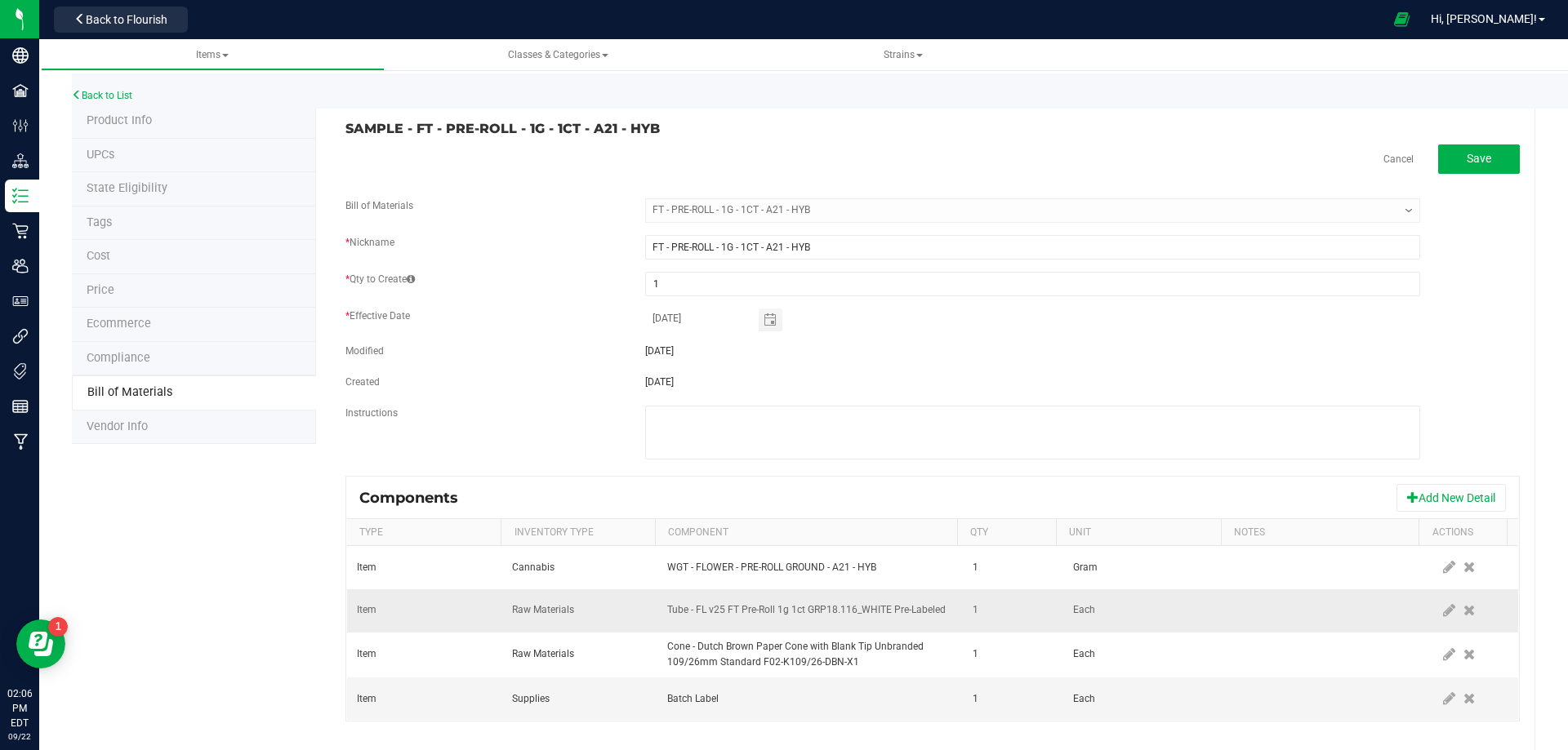
drag, startPoint x: 1416, startPoint y: 607, endPoint x: 1148, endPoint y: 615, distance: 268.1
click at [1428, 610] on td at bounding box center [1472, 611] width 89 height 43
click at [1443, 611] on icon at bounding box center [1449, 610] width 12 height 15
click at [883, 607] on span "NO DATA FOUND" at bounding box center [800, 611] width 264 height 23
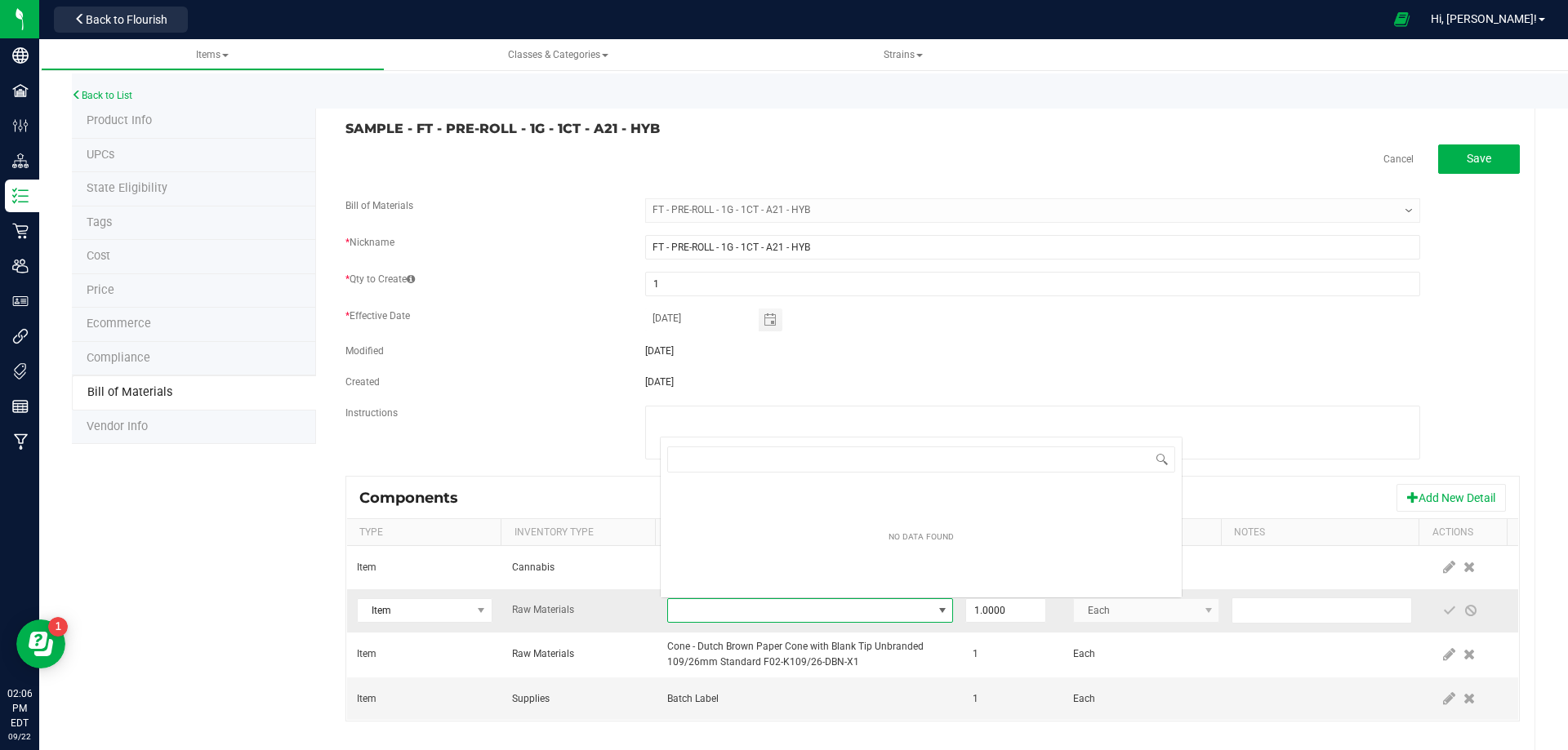
type input "3004471"
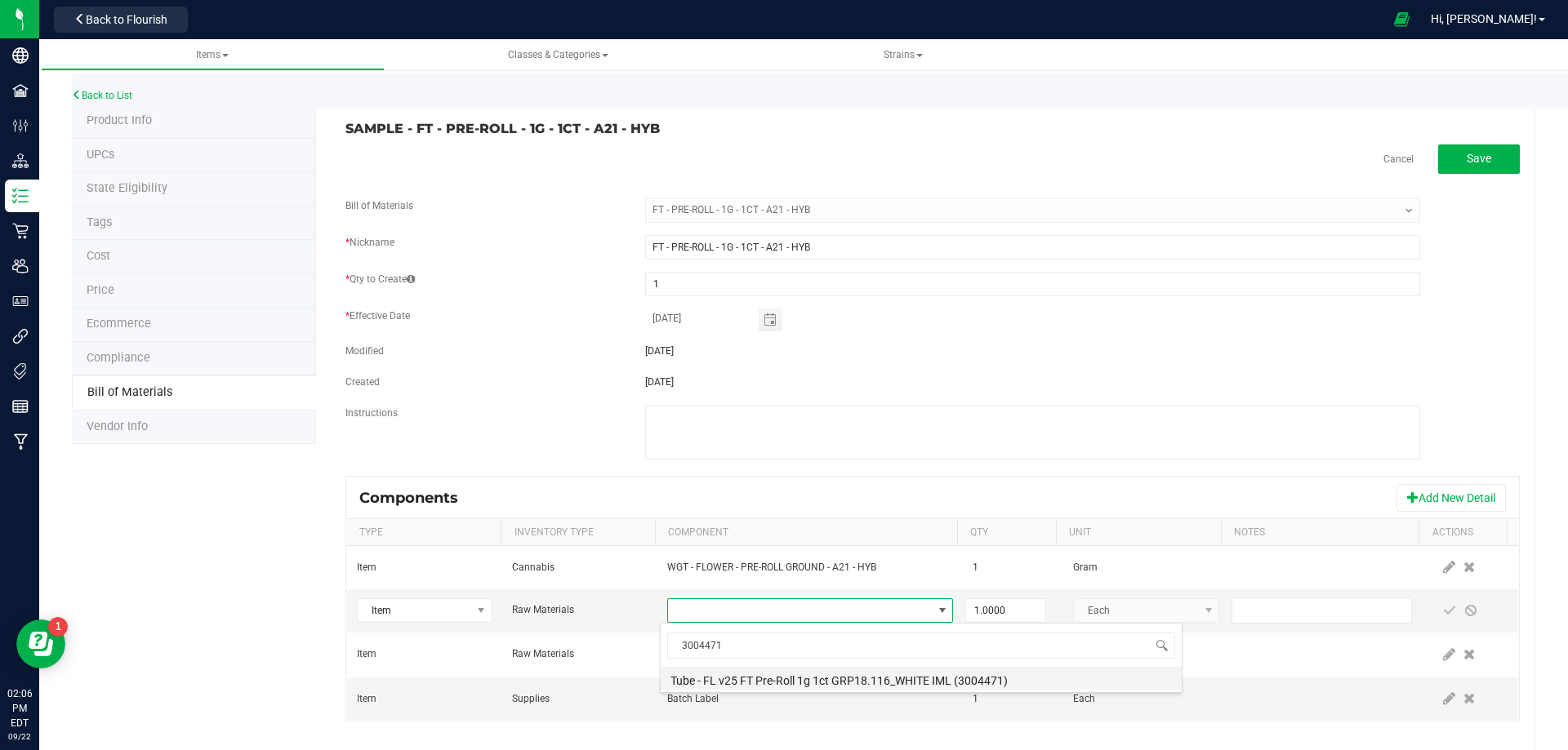
click at [759, 672] on li "Tube - FL v25 FT Pre-Roll 1g 1ct GRP18.116_WHITE IML (3004471)" at bounding box center [921, 678] width 521 height 23
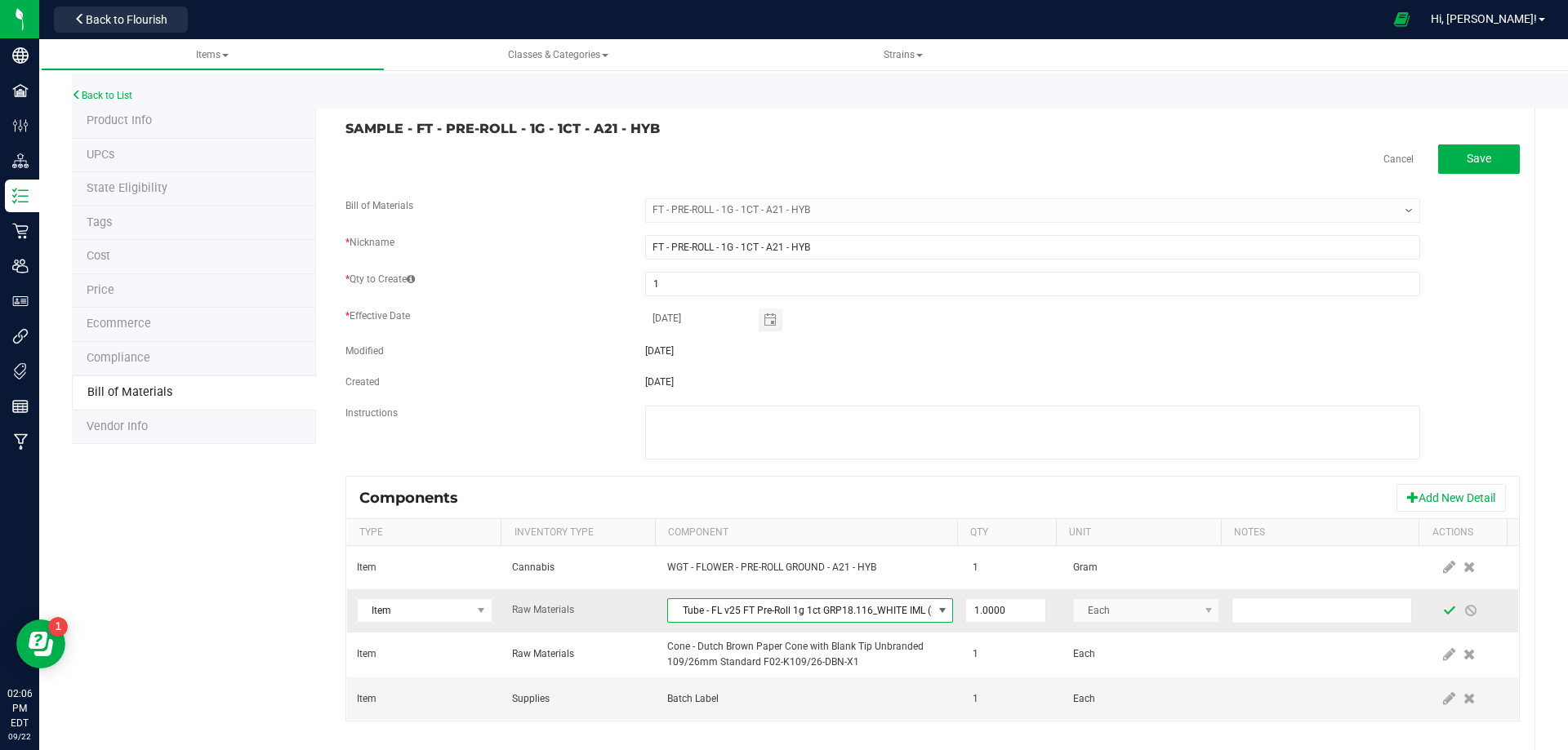
click at [1443, 611] on span at bounding box center [1449, 610] width 13 height 13
click at [117, 92] on link "Back to List" at bounding box center [102, 95] width 60 height 11
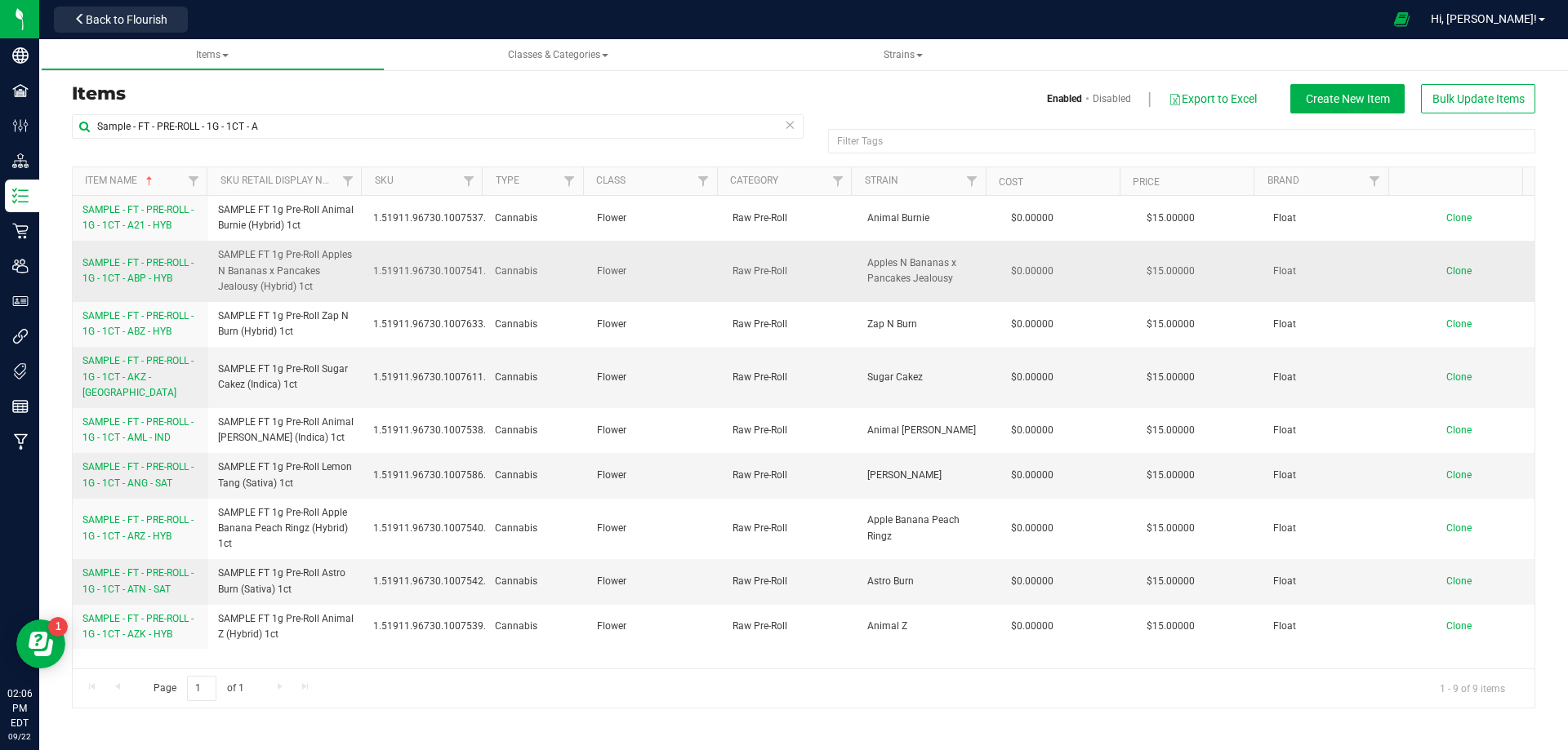
click at [139, 270] on link "SAMPLE - FT - PRE-ROLL - 1G - 1CT - ABP - HYB" at bounding box center [140, 271] width 116 height 31
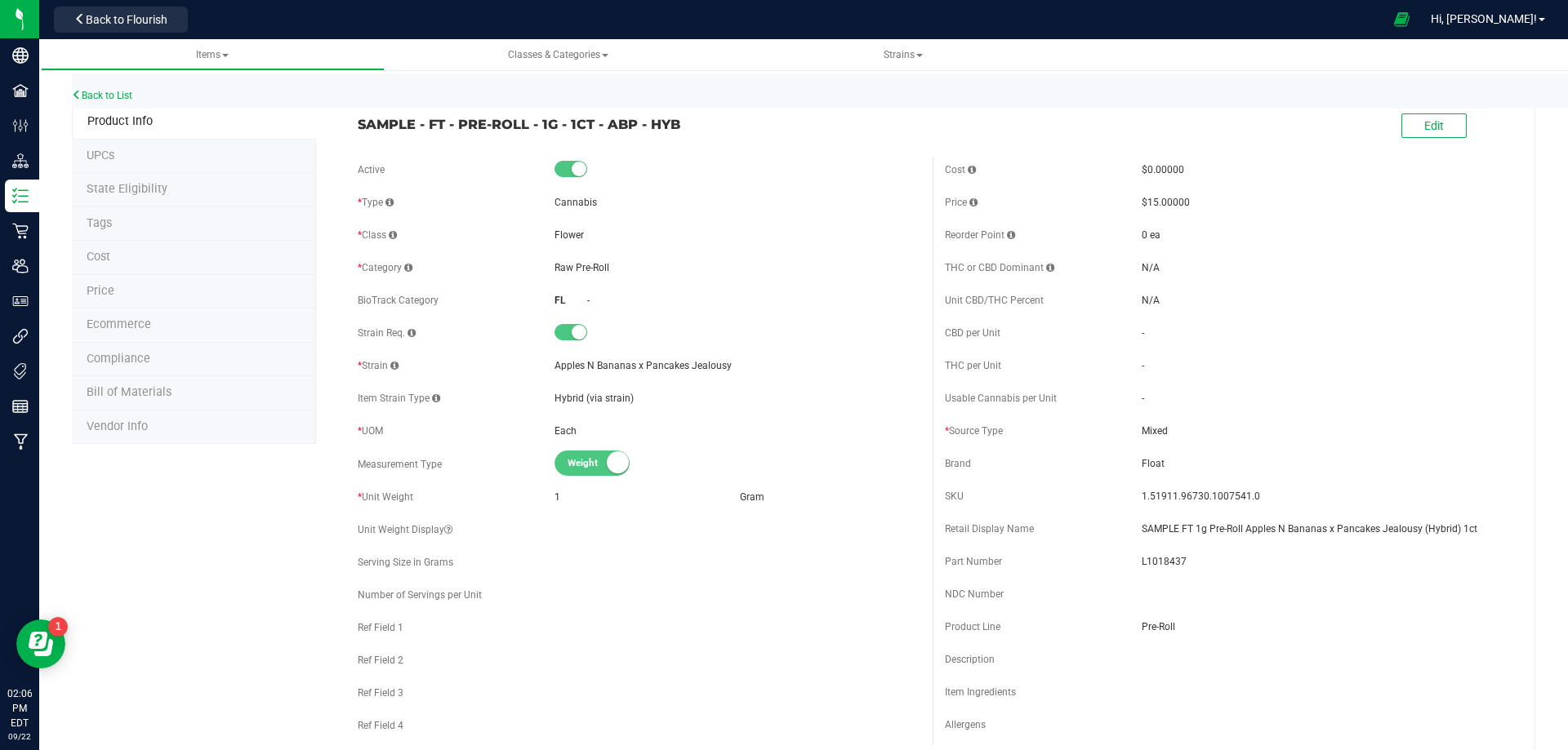
click at [102, 386] on span "Bill of Materials" at bounding box center [128, 392] width 85 height 14
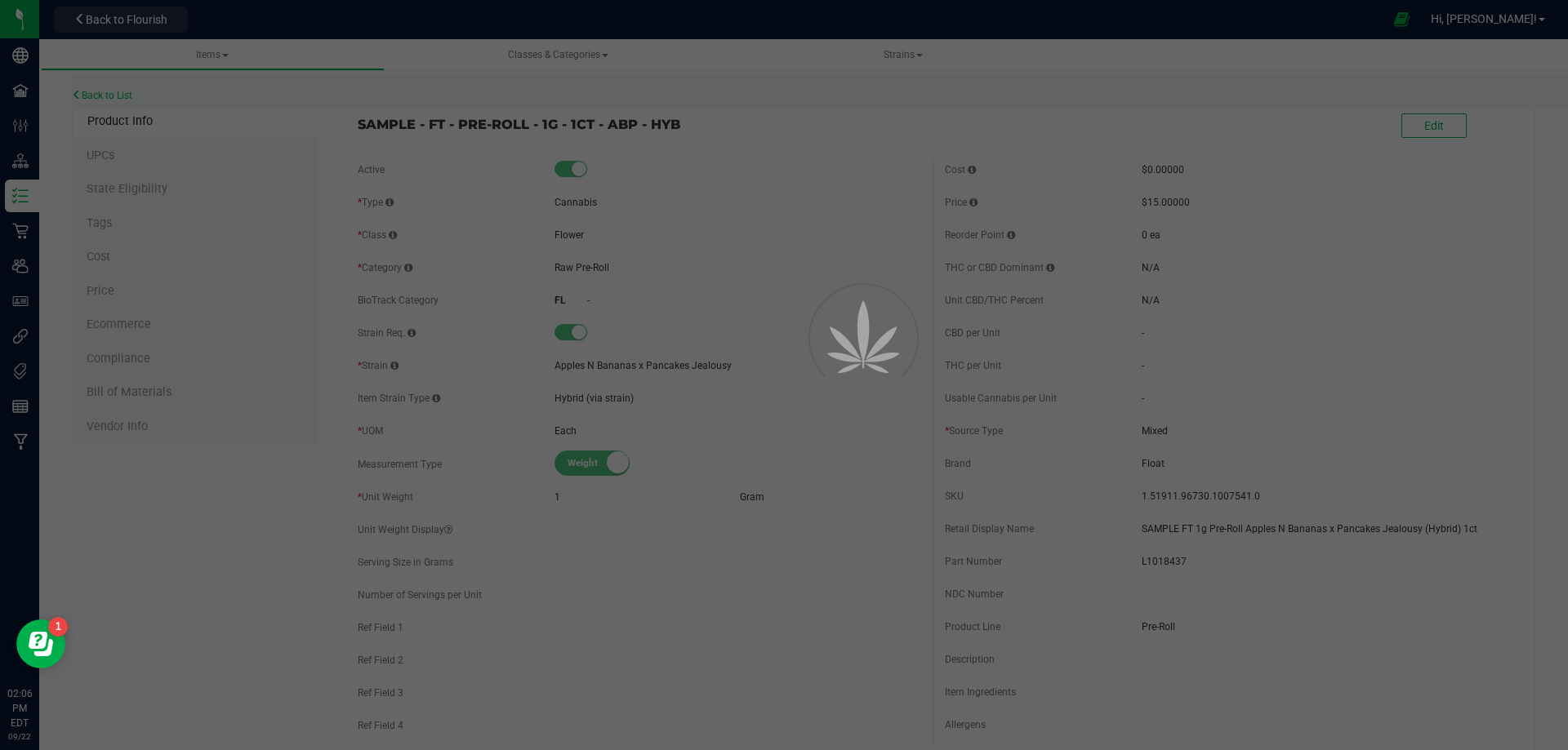
select select "13435"
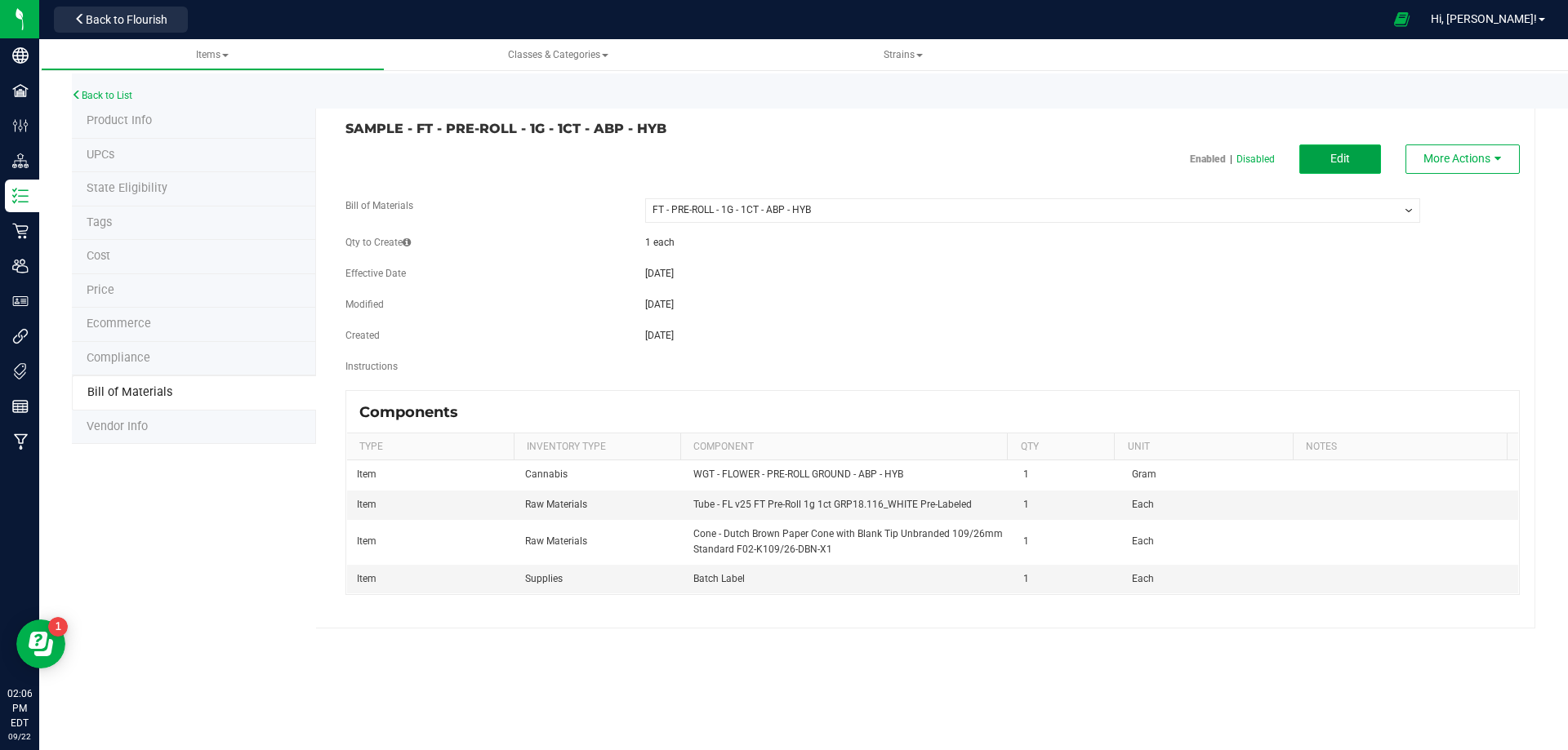
click at [1329, 162] on button "Edit" at bounding box center [1340, 159] width 82 height 29
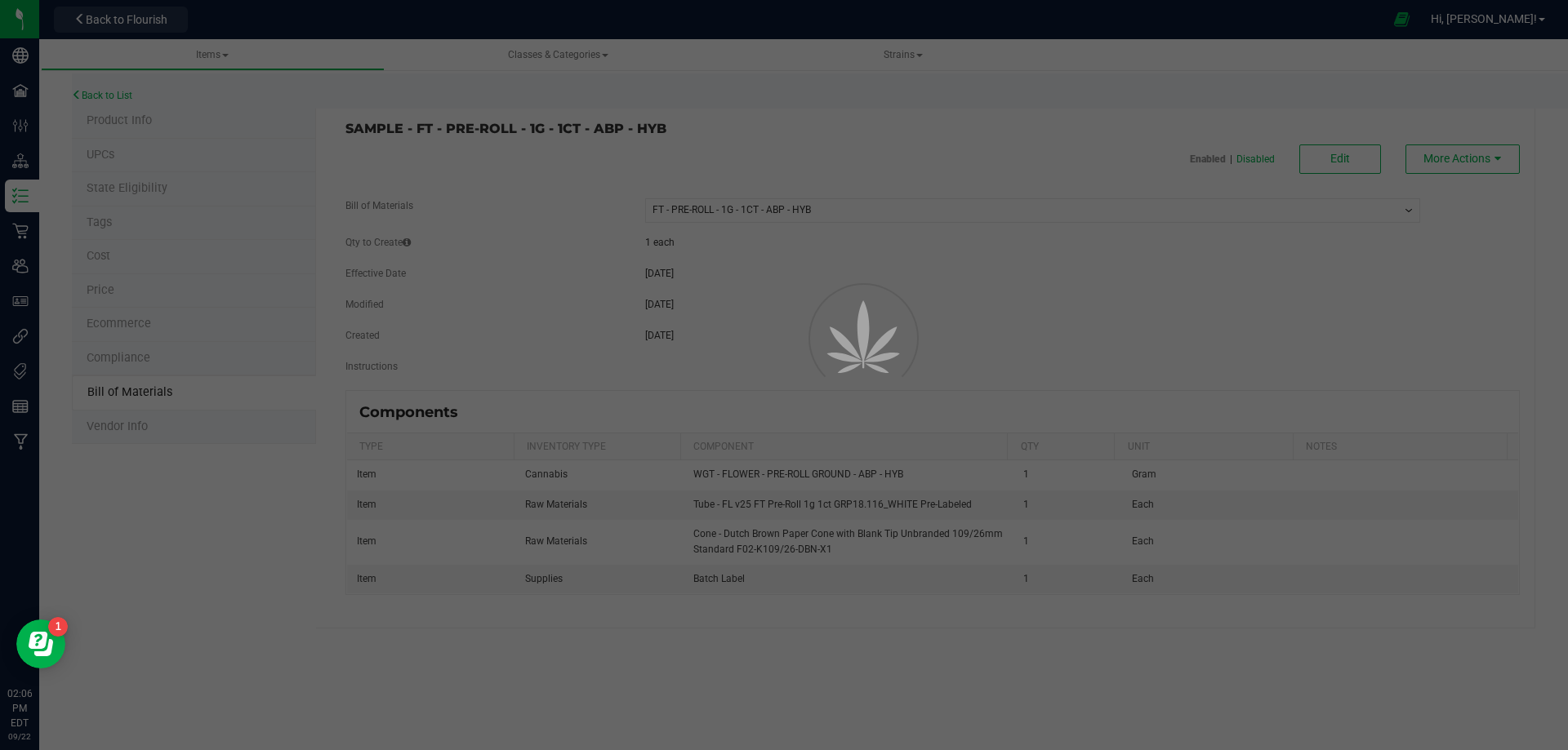
select select "13435"
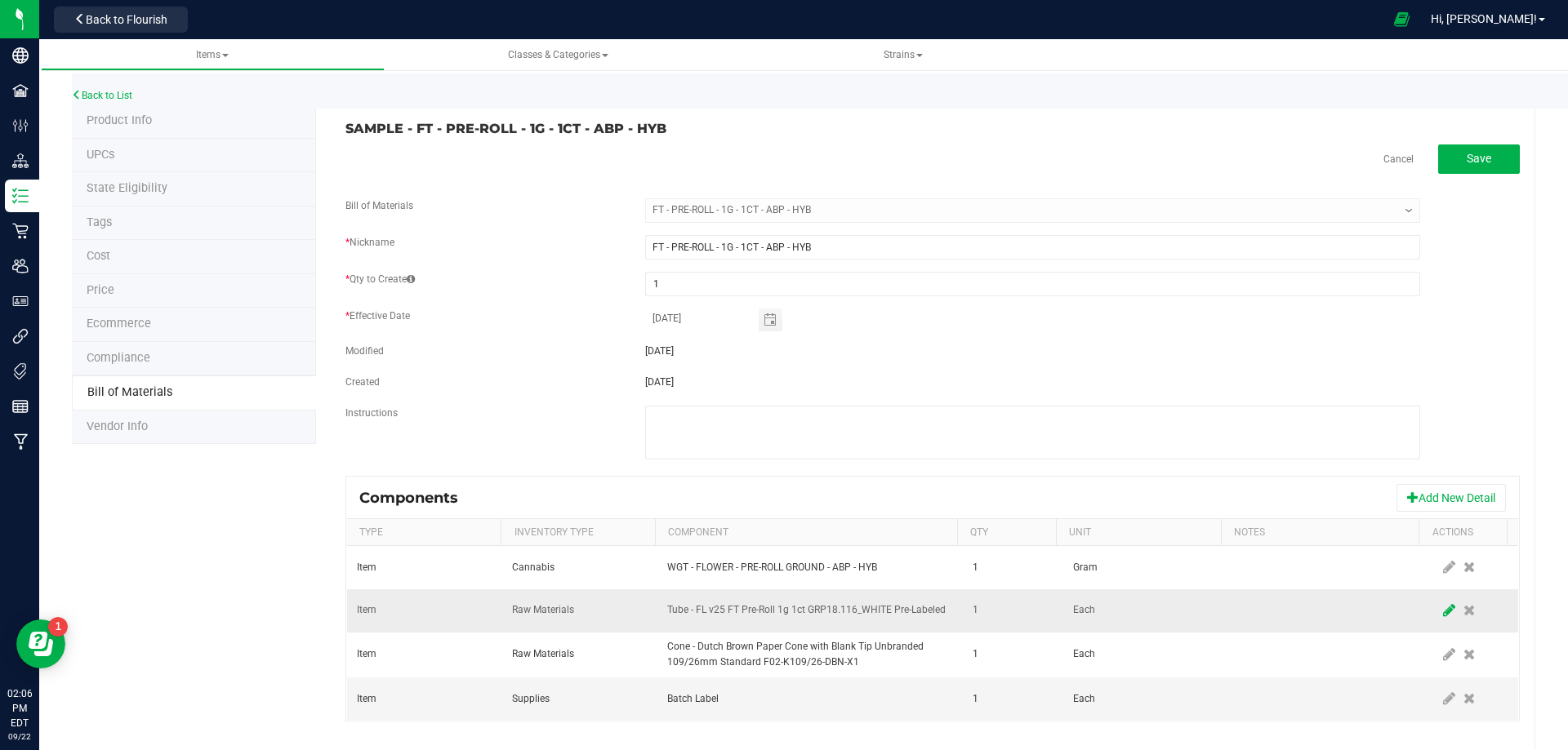
click at [1443, 617] on icon at bounding box center [1449, 610] width 12 height 15
click at [755, 594] on td at bounding box center [810, 611] width 305 height 43
click at [755, 609] on span "NO DATA FOUND" at bounding box center [800, 611] width 264 height 23
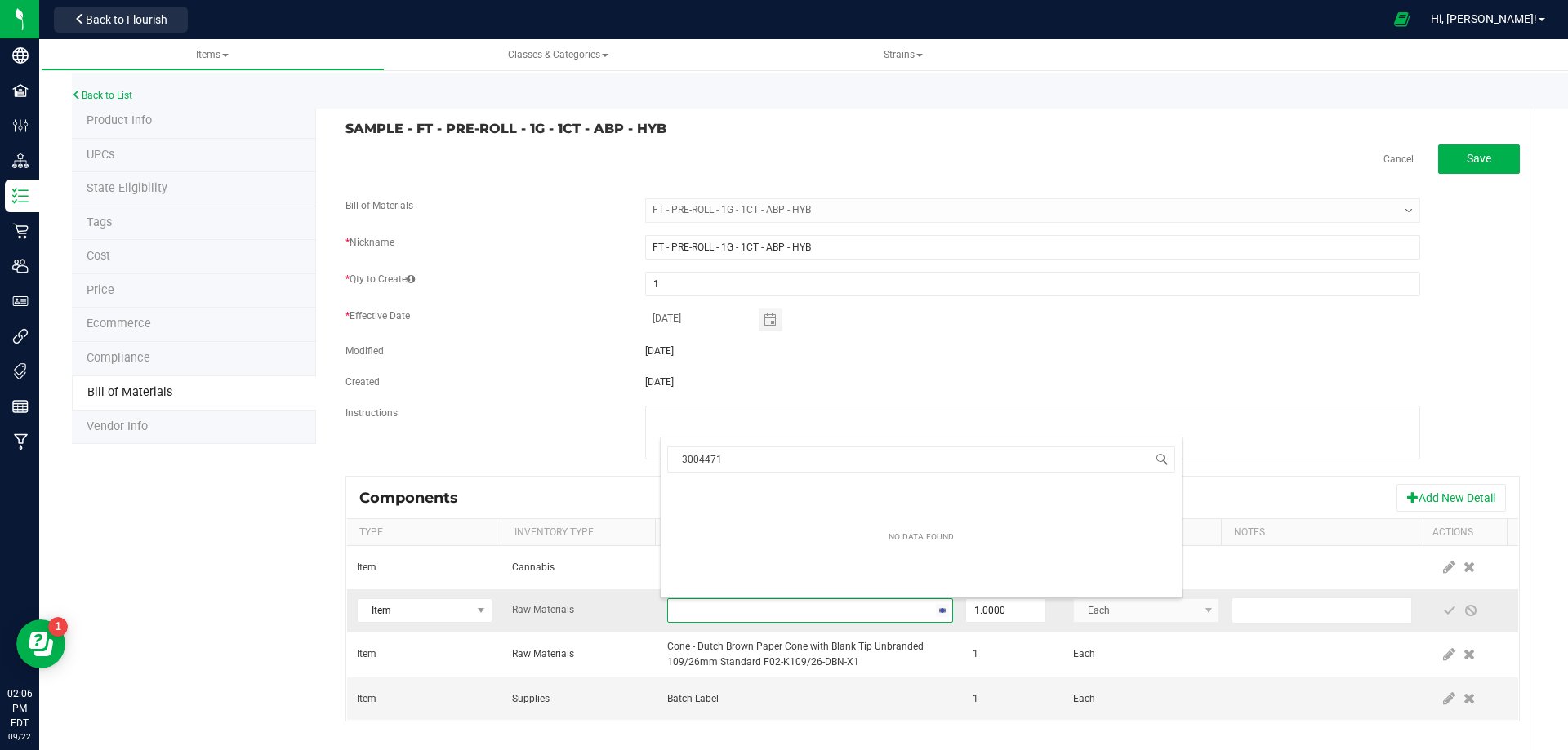
scroll to position [24, 277]
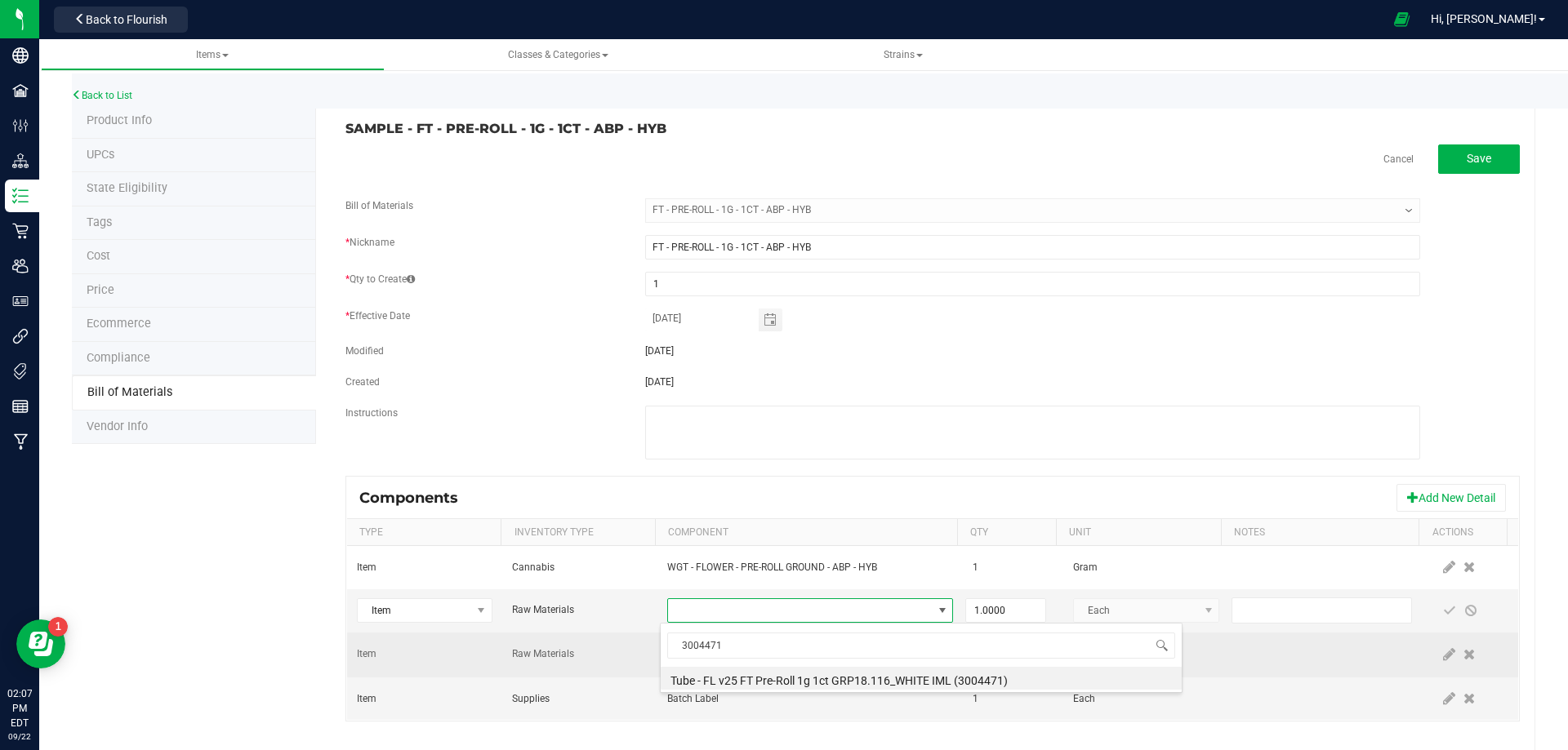
click at [755, 675] on li "Tube - FL v25 FT Pre-Roll 1g 1ct GRP18.116_WHITE IML (3004471)" at bounding box center [921, 678] width 521 height 23
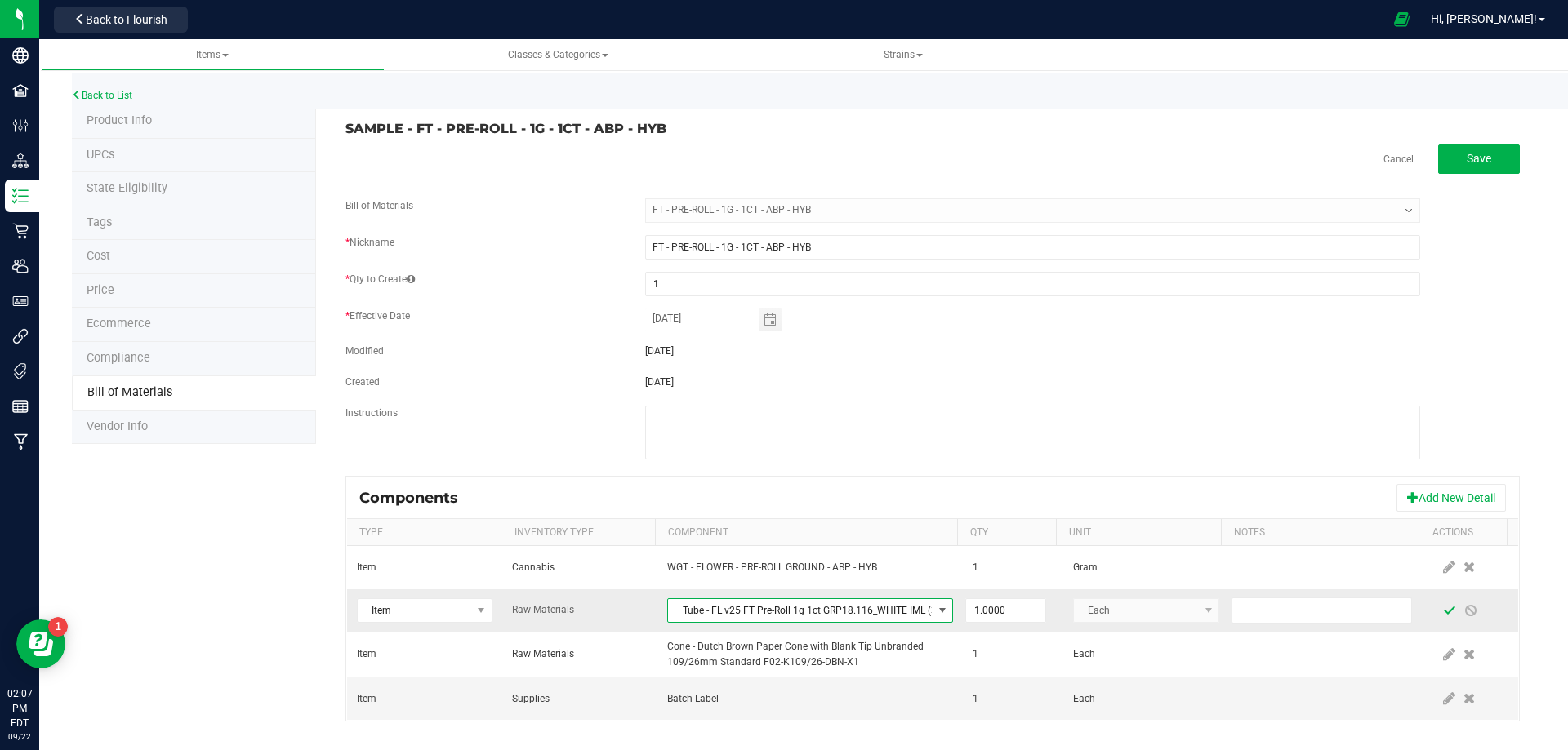
click at [1443, 616] on span at bounding box center [1449, 610] width 13 height 13
click at [121, 90] on link "Back to List" at bounding box center [102, 95] width 60 height 11
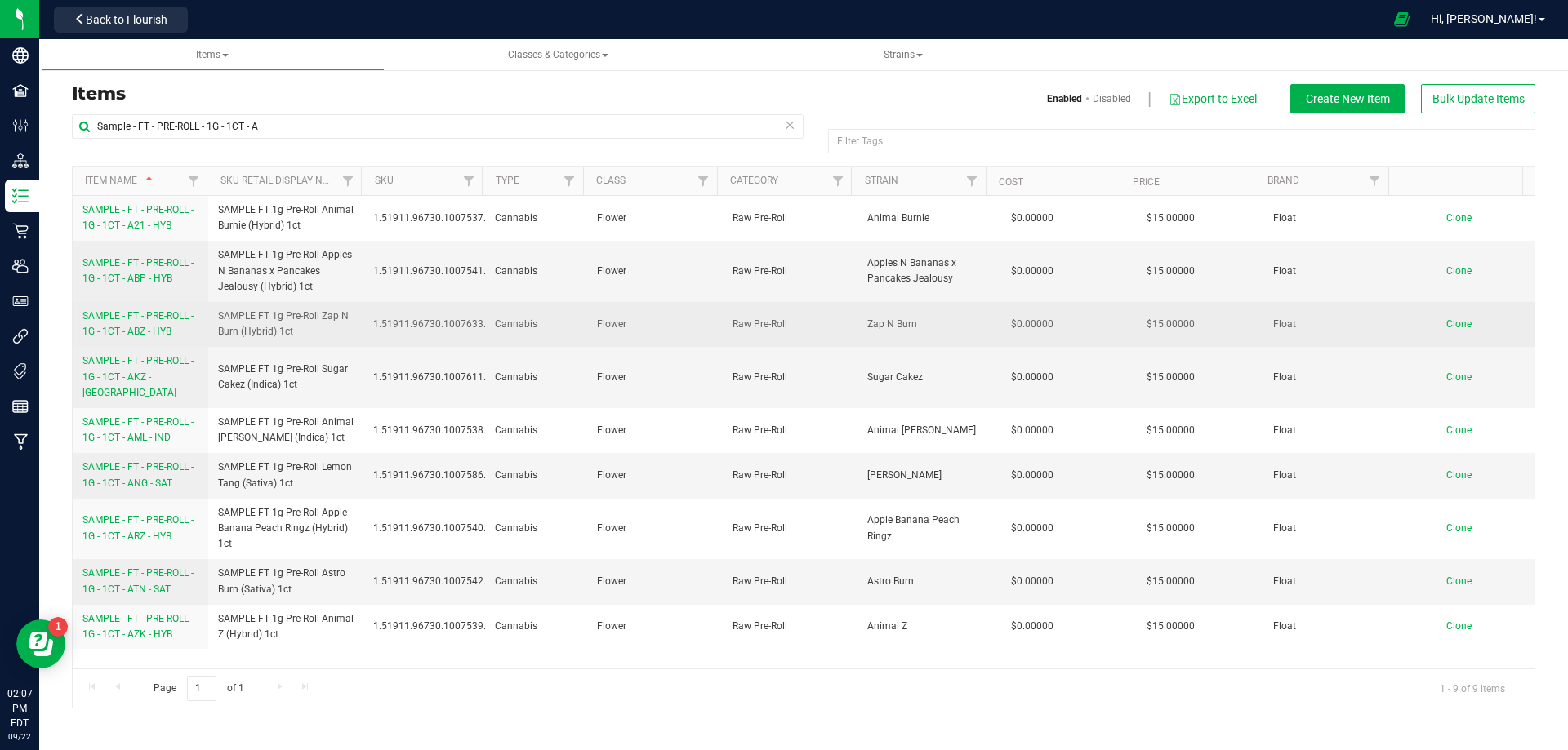
click at [175, 332] on link "SAMPLE - FT - PRE-ROLL - 1G - 1CT - ABZ - HYB" at bounding box center [140, 324] width 116 height 31
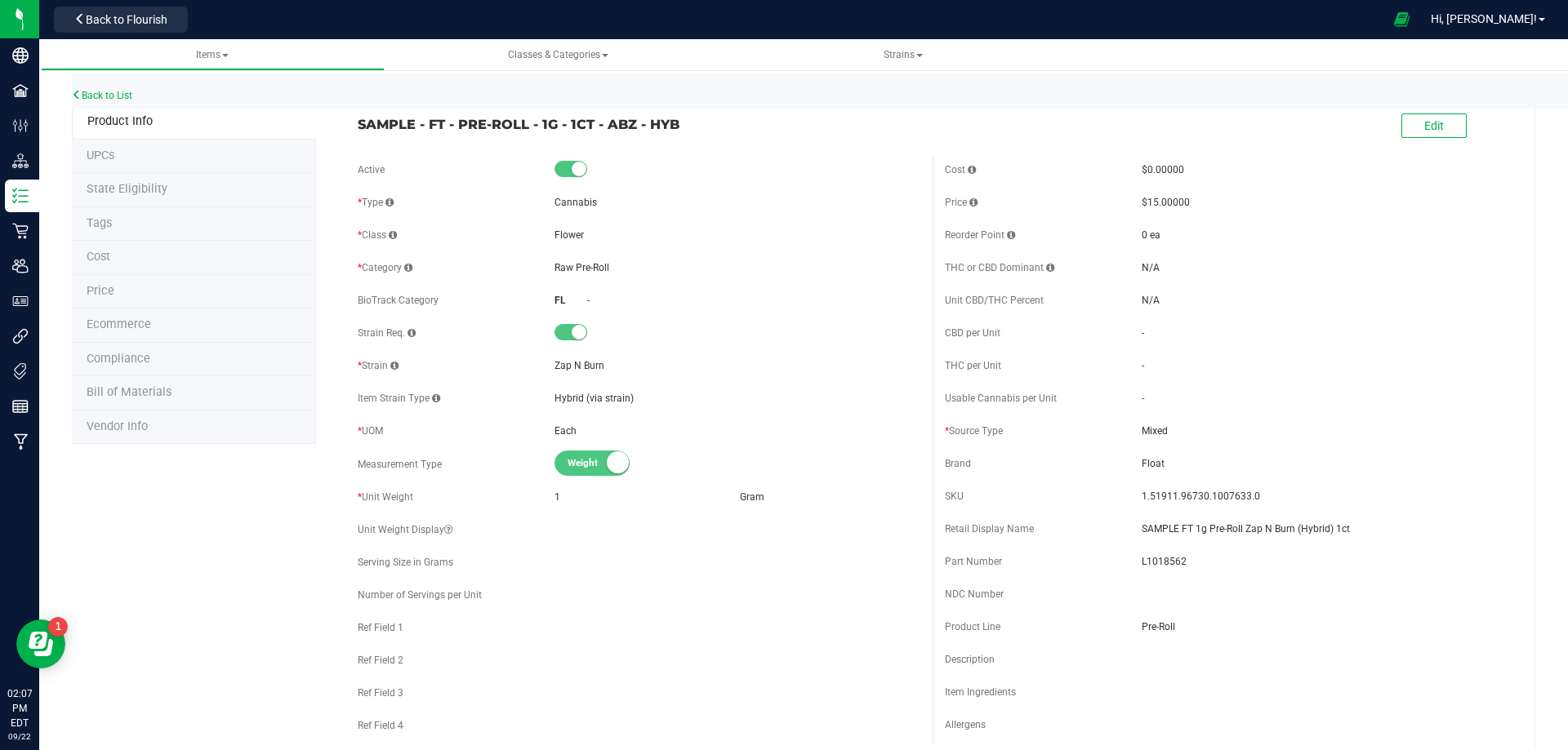
click at [146, 397] on span "Bill of Materials" at bounding box center [128, 392] width 85 height 14
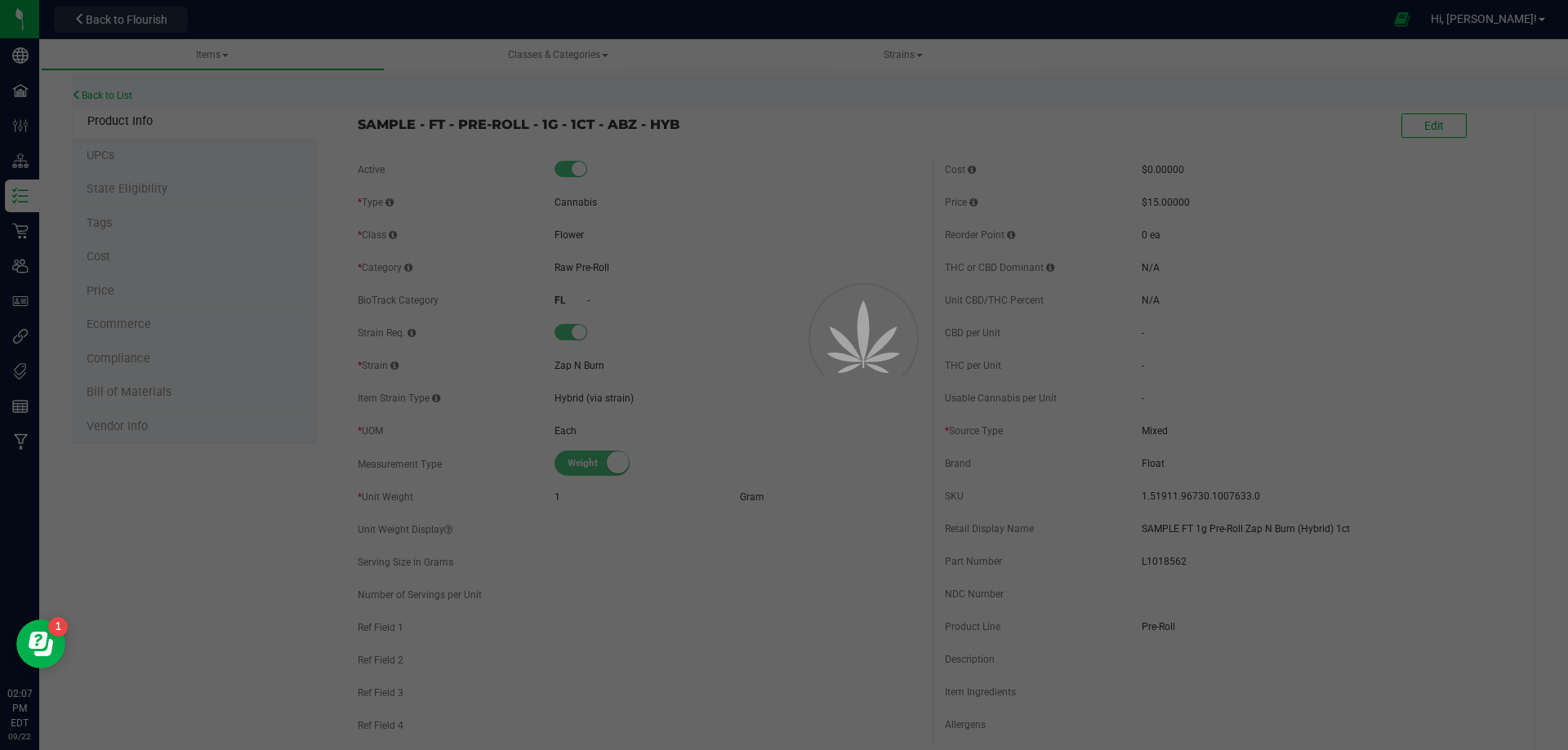
select select "13437"
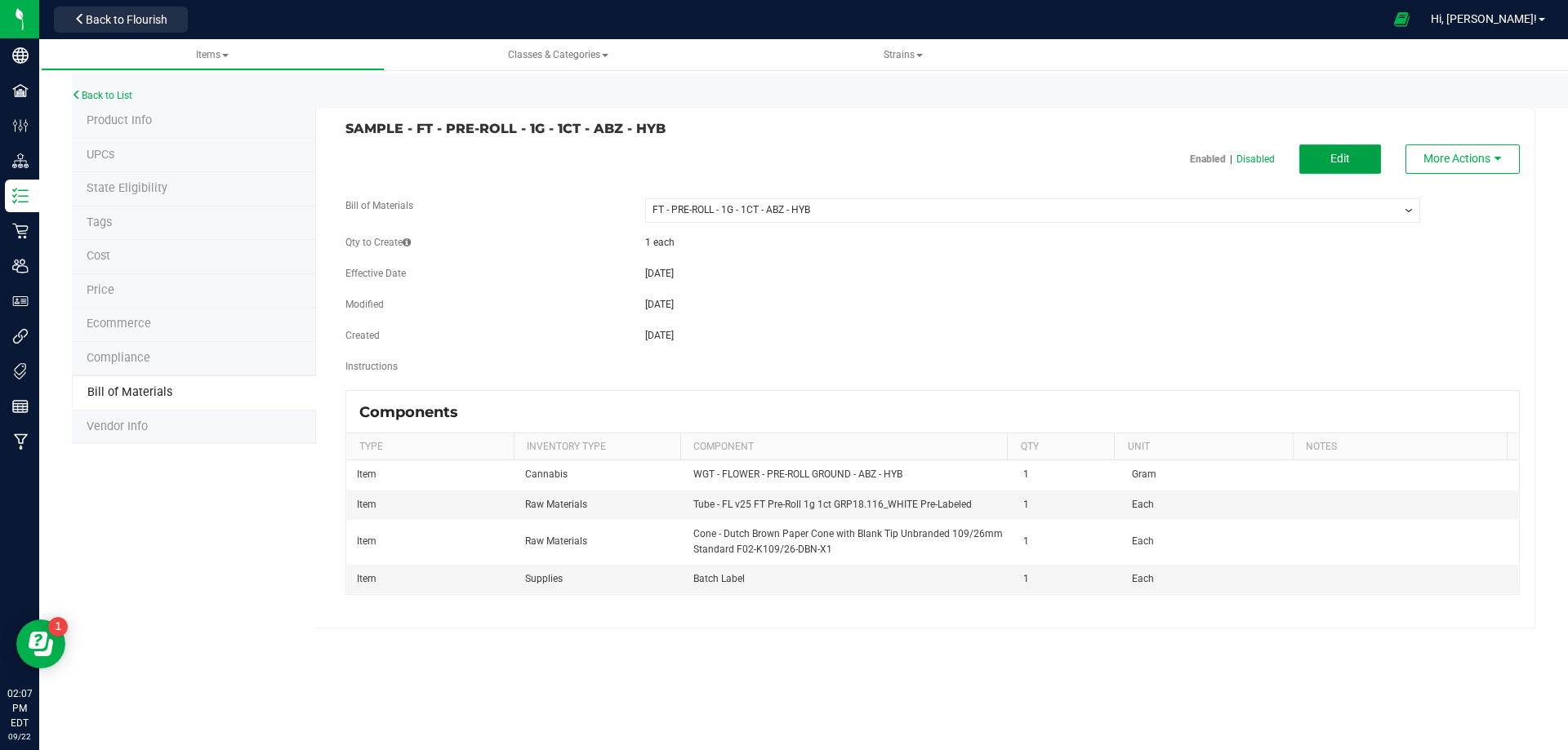
click at [1329, 164] on button "Edit" at bounding box center [1340, 159] width 82 height 29
select select "13437"
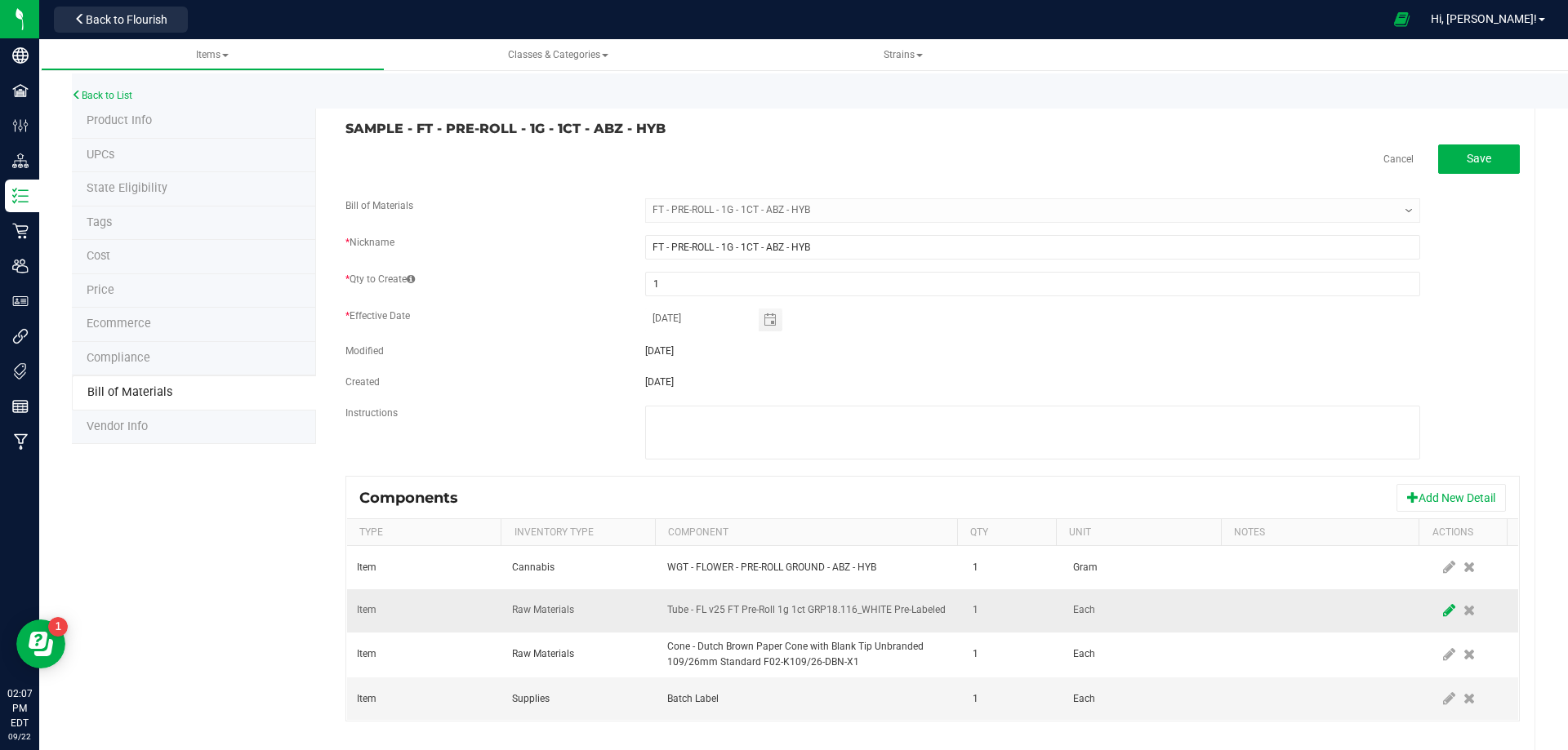
drag, startPoint x: 1428, startPoint y: 615, endPoint x: 1034, endPoint y: 562, distance: 397.5
click at [1443, 615] on icon at bounding box center [1449, 610] width 12 height 15
click at [811, 626] on td at bounding box center [810, 611] width 305 height 43
click at [816, 608] on span "NO DATA FOUND" at bounding box center [800, 611] width 264 height 23
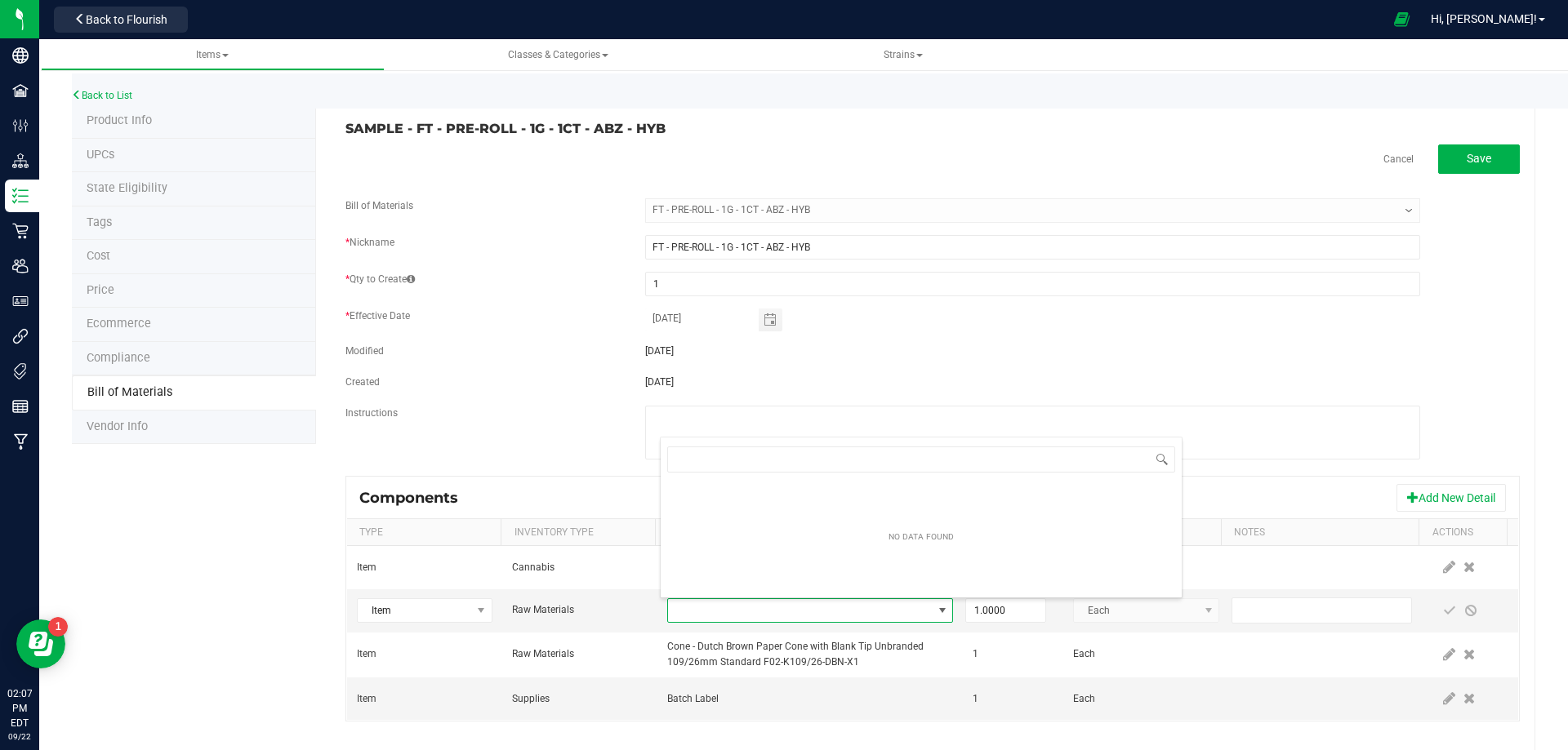
type input "3004471"
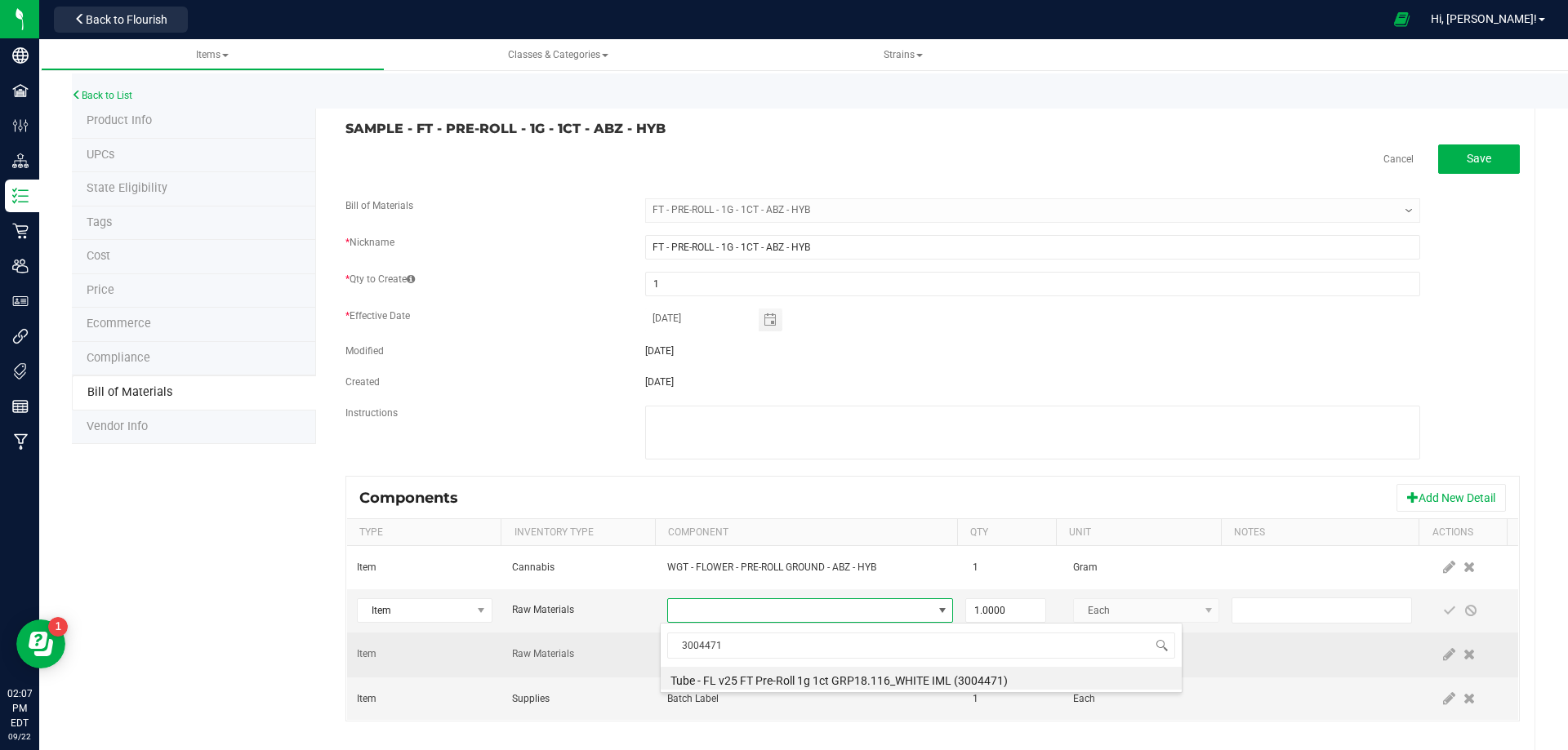
drag, startPoint x: 750, startPoint y: 685, endPoint x: 960, endPoint y: 649, distance: 213.1
click at [750, 684] on li "Tube - FL v25 FT Pre-Roll 1g 1ct GRP18.116_WHITE IML (3004471)" at bounding box center [921, 678] width 521 height 23
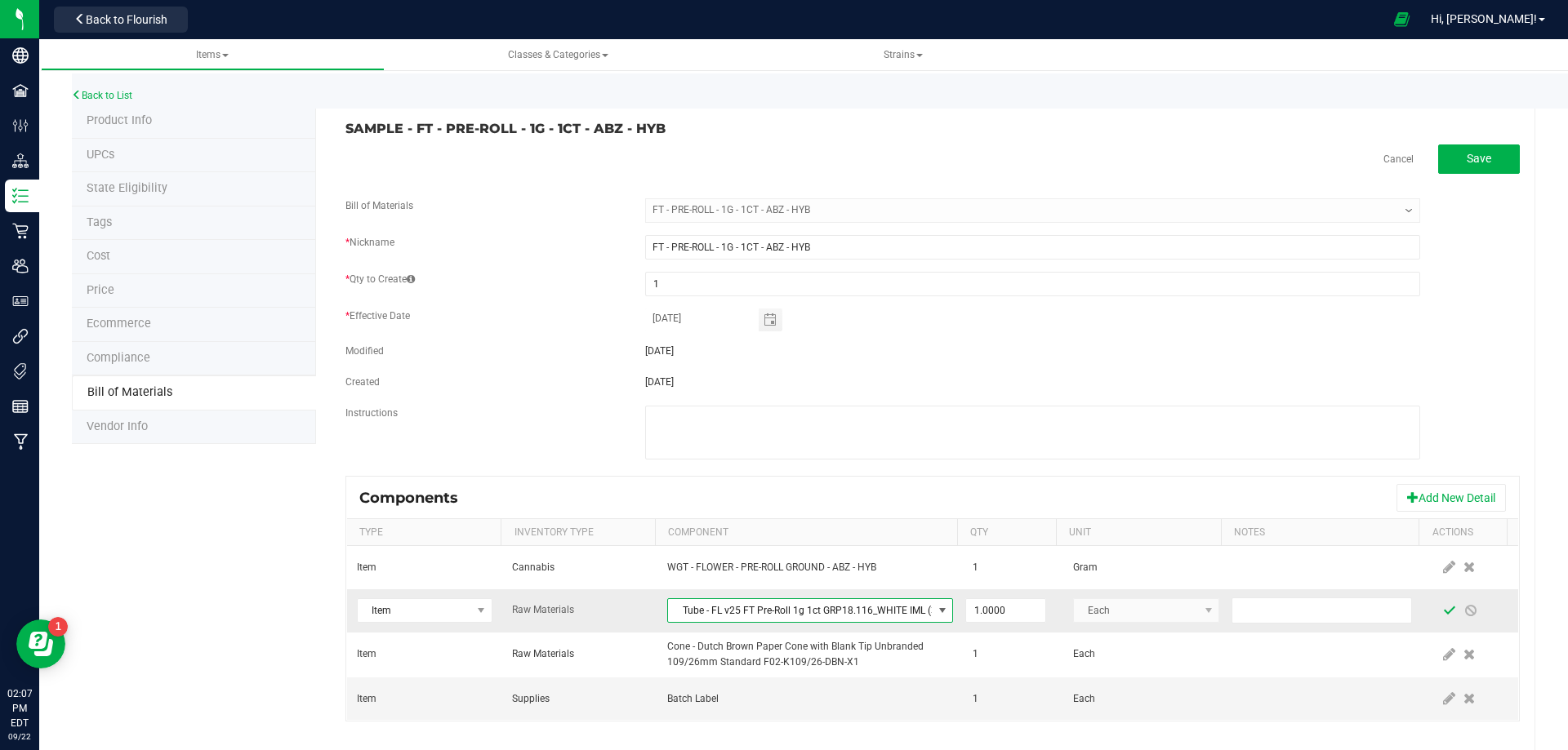
click at [1439, 617] on span at bounding box center [1449, 611] width 22 height 29
click at [103, 90] on link "Back to List" at bounding box center [102, 95] width 60 height 11
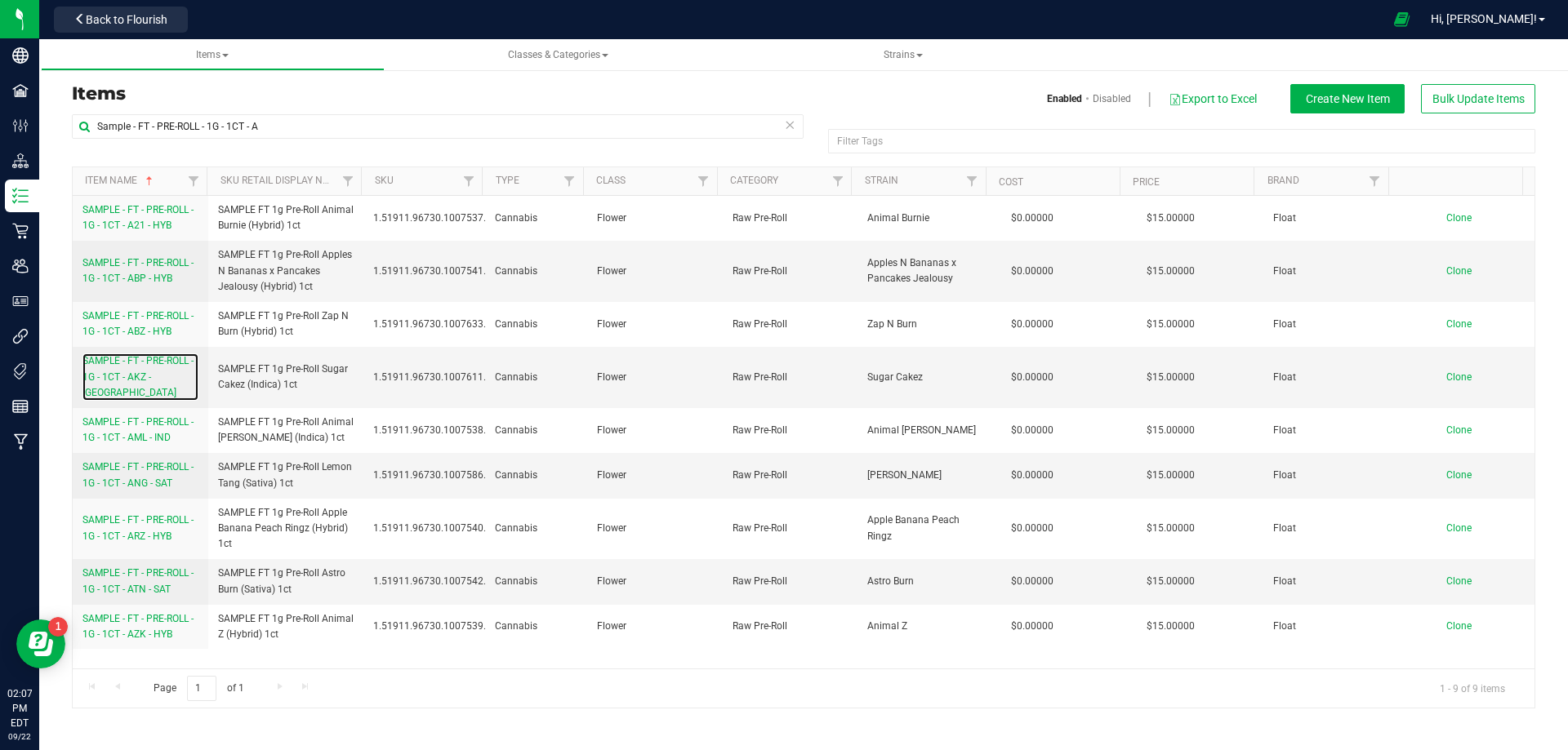
click at [149, 378] on span "SAMPLE - FT - PRE-ROLL - 1G - 1CT - AKZ - [GEOGRAPHIC_DATA]" at bounding box center [138, 375] width 111 height 42
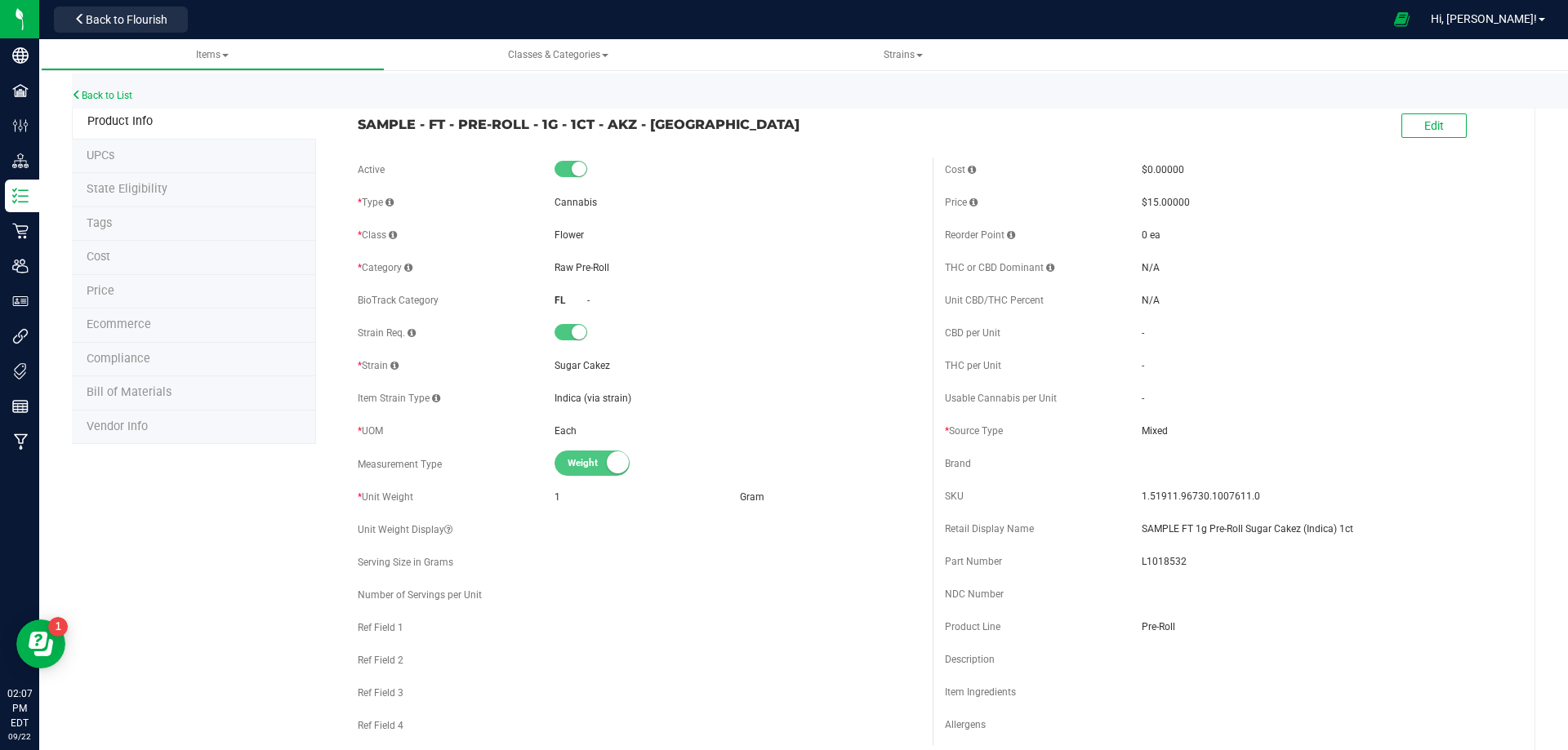
drag, startPoint x: 145, startPoint y: 396, endPoint x: 304, endPoint y: 387, distance: 159.3
click at [145, 397] on span "Bill of Materials" at bounding box center [128, 392] width 85 height 14
click at [171, 402] on li "Bill of Materials" at bounding box center [193, 394] width 244 height 34
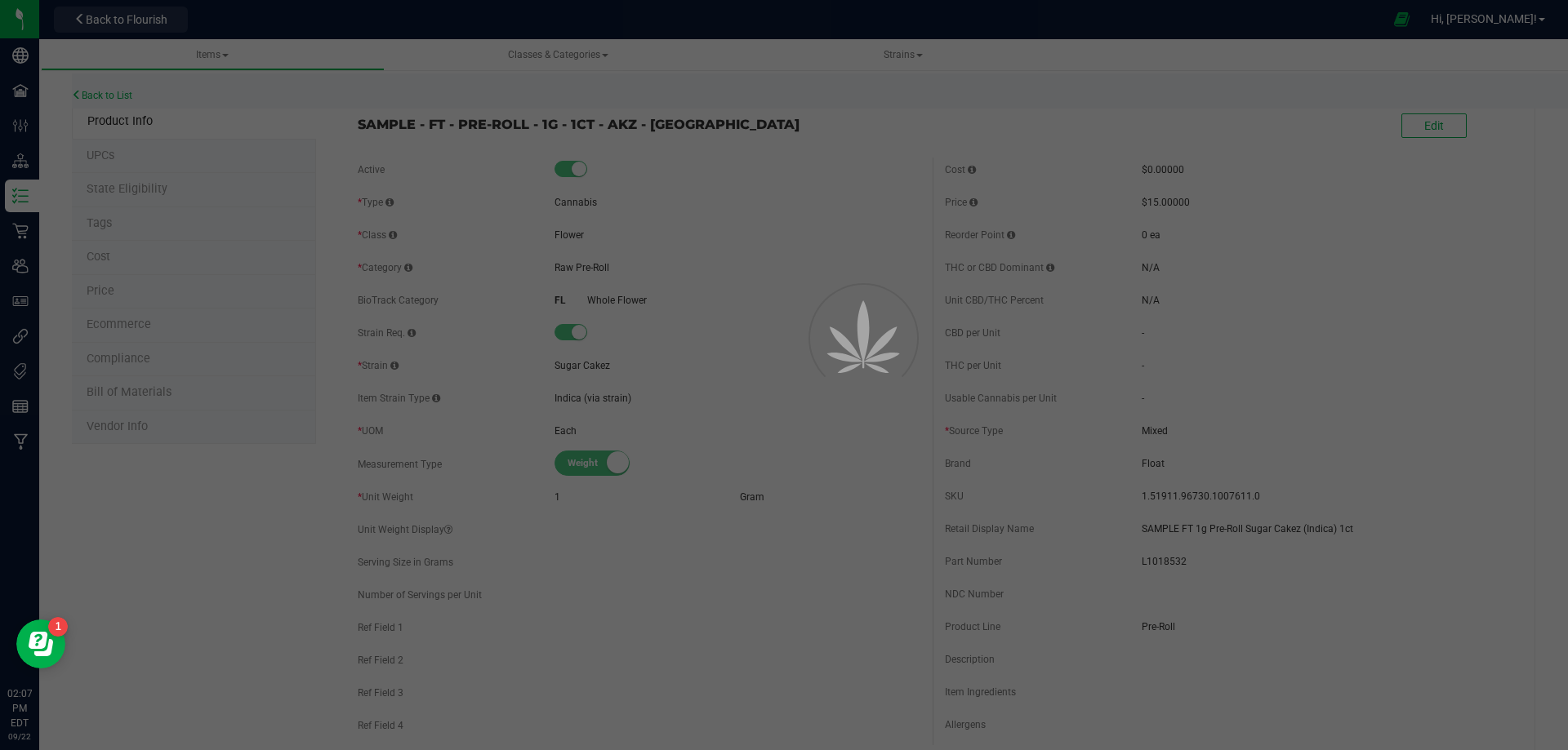
select select "13439"
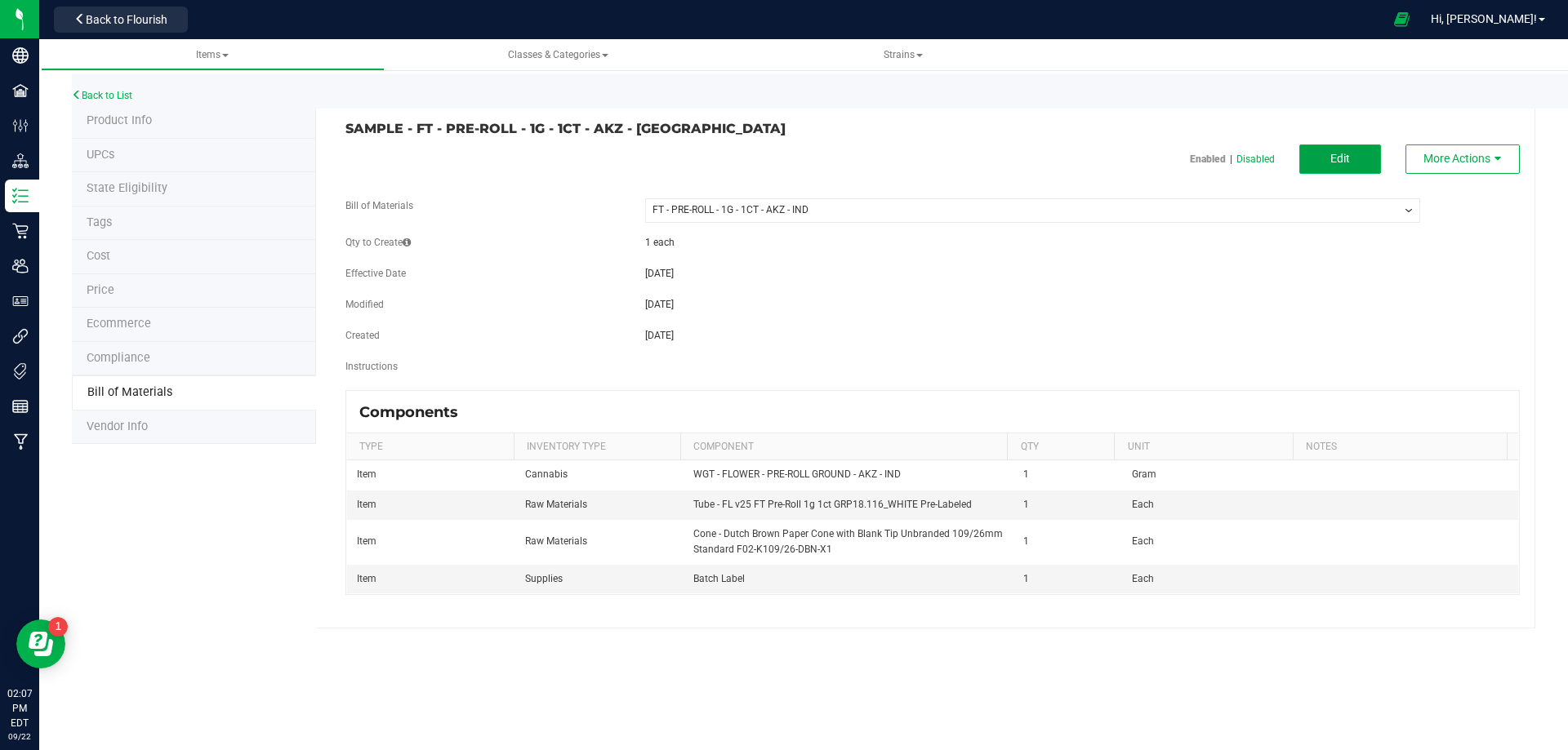
click at [1343, 150] on button "Edit" at bounding box center [1340, 159] width 82 height 29
select select "13439"
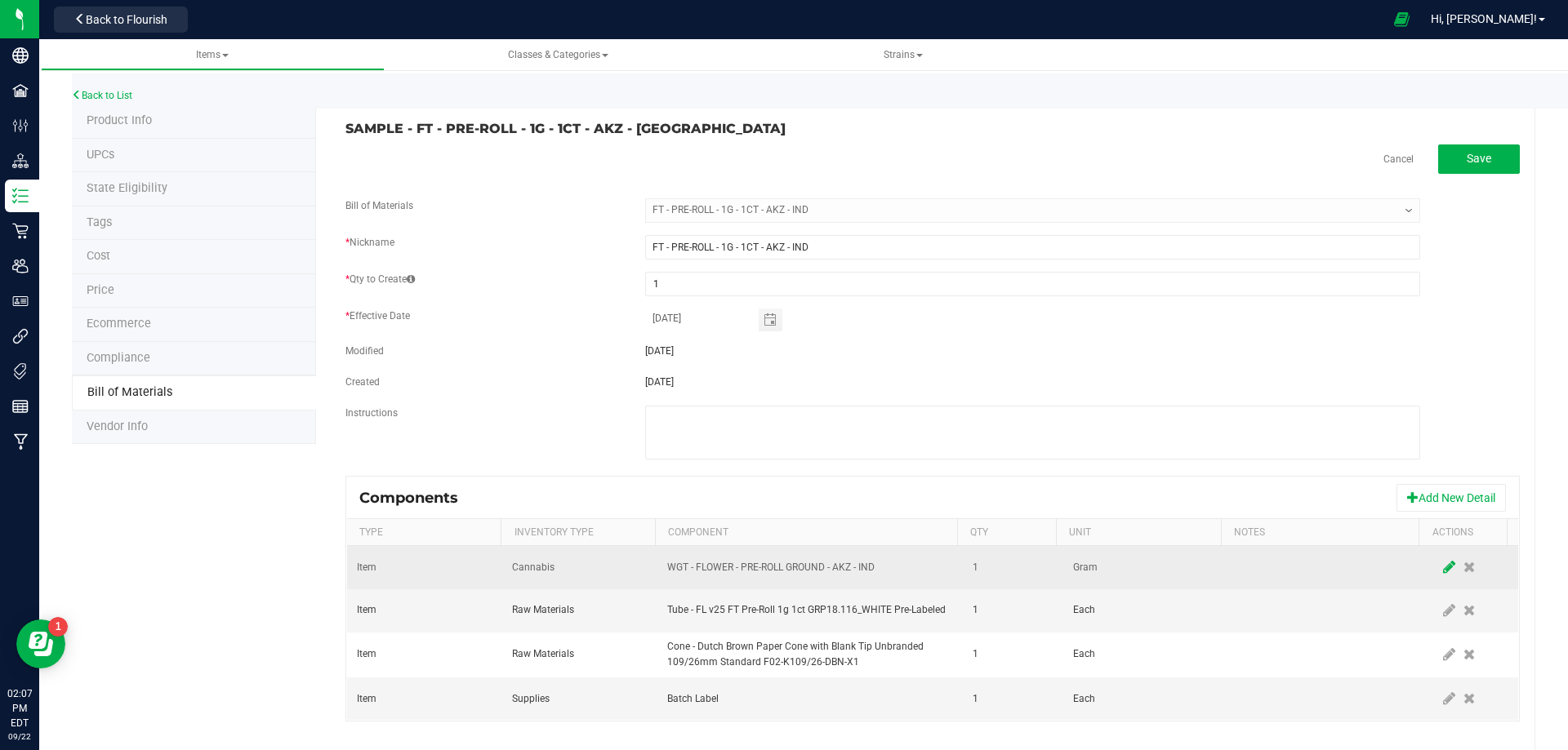
click at [1443, 567] on icon at bounding box center [1449, 567] width 12 height 15
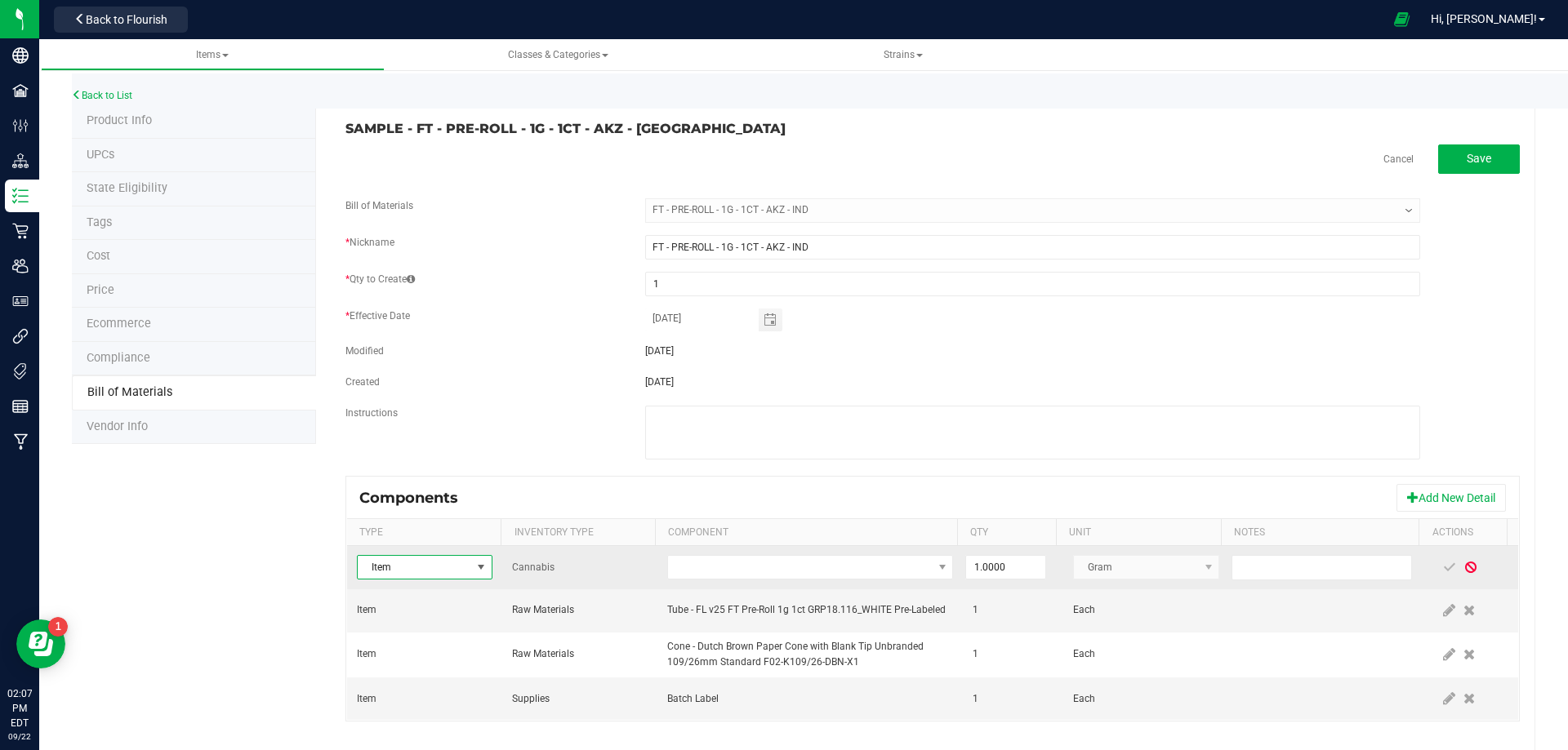
click at [1464, 567] on span at bounding box center [1470, 567] width 13 height 13
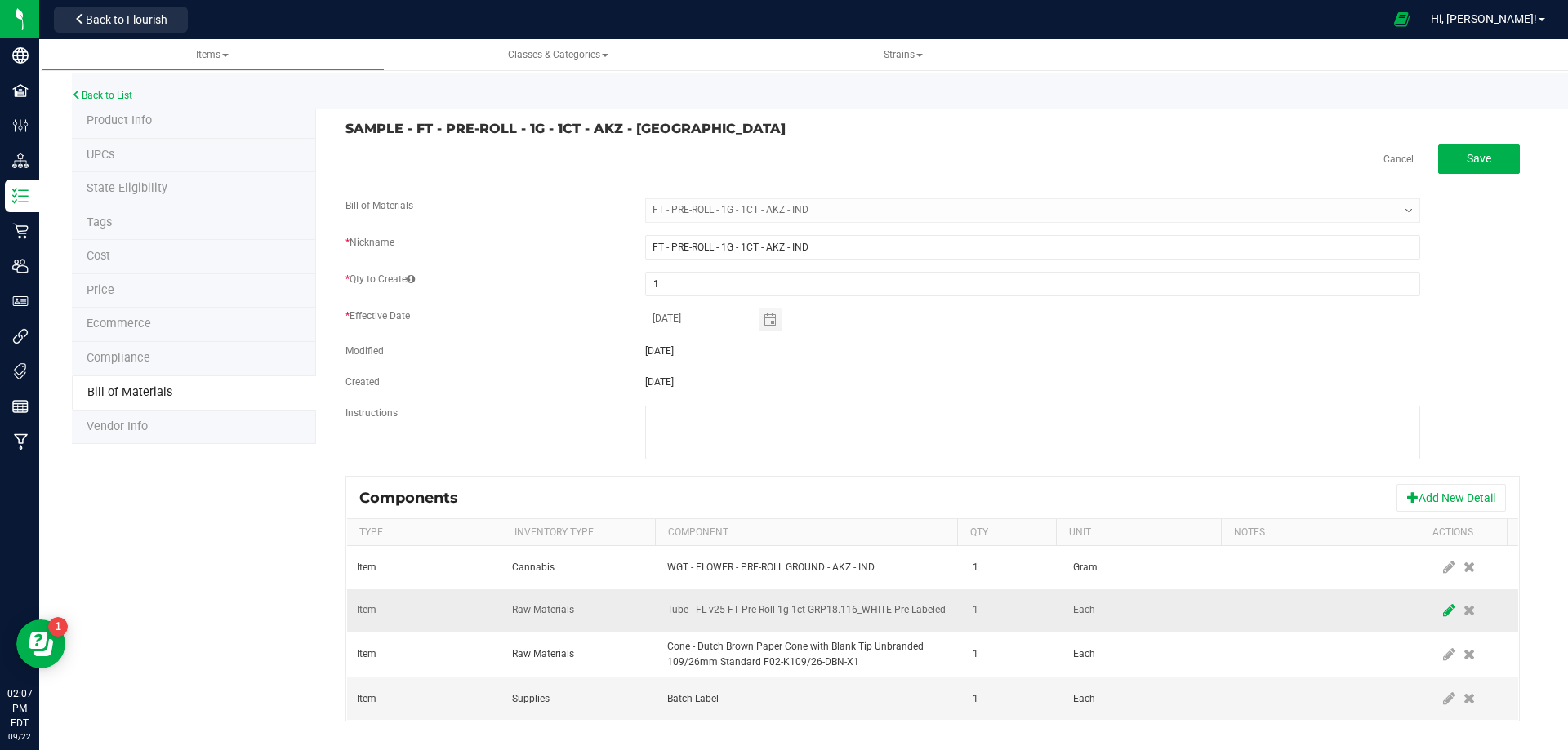
click at [1443, 604] on icon at bounding box center [1449, 610] width 12 height 15
click at [862, 600] on span "NO DATA FOUND" at bounding box center [800, 611] width 264 height 23
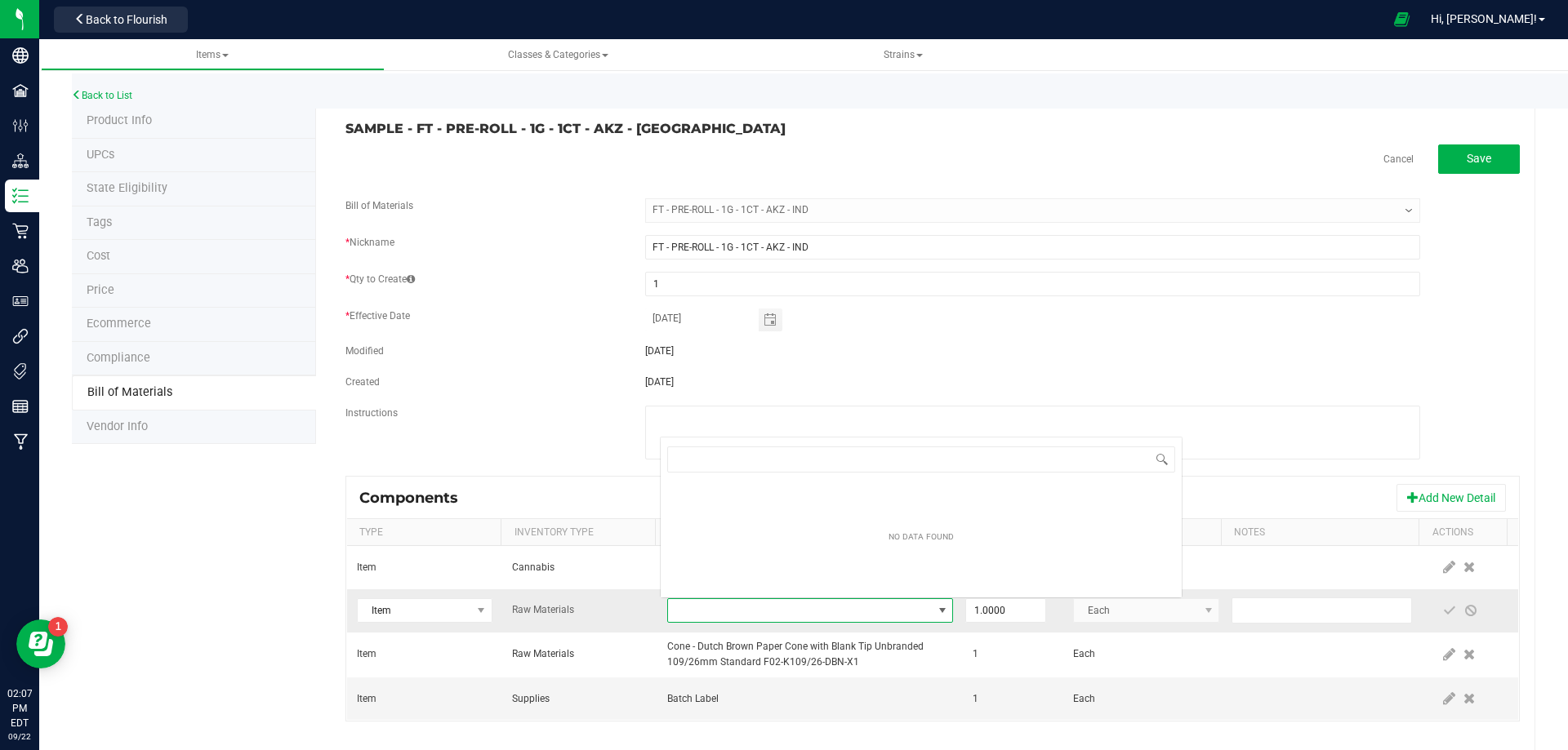
scroll to position [24, 277]
type input "3004471"
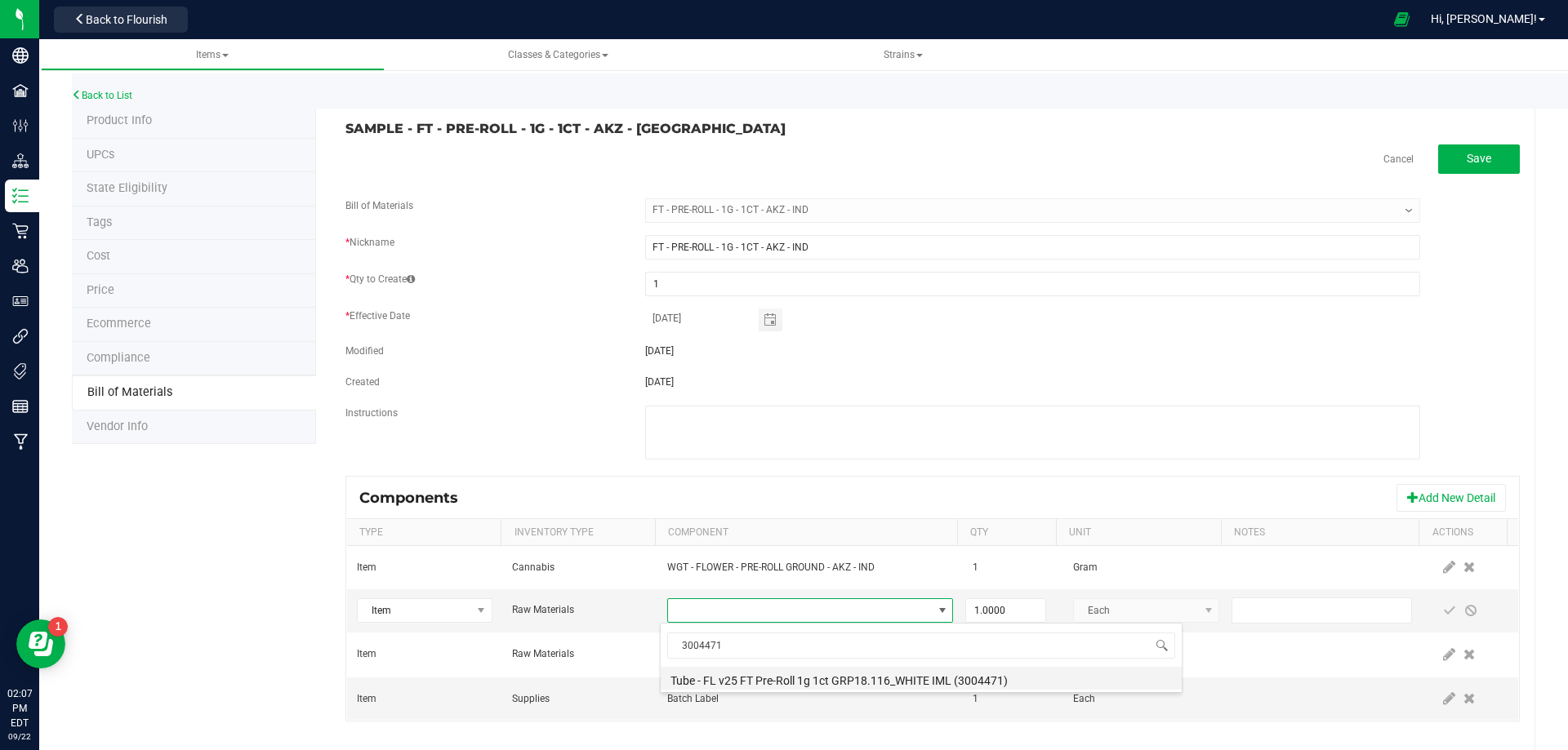
click at [815, 678] on li "Tube - FL v25 FT Pre-Roll 1g 1ct GRP18.116_WHITE IML (3004471)" at bounding box center [921, 678] width 521 height 23
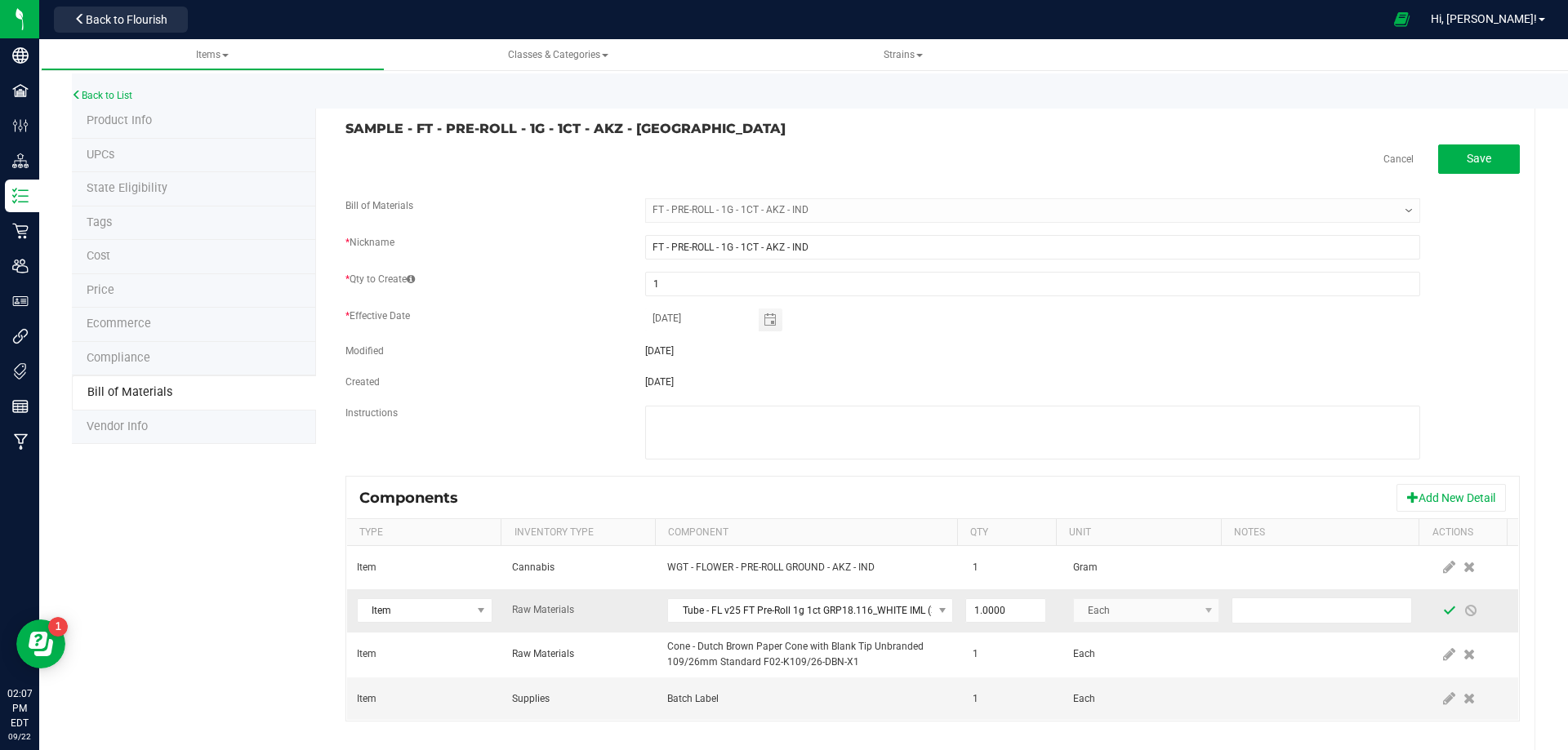
click at [1443, 610] on span at bounding box center [1449, 610] width 13 height 13
click at [90, 94] on link "Back to List" at bounding box center [102, 95] width 60 height 11
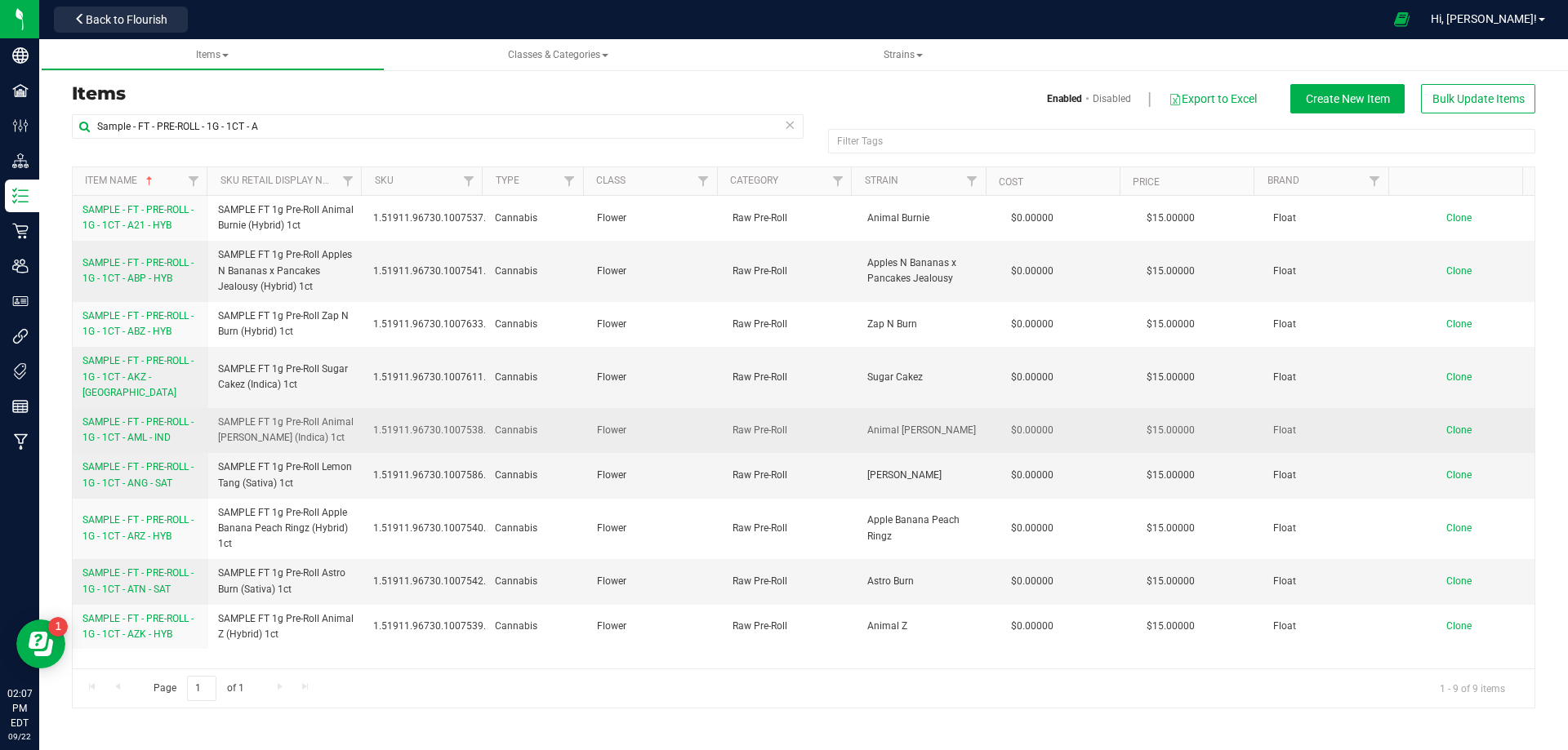
click at [134, 419] on span "SAMPLE - FT - PRE-ROLL - 1G - 1CT - AML - IND" at bounding box center [138, 429] width 111 height 27
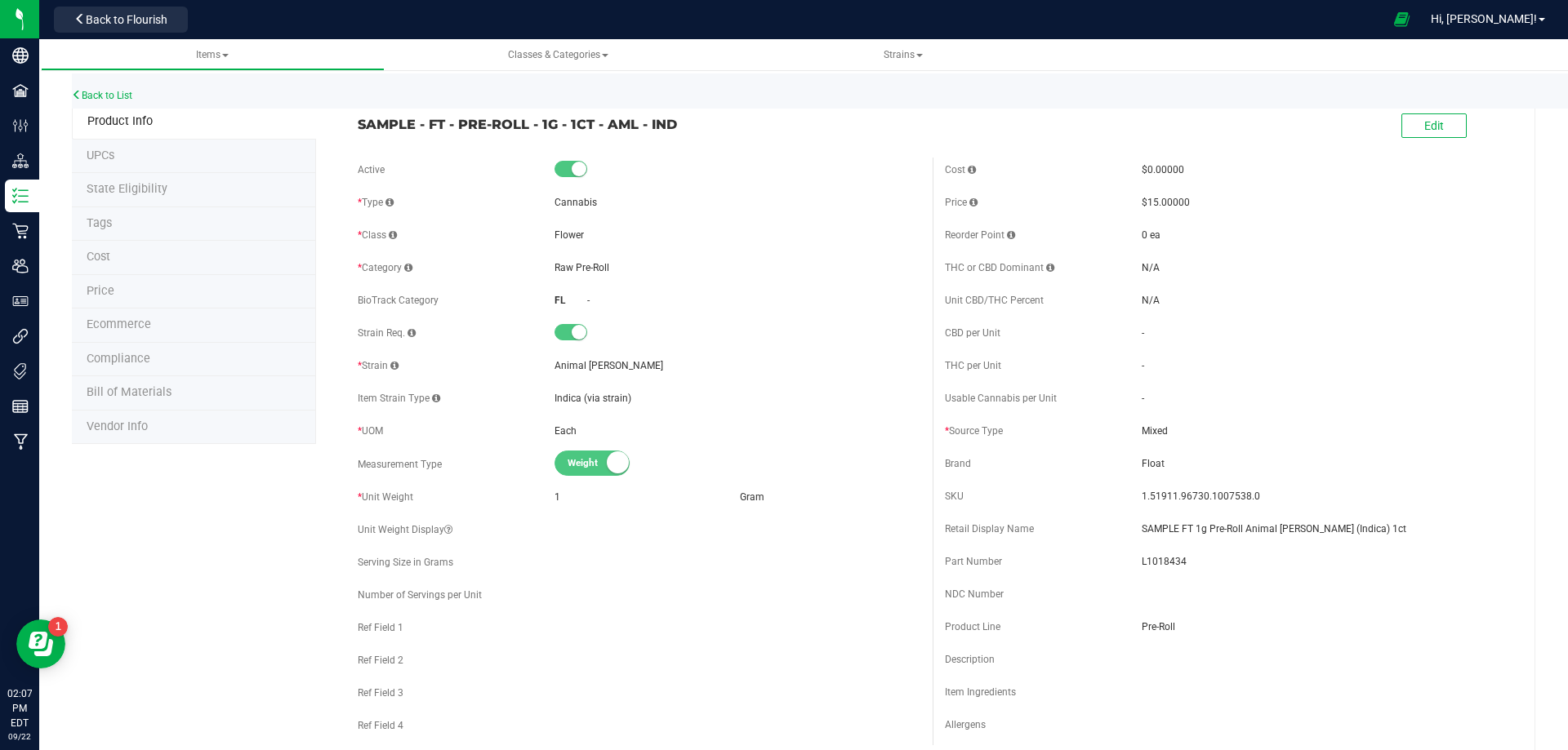
click at [133, 400] on li "Bill of Materials" at bounding box center [193, 394] width 244 height 34
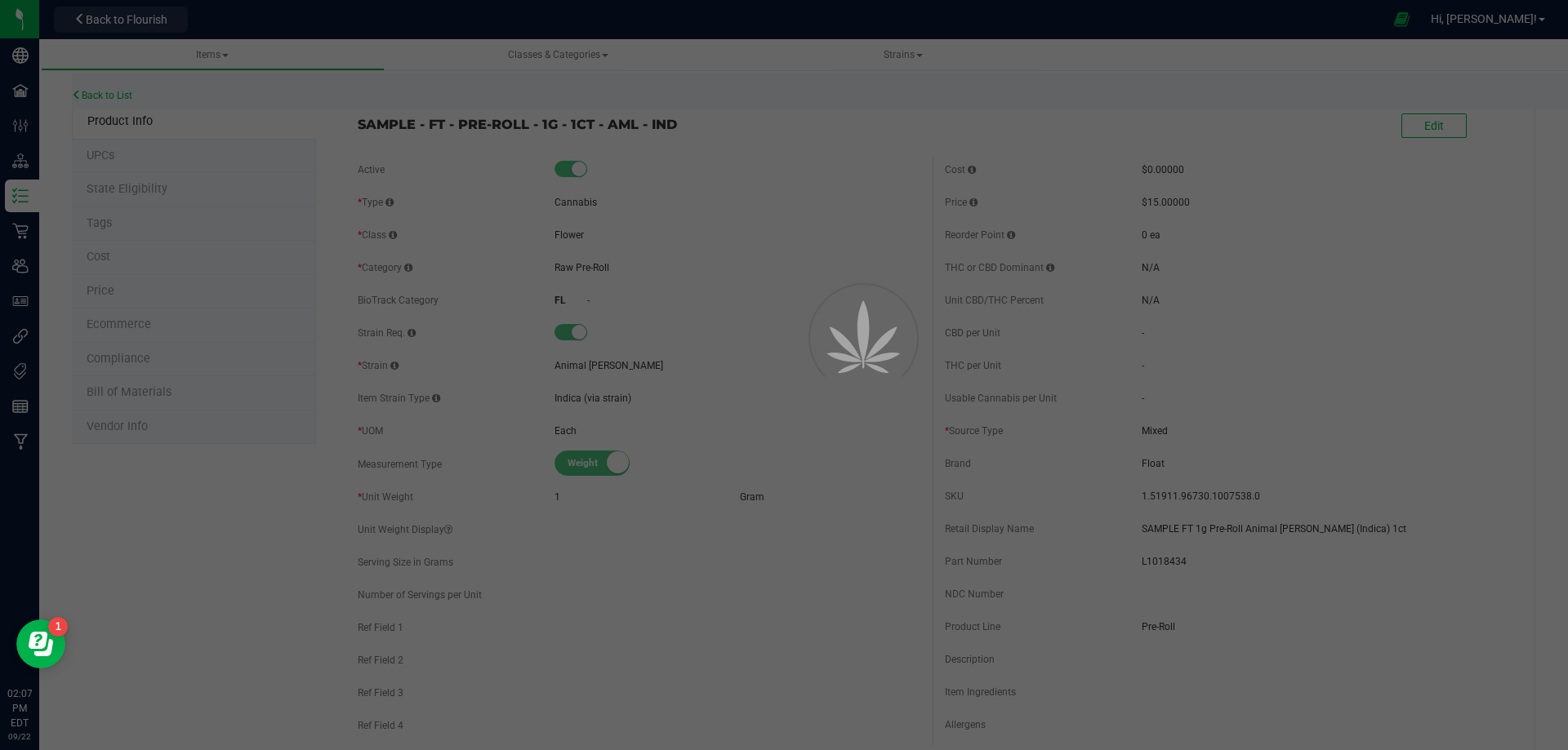
select select "13441"
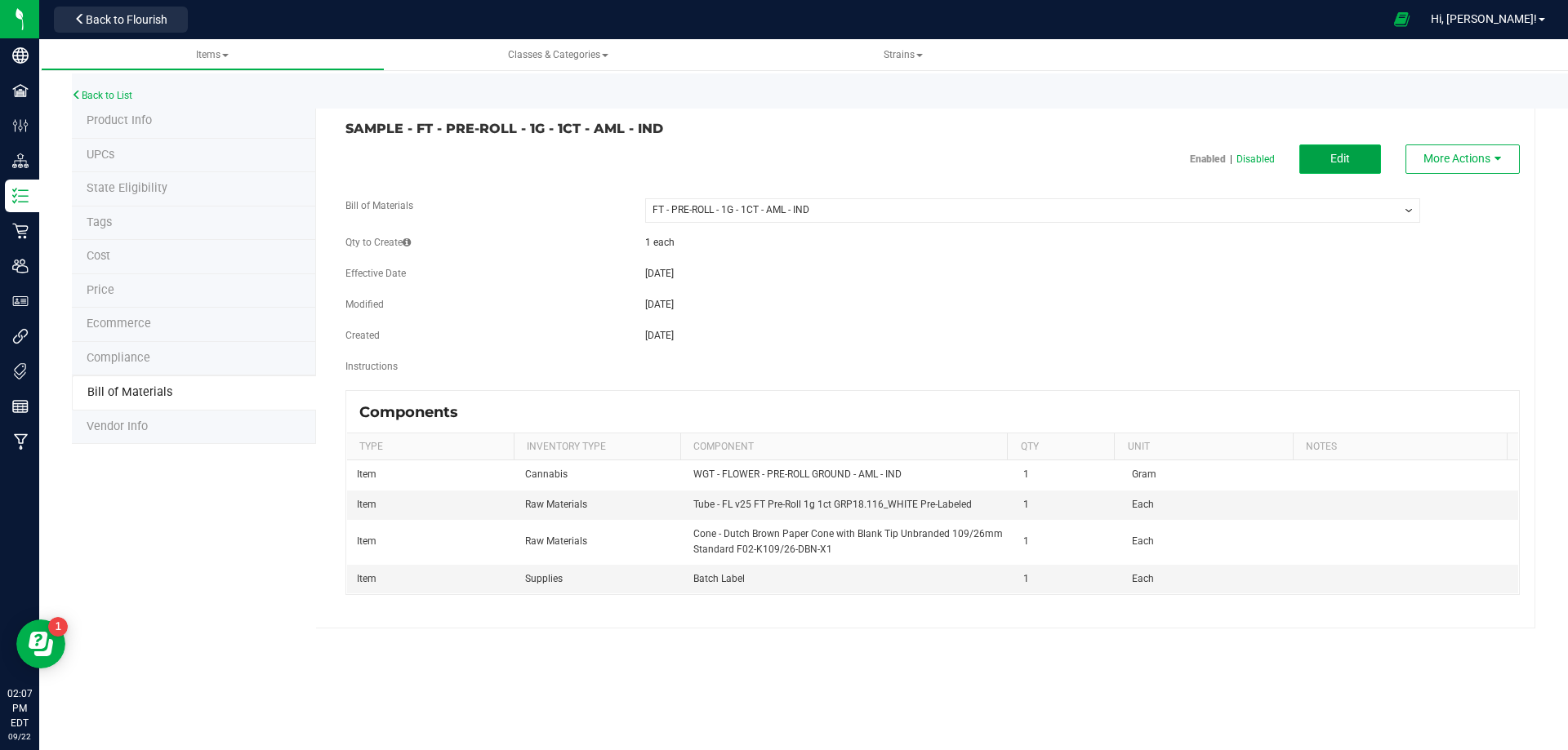
click at [1328, 170] on button "Edit" at bounding box center [1340, 159] width 82 height 29
select select "13441"
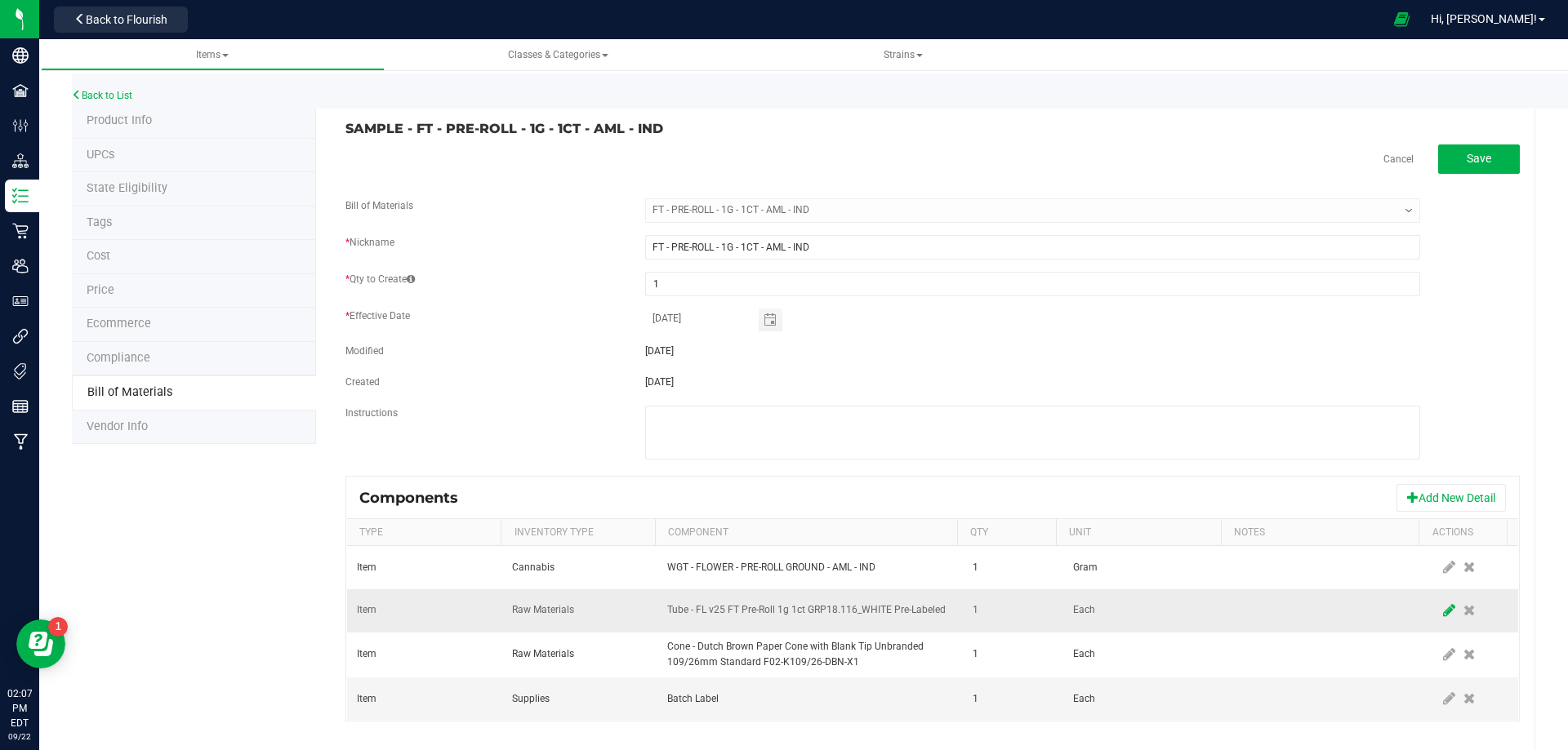
click at [1443, 610] on icon at bounding box center [1449, 610] width 12 height 15
click at [855, 612] on span "NO DATA FOUND" at bounding box center [800, 611] width 264 height 23
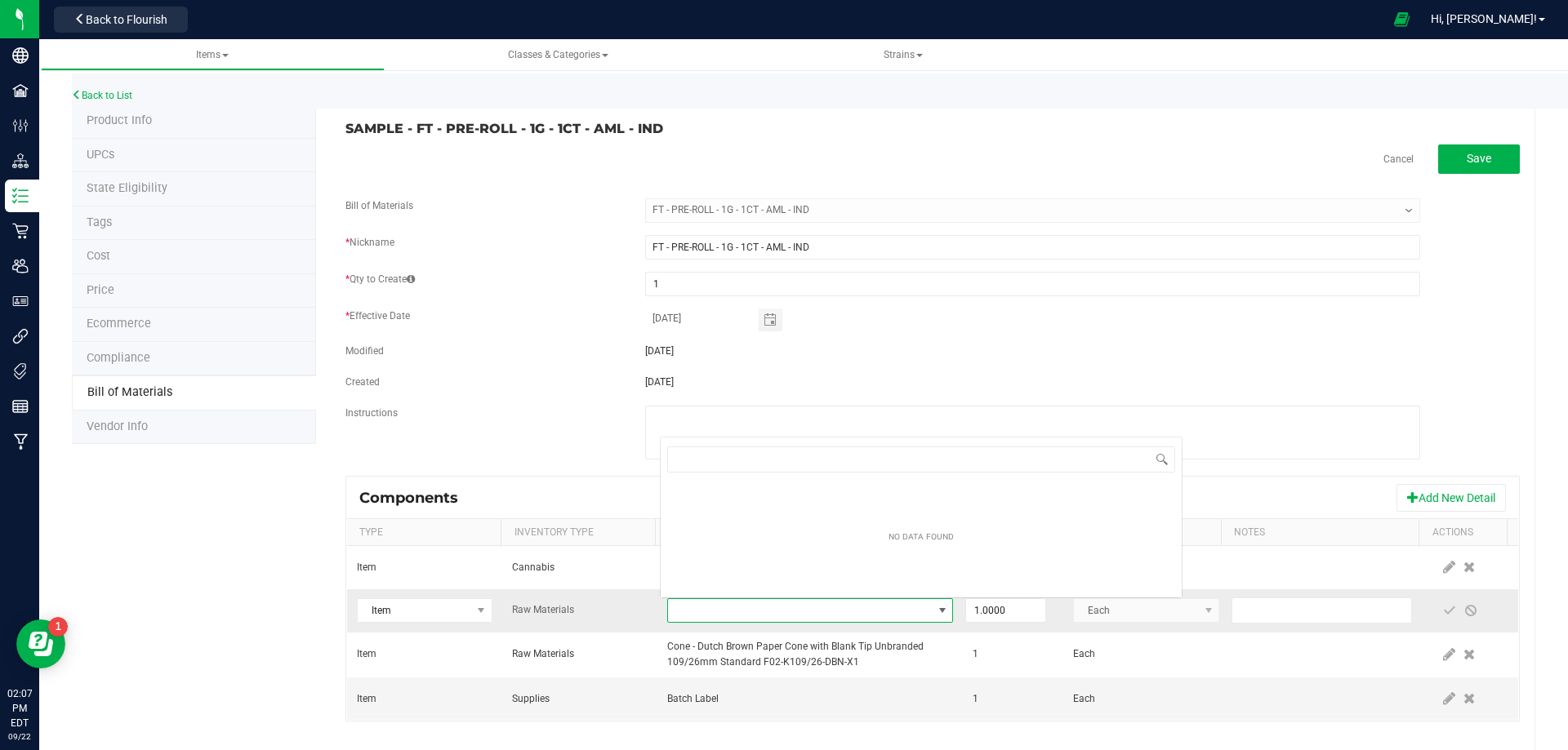
type input "3004471"
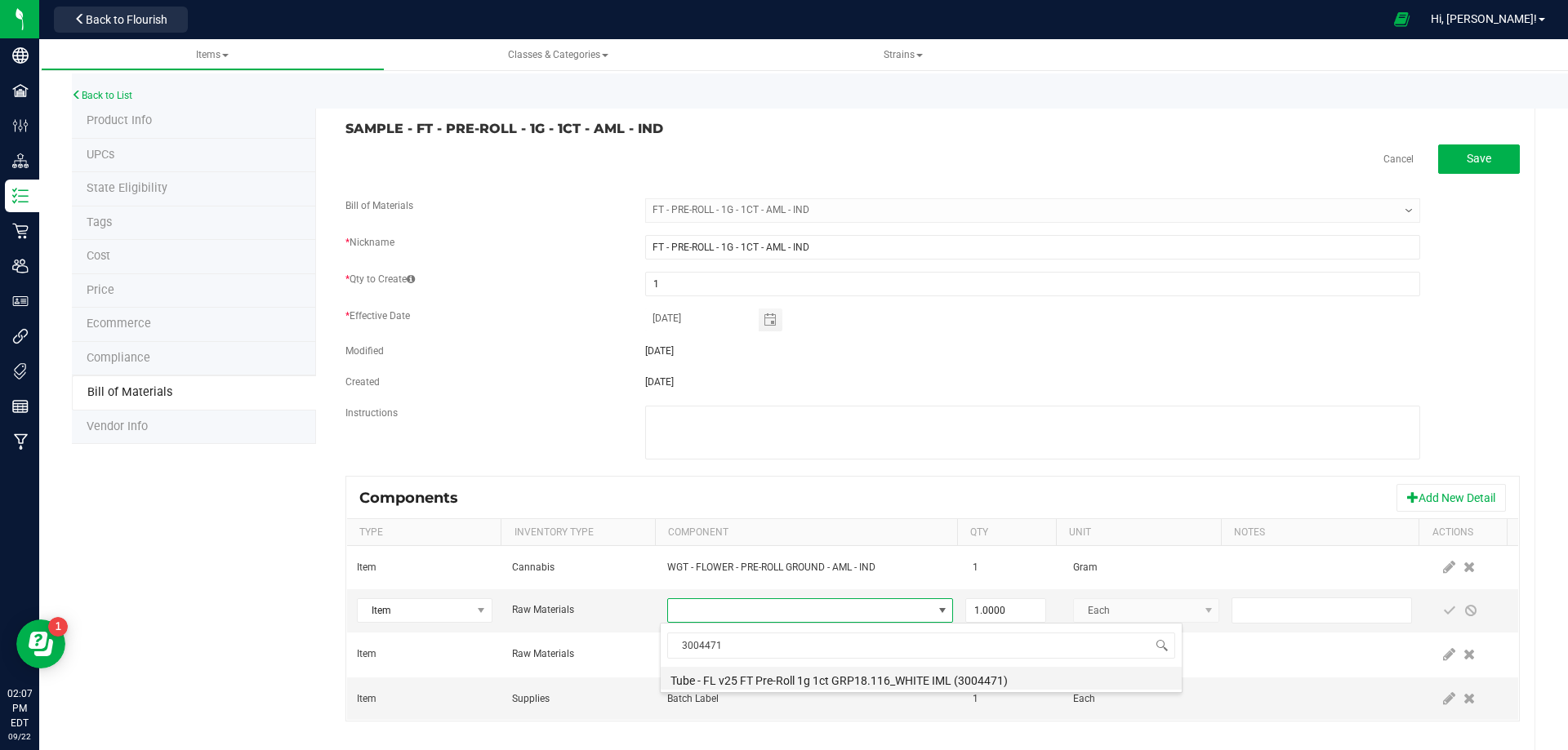
click at [824, 679] on li "Tube - FL v25 FT Pre-Roll 1g 1ct GRP18.116_WHITE IML (3004471)" at bounding box center [921, 678] width 521 height 23
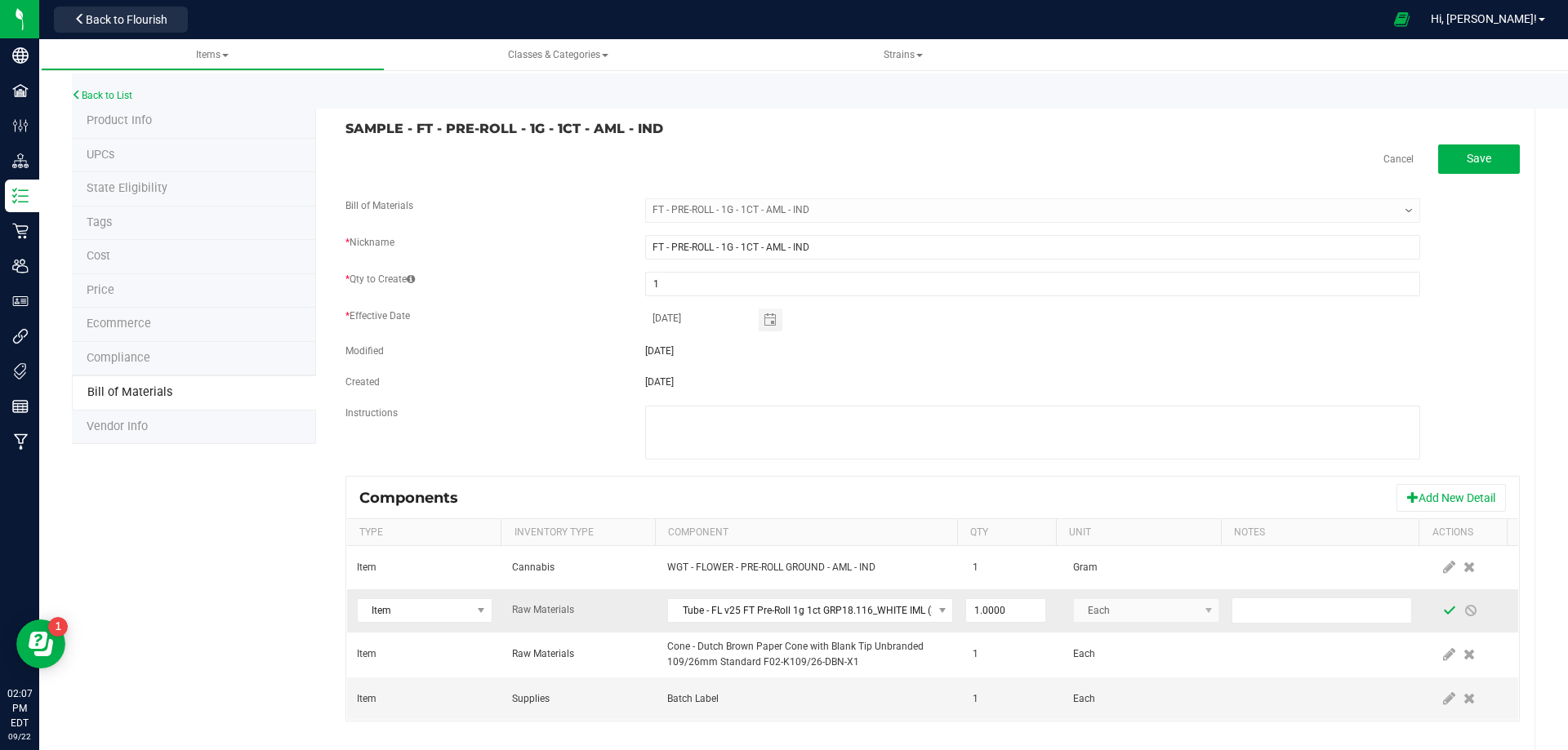
click at [1439, 609] on span at bounding box center [1449, 611] width 22 height 29
click at [105, 93] on link "Back to List" at bounding box center [102, 95] width 60 height 11
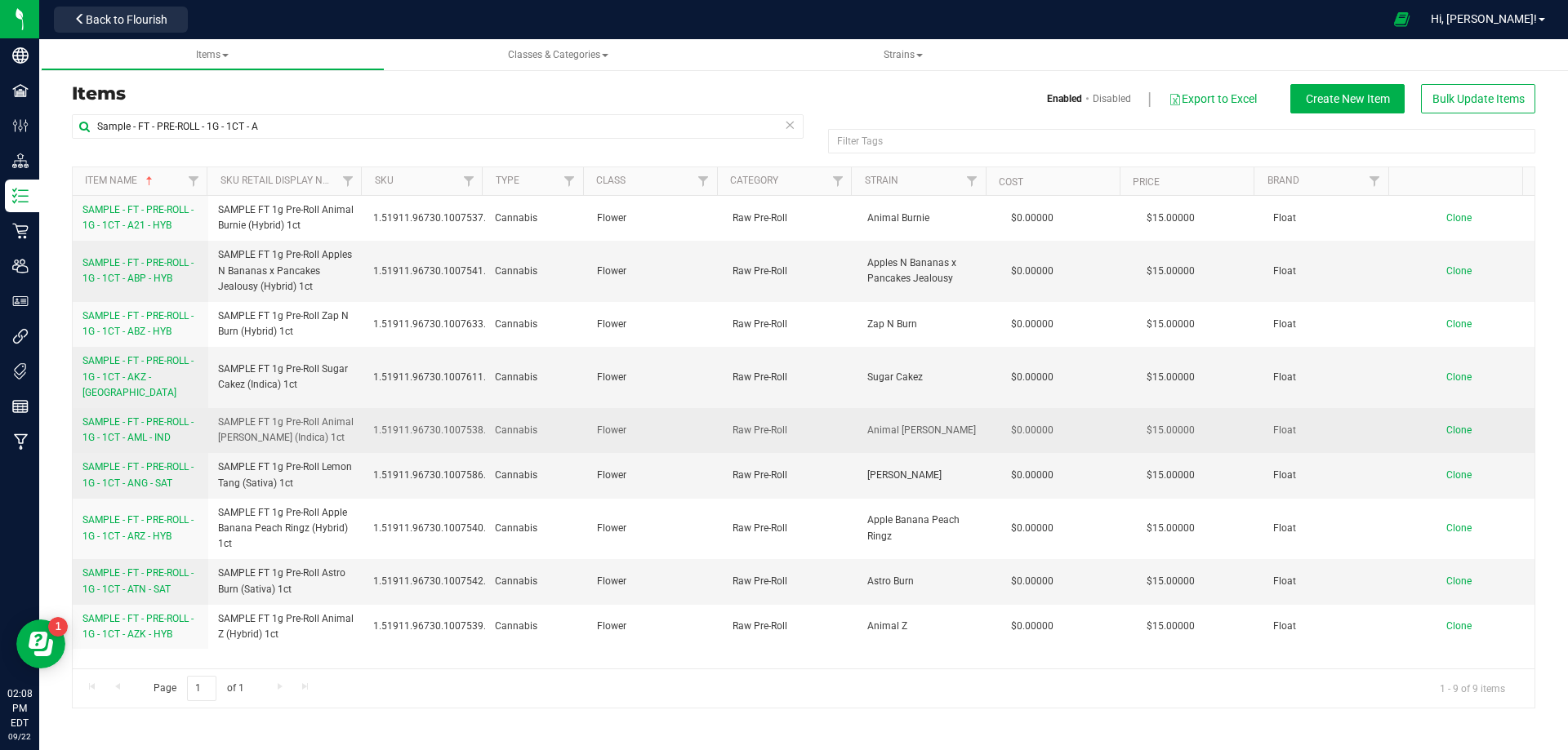
click at [147, 415] on link "SAMPLE - FT - PRE-ROLL - 1G - 1CT - AML - IND" at bounding box center [140, 430] width 116 height 31
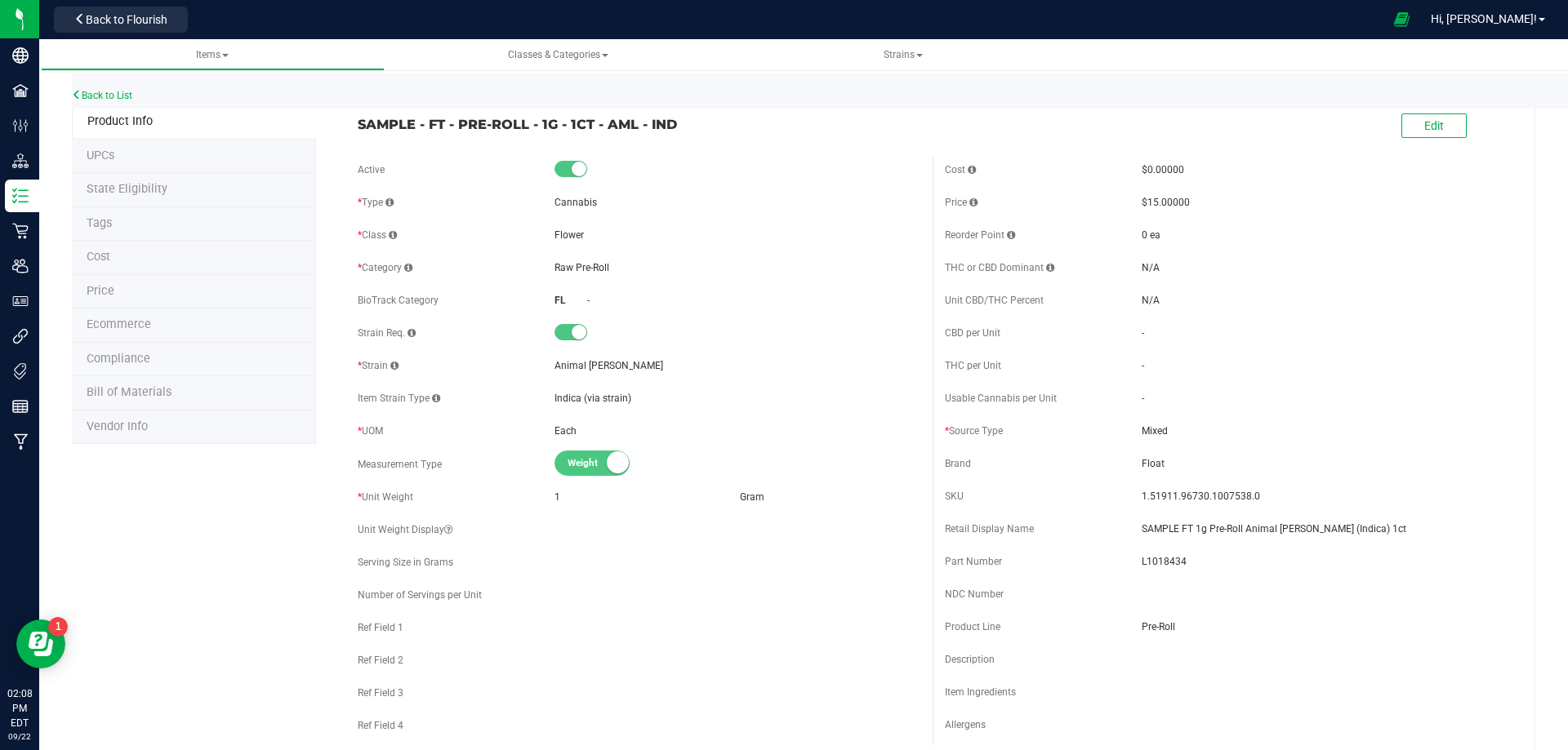
click at [135, 402] on li "Bill of Materials" at bounding box center [193, 394] width 244 height 34
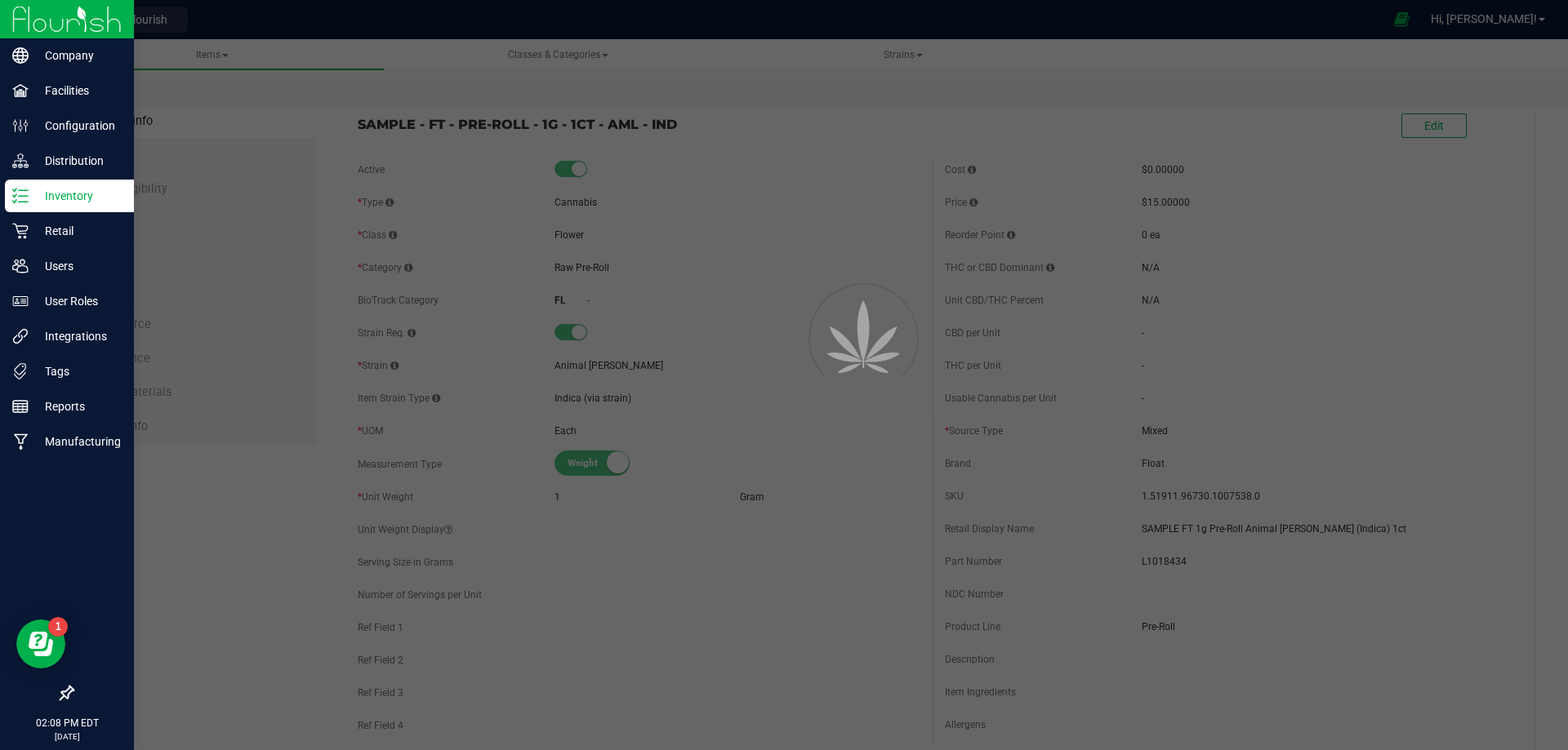
select select "13441"
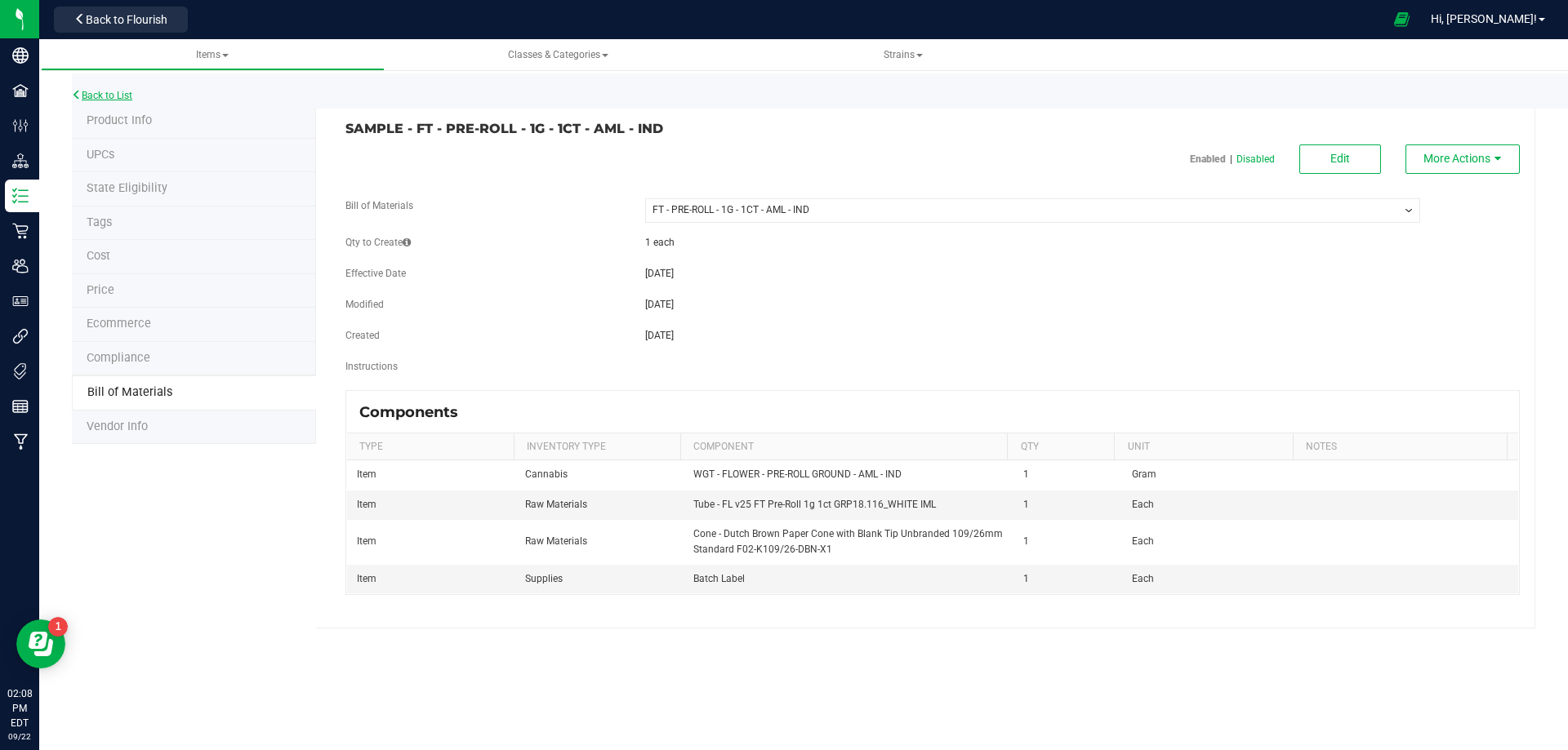
click at [96, 91] on link "Back to List" at bounding box center [102, 95] width 60 height 11
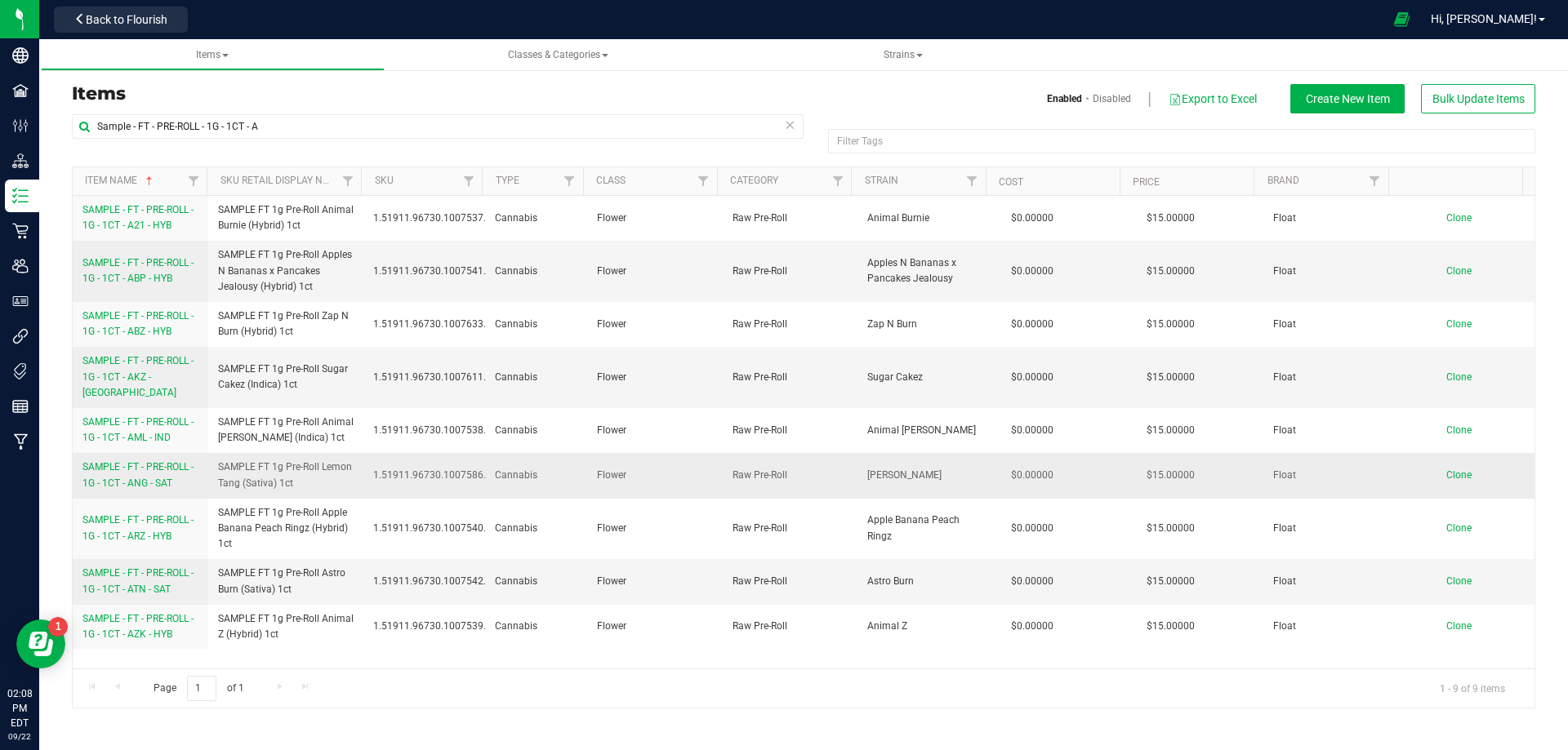
click at [154, 461] on span "SAMPLE - FT - PRE-ROLL - 1G - 1CT - ANG - SAT" at bounding box center [138, 474] width 111 height 27
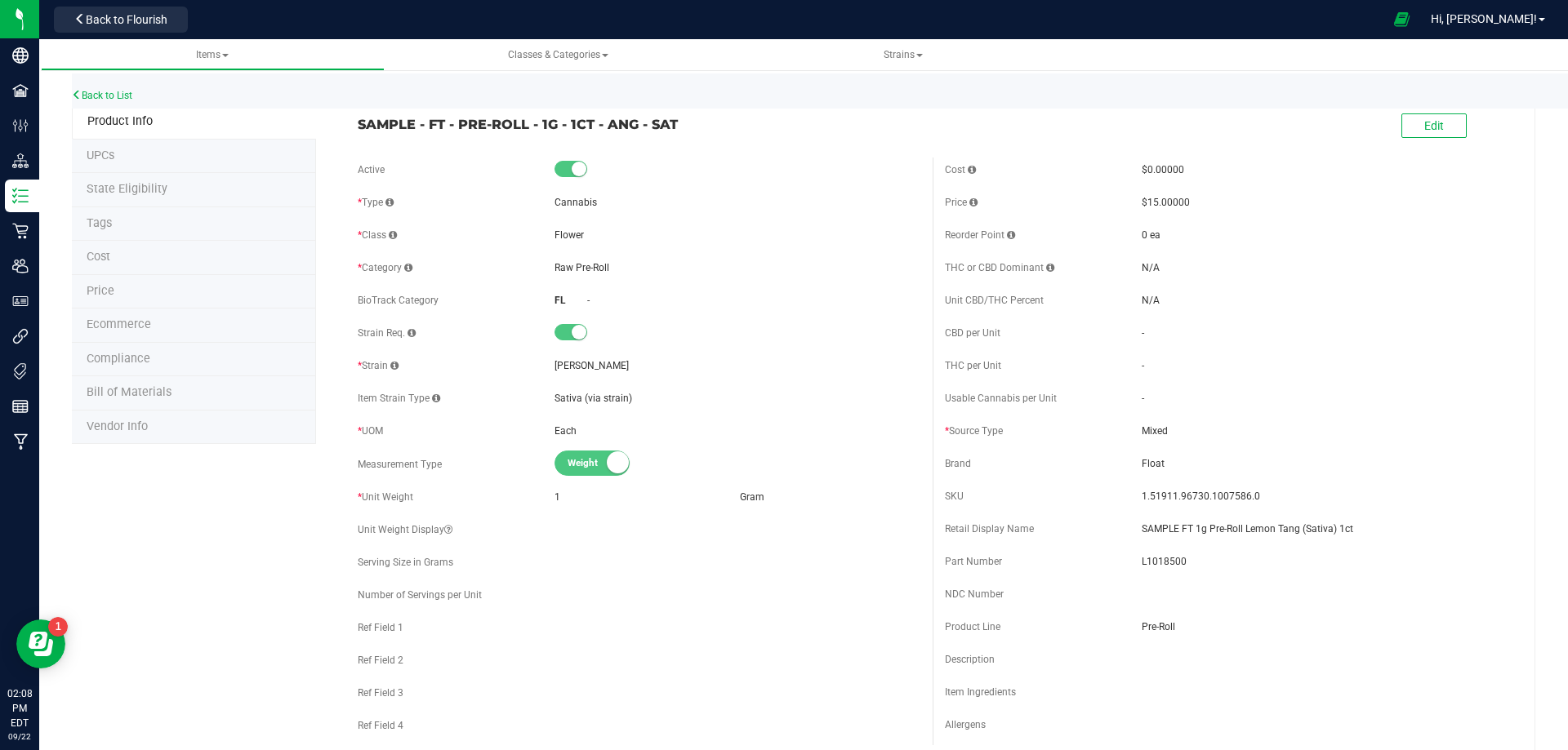
click at [144, 387] on span "Bill of Materials" at bounding box center [128, 392] width 85 height 14
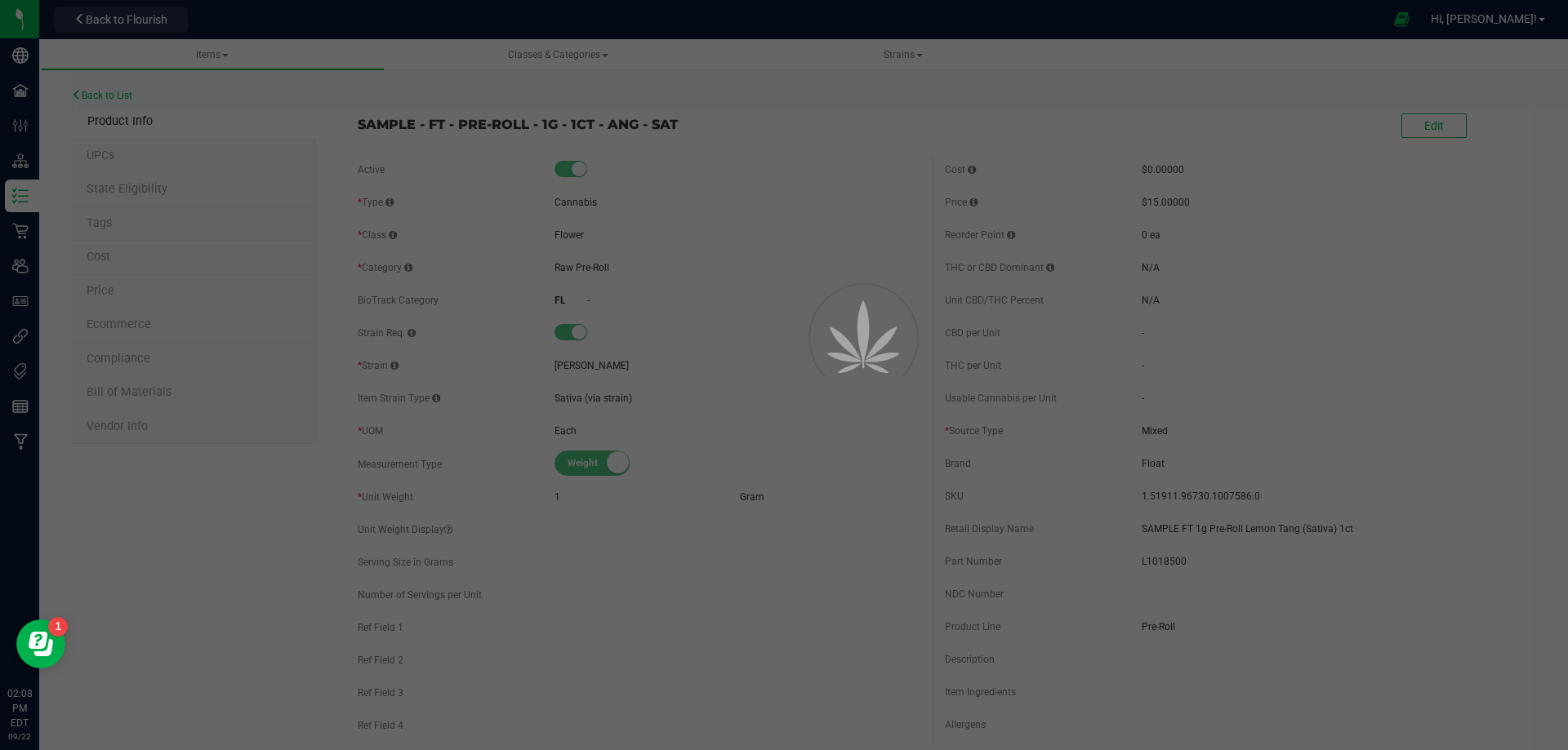
select select "13445"
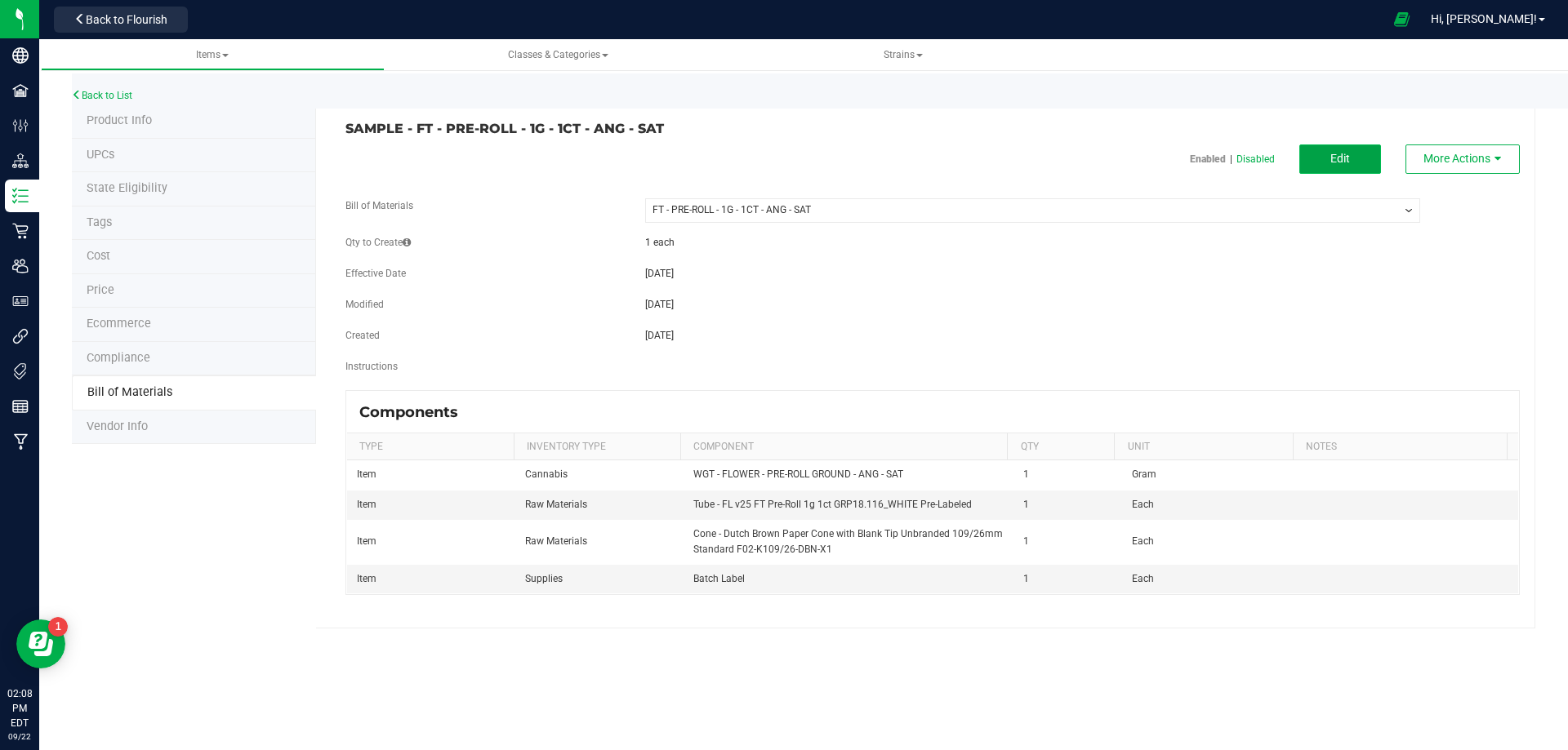
click at [1335, 156] on span "Edit" at bounding box center [1340, 158] width 20 height 13
select select "13445"
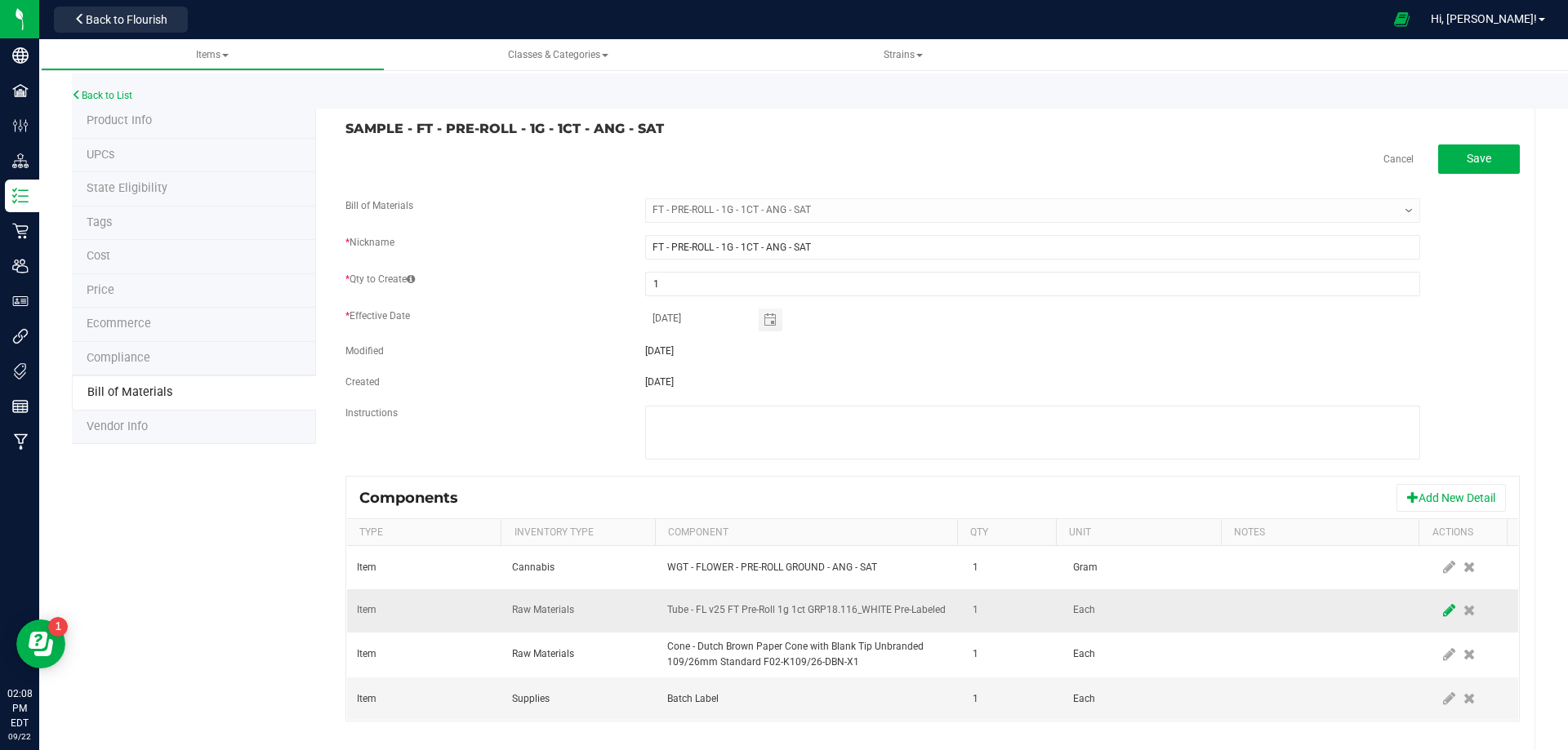
click at [1439, 601] on span at bounding box center [1449, 611] width 21 height 29
click at [798, 609] on span "NO DATA FOUND" at bounding box center [800, 611] width 264 height 23
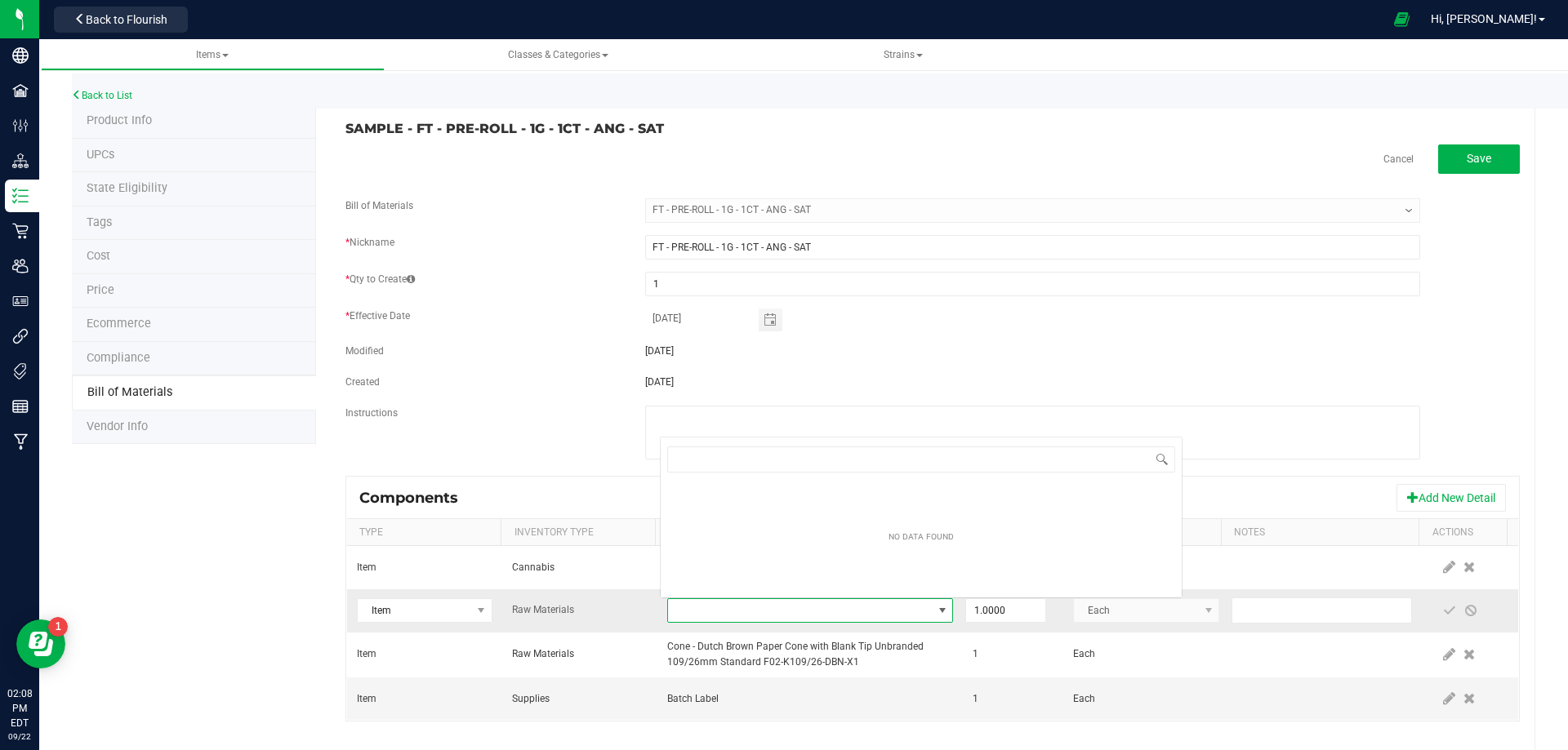
scroll to position [24, 277]
type input "3004471"
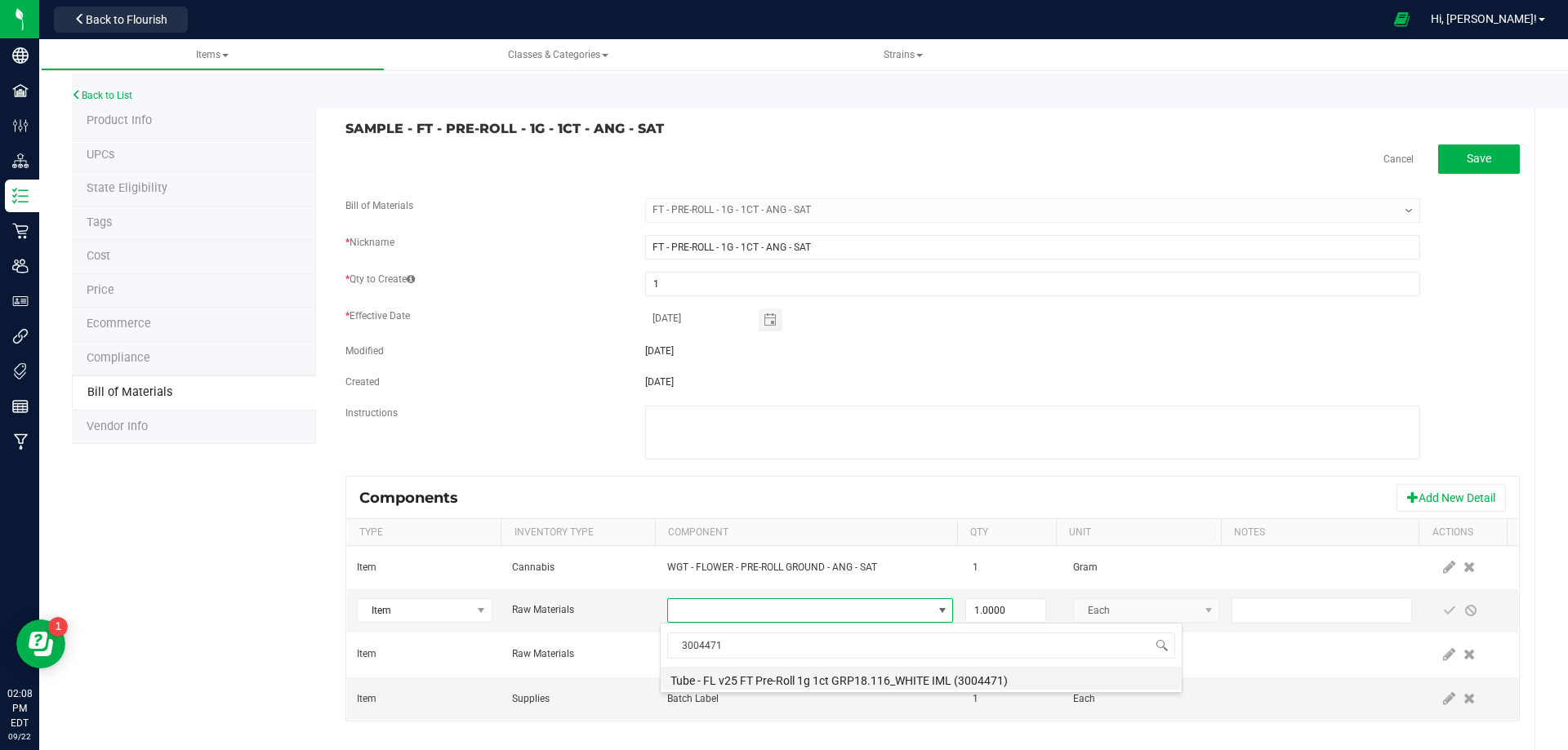
click at [775, 682] on li "Tube - FL v25 FT Pre-Roll 1g 1ct GRP18.116_WHITE IML (3004471)" at bounding box center [921, 678] width 521 height 23
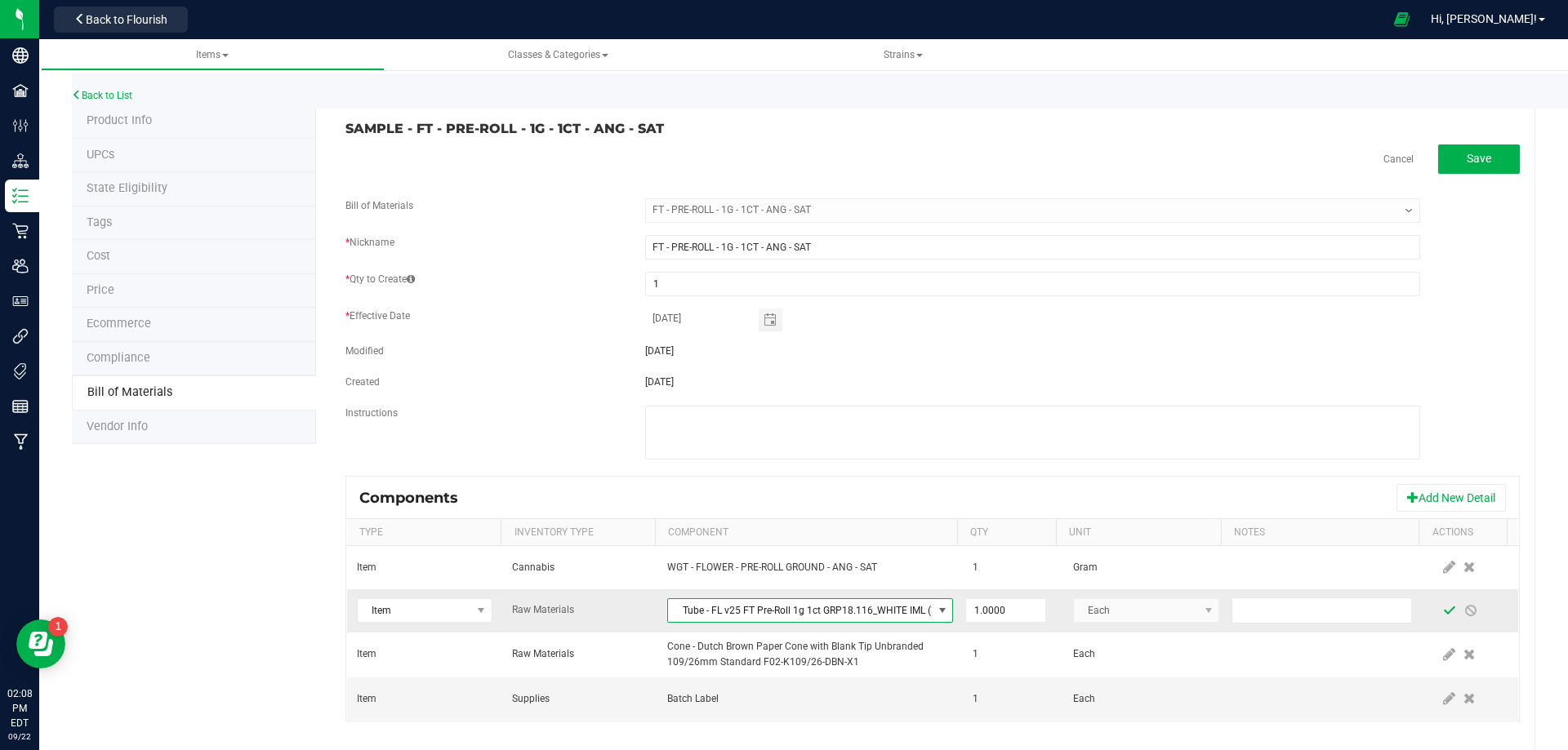
click at [1443, 611] on span at bounding box center [1449, 610] width 13 height 13
click at [130, 96] on link "Back to List" at bounding box center [102, 95] width 60 height 11
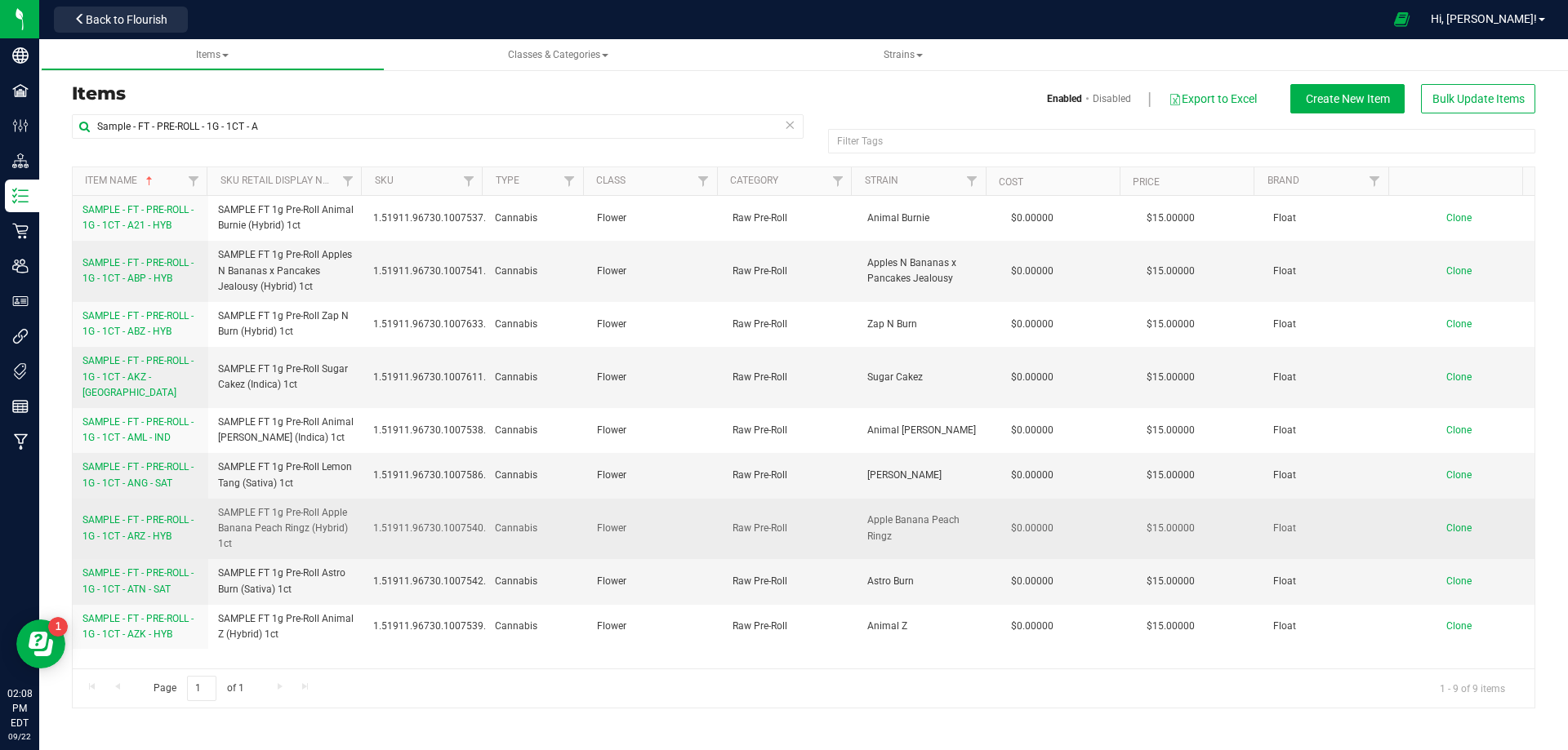
click at [153, 521] on span "SAMPLE - FT - PRE-ROLL - 1G - 1CT - ARZ - HYB" at bounding box center [138, 527] width 111 height 27
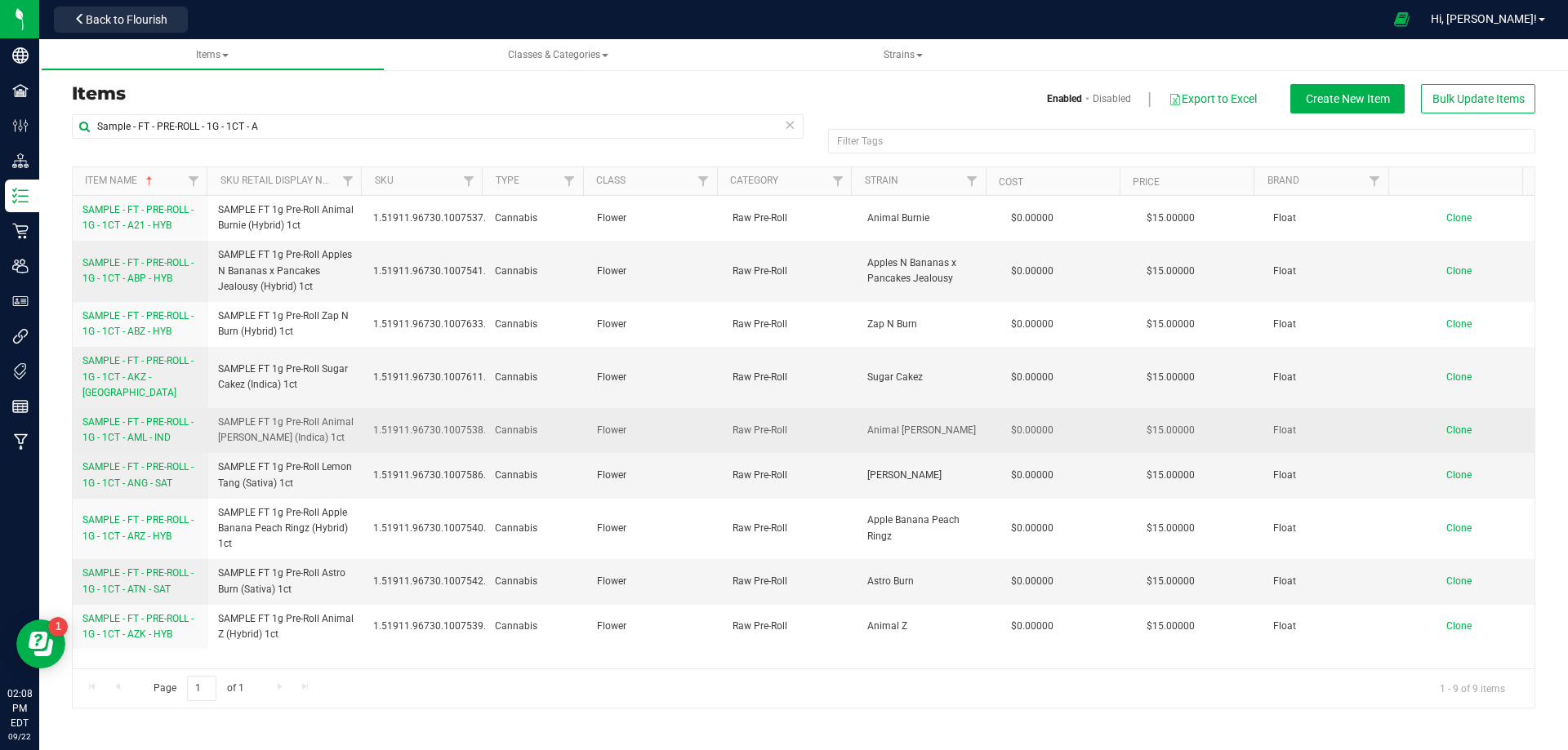
click at [153, 421] on span "SAMPLE - FT - PRE-ROLL - 1G - 1CT - AML - IND" at bounding box center [138, 429] width 111 height 27
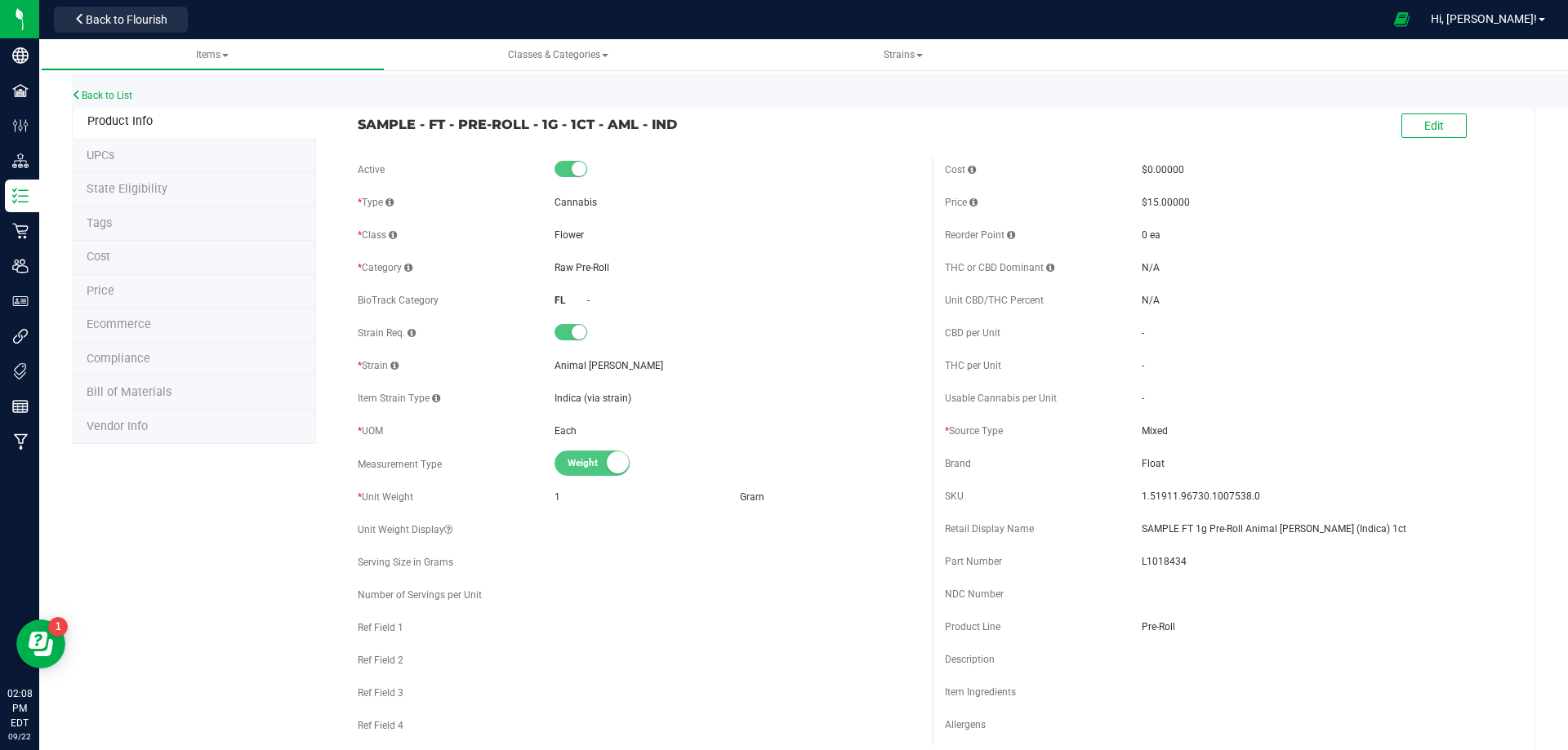
click at [152, 399] on li "Bill of Materials" at bounding box center [193, 394] width 244 height 34
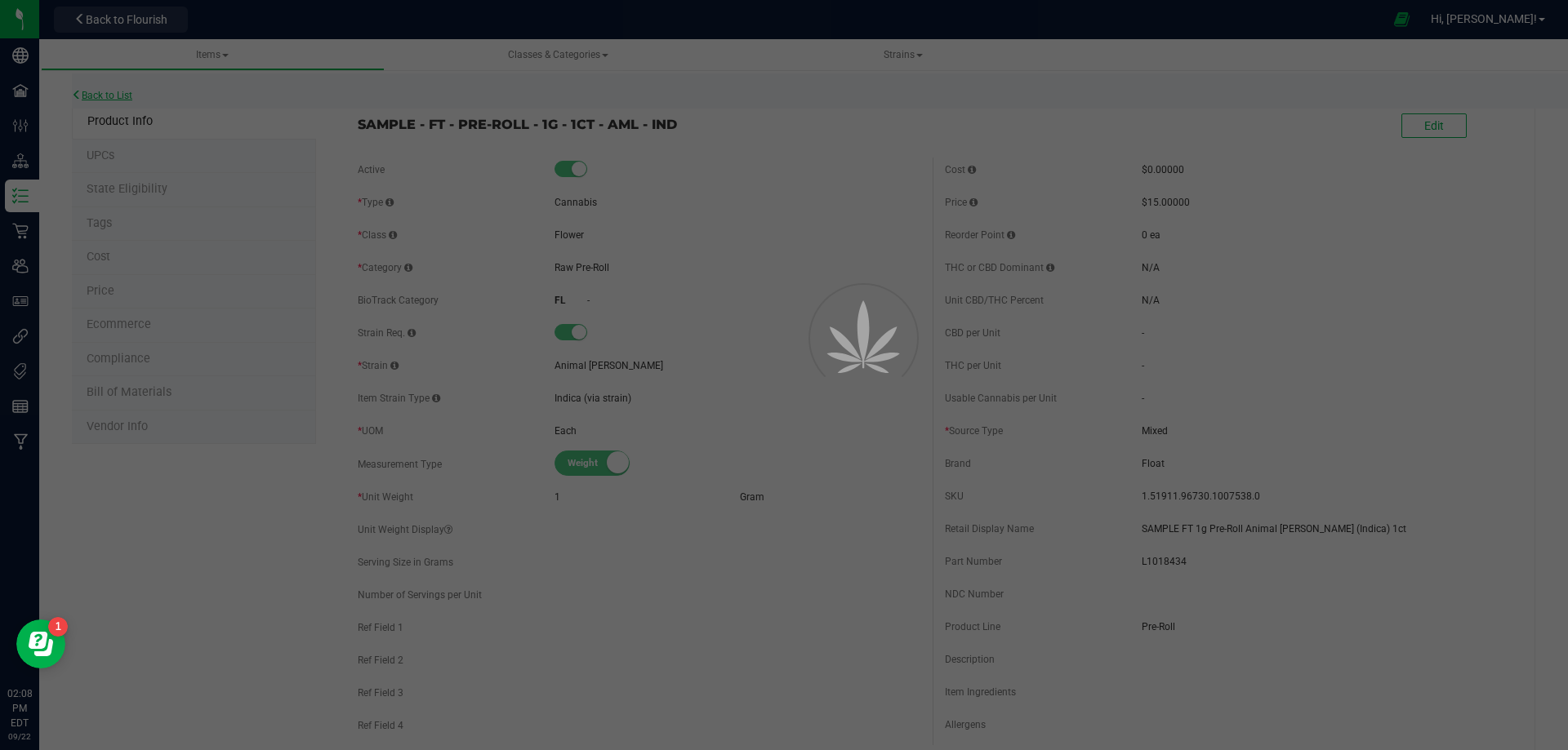
select select "13441"
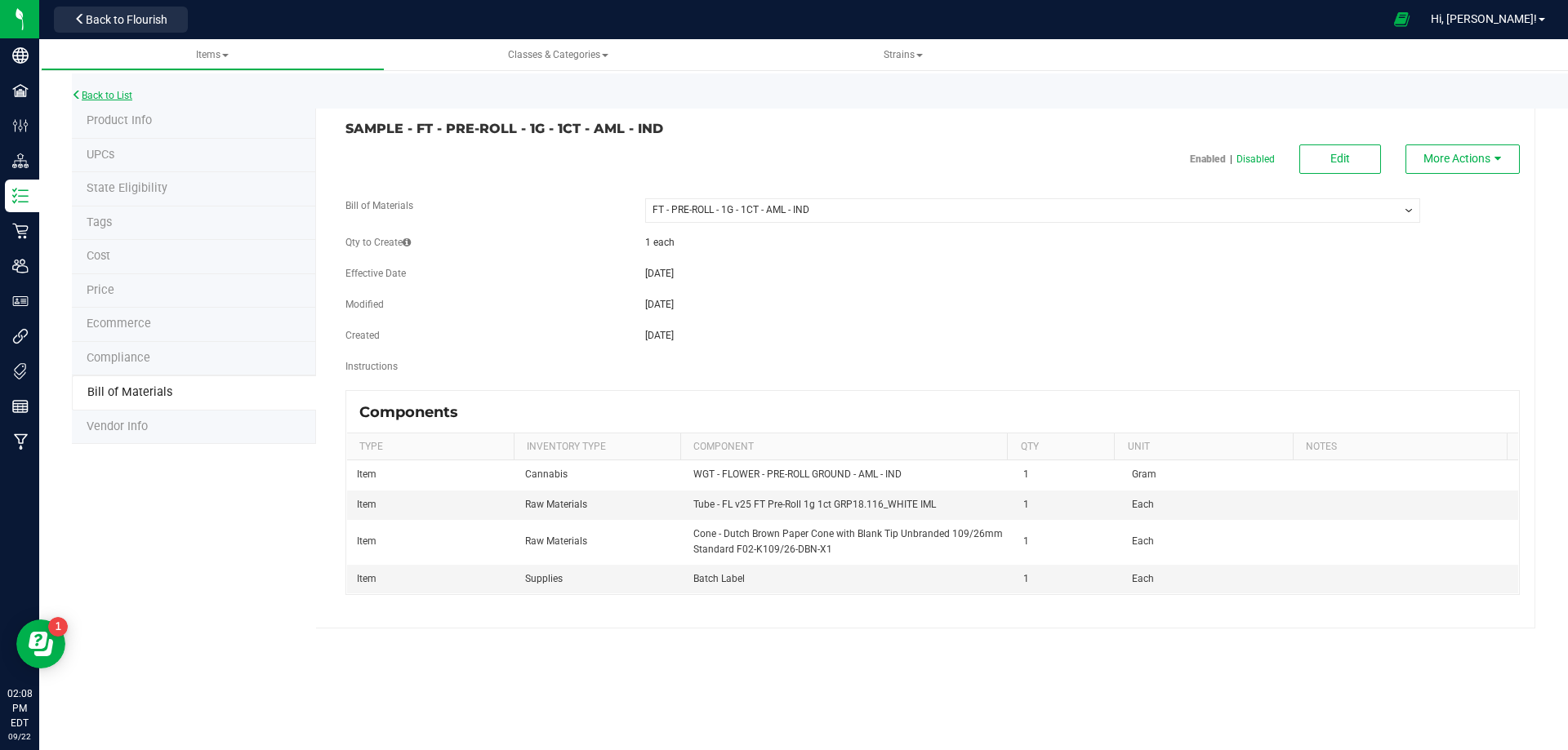
click at [131, 98] on link "Back to List" at bounding box center [102, 95] width 60 height 11
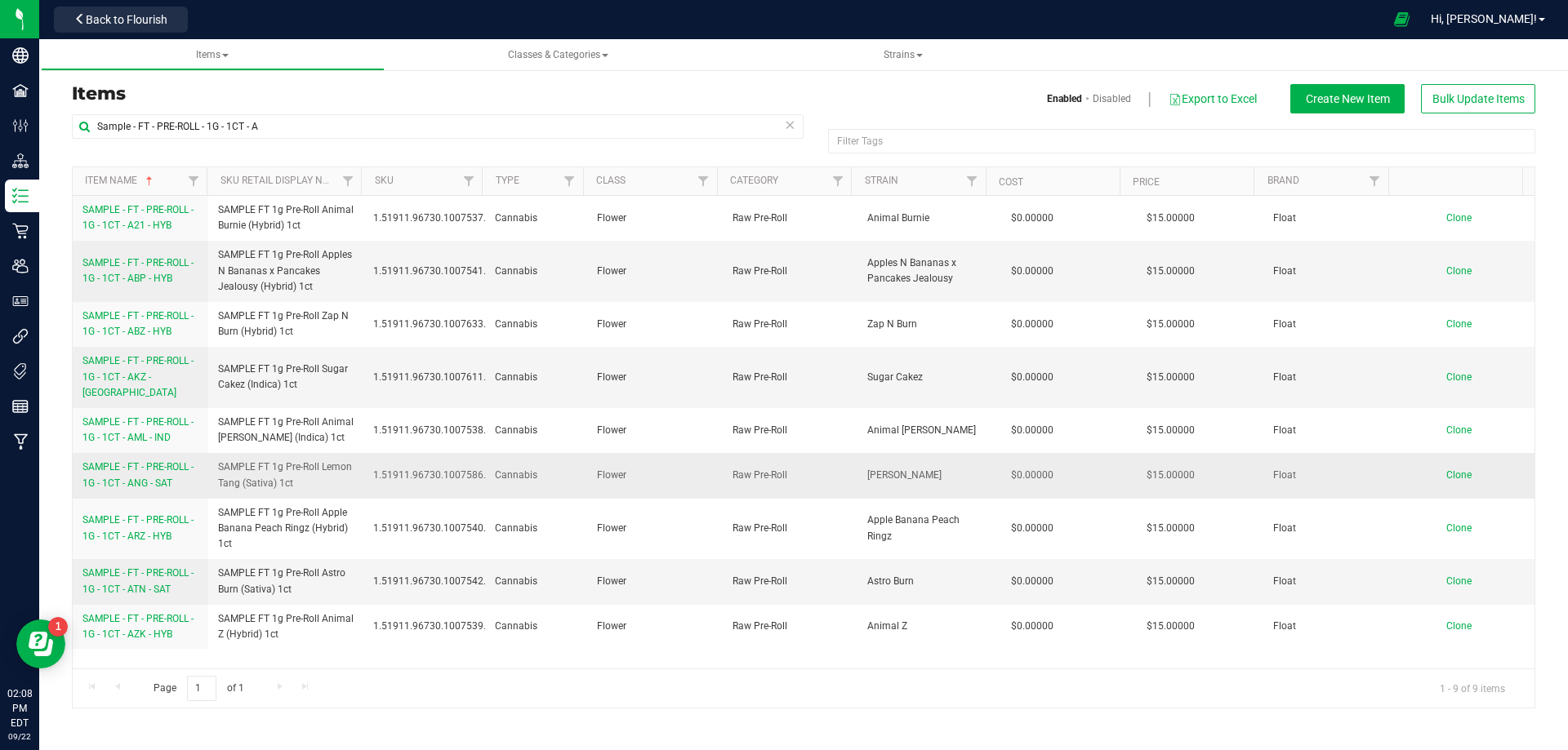
click at [156, 467] on span "SAMPLE - FT - PRE-ROLL - 1G - 1CT - ANG - SAT" at bounding box center [138, 474] width 111 height 27
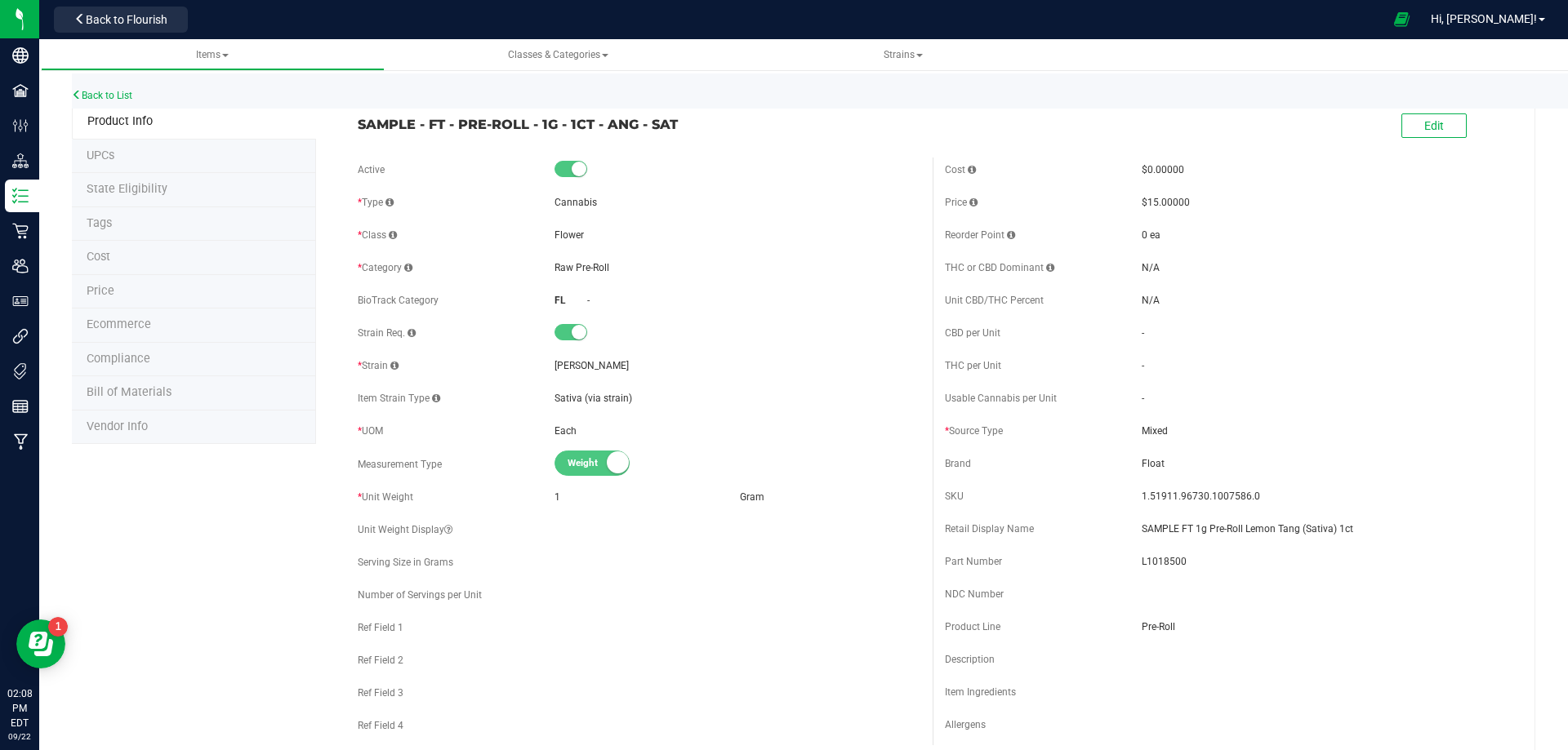
click at [160, 397] on span "Bill of Materials" at bounding box center [128, 392] width 85 height 14
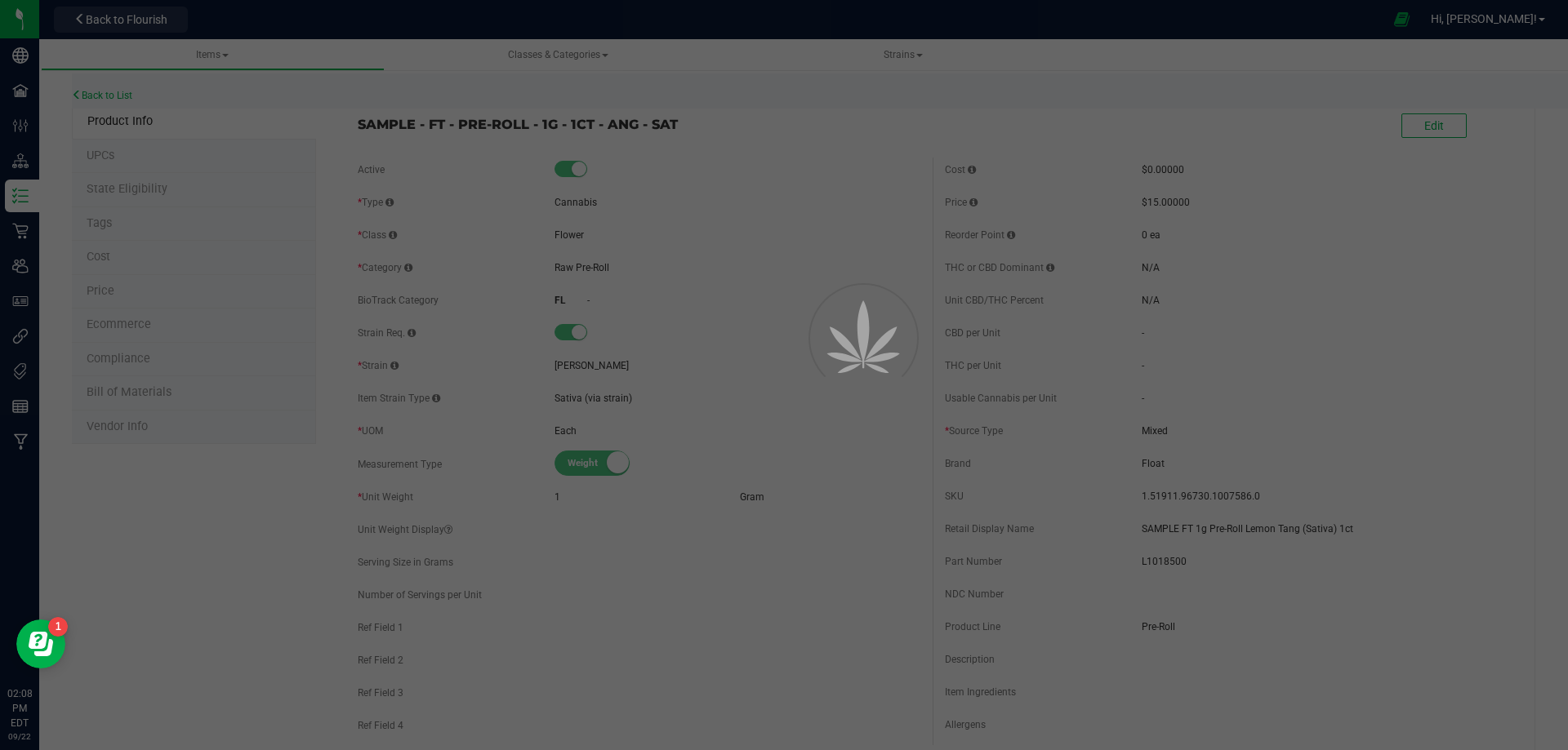
select select "13445"
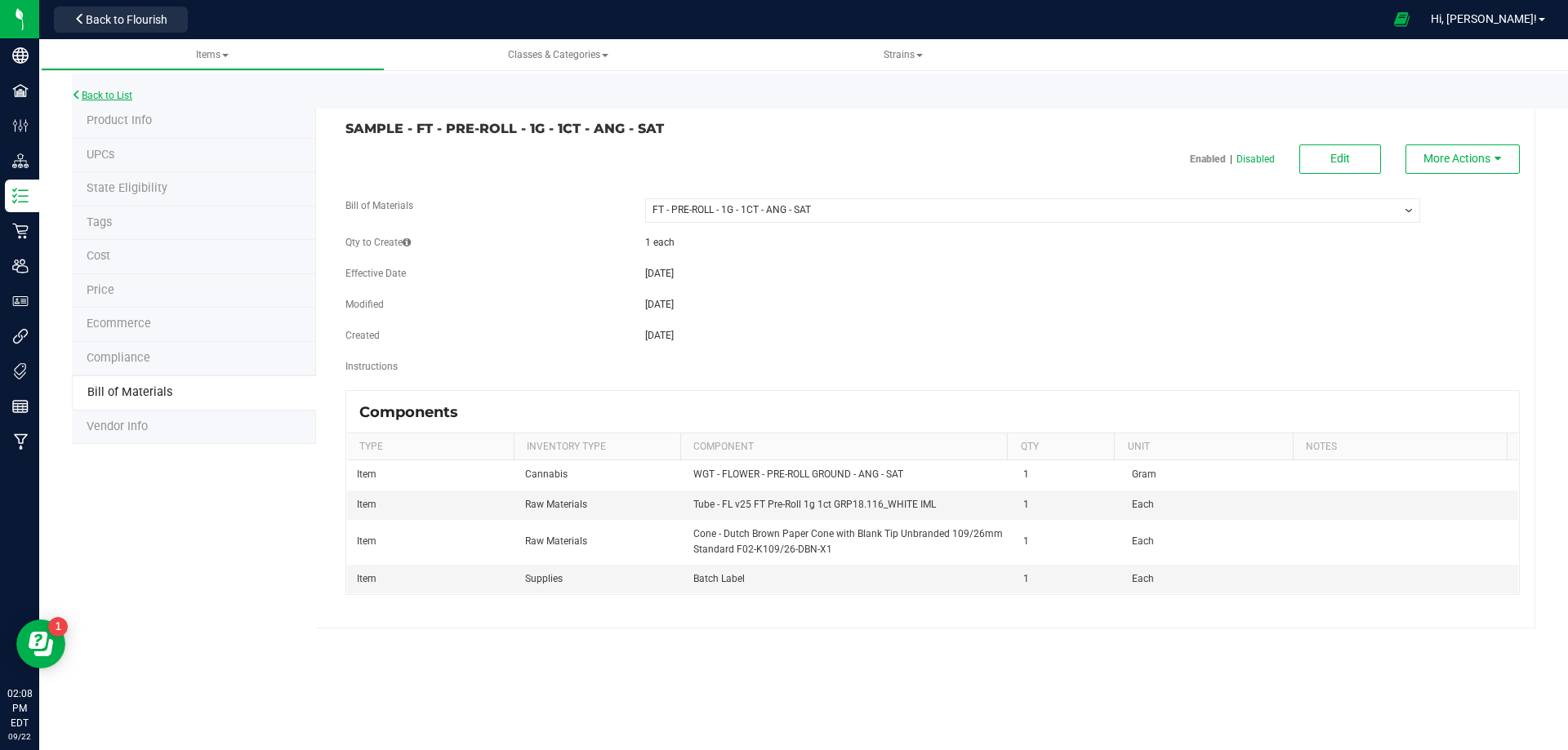
click at [113, 94] on link "Back to List" at bounding box center [102, 95] width 60 height 11
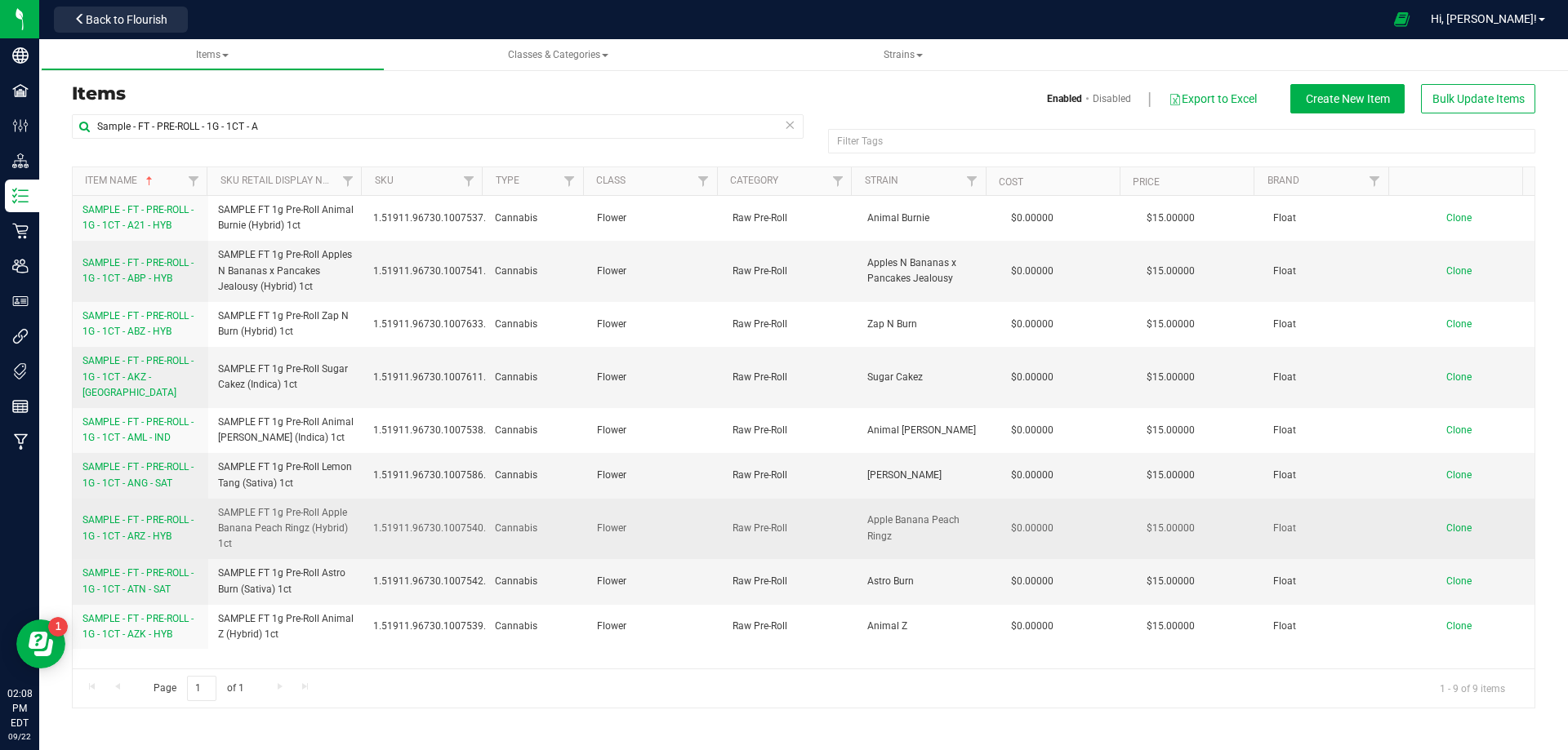
click at [155, 517] on span "SAMPLE - FT - PRE-ROLL - 1G - 1CT - ARZ - HYB" at bounding box center [138, 527] width 111 height 27
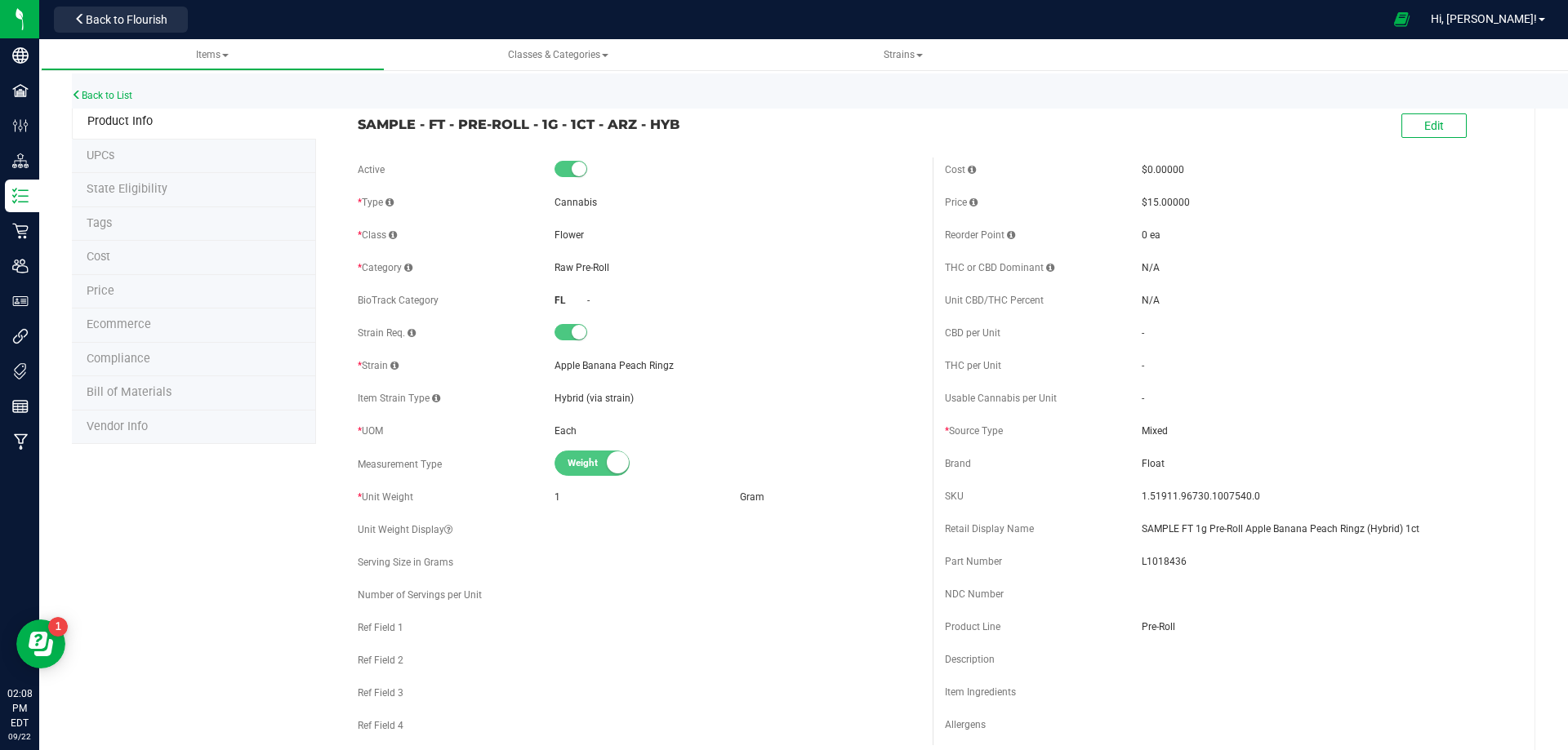
click at [149, 404] on li "Bill of Materials" at bounding box center [193, 394] width 244 height 34
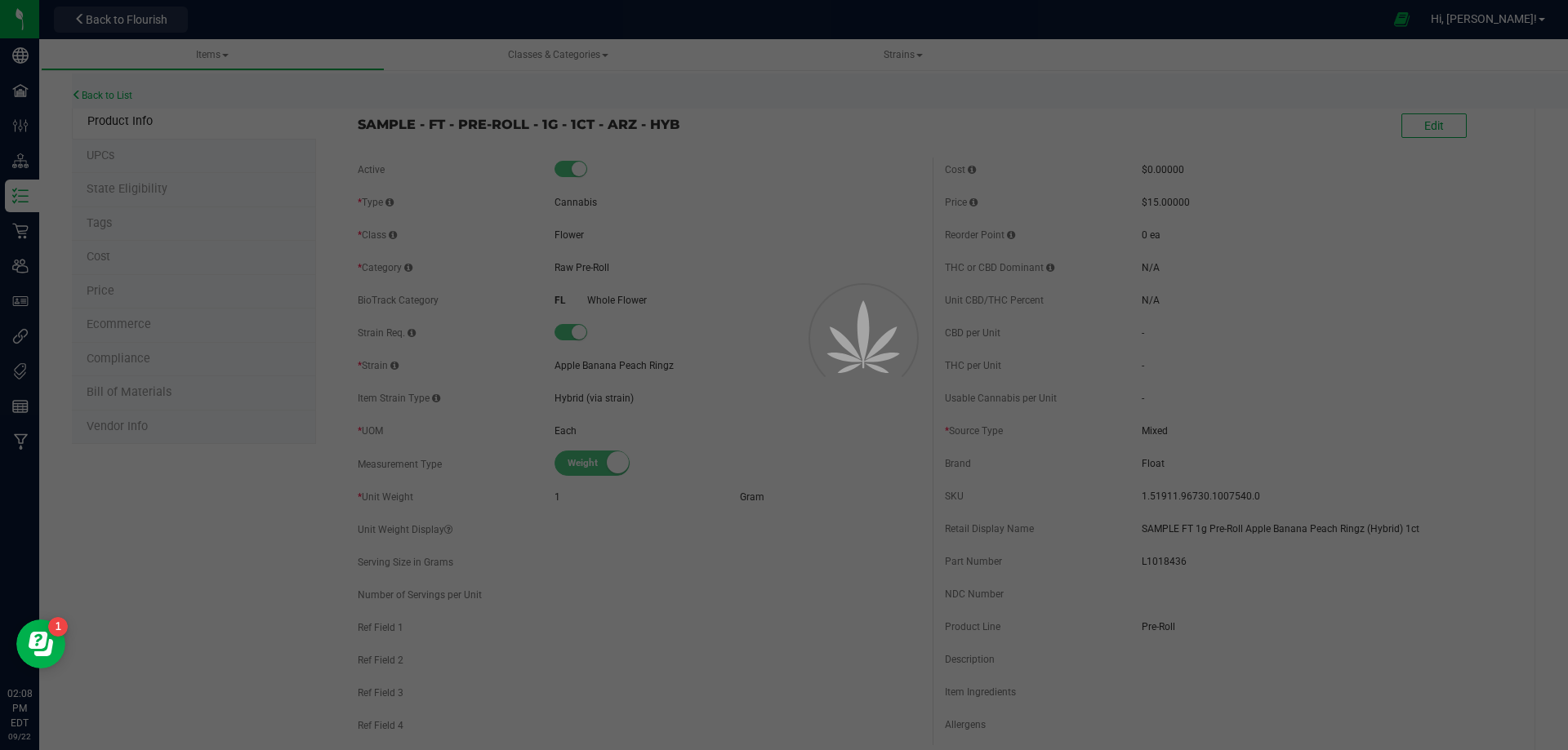
select select "13447"
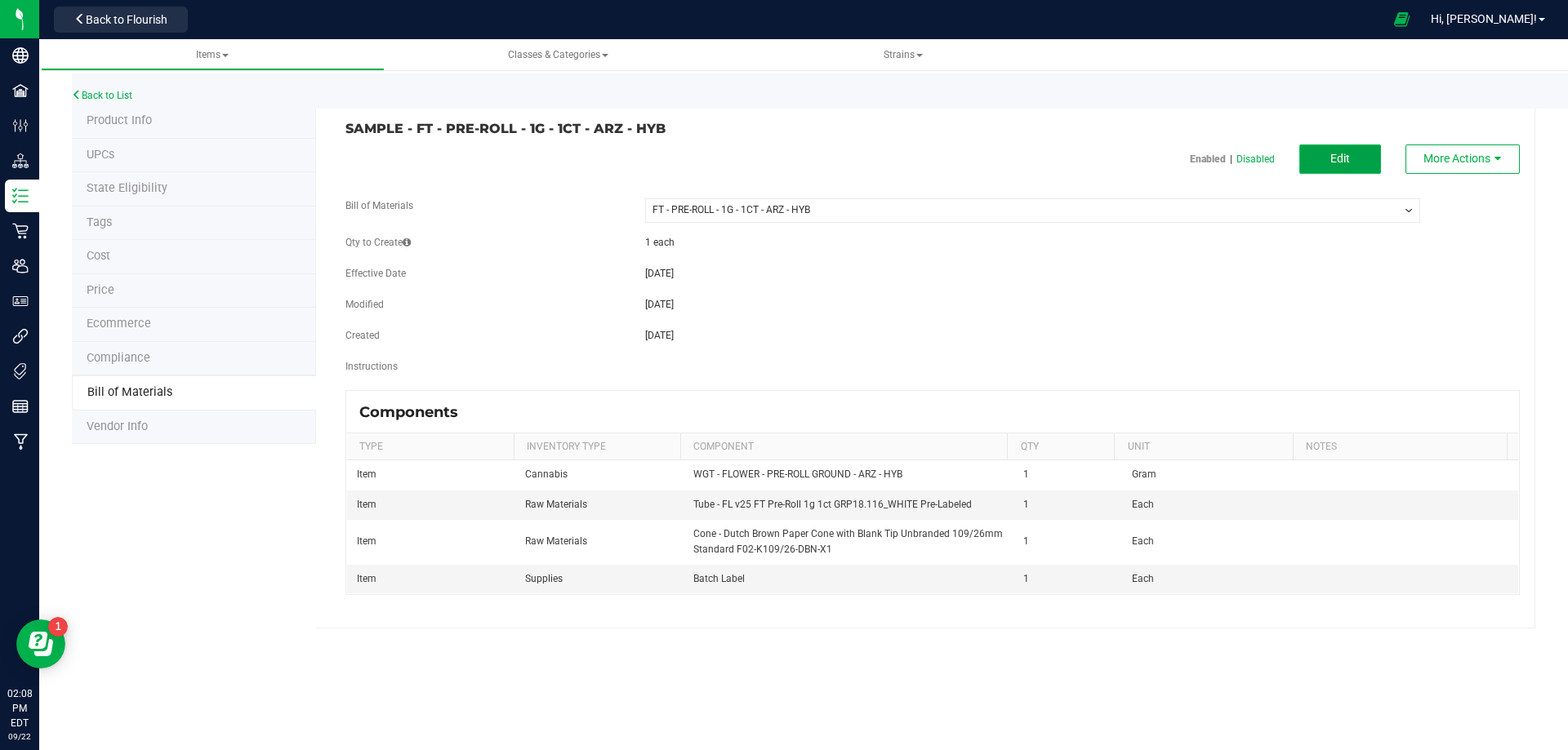
click at [1357, 159] on button "Edit" at bounding box center [1340, 159] width 82 height 29
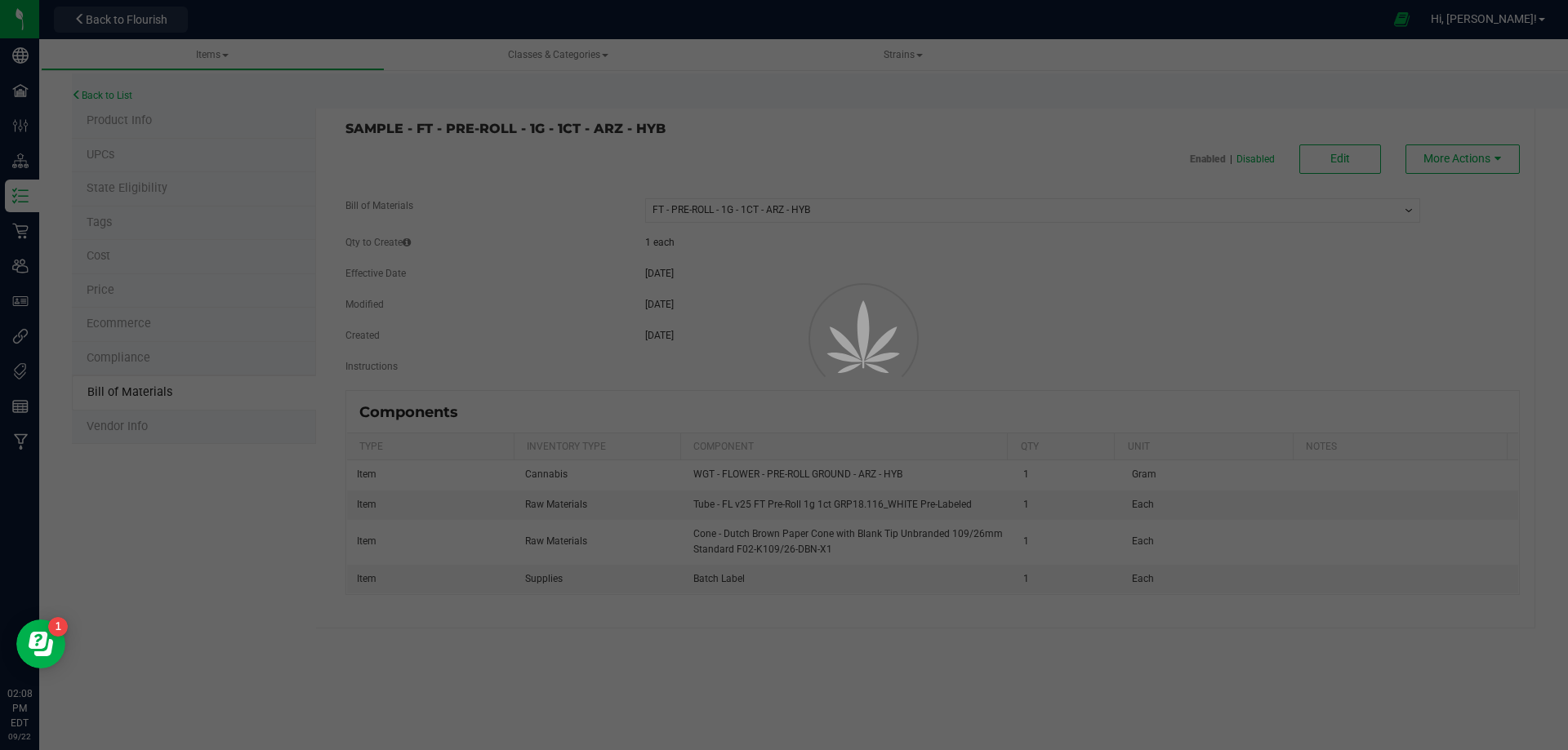
select select "13447"
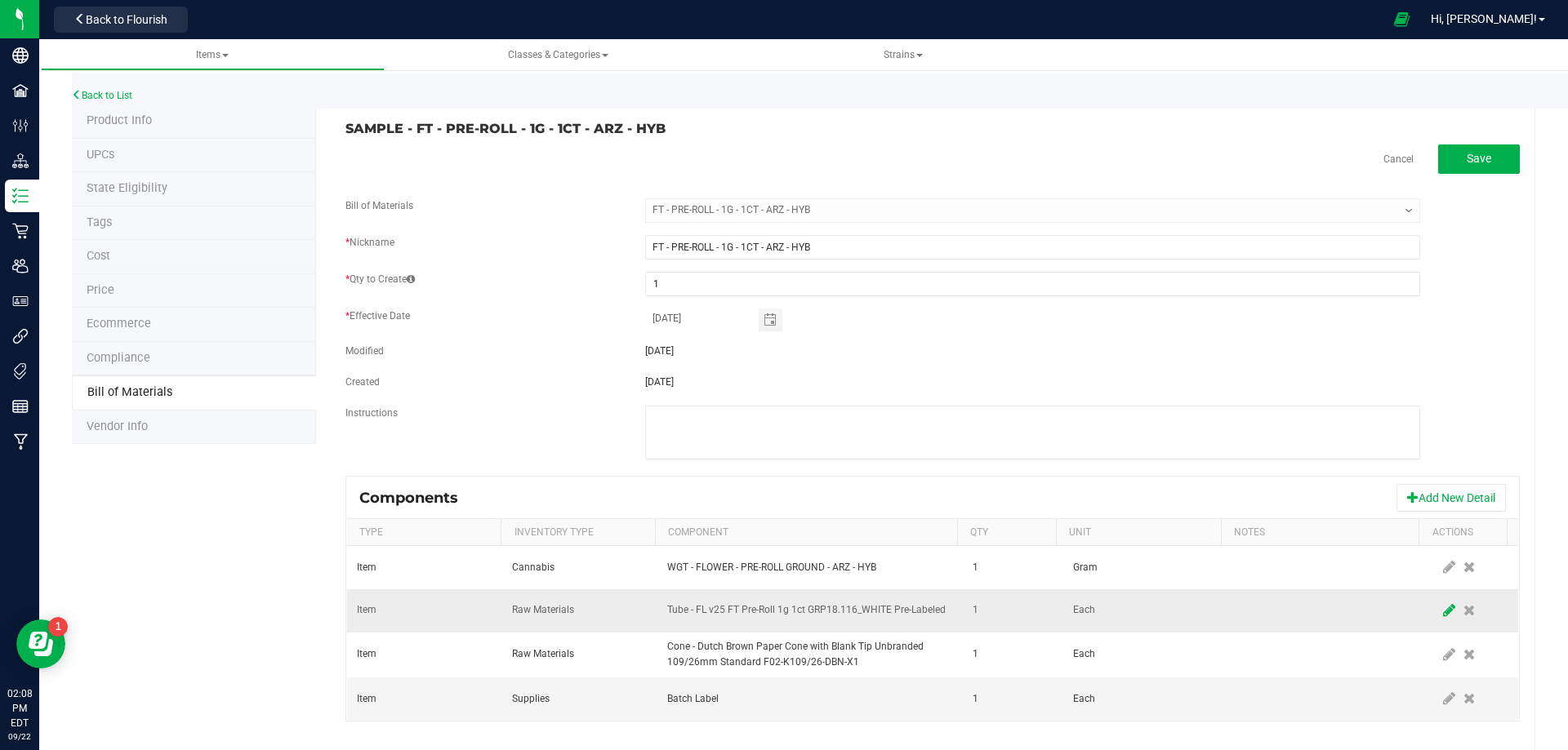
click at [1443, 615] on icon at bounding box center [1449, 610] width 12 height 15
click at [874, 611] on span "NO DATA FOUND" at bounding box center [800, 611] width 264 height 23
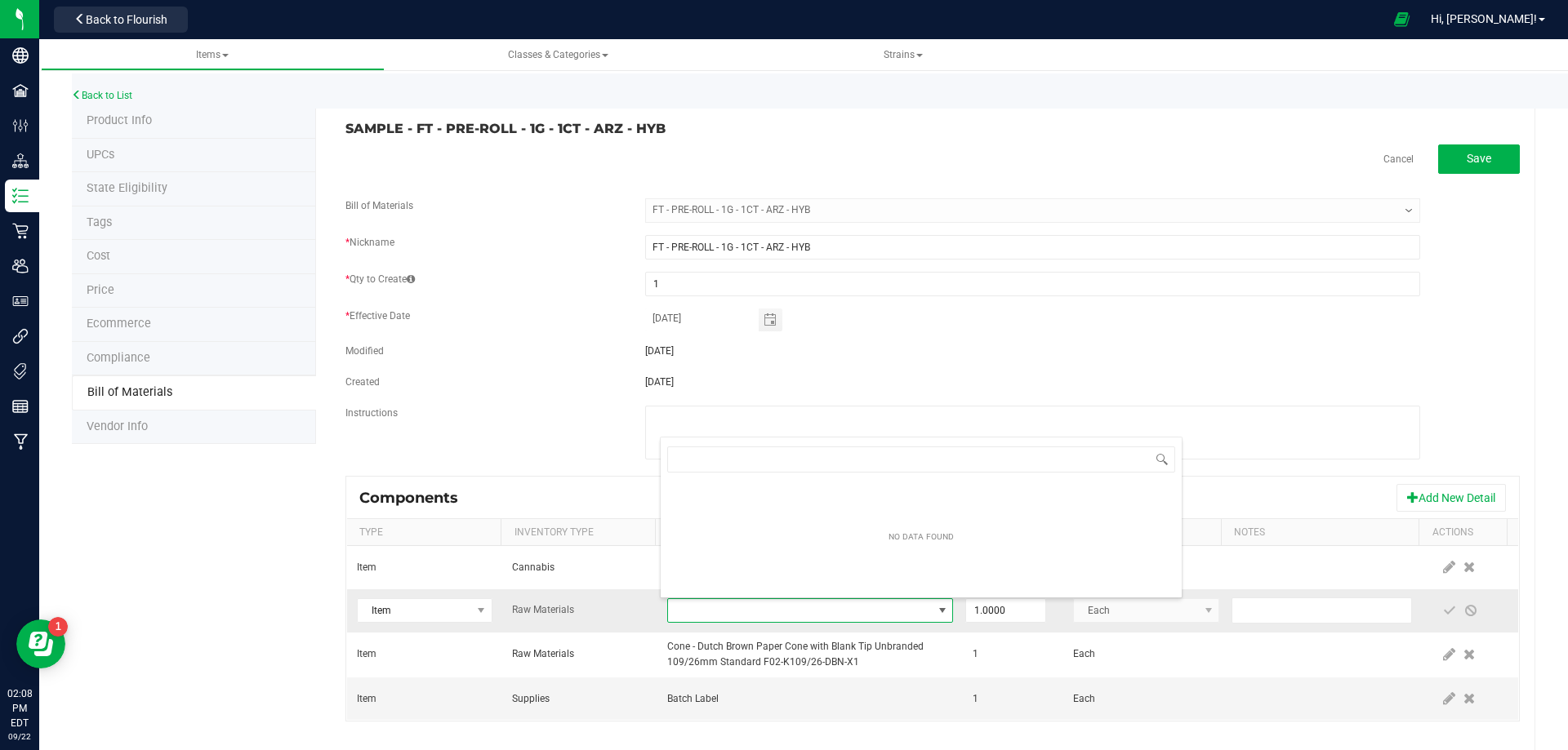
scroll to position [24, 277]
type input "3004471"
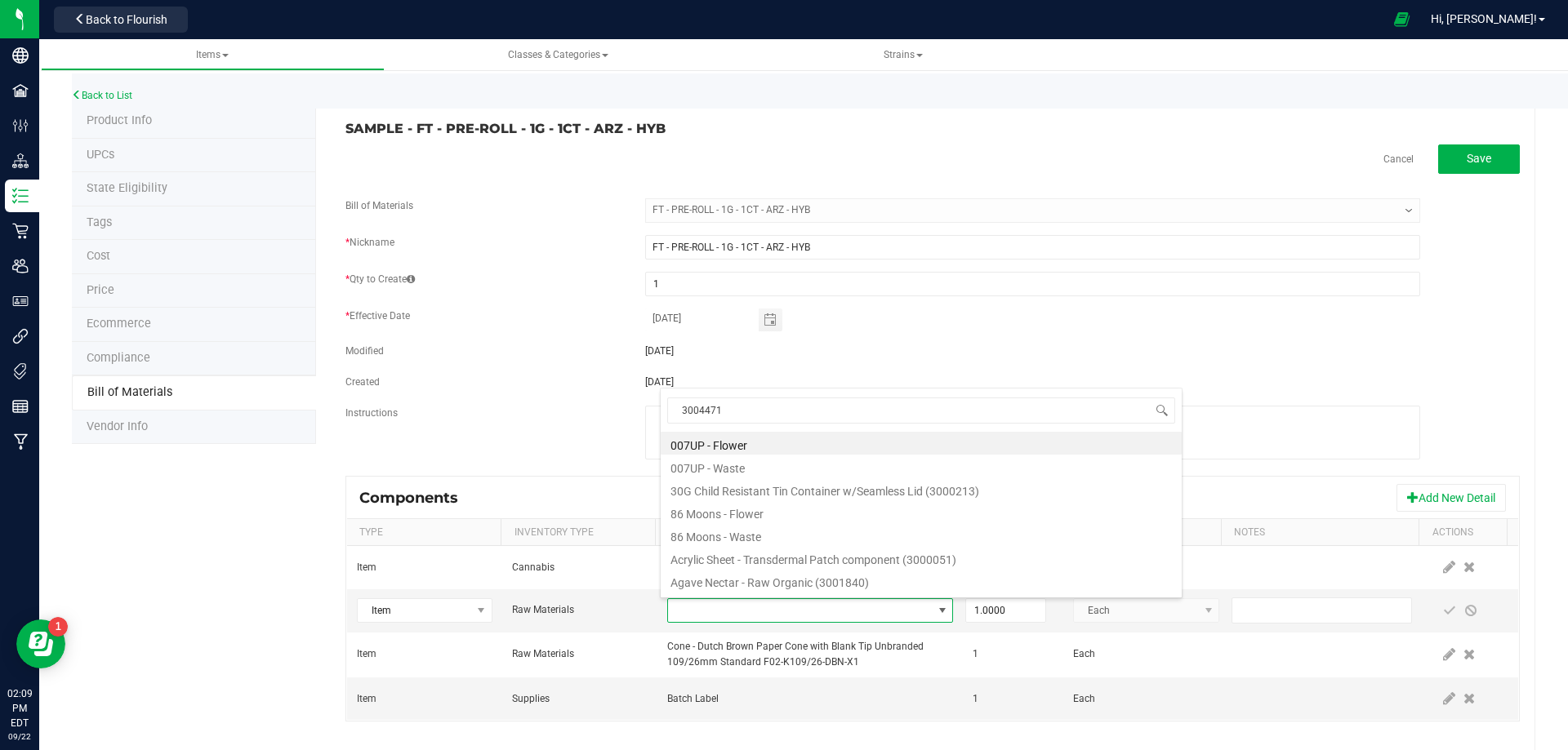
drag, startPoint x: 654, startPoint y: 412, endPoint x: 617, endPoint y: 498, distance: 93.6
click at [589, 400] on body "Company Facilities Configuration Distribution Inventory Retail Users User Roles…" at bounding box center [784, 375] width 1568 height 750
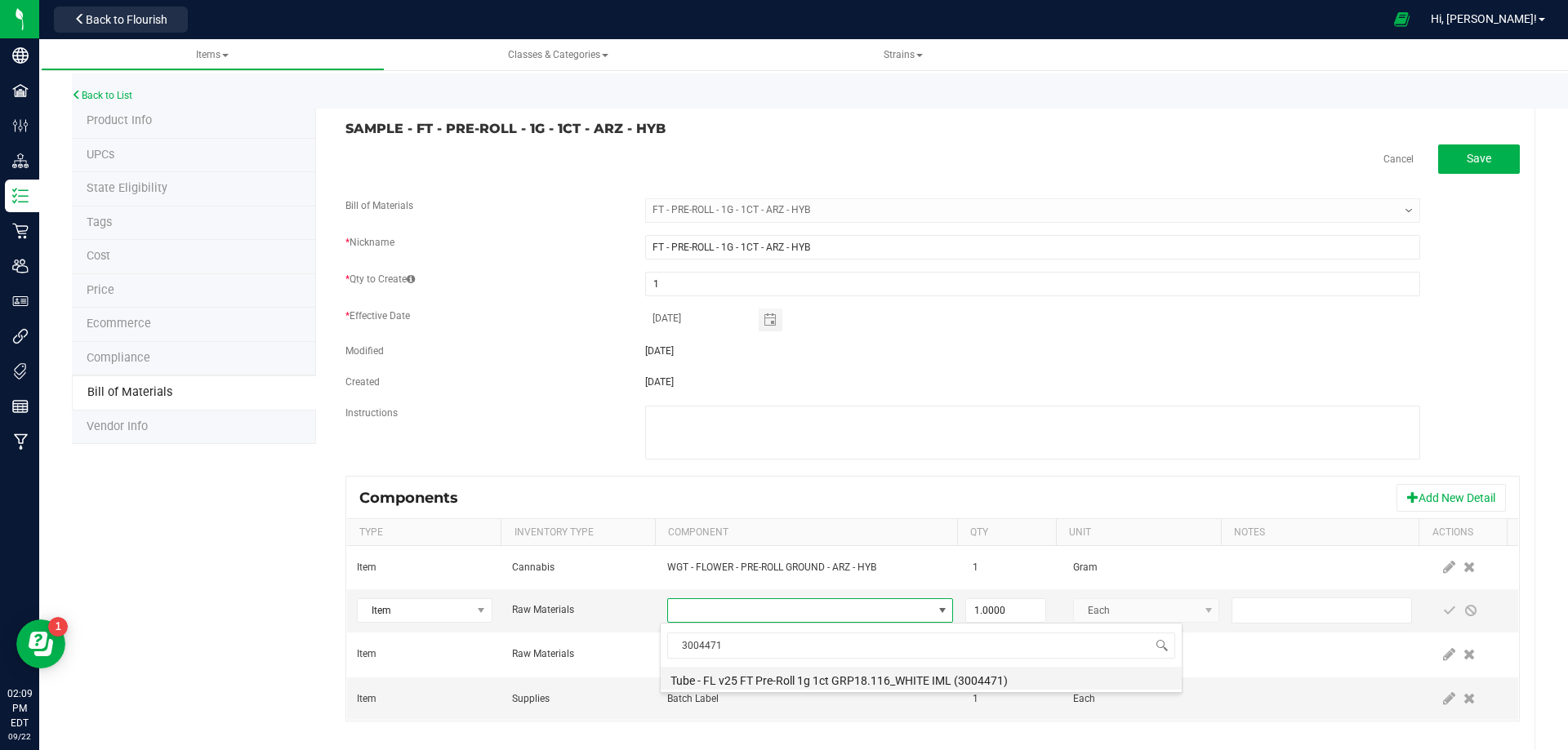
click at [813, 679] on li "Tube - FL v25 FT Pre-Roll 1g 1ct GRP18.116_WHITE IML (3004471)" at bounding box center [921, 678] width 521 height 23
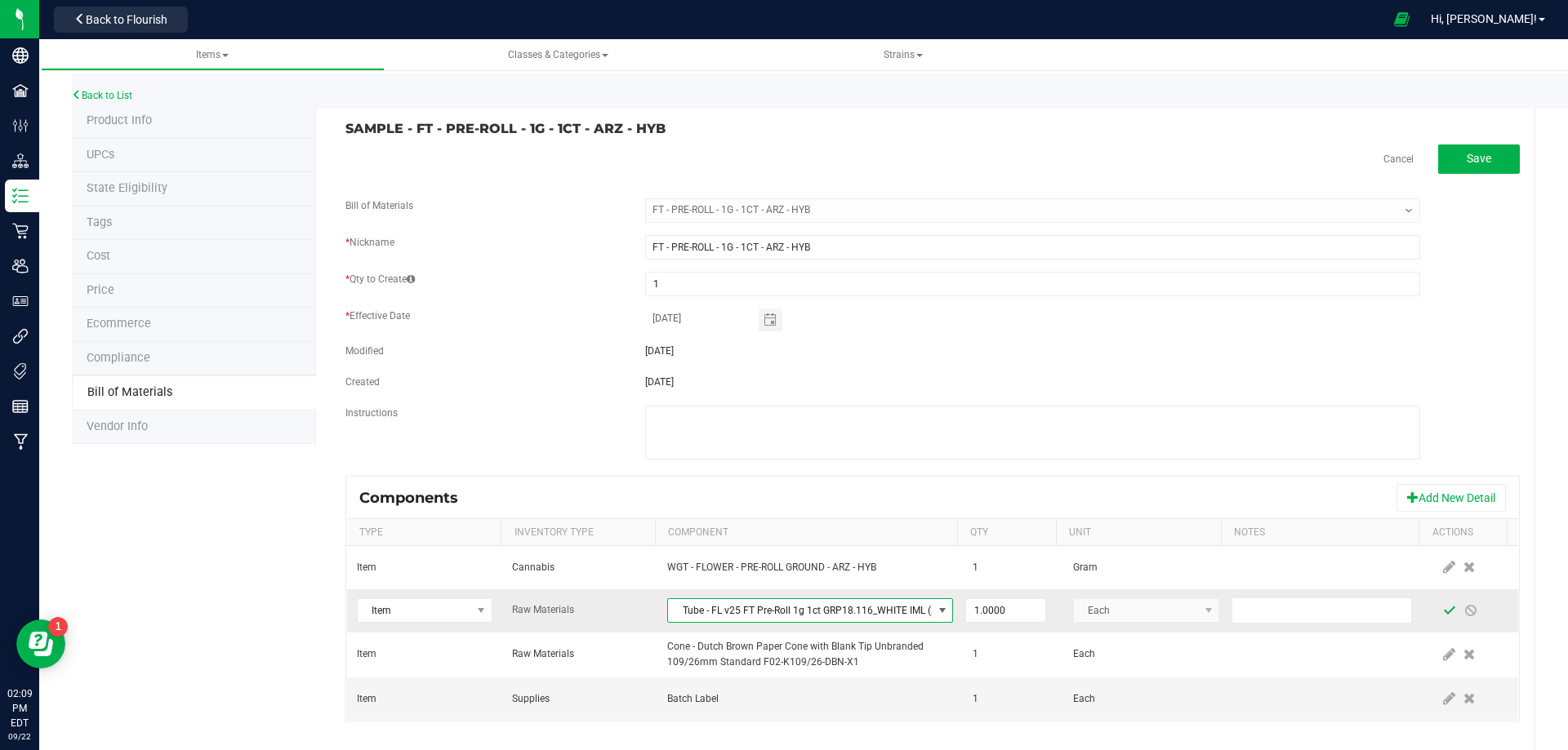
click at [1443, 611] on span at bounding box center [1449, 610] width 13 height 13
click at [104, 93] on link "Back to List" at bounding box center [102, 95] width 60 height 11
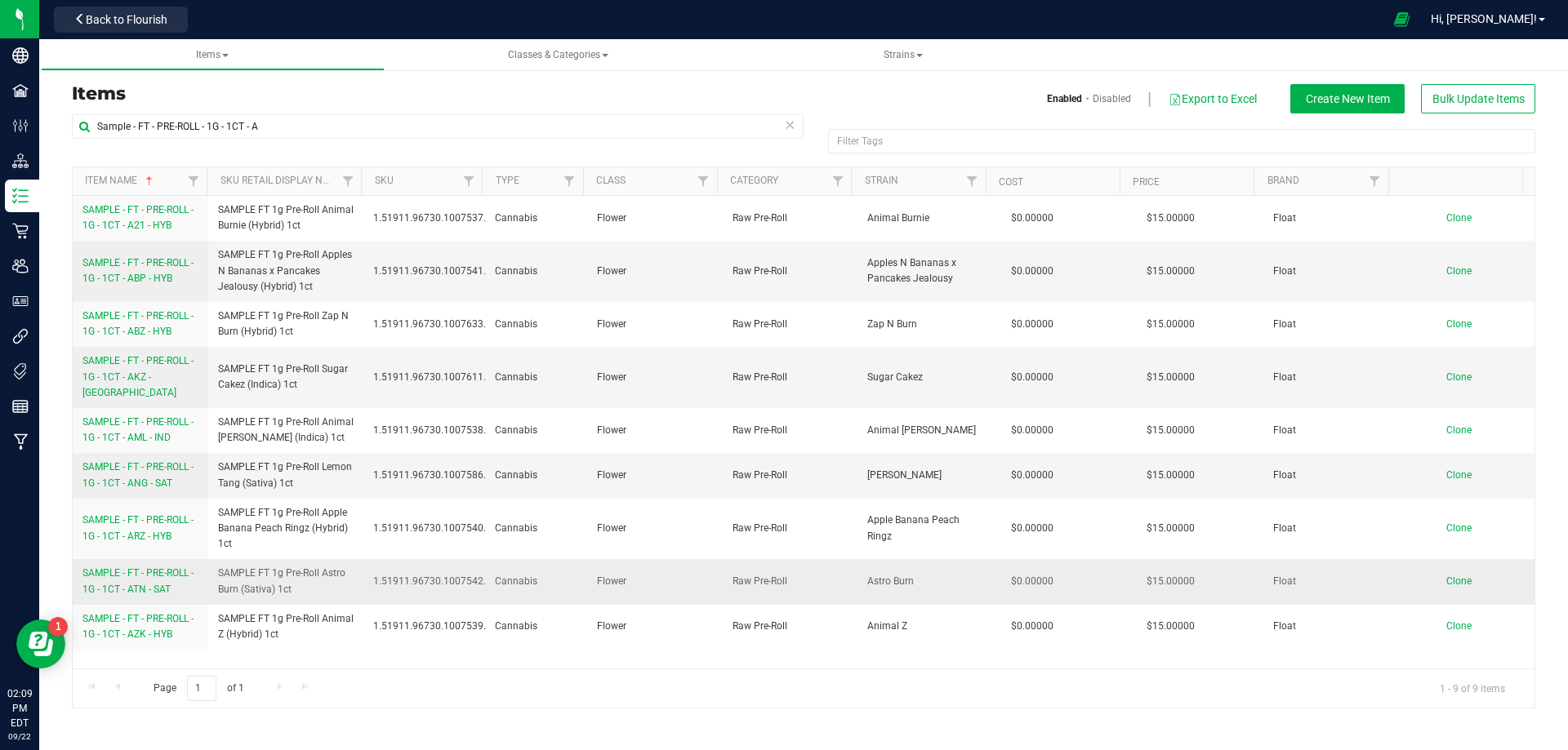
click at [167, 567] on span "SAMPLE - FT - PRE-ROLL - 1G - 1CT - ATN - SAT" at bounding box center [138, 580] width 111 height 27
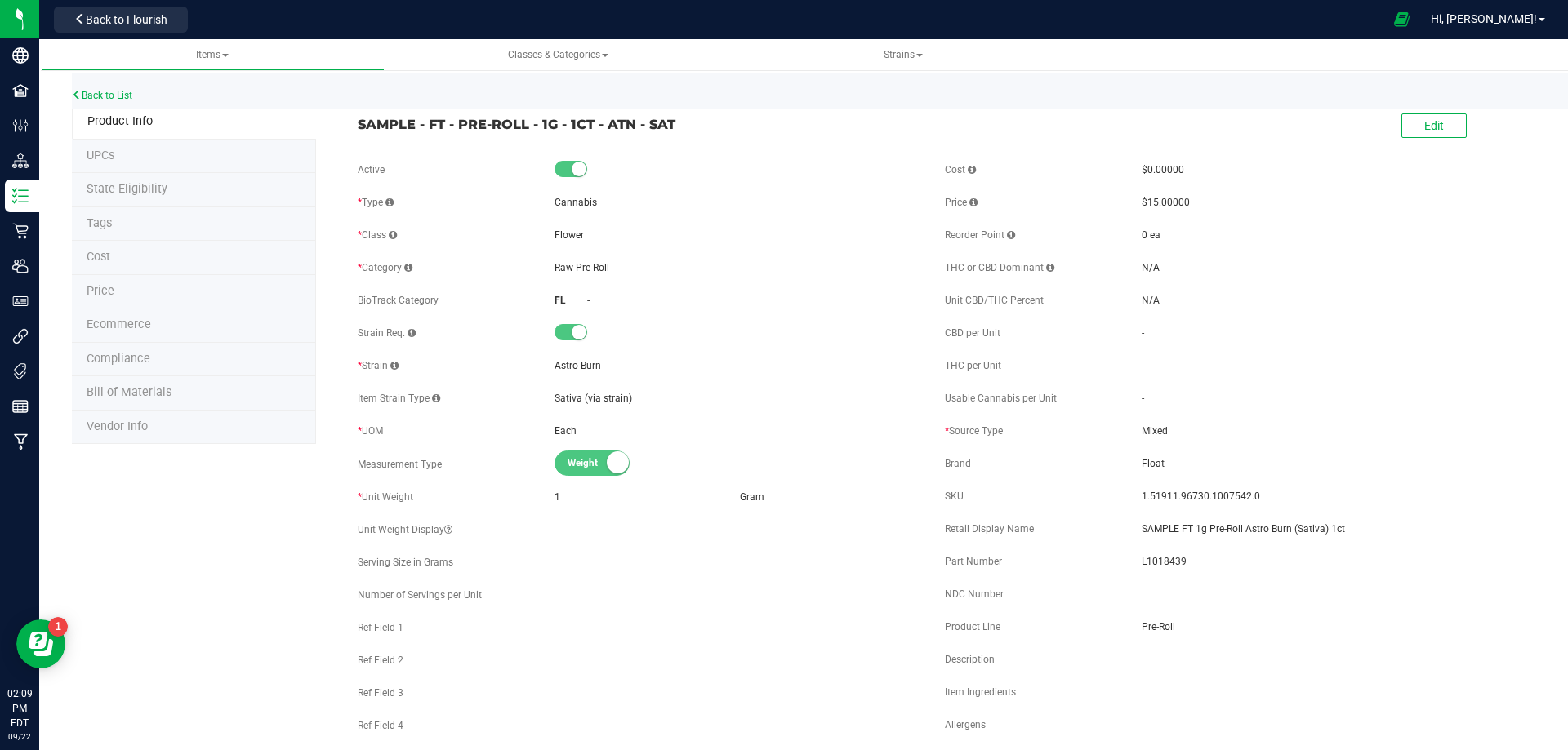
click at [151, 388] on span "Bill of Materials" at bounding box center [128, 392] width 85 height 14
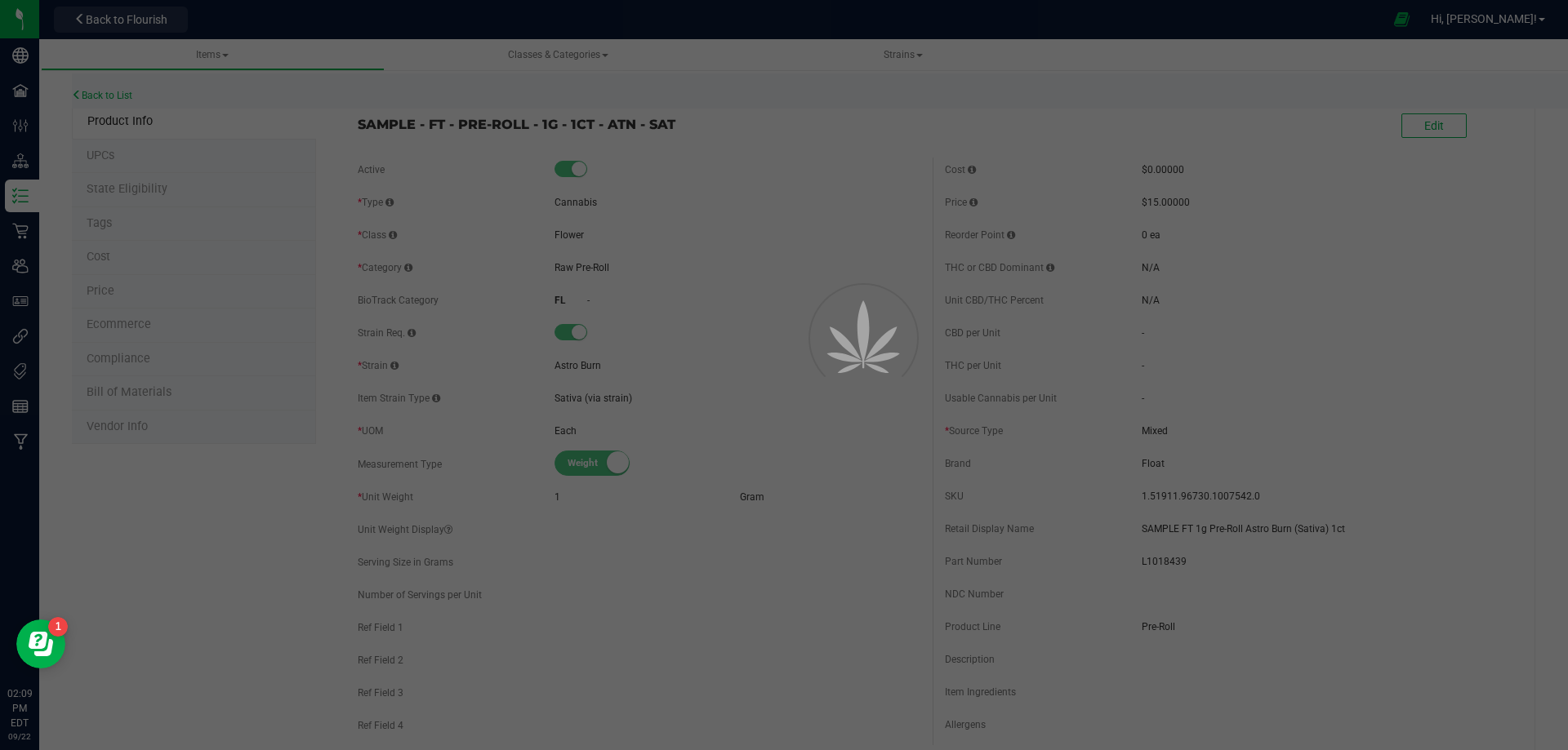
select select "13449"
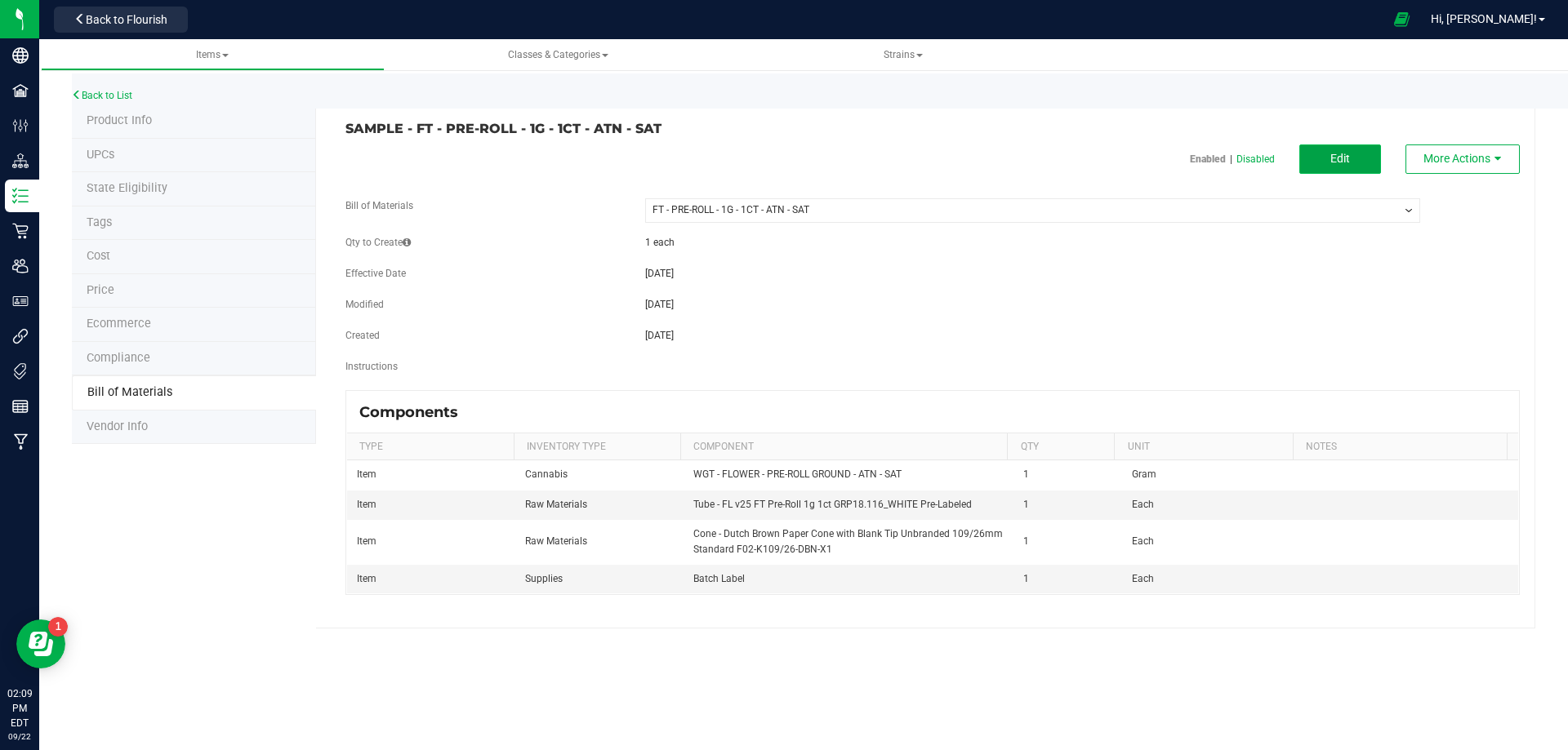
click at [1316, 154] on button "Edit" at bounding box center [1340, 159] width 82 height 29
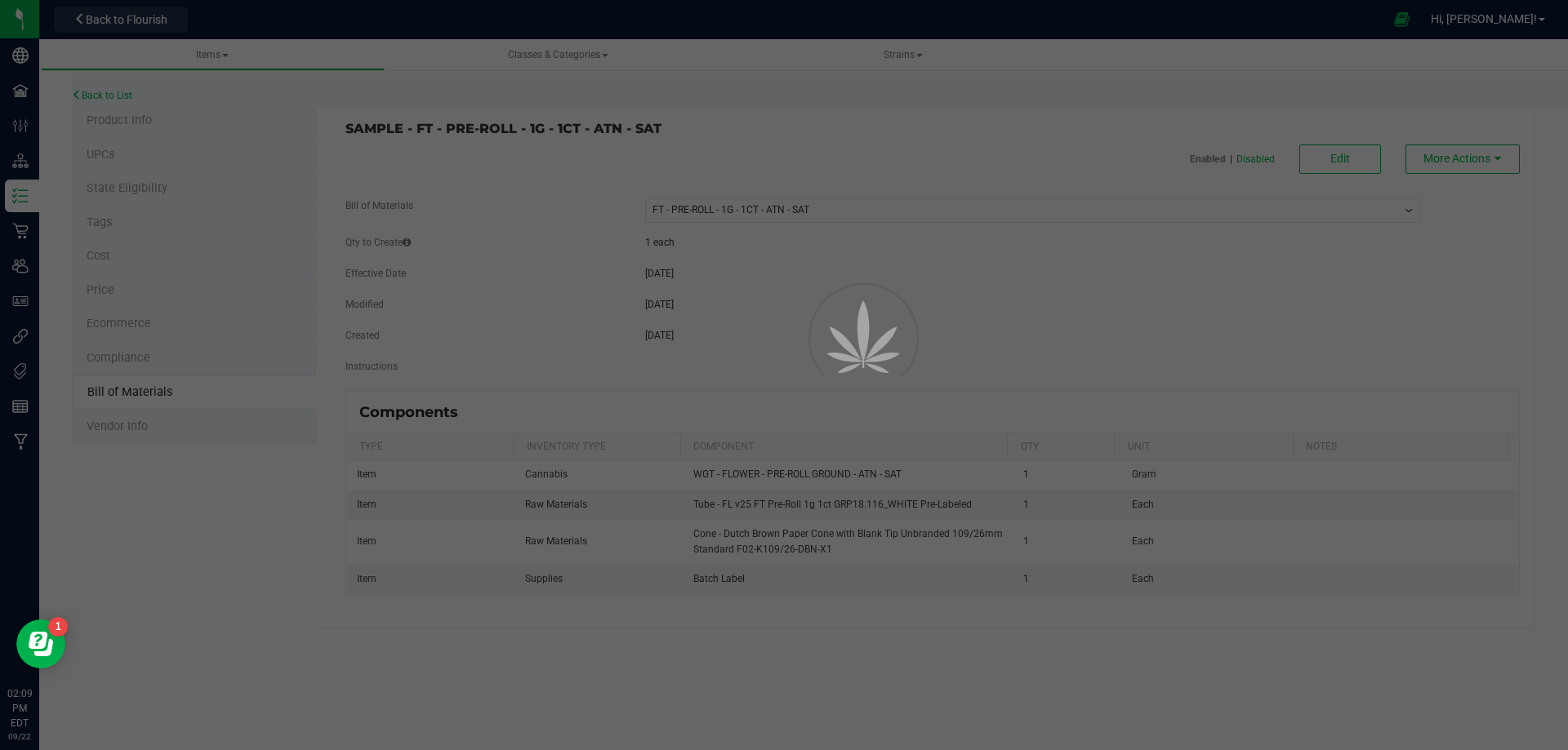
select select "13449"
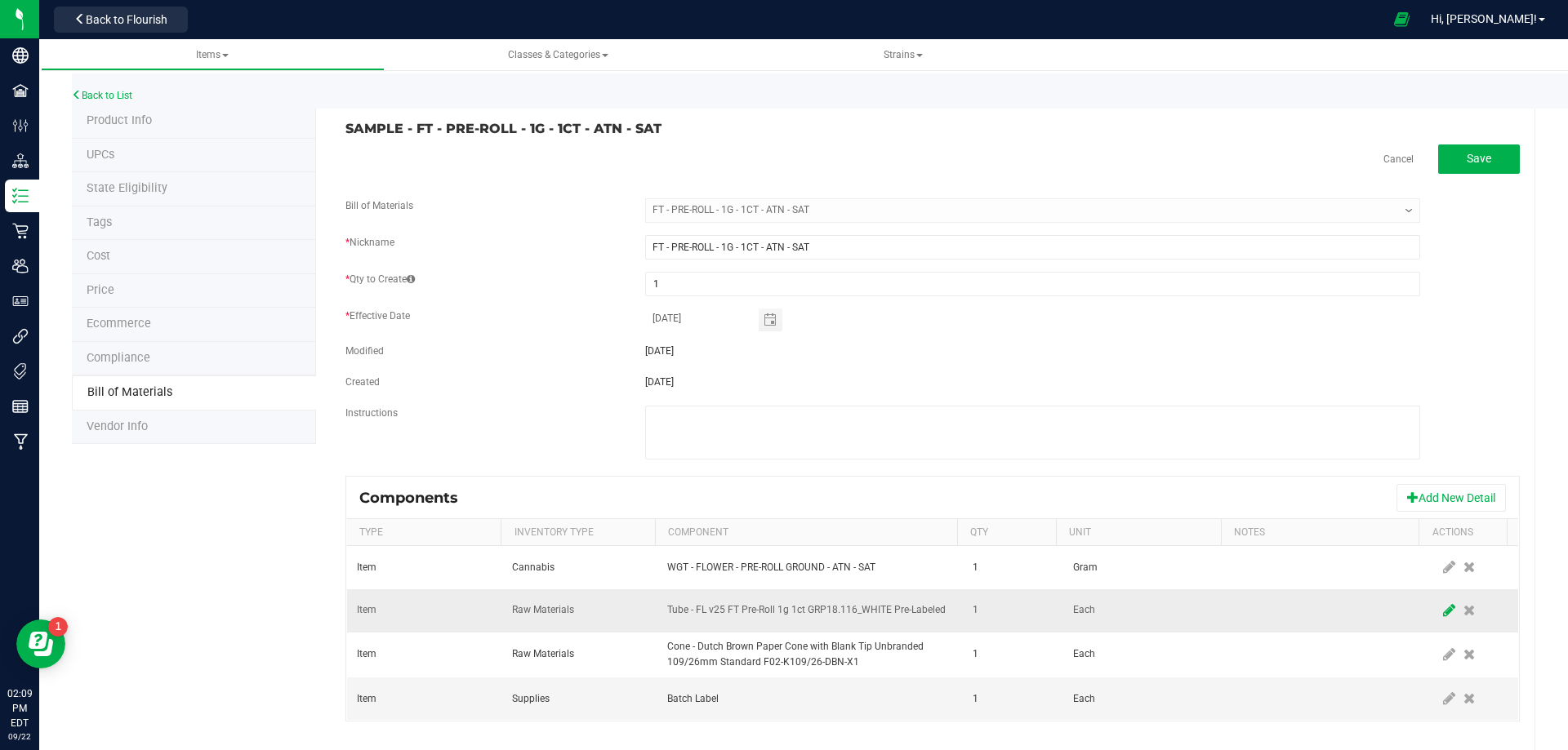
click at [1443, 612] on icon at bounding box center [1449, 610] width 12 height 15
click at [857, 613] on span "NO DATA FOUND" at bounding box center [800, 611] width 264 height 23
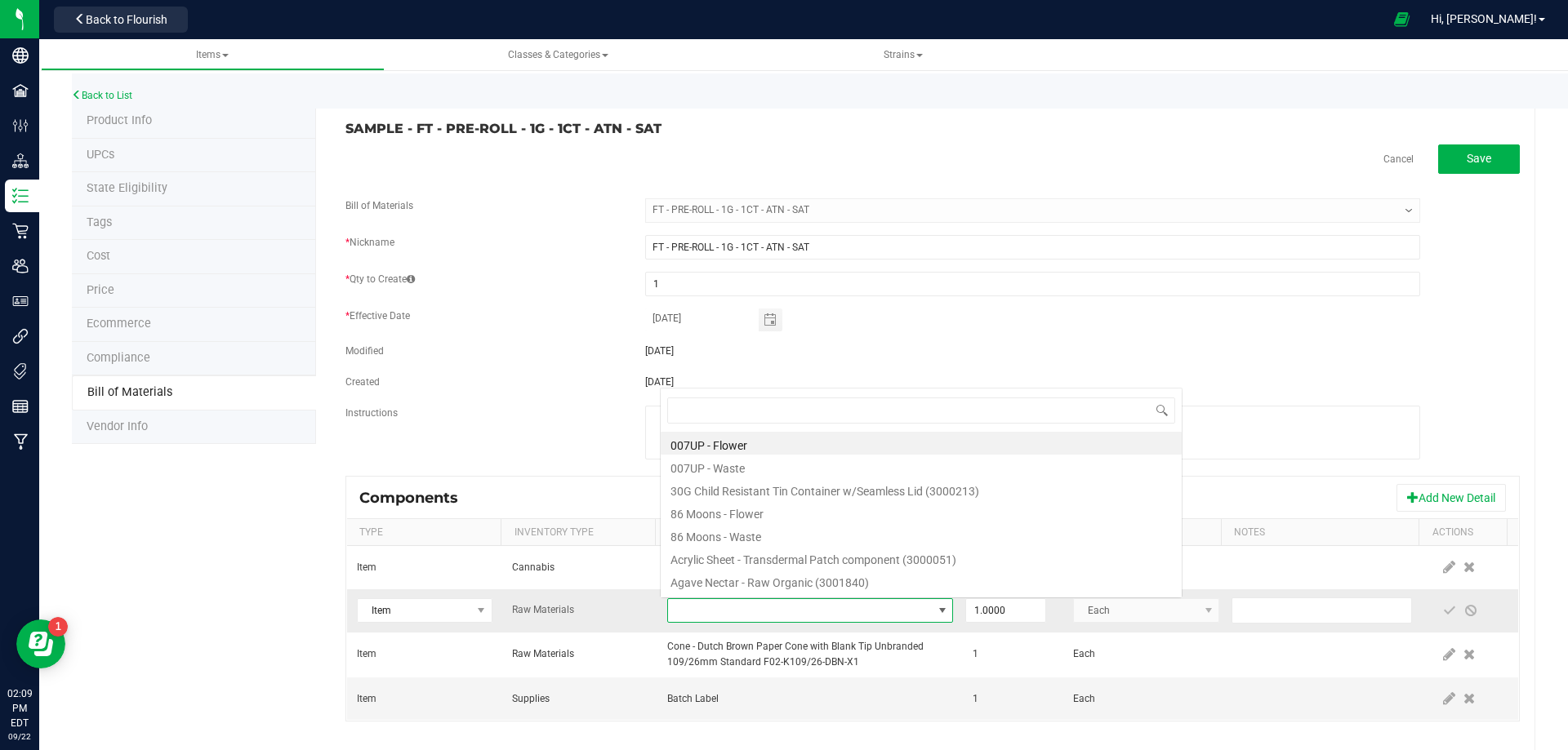
scroll to position [24, 277]
type input "3004471"
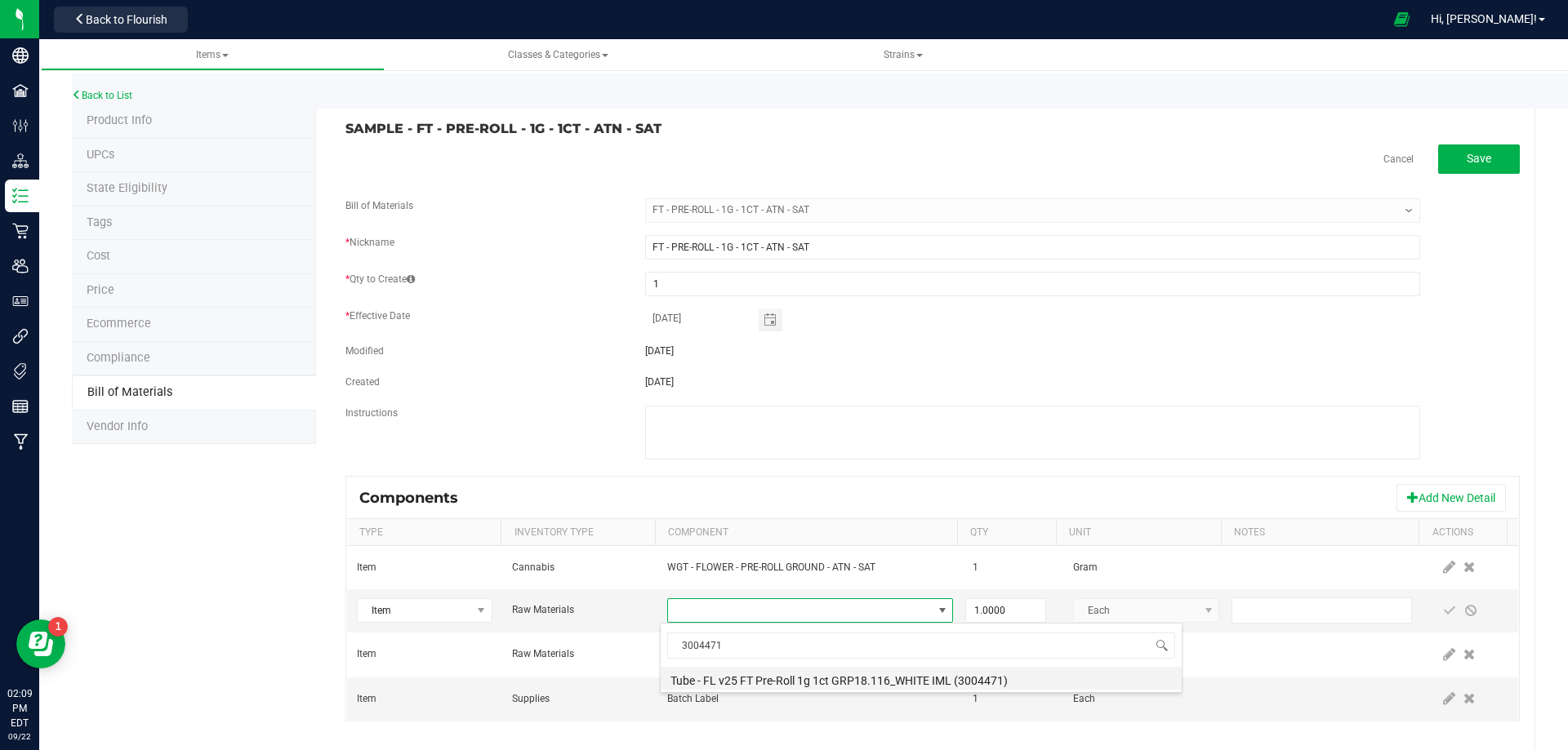
click at [812, 674] on li "Tube - FL v25 FT Pre-Roll 1g 1ct GRP18.116_WHITE IML (3004471)" at bounding box center [921, 678] width 521 height 23
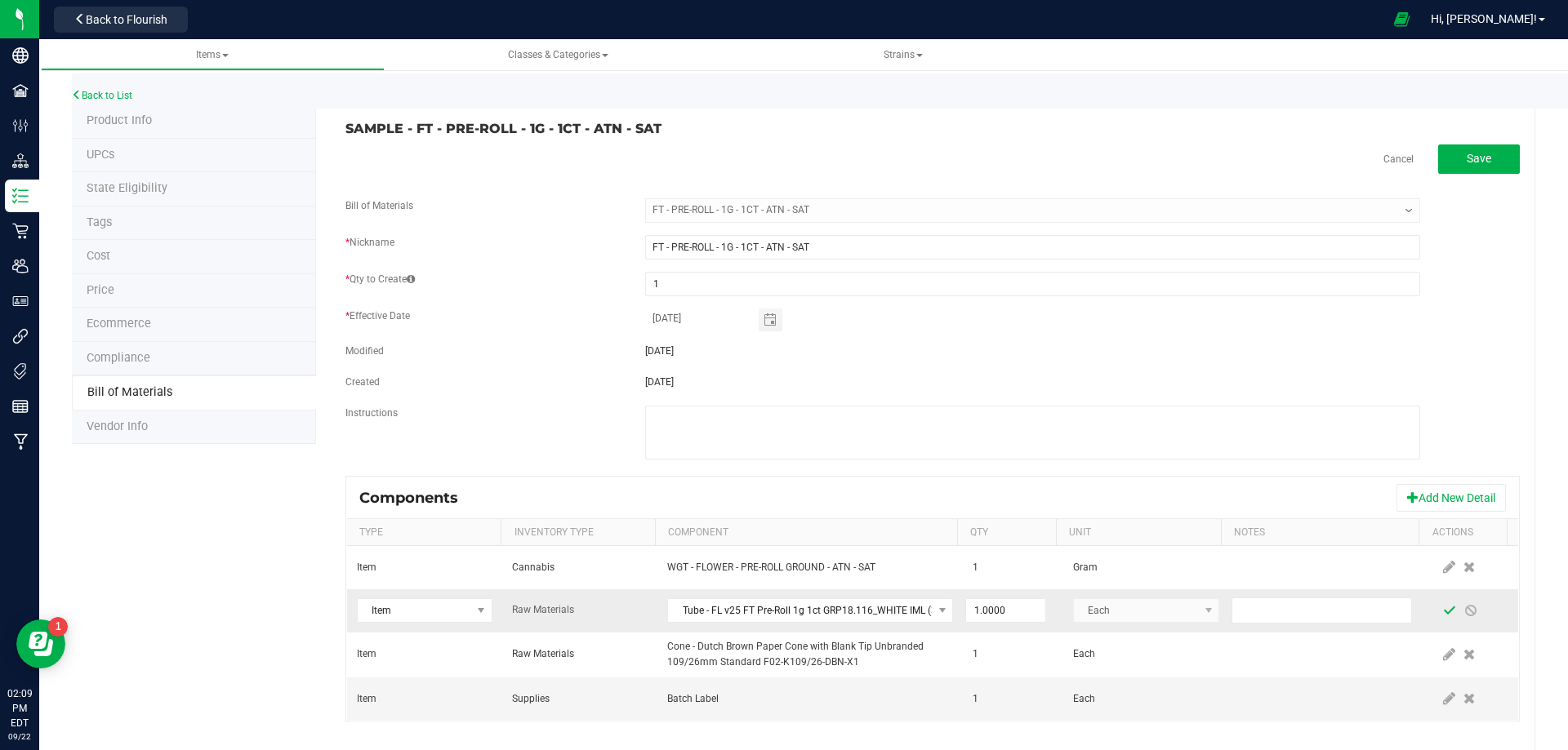
click at [1443, 608] on span at bounding box center [1449, 610] width 13 height 13
click at [115, 89] on div "Back to List" at bounding box center [856, 90] width 1568 height 35
click at [114, 95] on link "Back to List" at bounding box center [102, 95] width 60 height 11
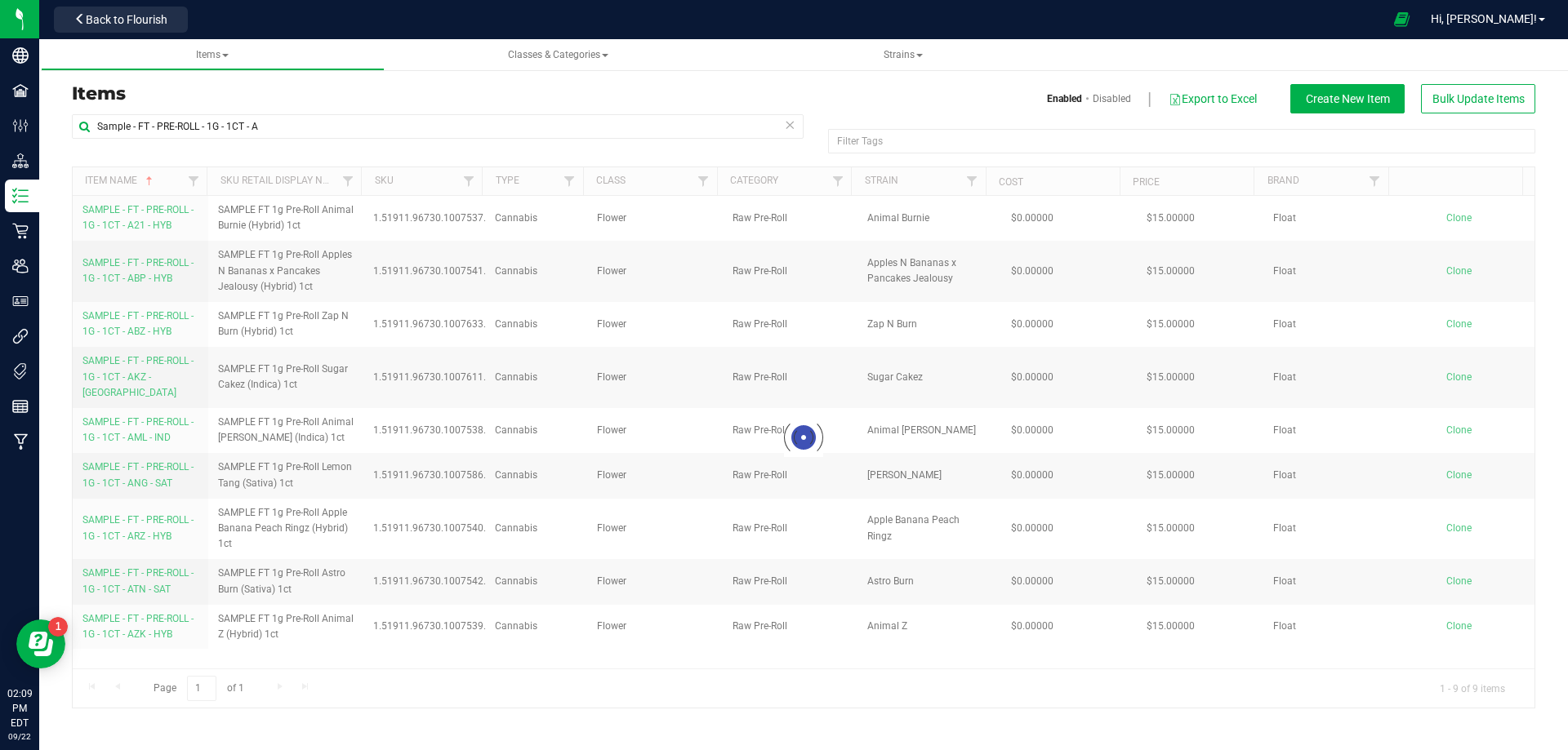
click at [125, 604] on div at bounding box center [803, 437] width 1461 height 540
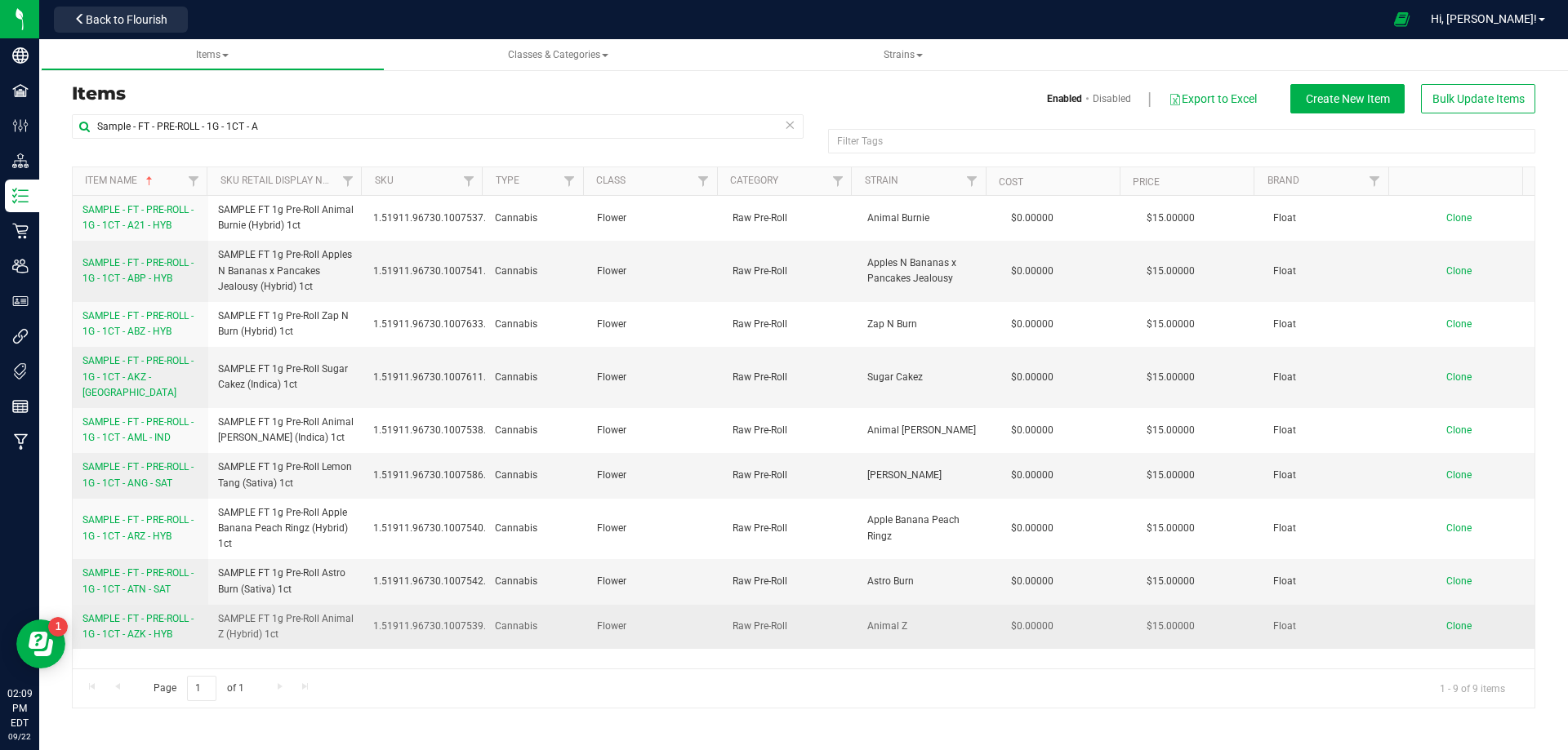
click at [130, 611] on link "SAMPLE - FT - PRE-ROLL - 1G - 1CT - AZK - HYB" at bounding box center [140, 627] width 116 height 31
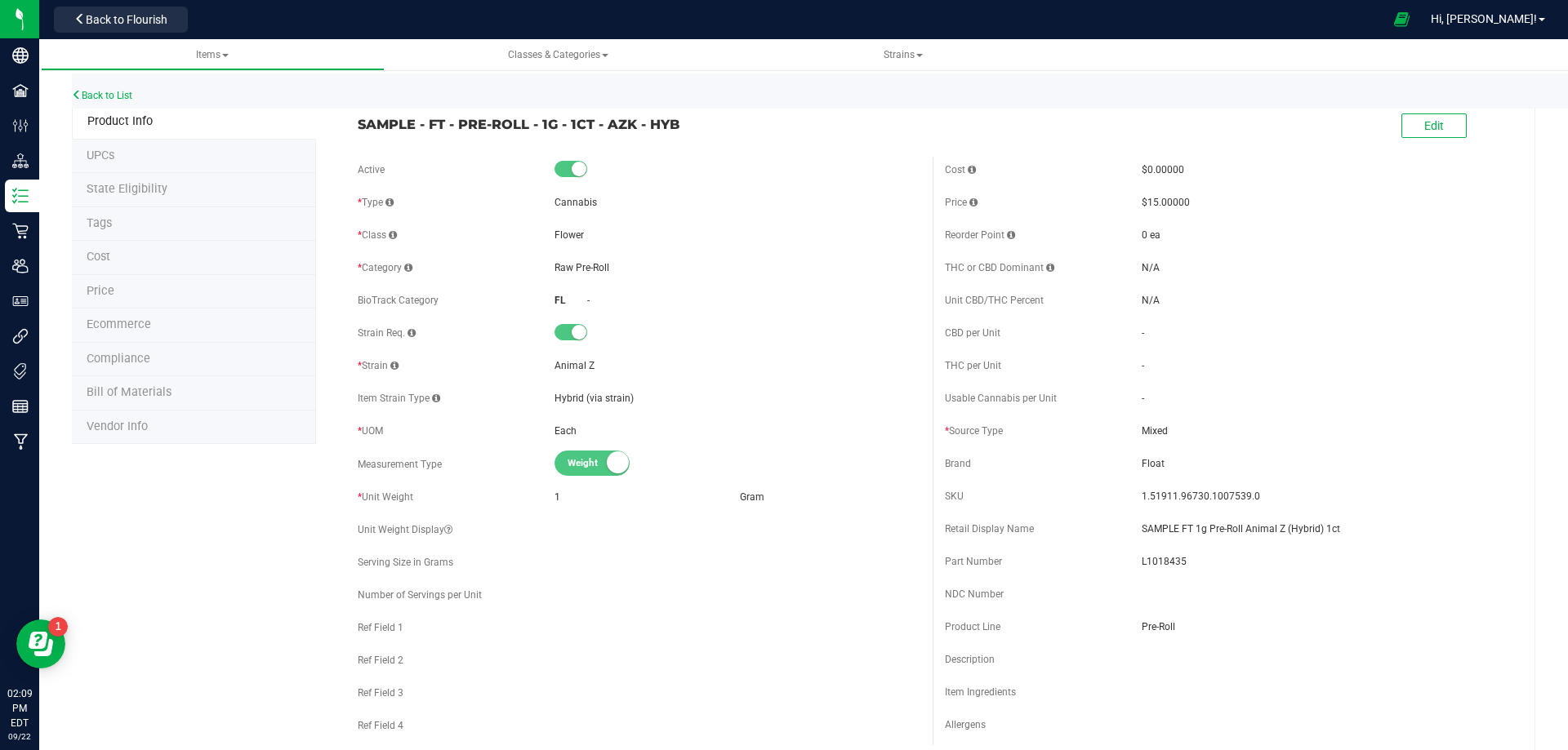
click at [151, 398] on span "Bill of Materials" at bounding box center [128, 392] width 85 height 14
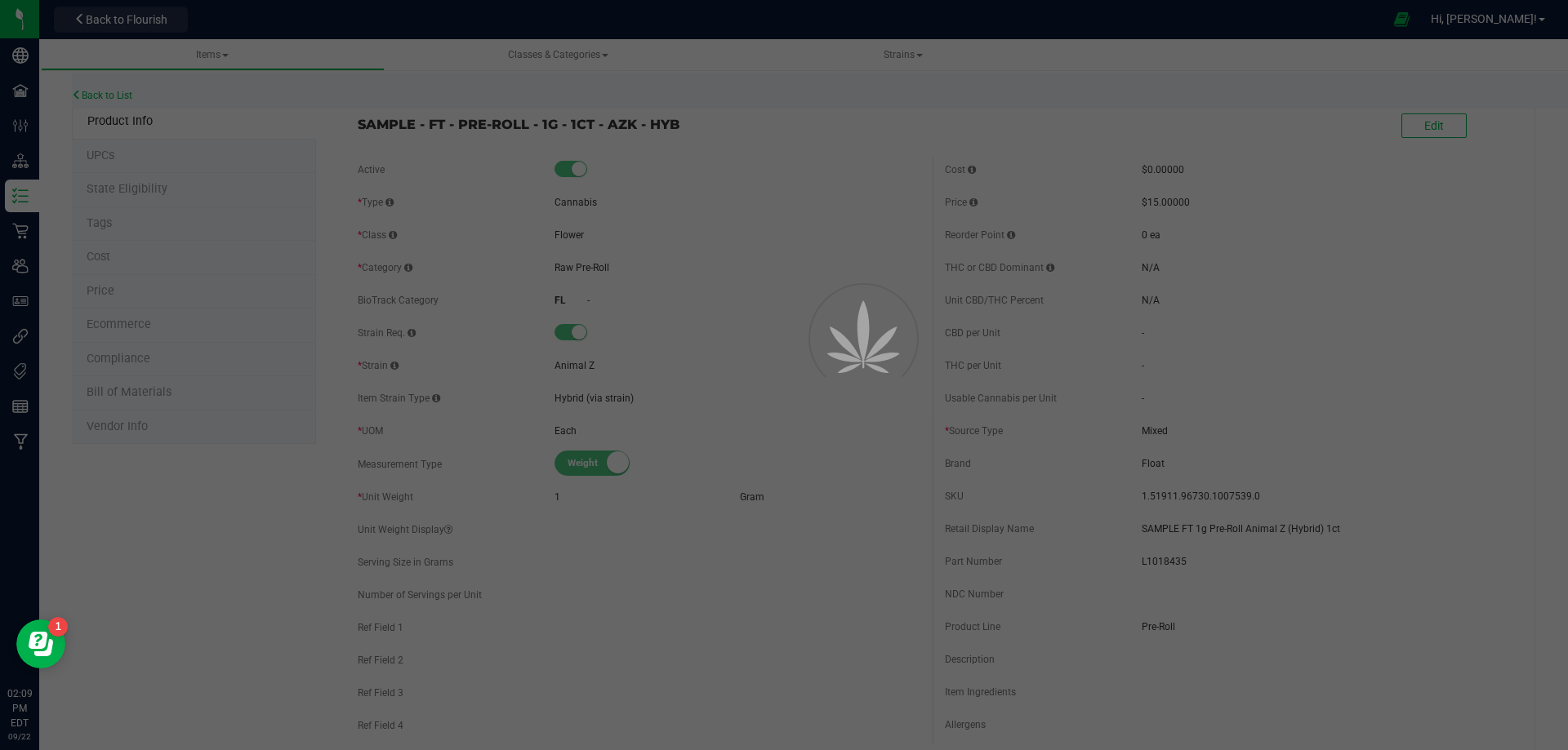
select select "13451"
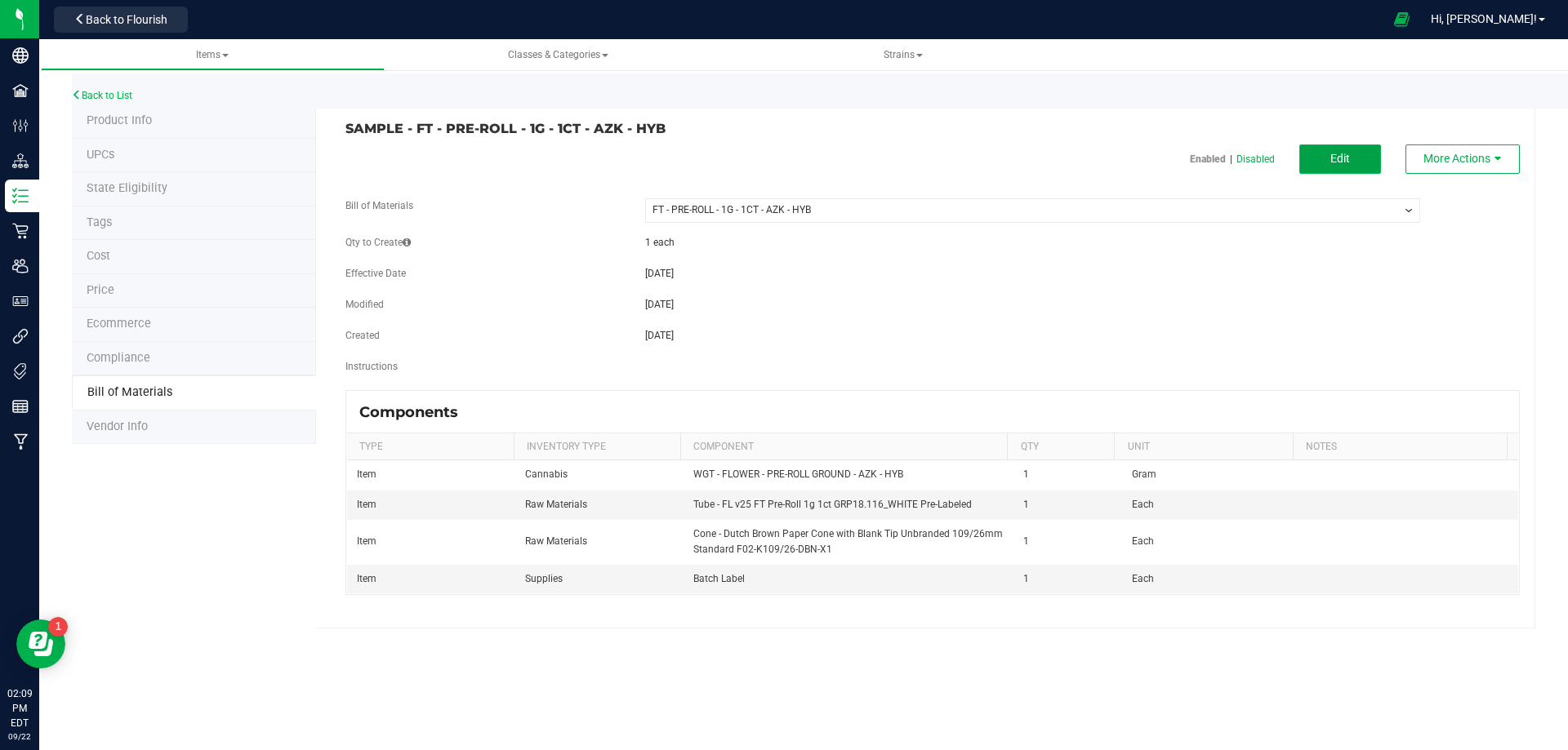
click at [1335, 164] on span "Edit" at bounding box center [1340, 158] width 20 height 13
select select "13451"
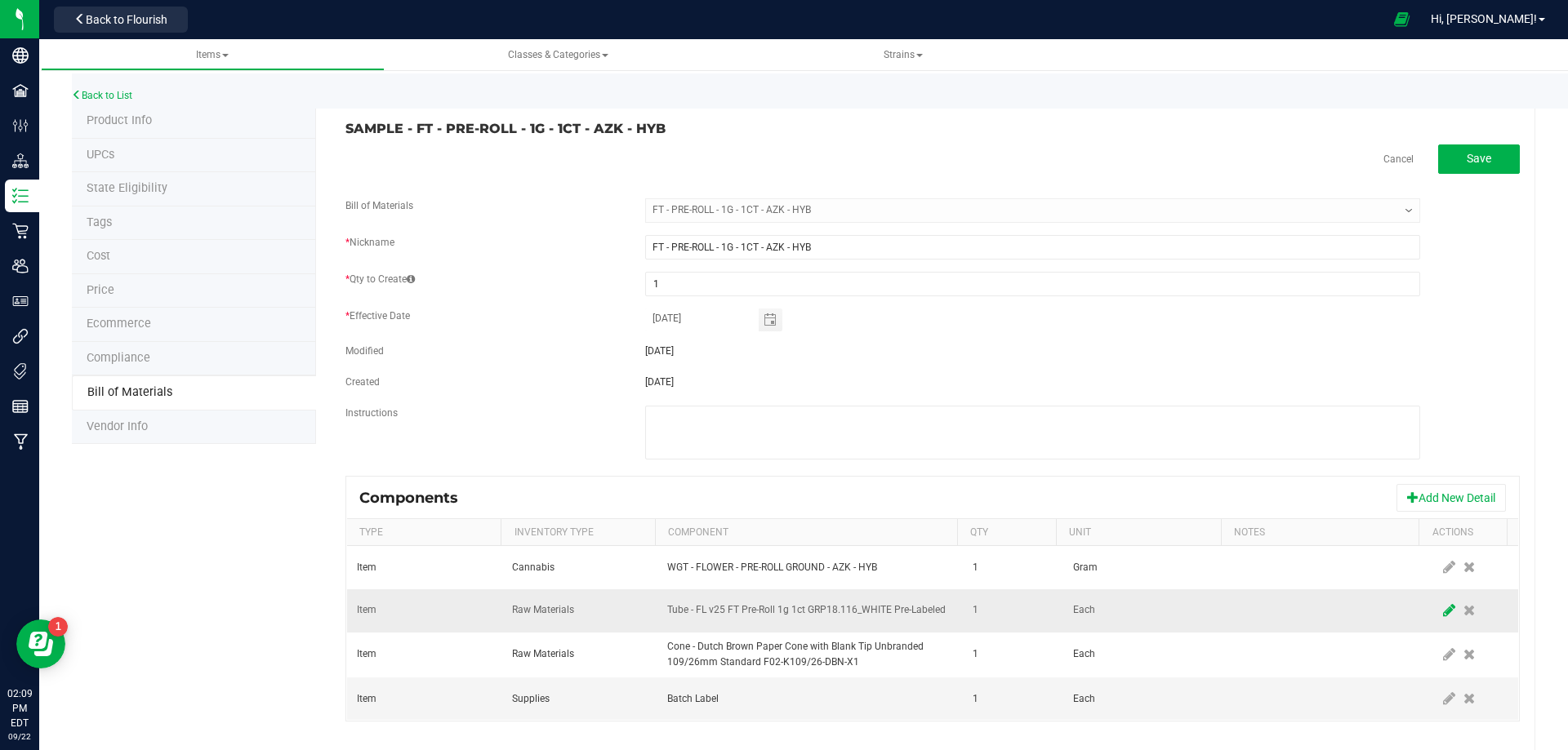
click at [1443, 617] on icon at bounding box center [1449, 610] width 12 height 15
click at [720, 607] on span "NO DATA FOUND" at bounding box center [800, 611] width 264 height 23
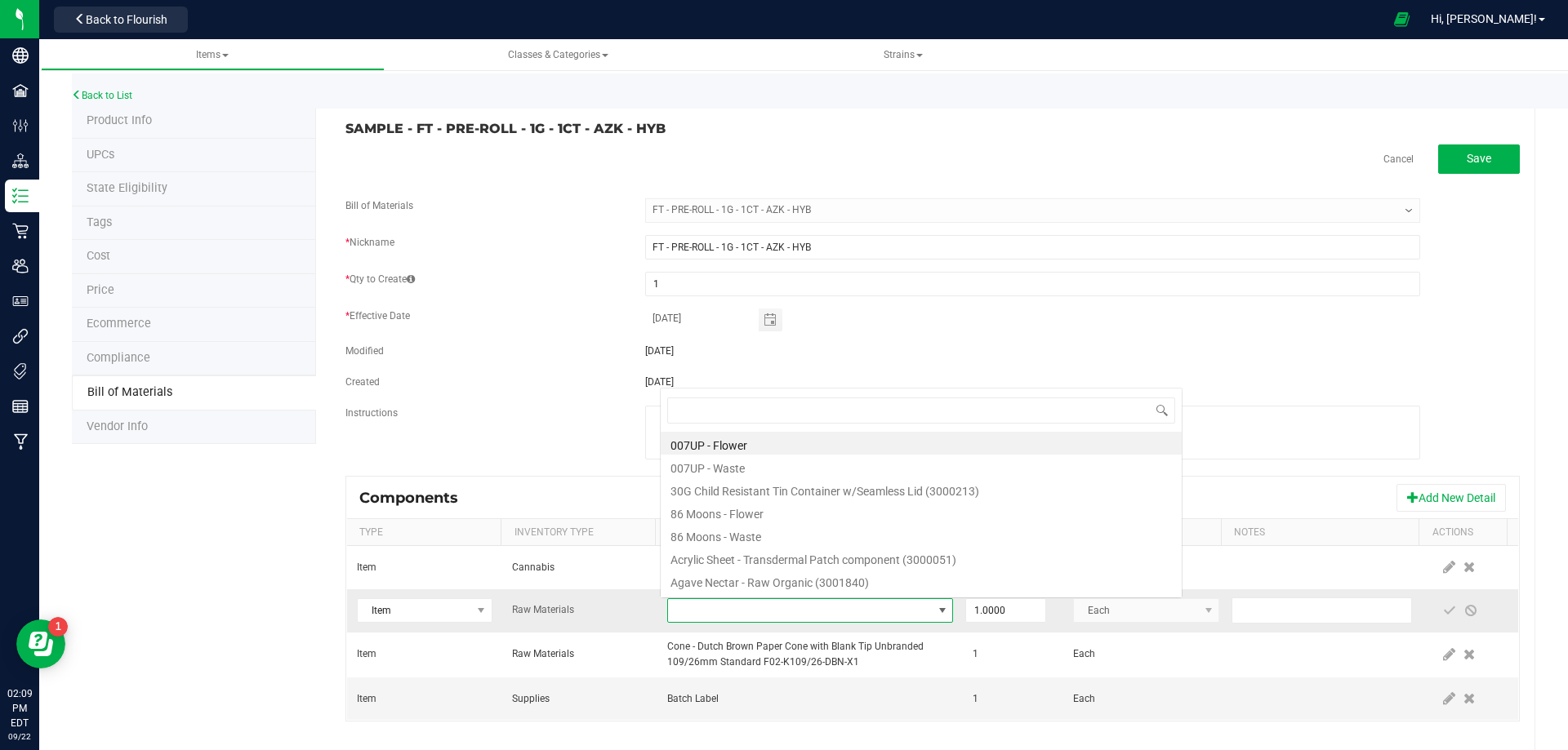
scroll to position [24, 277]
type input "3004471"
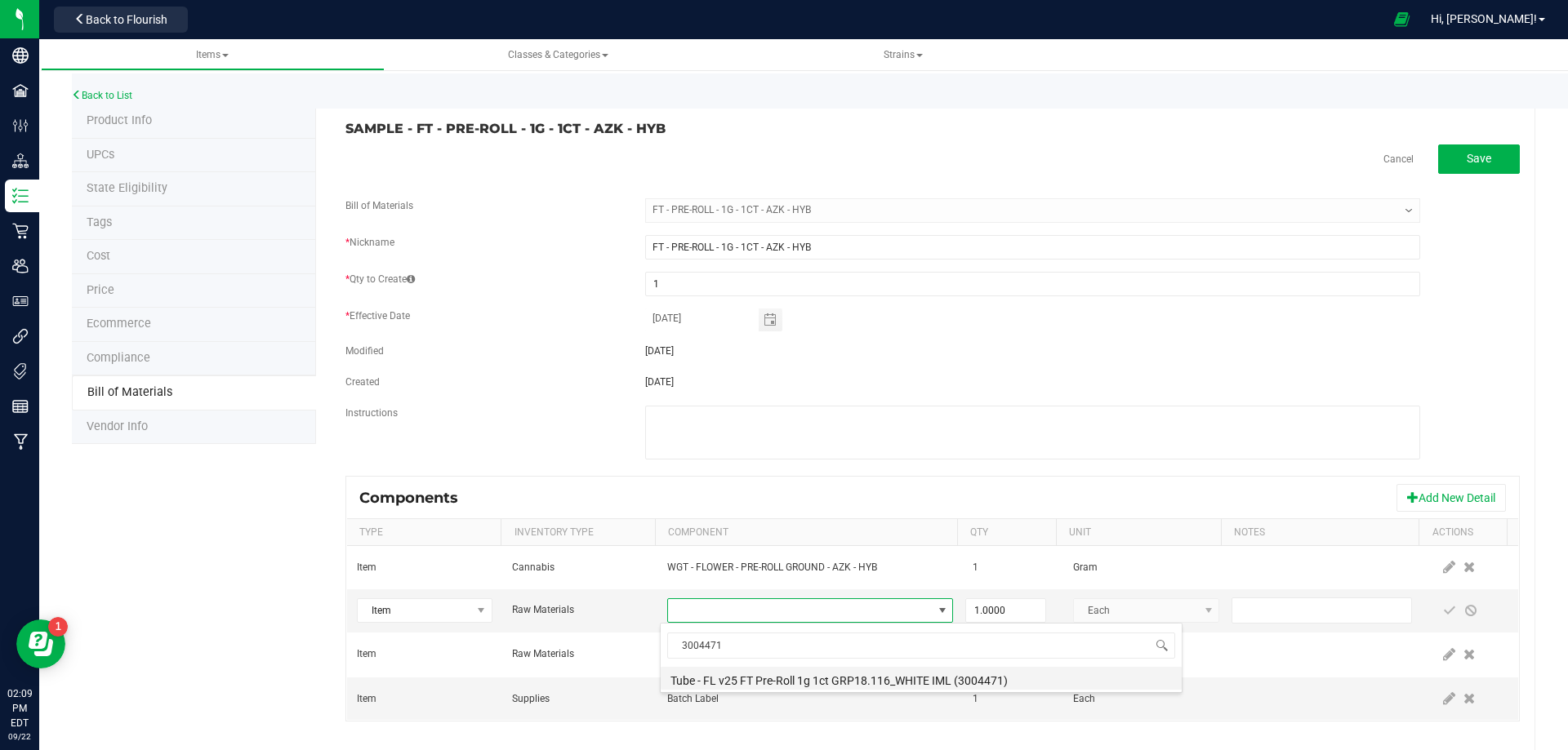
click at [763, 679] on li "Tube - FL v25 FT Pre-Roll 1g 1ct GRP18.116_WHITE IML (3004471)" at bounding box center [921, 678] width 521 height 23
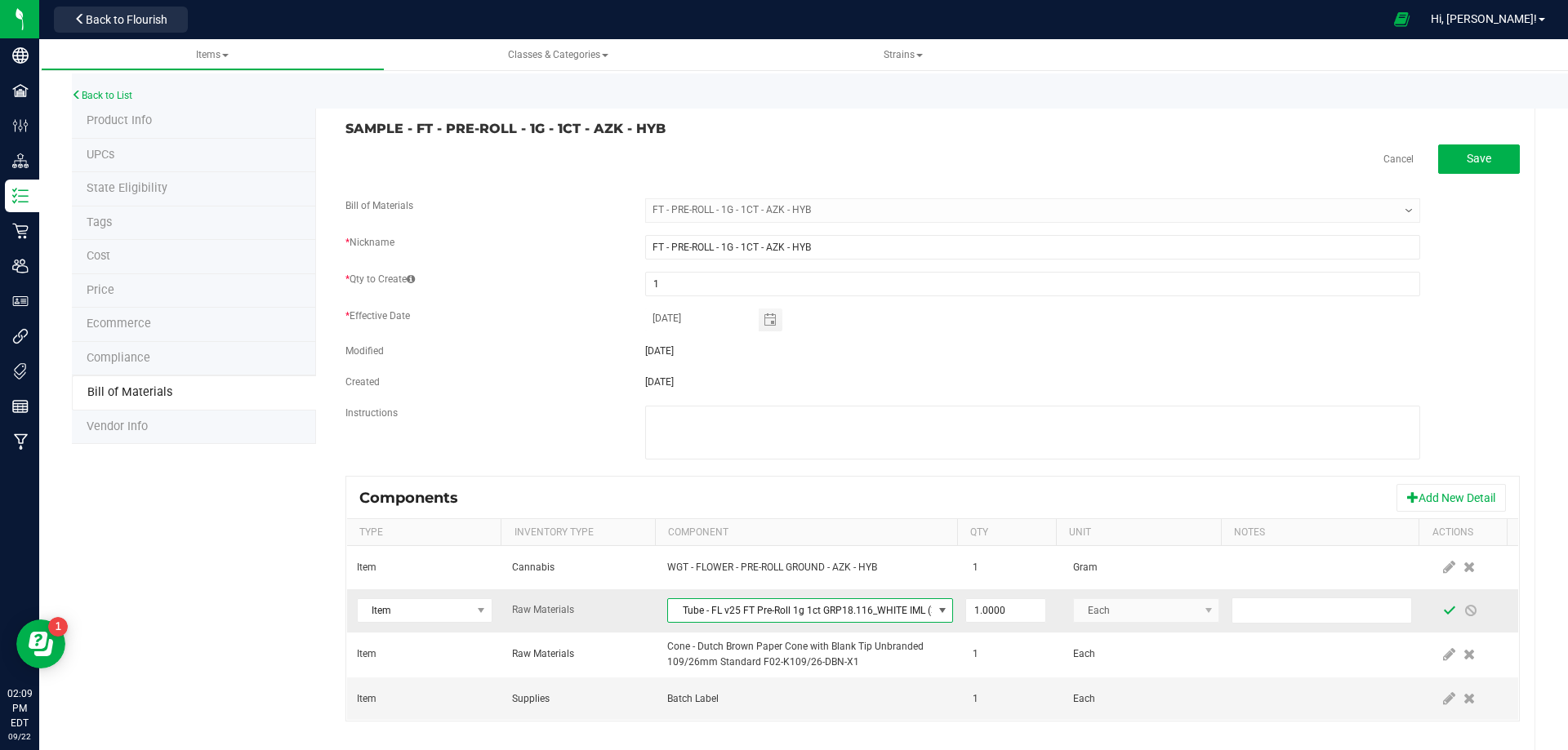
click at [1443, 614] on span at bounding box center [1449, 610] width 13 height 13
click at [108, 94] on link "Back to List" at bounding box center [102, 95] width 60 height 11
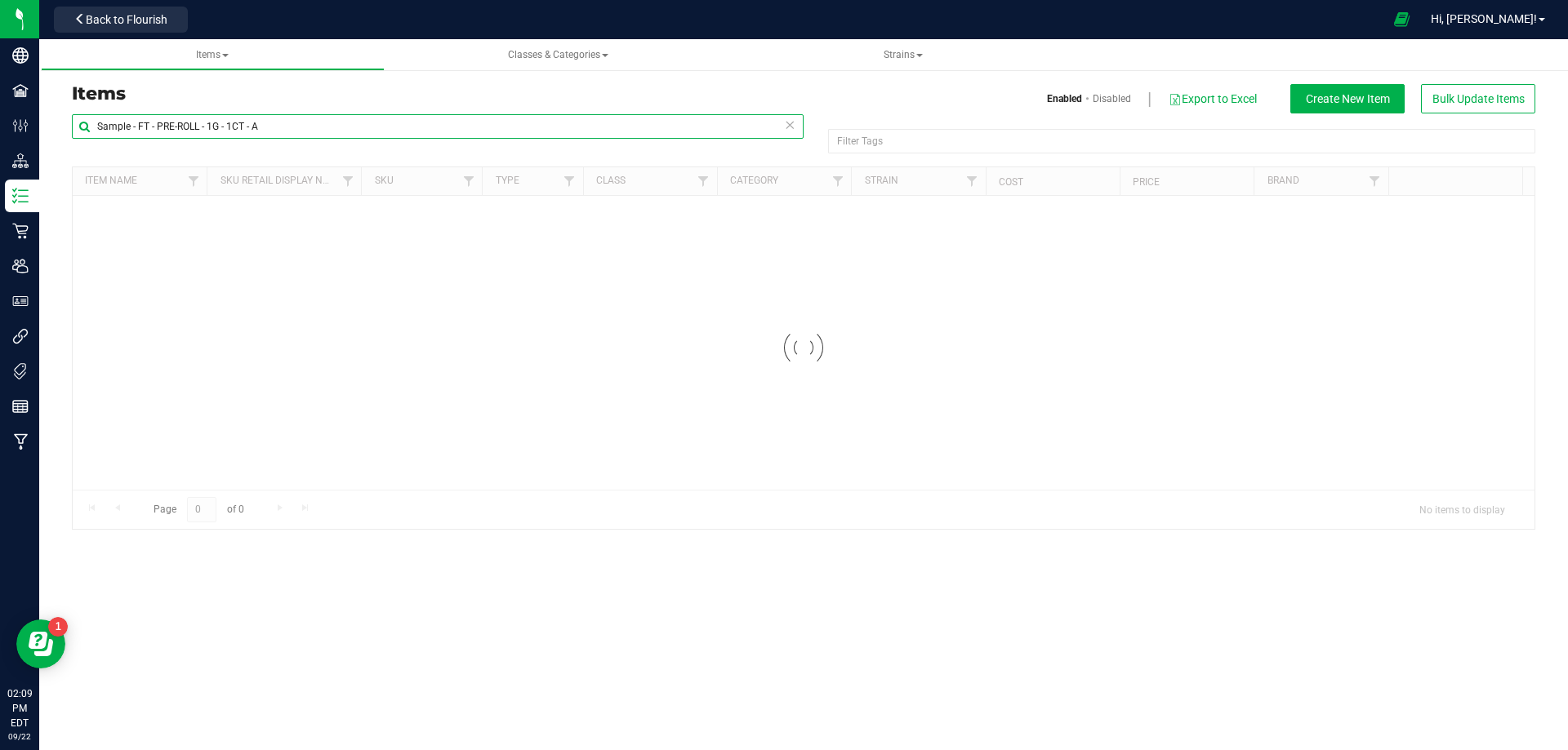
click at [308, 130] on input "Sample - FT - PRE-ROLL - 1G - 1CT - A" at bounding box center [437, 127] width 731 height 24
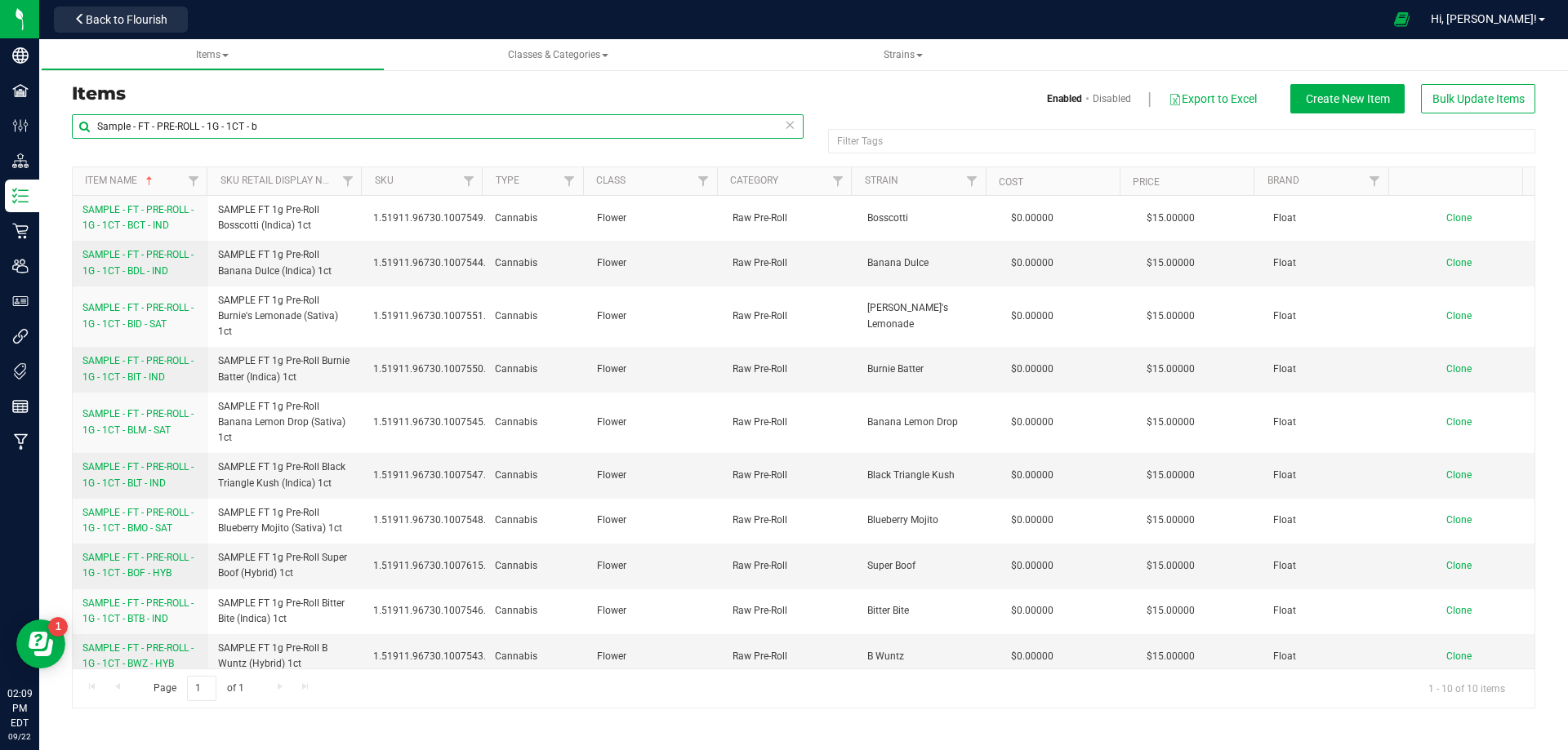
drag, startPoint x: 138, startPoint y: 126, endPoint x: -40, endPoint y: 122, distance: 178.0
click at [0, 122] on html "Company Facilities Configuration Distribution Inventory Retail Users User Roles…" at bounding box center [784, 375] width 1568 height 750
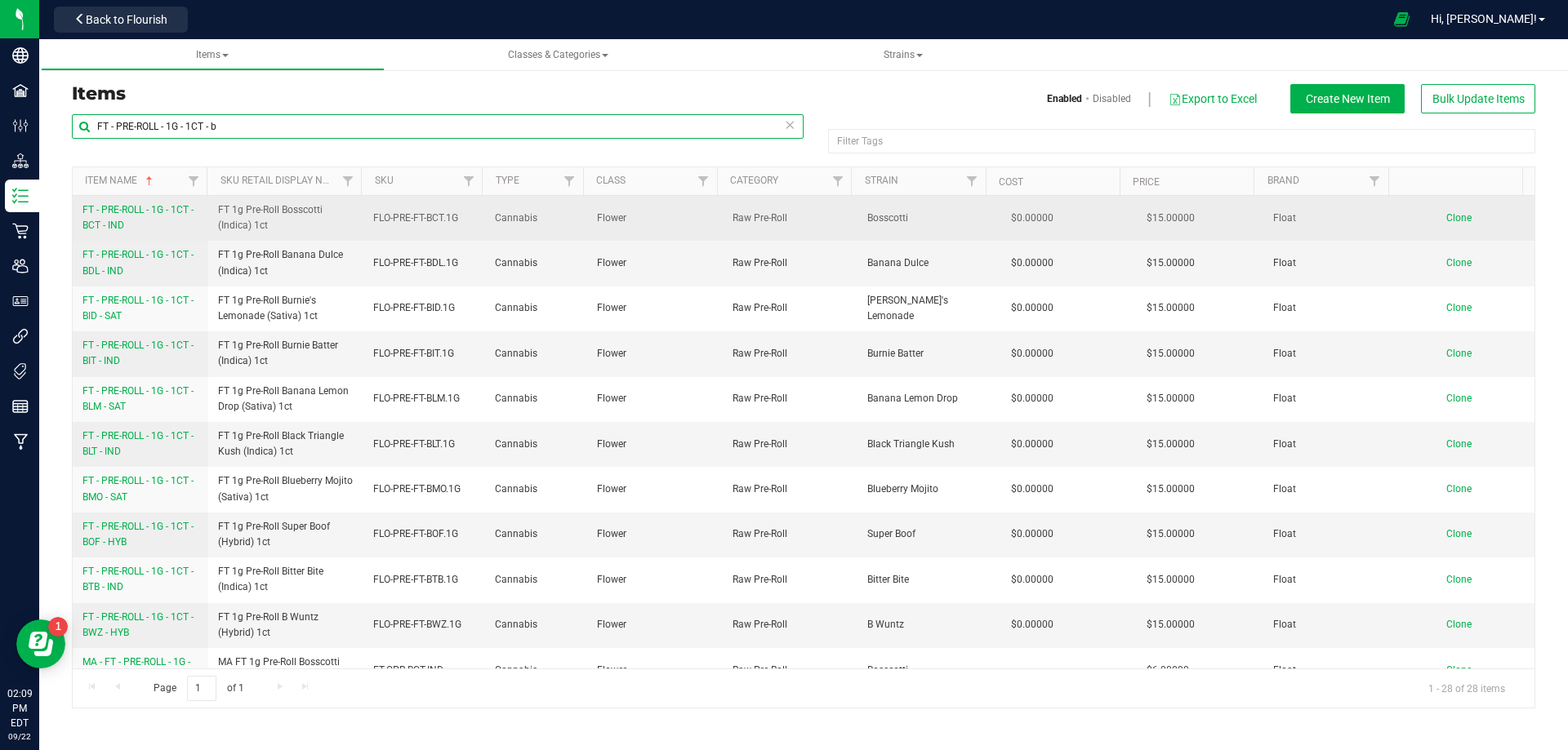
type input "FT - PRE-ROLL - 1G - 1CT - b"
click at [118, 220] on span "FT - PRE-ROLL - 1G - 1CT - BCT - IND" at bounding box center [138, 217] width 111 height 27
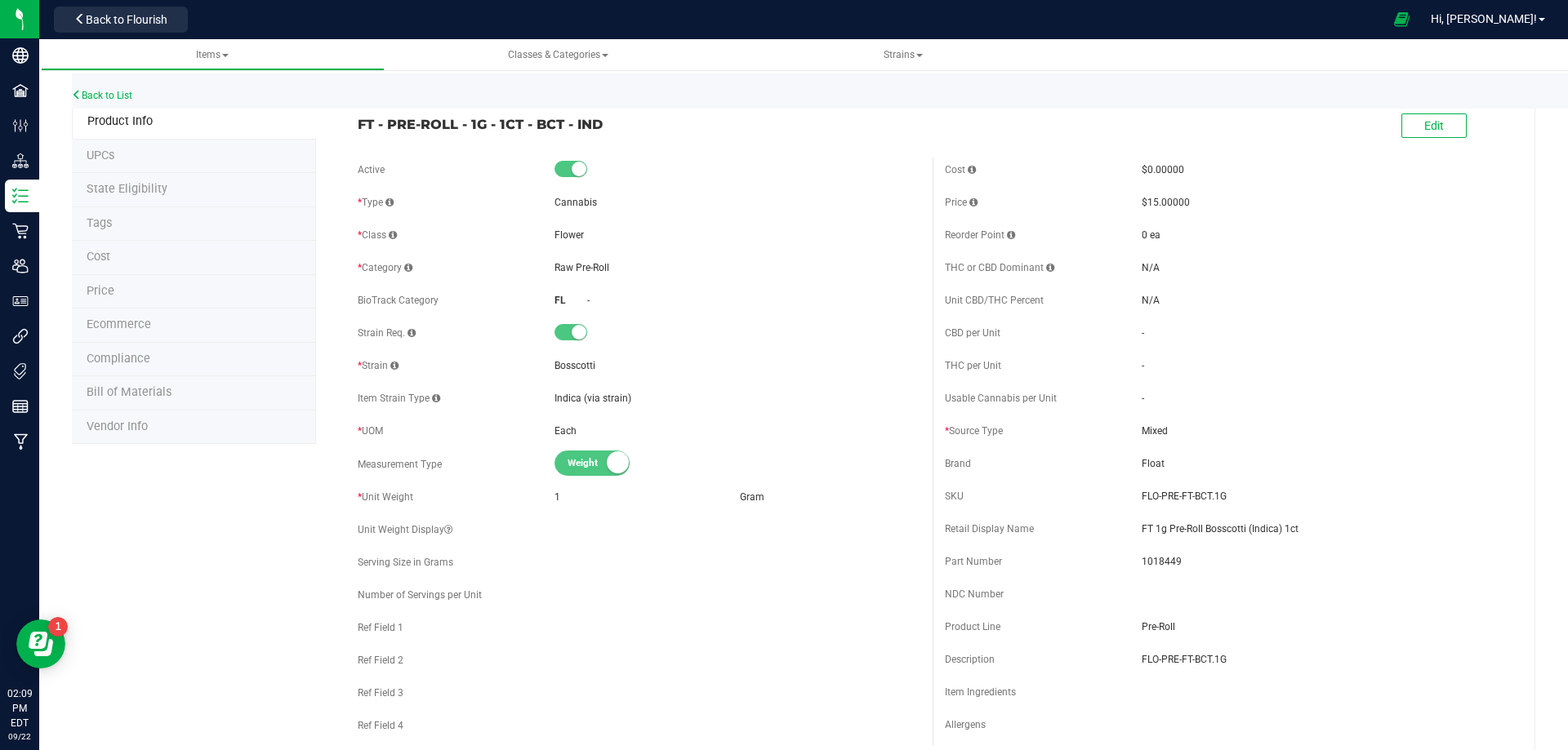
click at [147, 394] on span "Bill of Materials" at bounding box center [128, 392] width 85 height 14
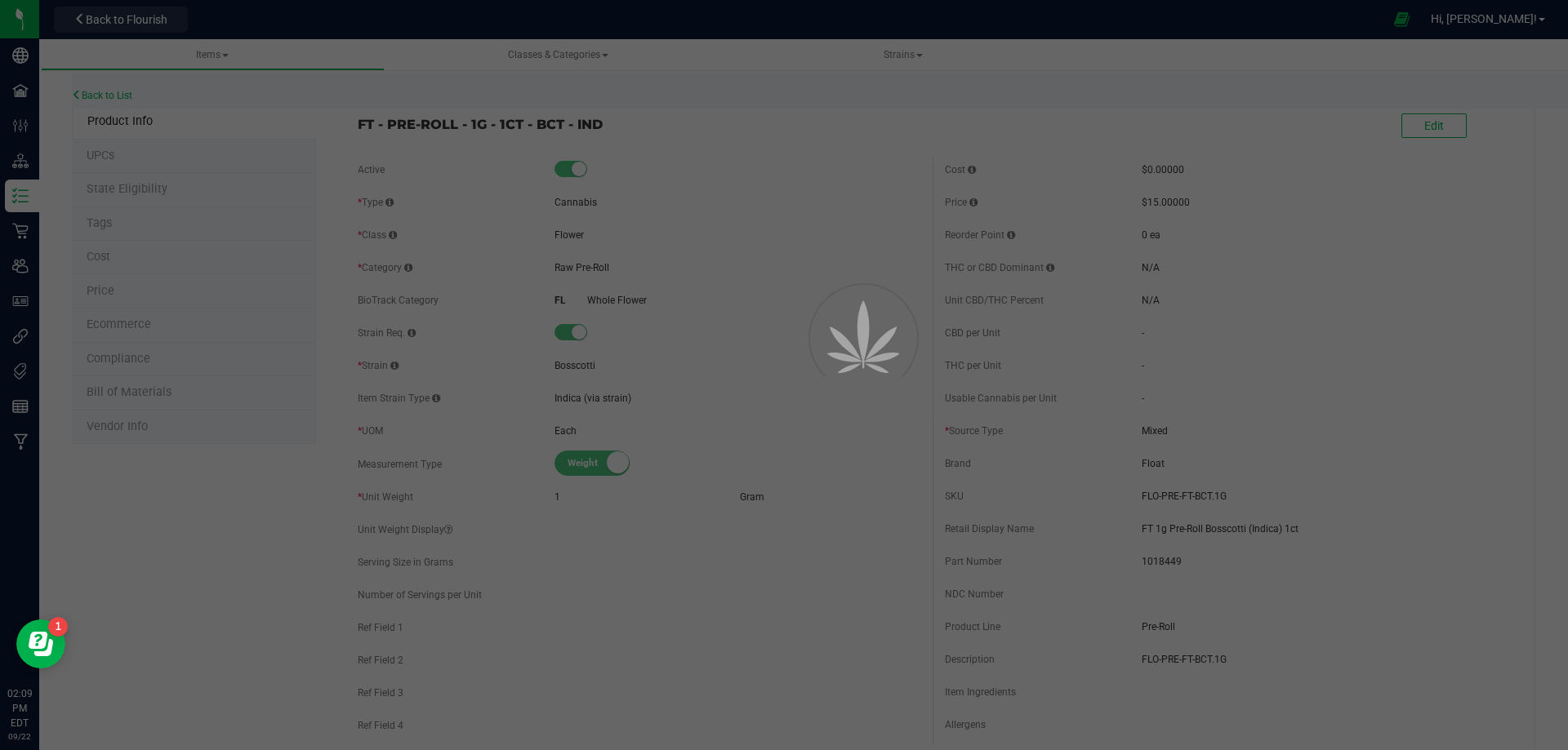
select select "13452"
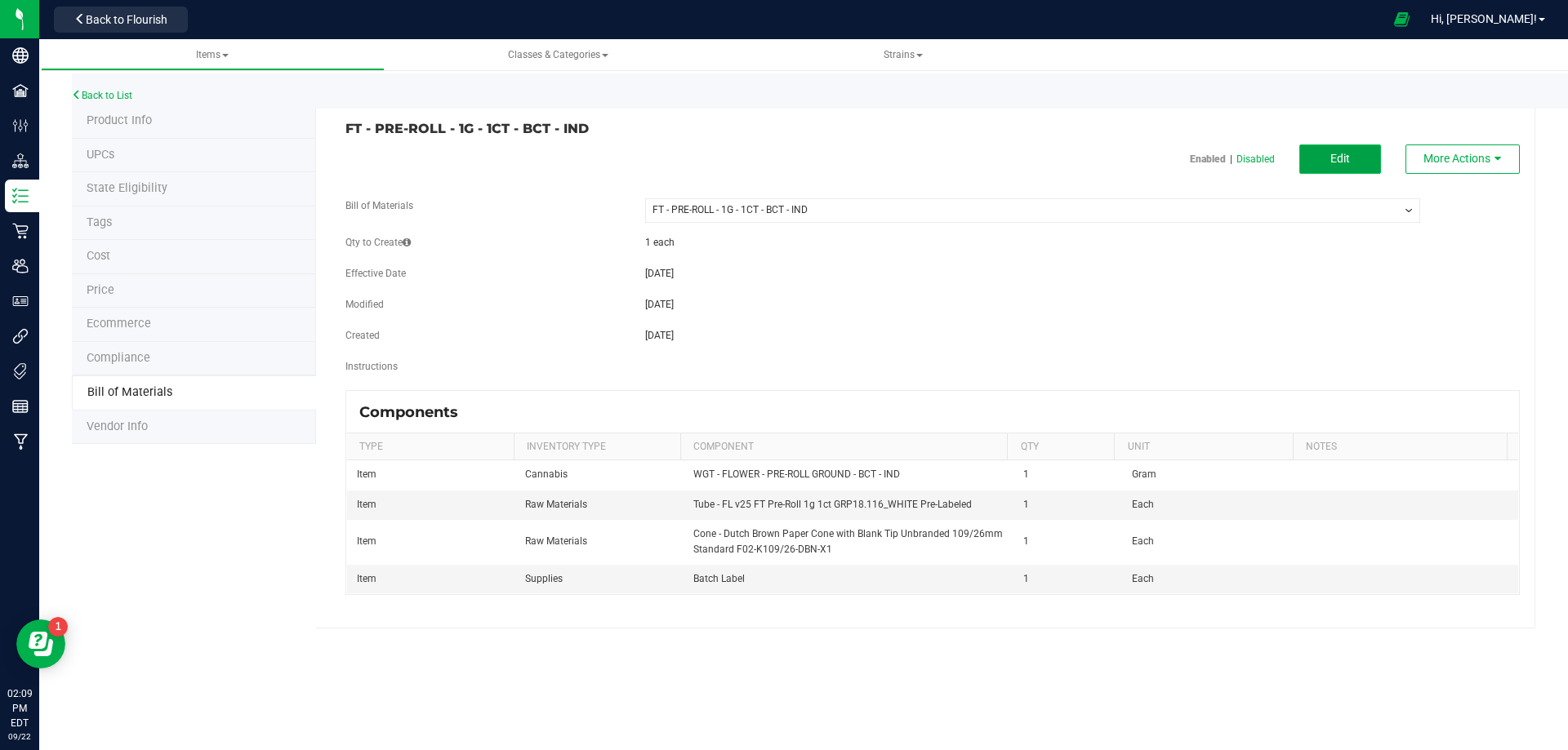
click at [1318, 156] on button "Edit" at bounding box center [1340, 159] width 82 height 29
select select "13452"
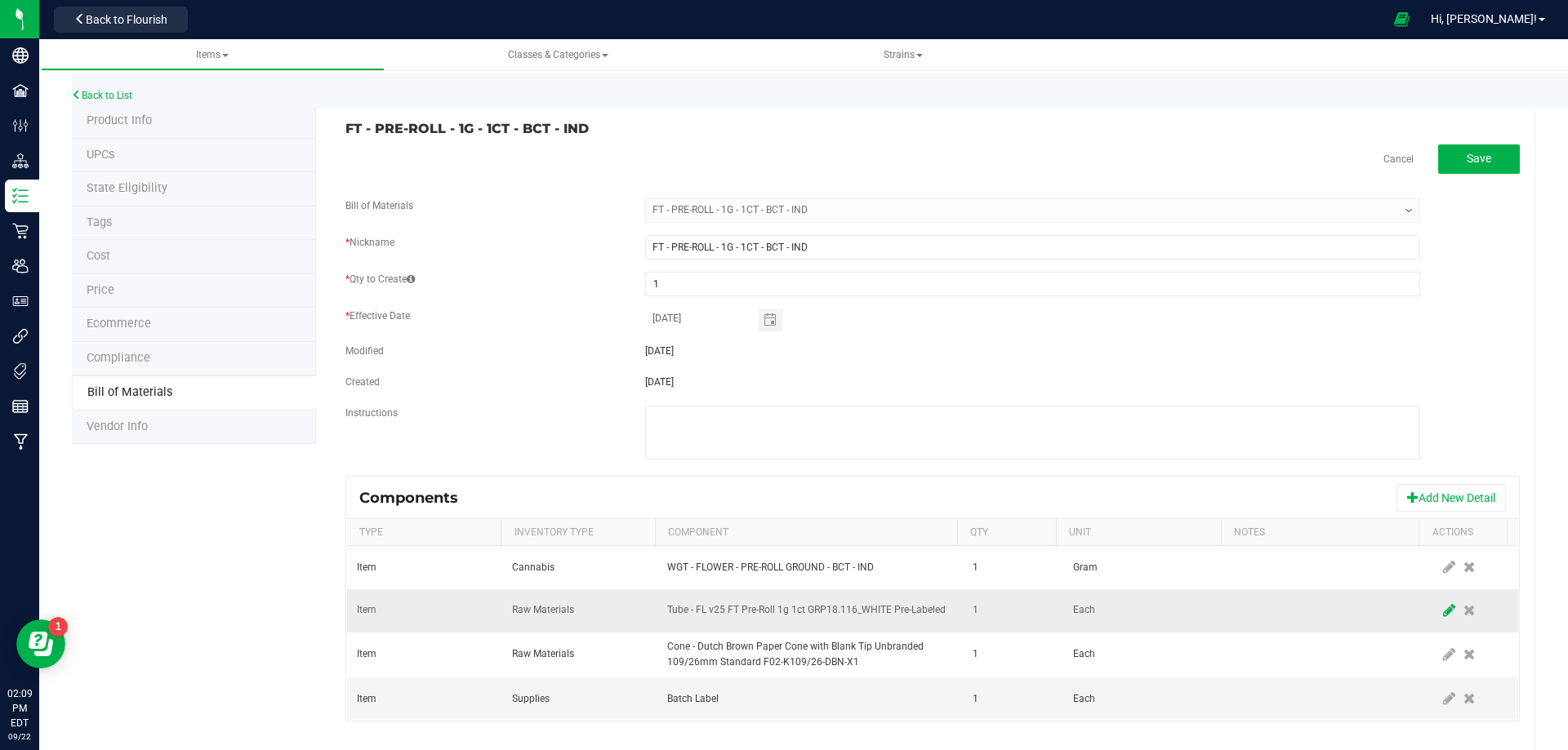
click at [1443, 615] on icon at bounding box center [1449, 610] width 12 height 15
click at [850, 611] on span "NO DATA FOUND" at bounding box center [800, 611] width 264 height 23
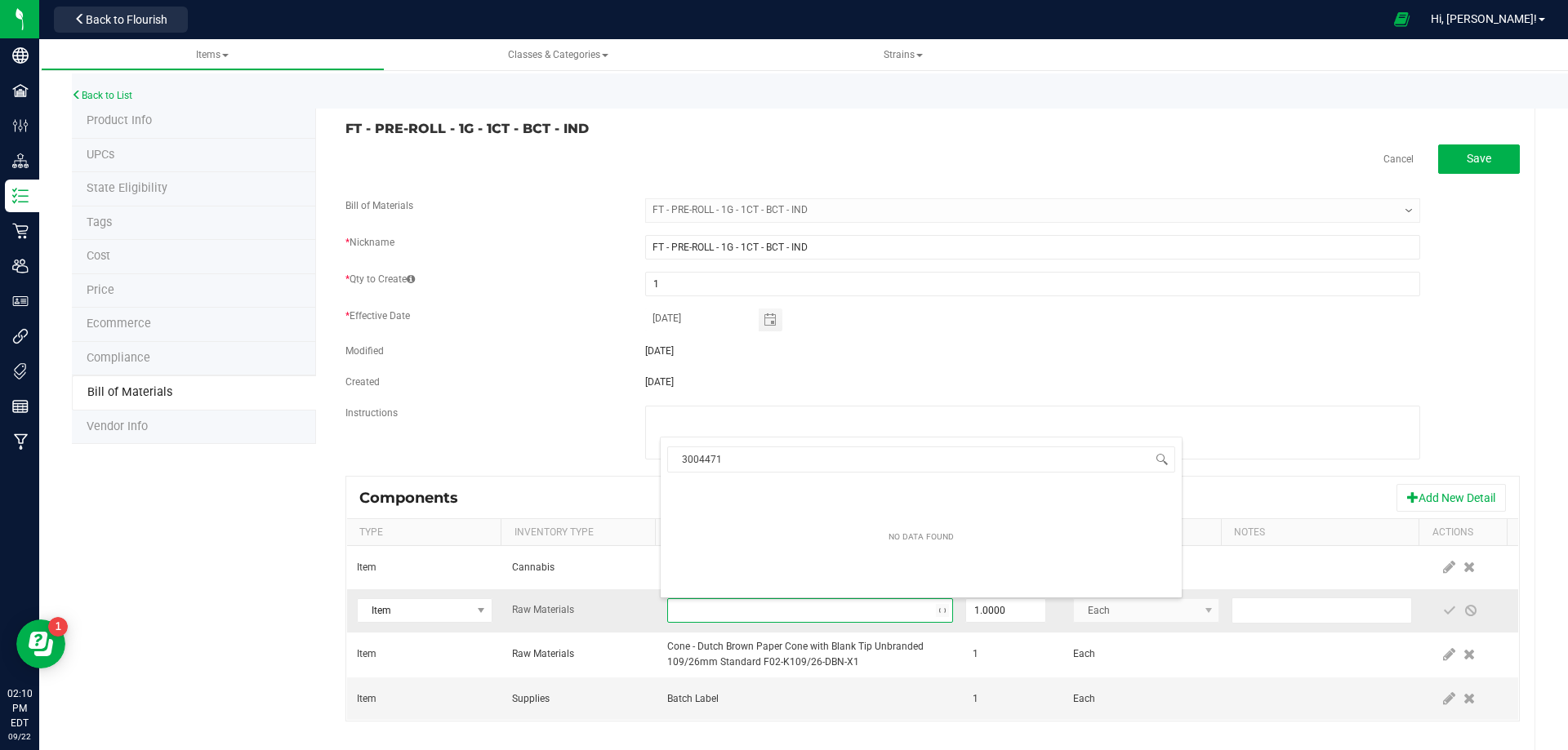
scroll to position [24, 277]
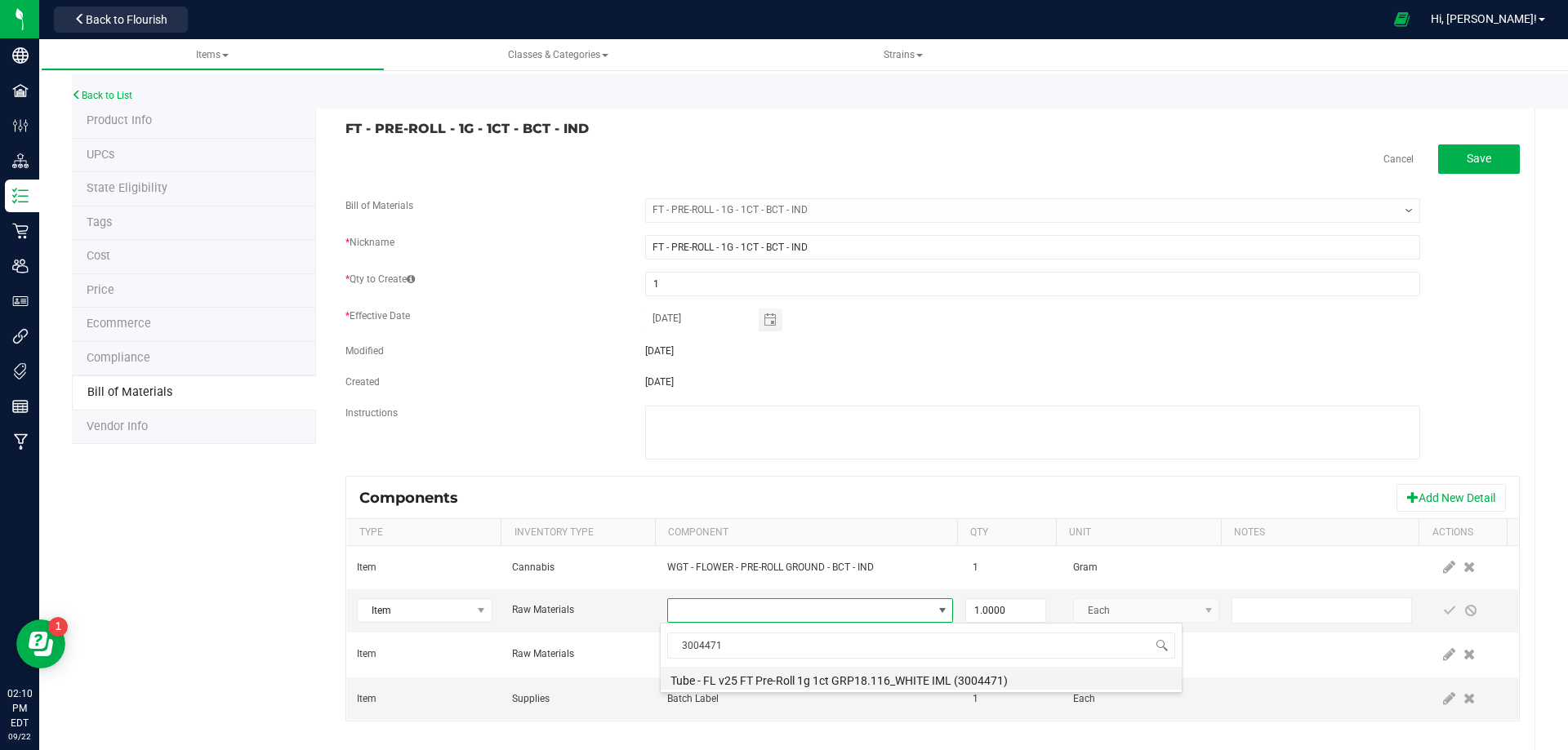
click at [814, 683] on li "Tube - FL v25 FT Pre-Roll 1g 1ct GRP18.116_WHITE IML (3004471)" at bounding box center [921, 678] width 521 height 23
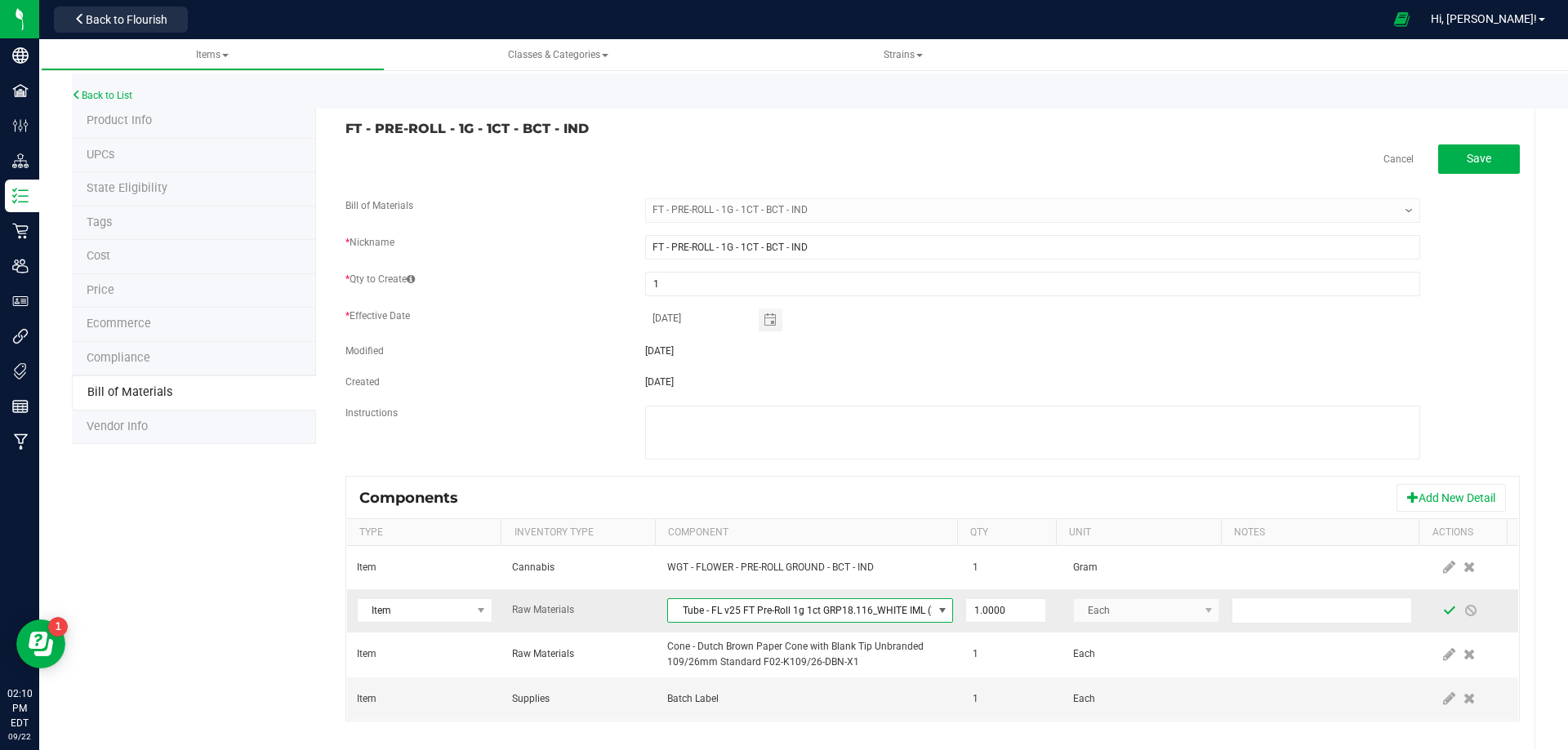
click at [1443, 613] on span at bounding box center [1449, 610] width 13 height 13
click at [105, 94] on link "Back to List" at bounding box center [102, 95] width 60 height 11
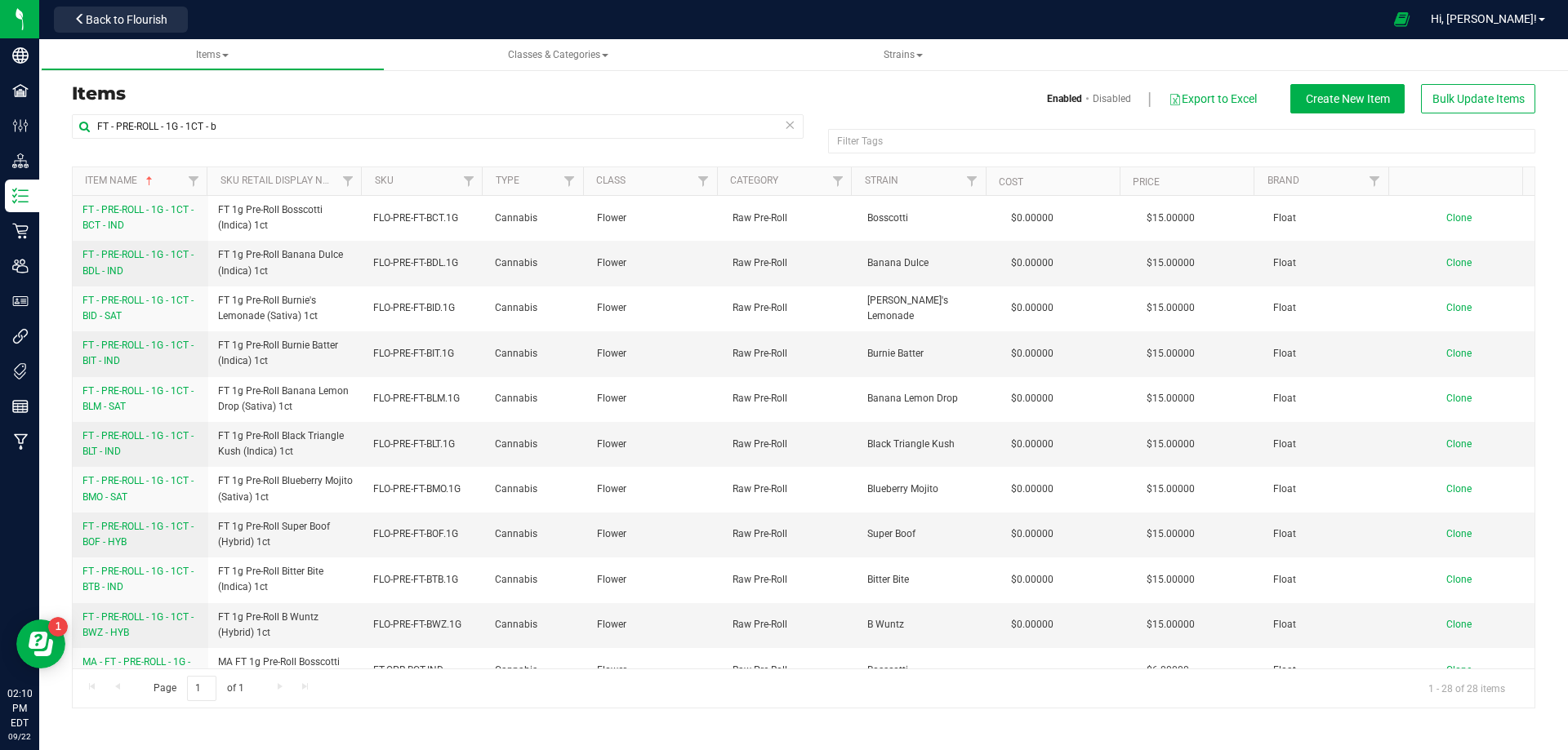
click at [129, 265] on link "FT - PRE-ROLL - 1G - 1CT - BDL - IND" at bounding box center [140, 263] width 116 height 31
